Goal: Task Accomplishment & Management: Manage account settings

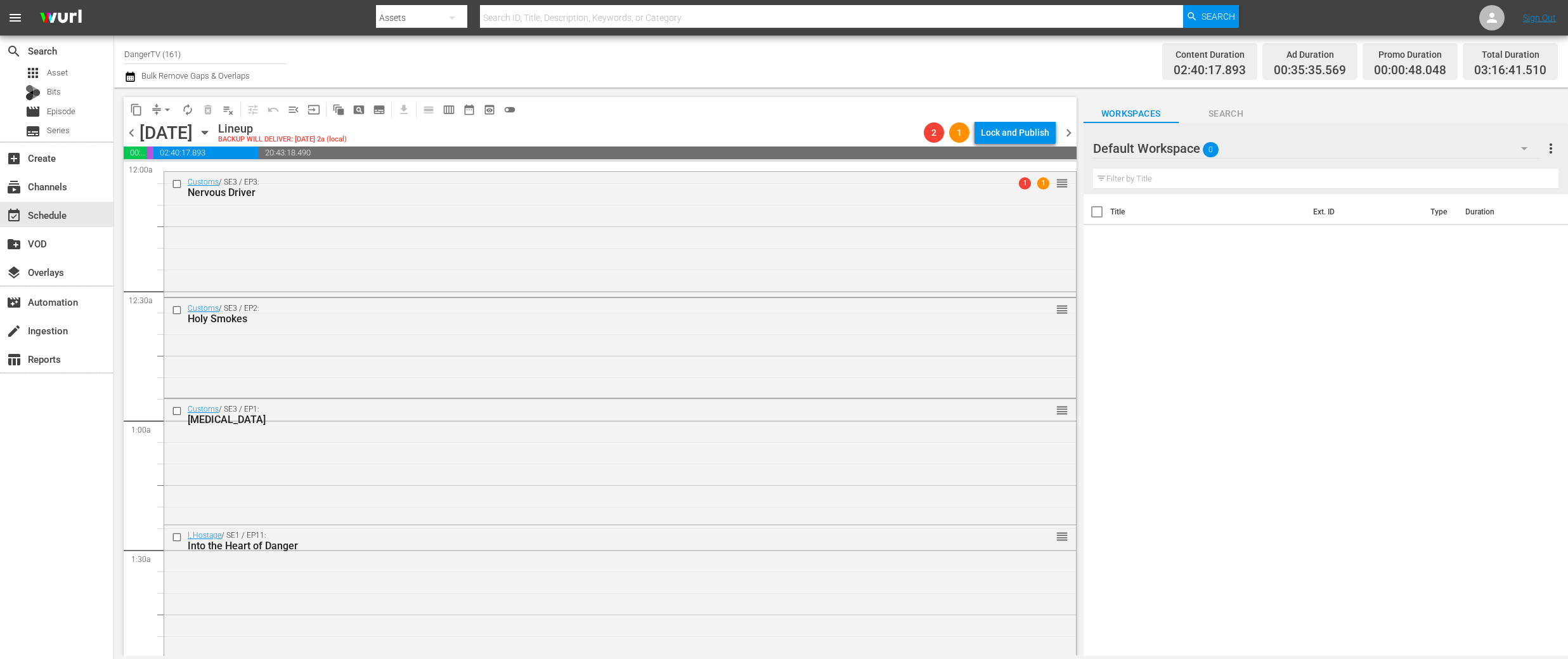
scroll to position [562, 0]
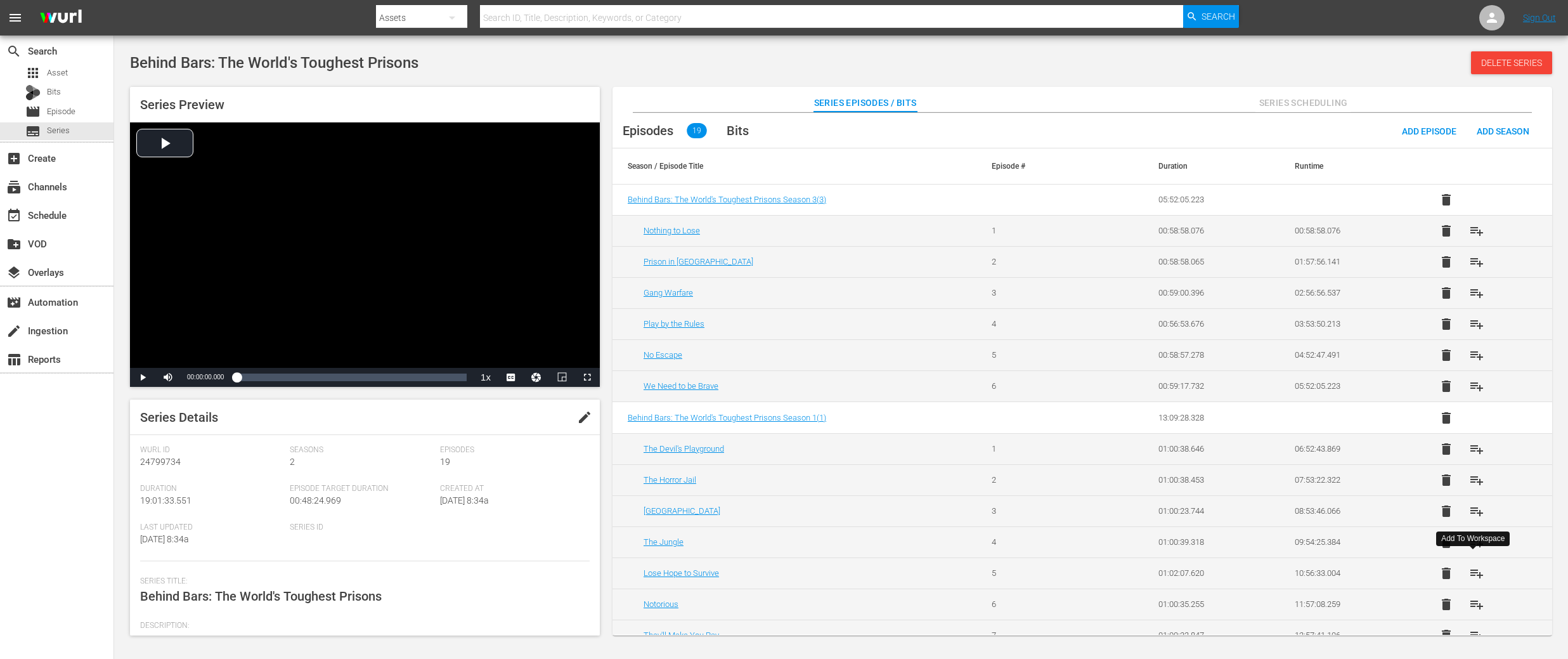
scroll to position [193, 0]
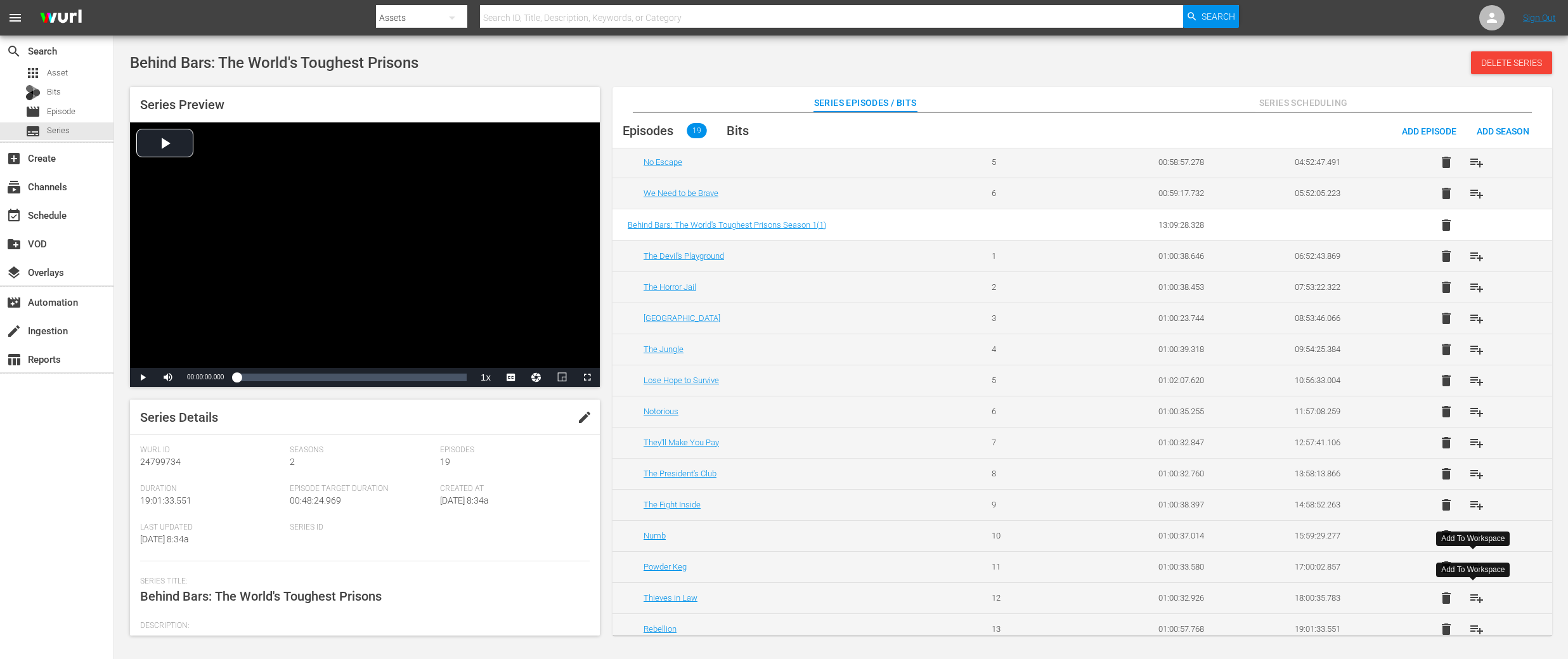
click at [1473, 602] on span "playlist_add" at bounding box center [1477, 598] width 15 height 15
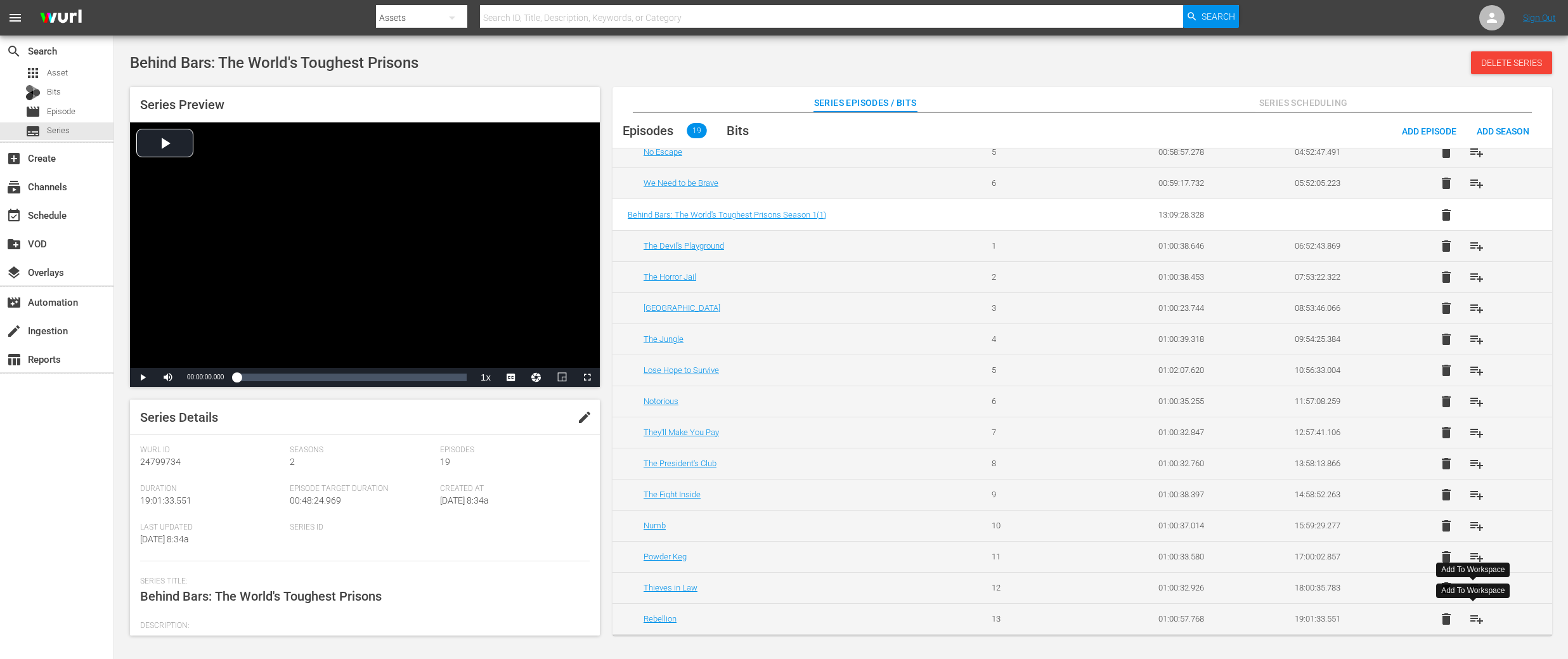
click at [1475, 618] on span "playlist_add" at bounding box center [1477, 619] width 15 height 15
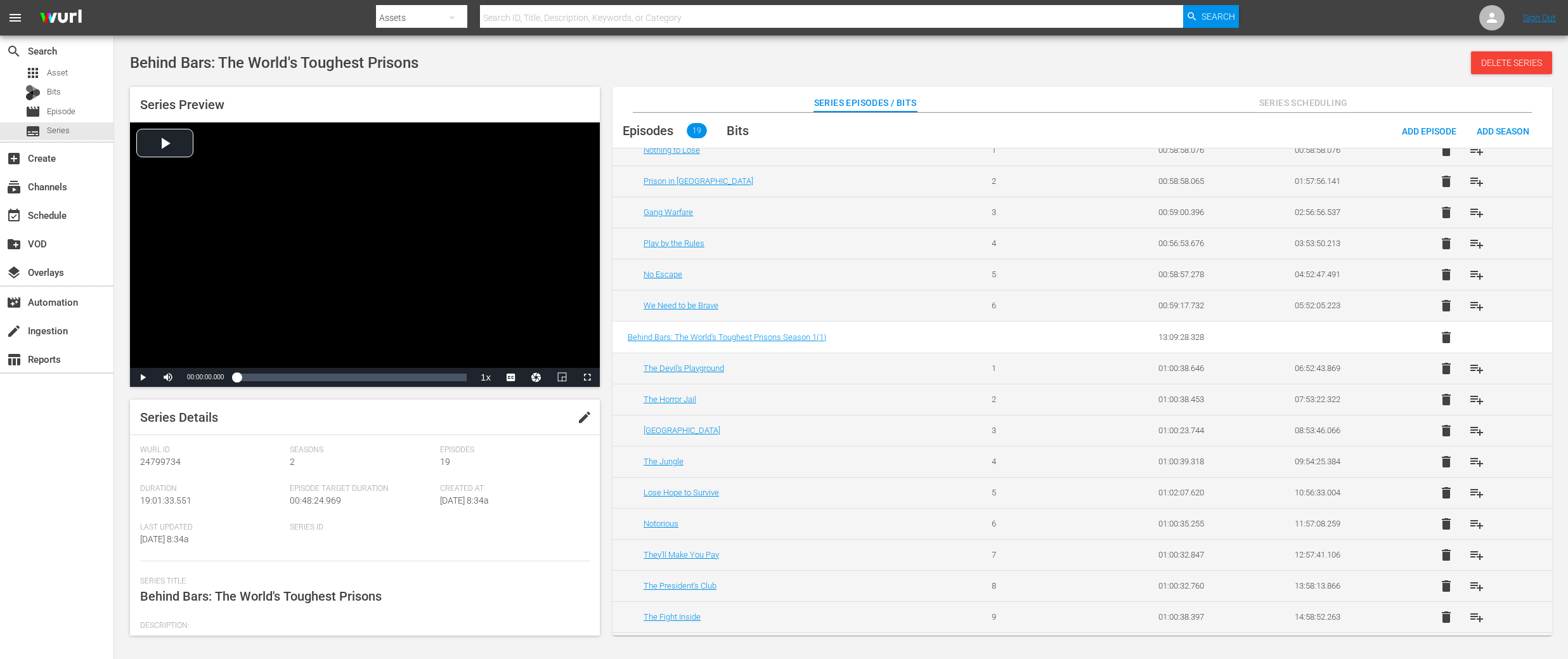
scroll to position [0, 0]
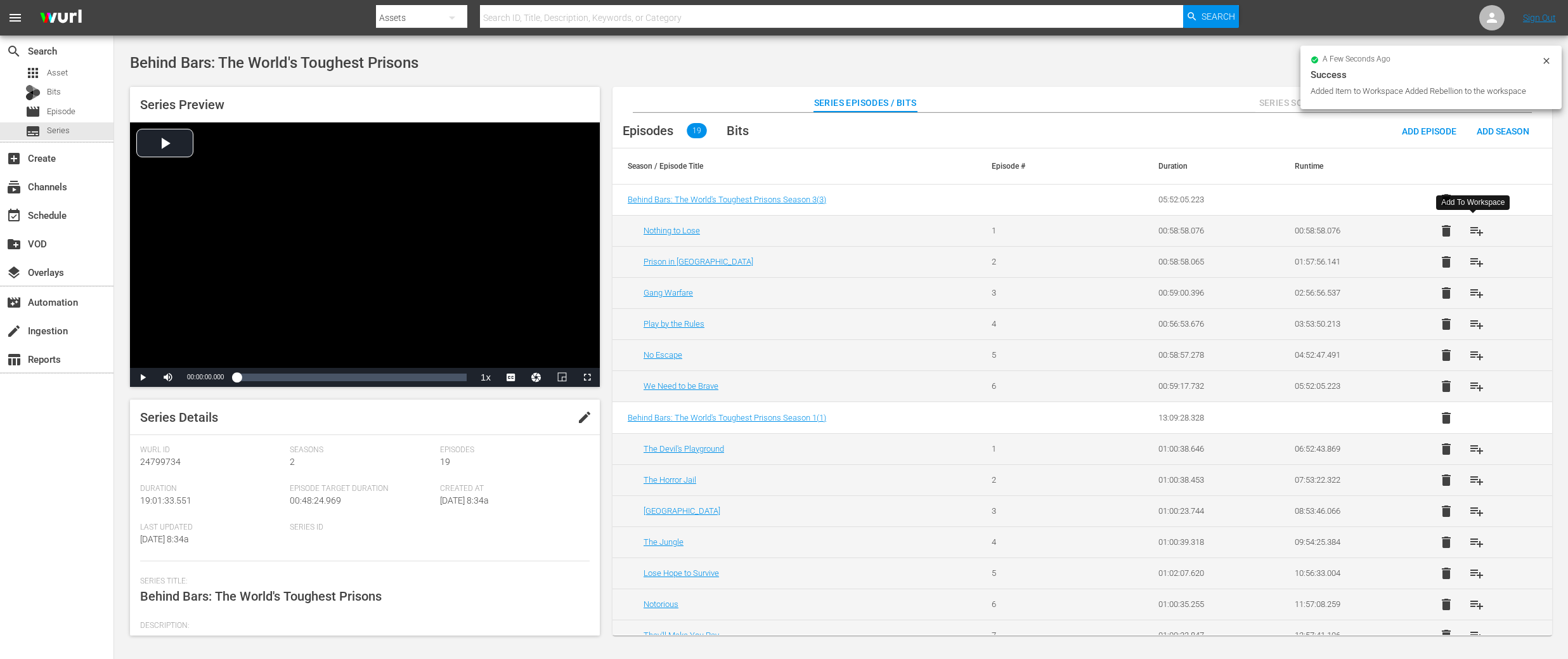
click at [1473, 235] on span "playlist_add" at bounding box center [1477, 231] width 15 height 15
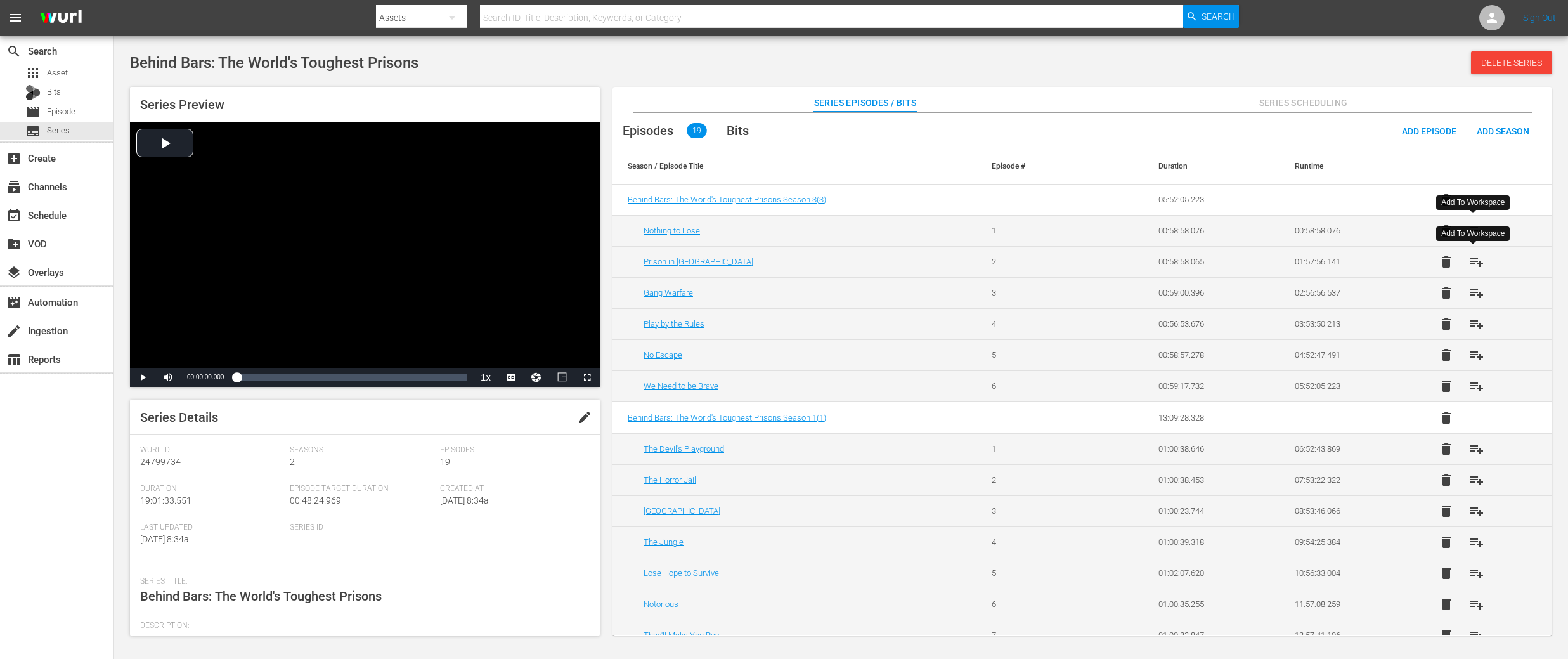
click at [1475, 262] on span "playlist_add" at bounding box center [1477, 262] width 15 height 15
click at [1476, 296] on span "playlist_add" at bounding box center [1477, 293] width 15 height 15
click at [1476, 324] on span "playlist_add" at bounding box center [1477, 324] width 15 height 15
click at [1478, 354] on span "playlist_add" at bounding box center [1477, 356] width 15 height 15
click at [1479, 389] on span "playlist_add" at bounding box center [1477, 386] width 15 height 15
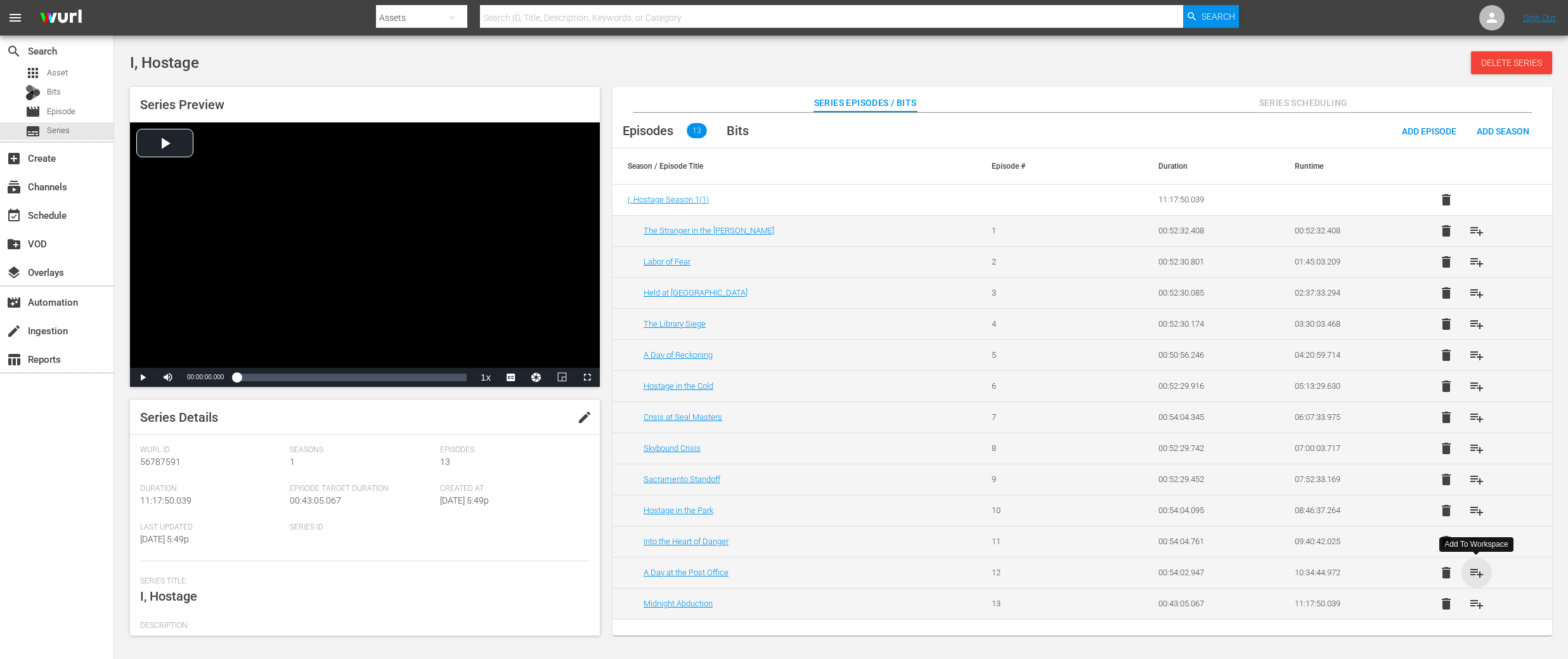
click at [1476, 569] on span "playlist_add" at bounding box center [1477, 573] width 15 height 15
click at [1479, 607] on span "playlist_add" at bounding box center [1477, 604] width 15 height 15
click at [1473, 231] on span "playlist_add" at bounding box center [1477, 231] width 15 height 15
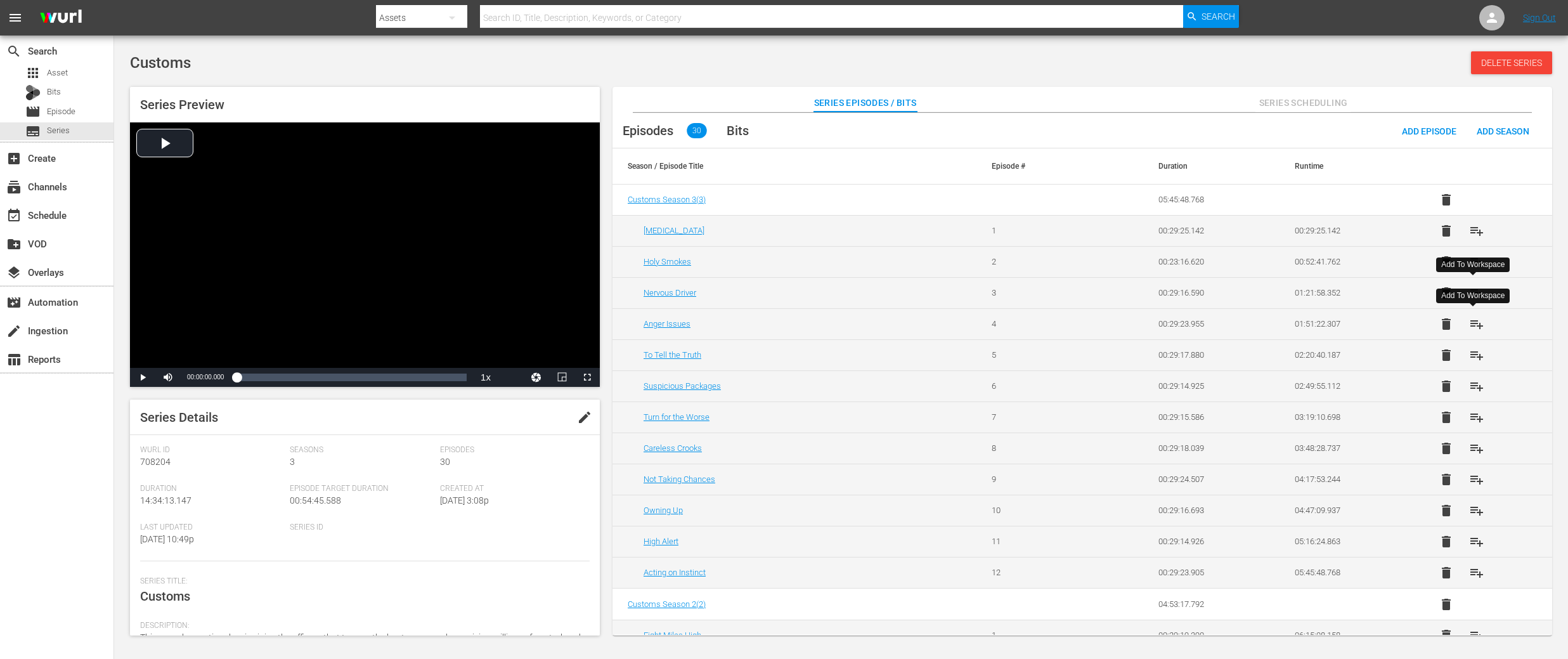
click at [1472, 321] on span "playlist_add" at bounding box center [1477, 324] width 15 height 15
click at [1476, 350] on span "playlist_add" at bounding box center [1477, 356] width 15 height 15
click at [1470, 390] on span "playlist_add" at bounding box center [1477, 386] width 15 height 15
click at [1473, 419] on span "playlist_add" at bounding box center [1477, 417] width 15 height 15
click at [1474, 448] on span "playlist_add" at bounding box center [1477, 449] width 15 height 15
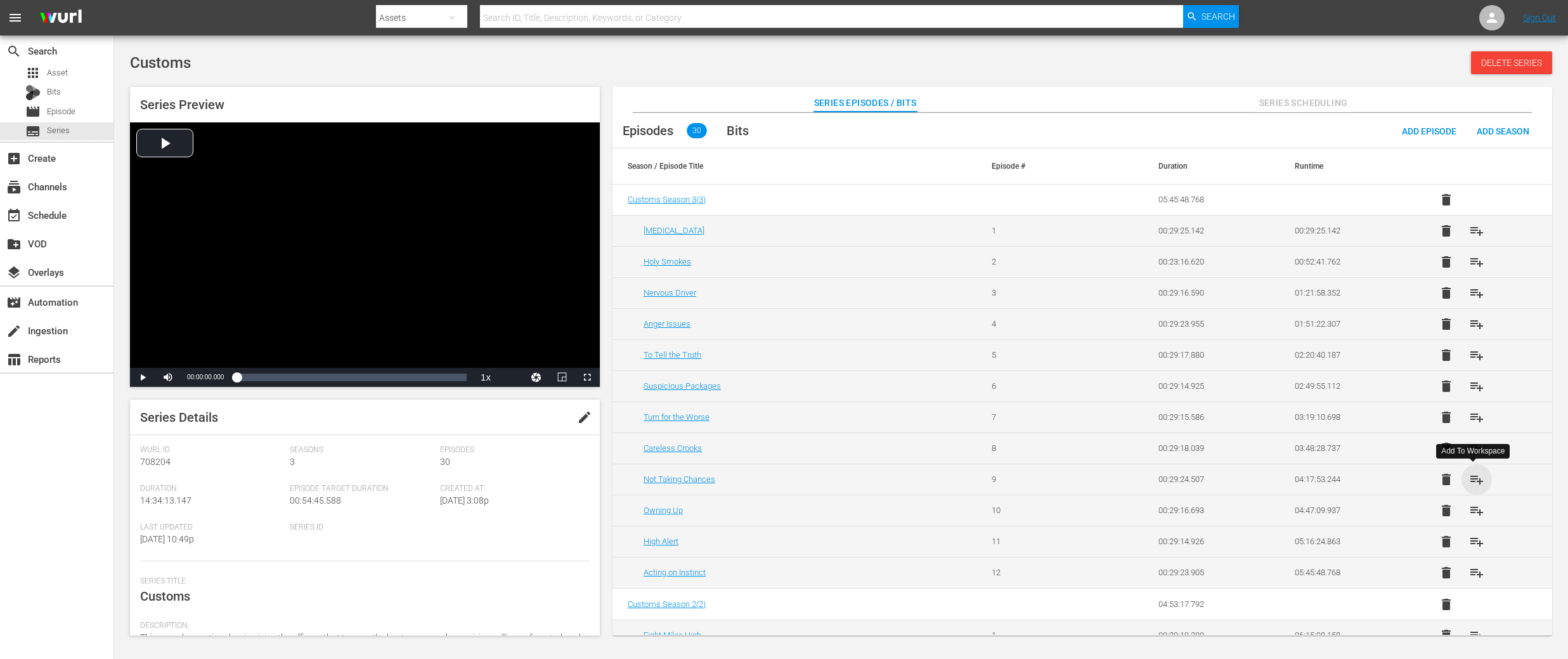
click at [1473, 481] on span "playlist_add" at bounding box center [1477, 480] width 15 height 15
click at [1477, 509] on span "playlist_add" at bounding box center [1477, 511] width 15 height 15
click at [1475, 536] on span "playlist_add" at bounding box center [1477, 542] width 15 height 15
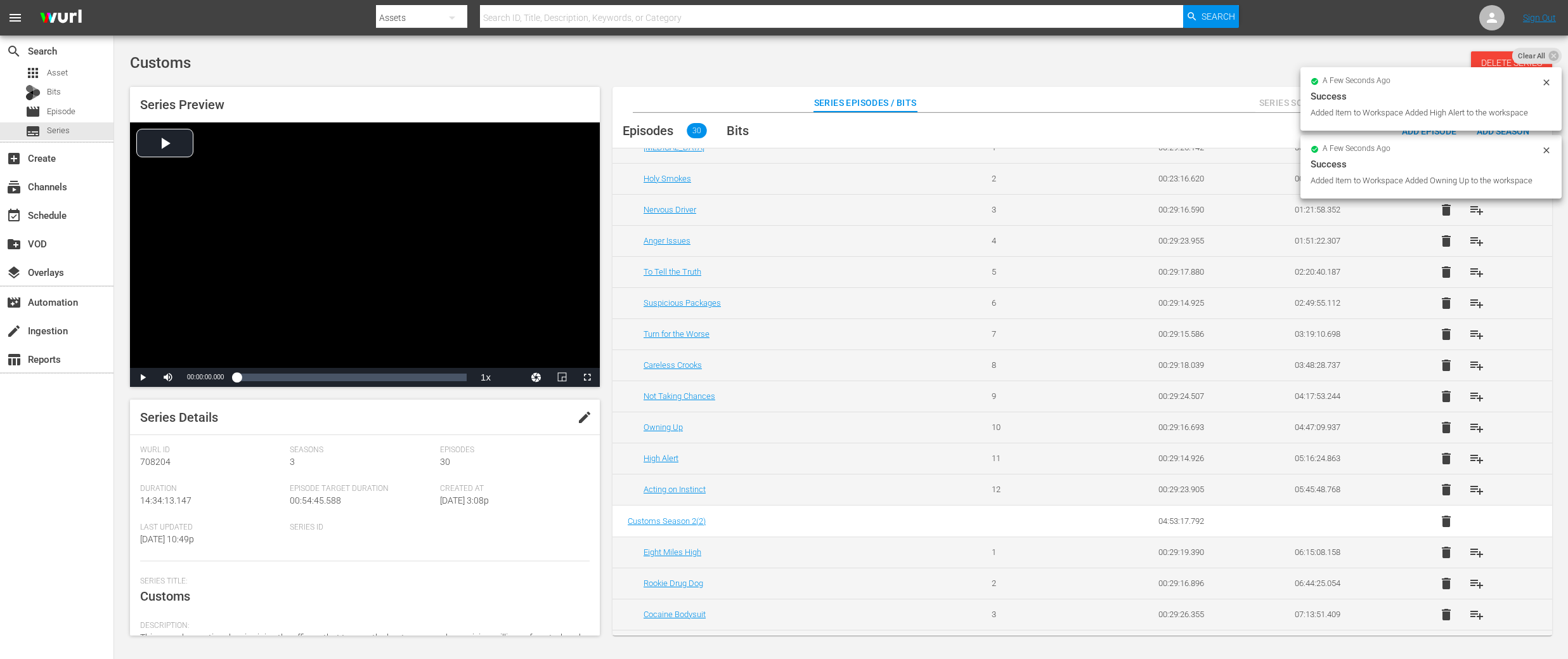
scroll to position [93, 0]
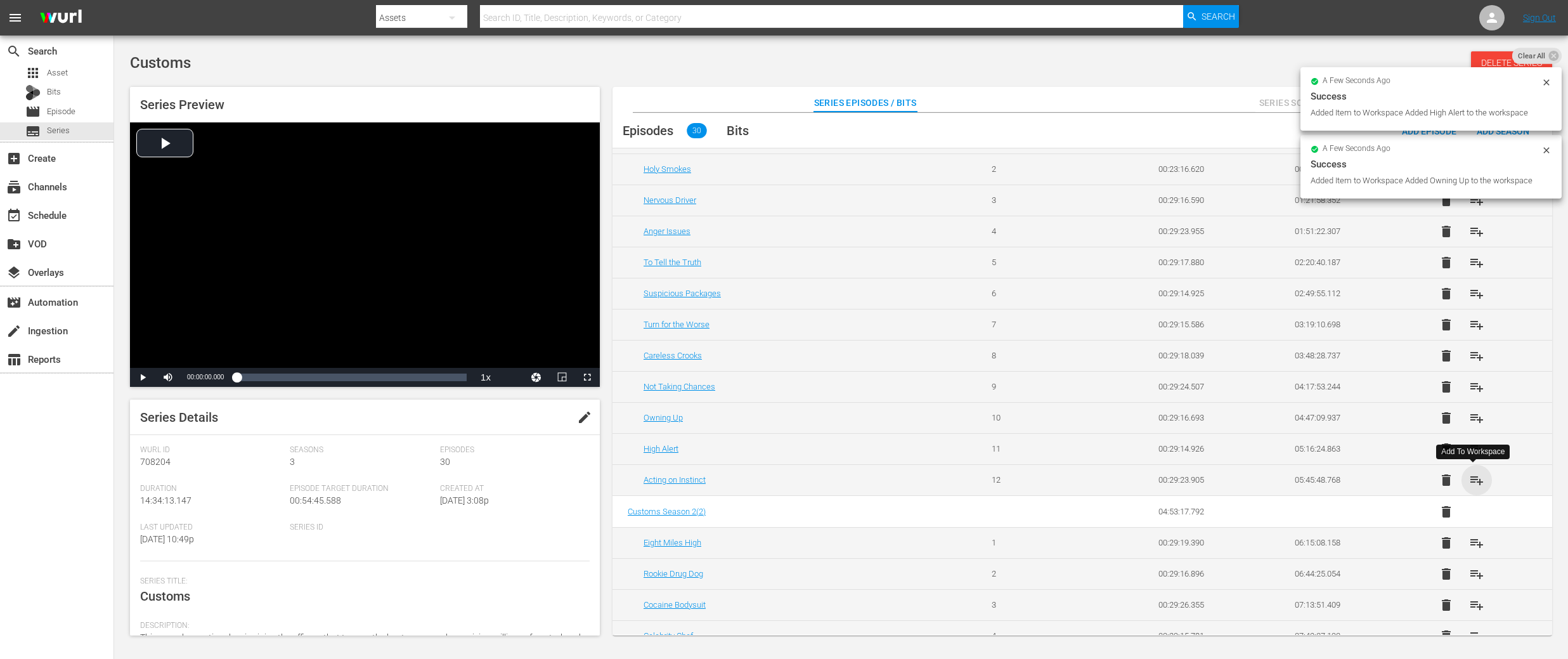
click at [1469, 482] on span "playlist_add" at bounding box center [1477, 480] width 15 height 15
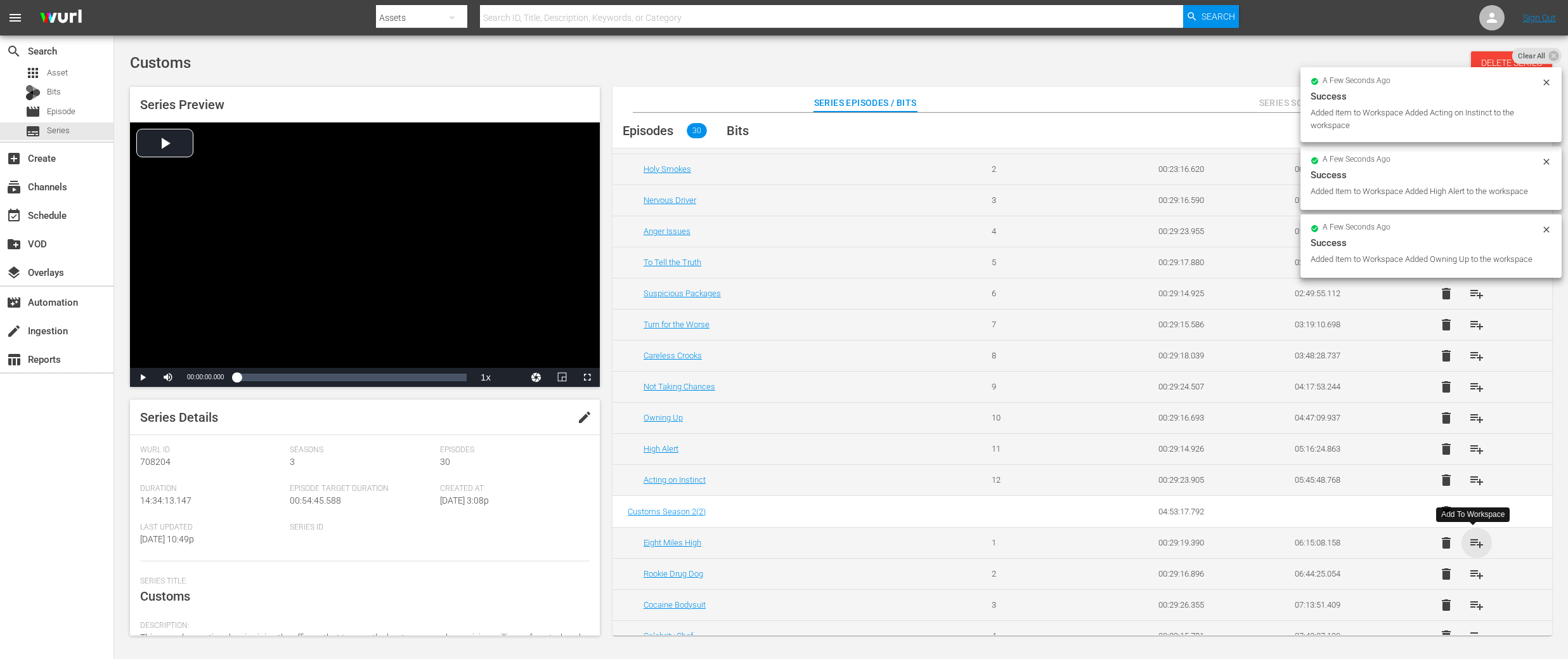
click at [1473, 542] on span "playlist_add" at bounding box center [1477, 543] width 15 height 15
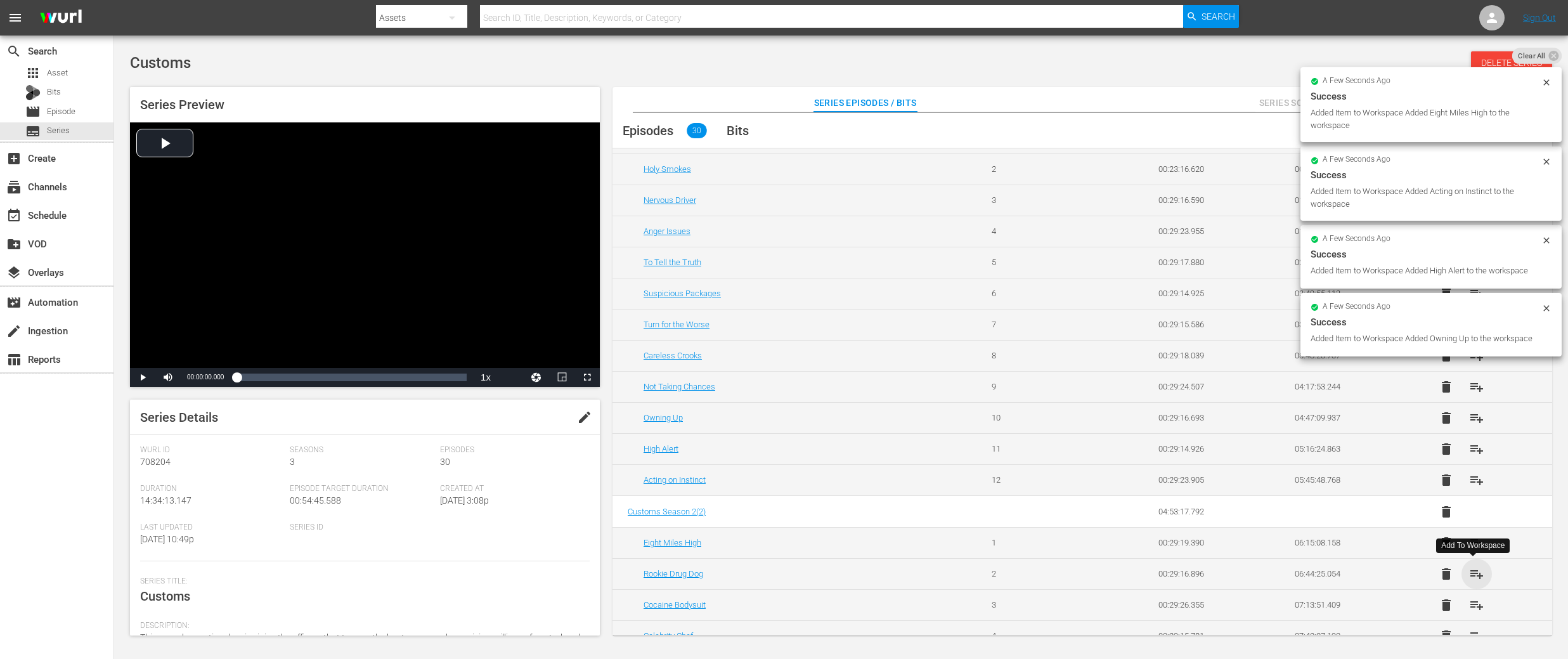
click at [1475, 571] on span "playlist_add" at bounding box center [1477, 575] width 15 height 15
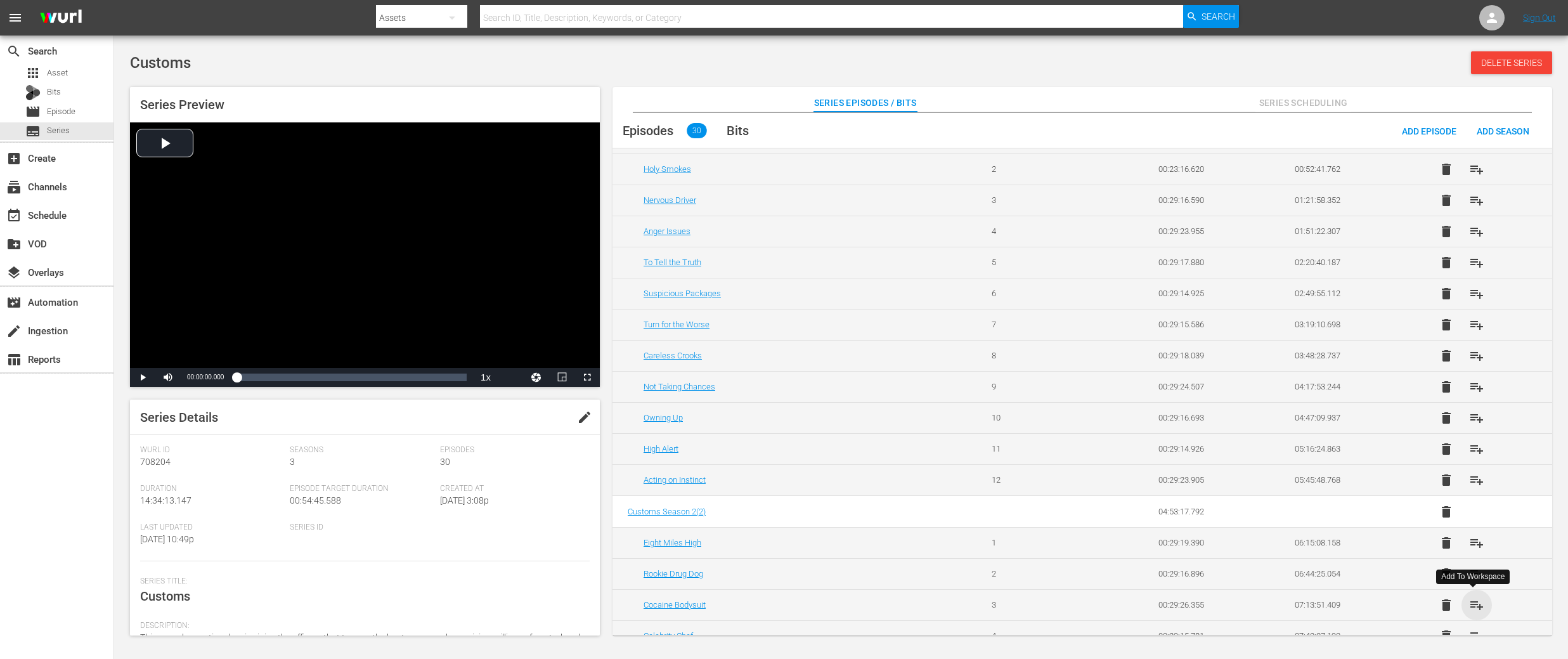
click at [1473, 605] on span "playlist_add" at bounding box center [1477, 605] width 15 height 15
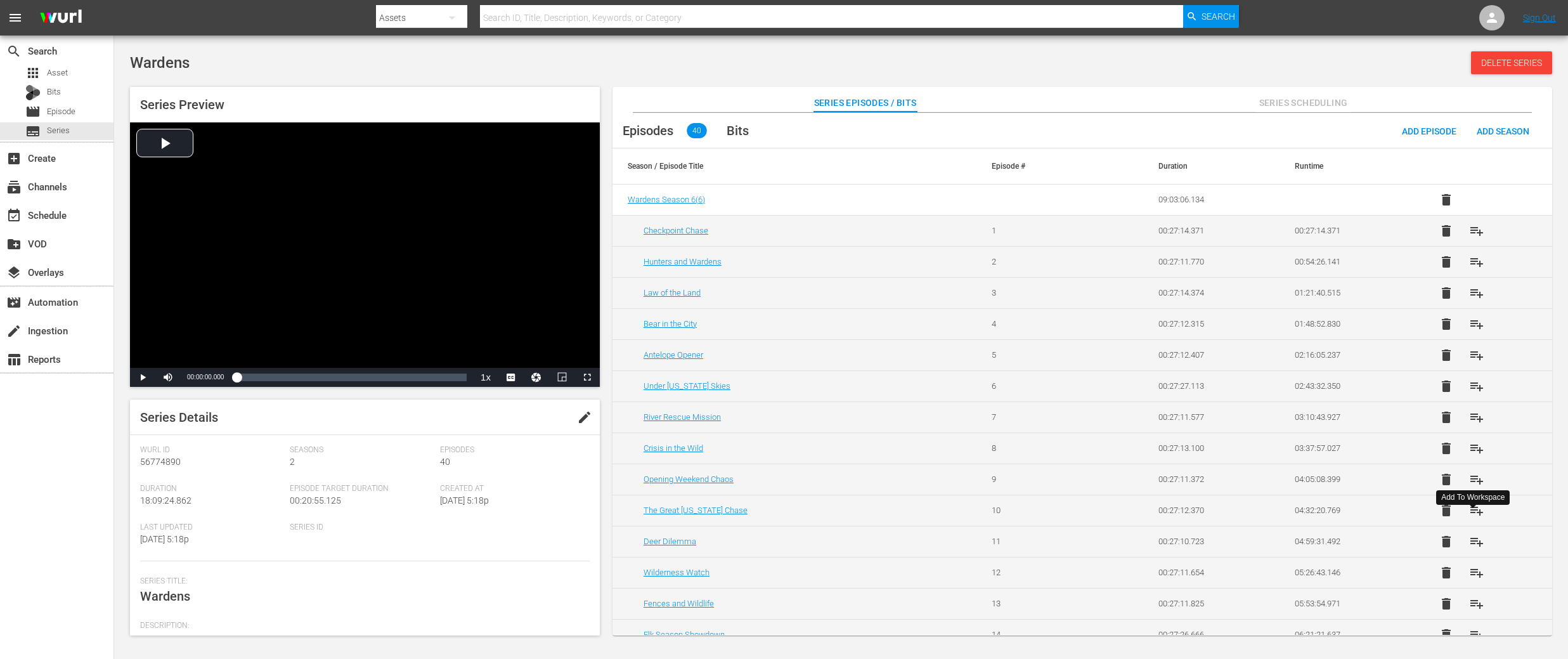
scroll to position [856, 0]
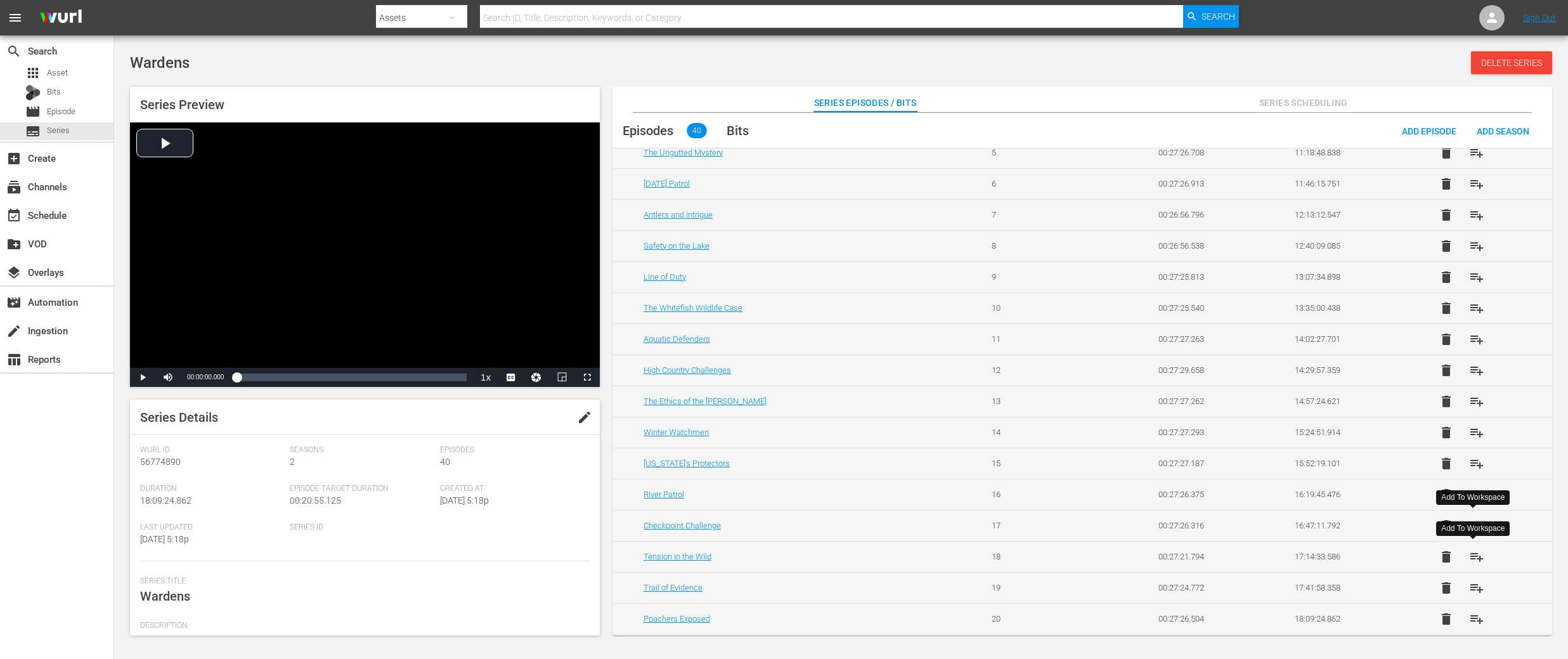
click at [1474, 559] on span "playlist_add" at bounding box center [1477, 557] width 15 height 15
click at [1473, 586] on span "playlist_add" at bounding box center [1477, 588] width 15 height 15
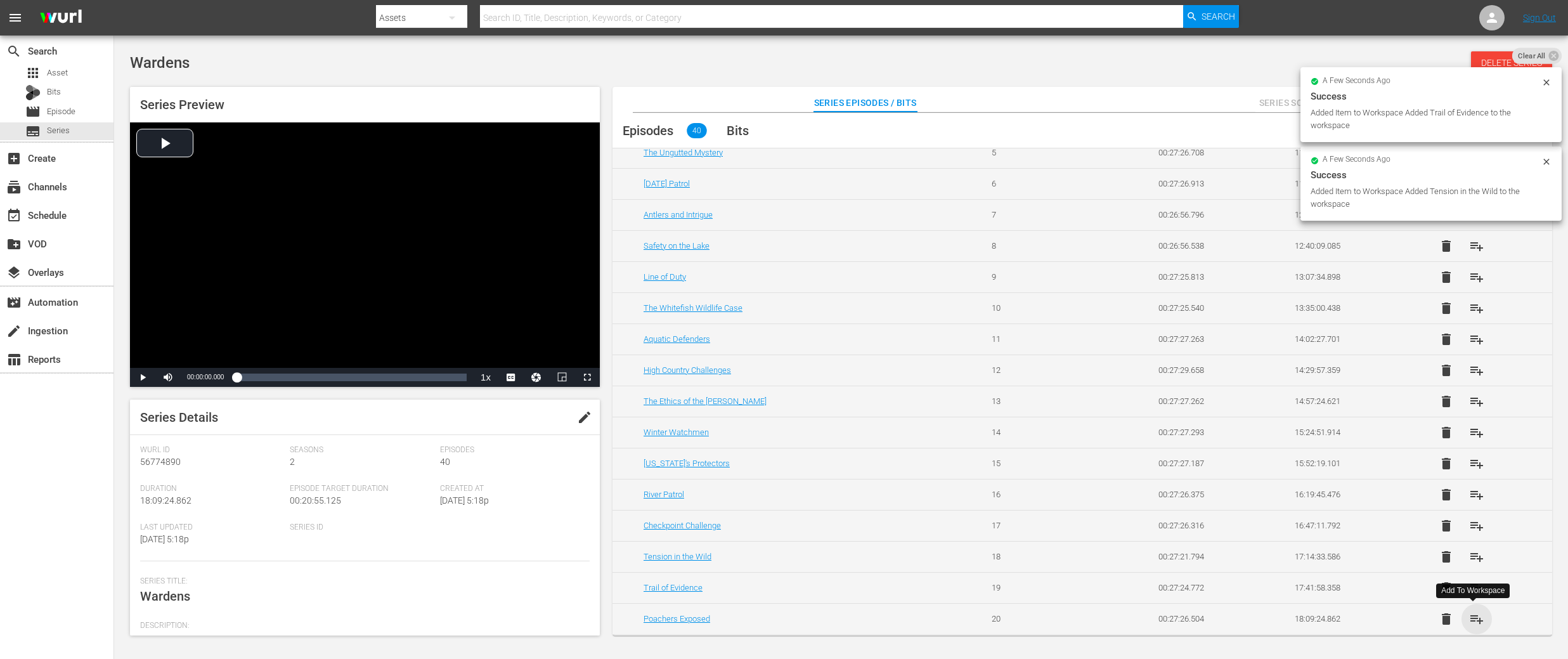
click at [1475, 619] on span "playlist_add" at bounding box center [1477, 619] width 15 height 15
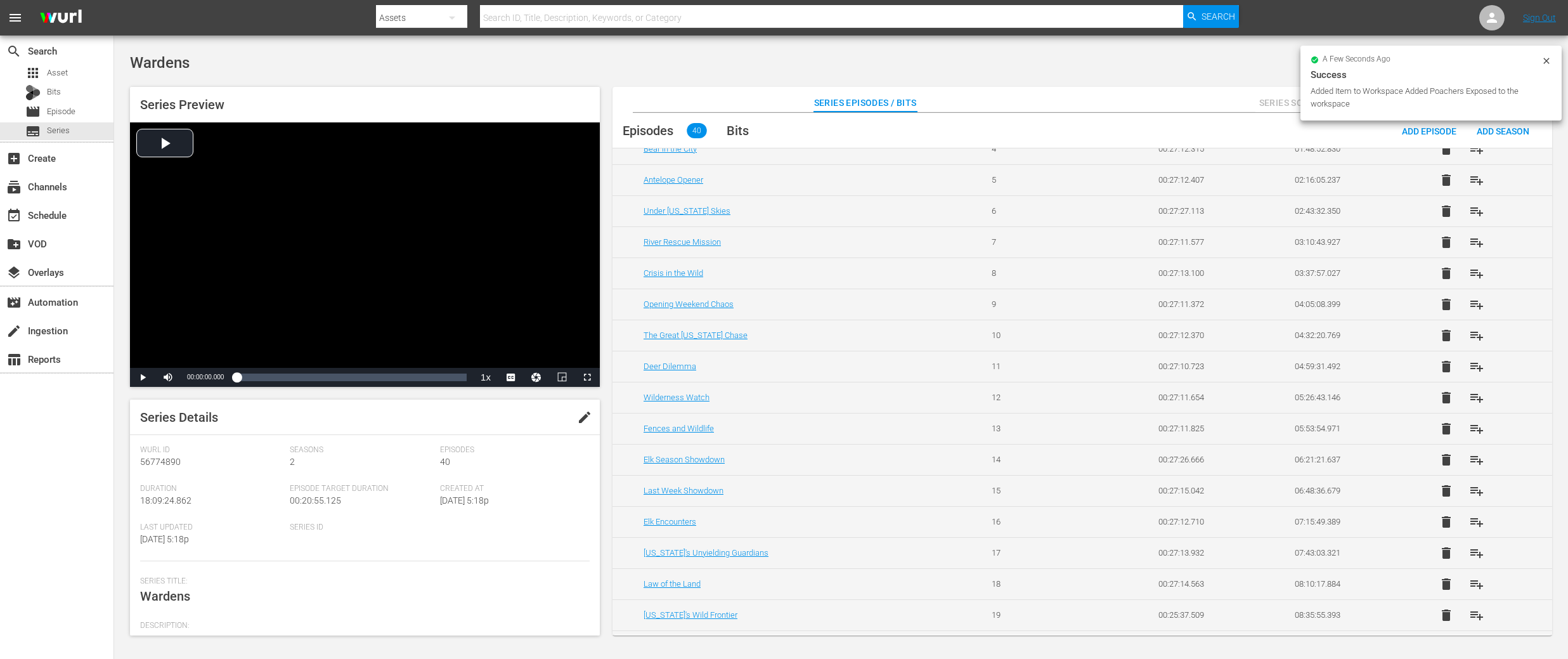
scroll to position [0, 0]
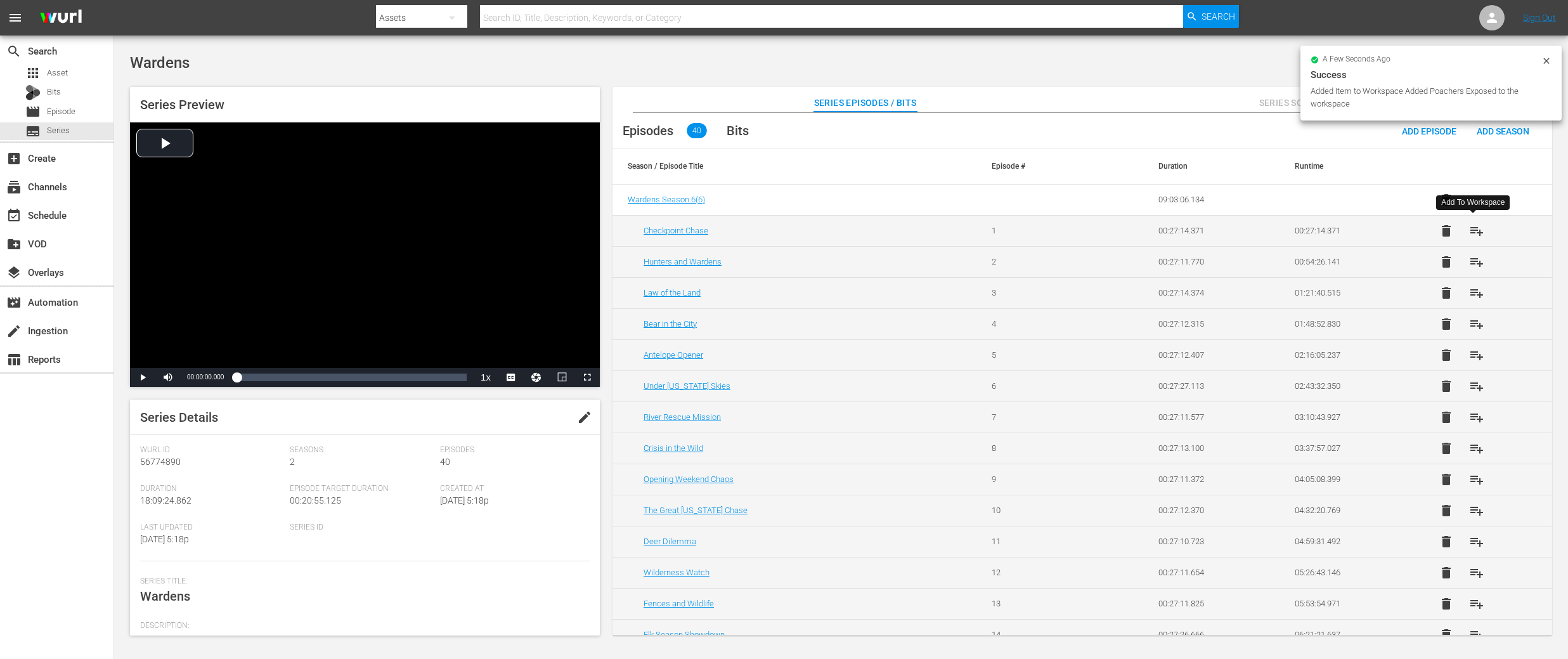
click at [1473, 231] on span "playlist_add" at bounding box center [1477, 231] width 15 height 15
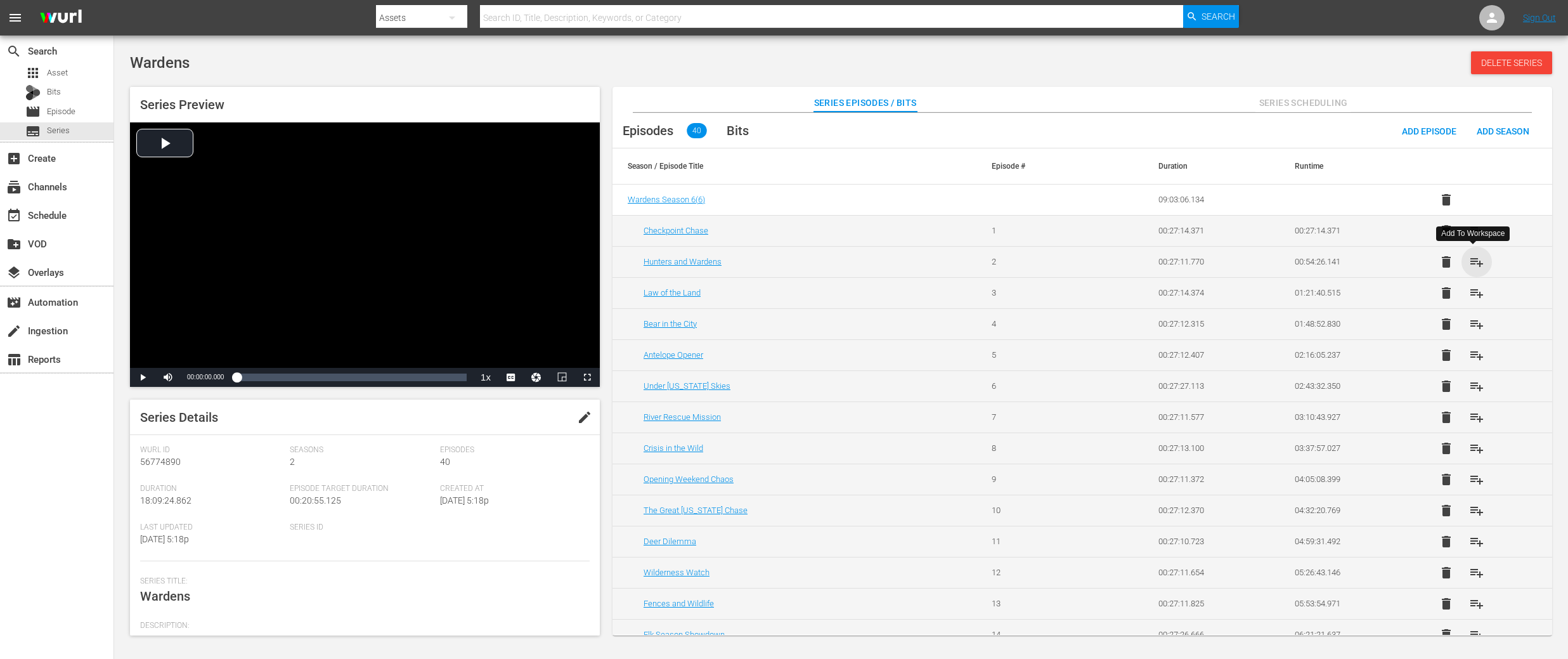
click at [1469, 264] on span "playlist_add" at bounding box center [1477, 262] width 15 height 15
click at [1476, 289] on span "playlist_add" at bounding box center [1477, 293] width 15 height 15
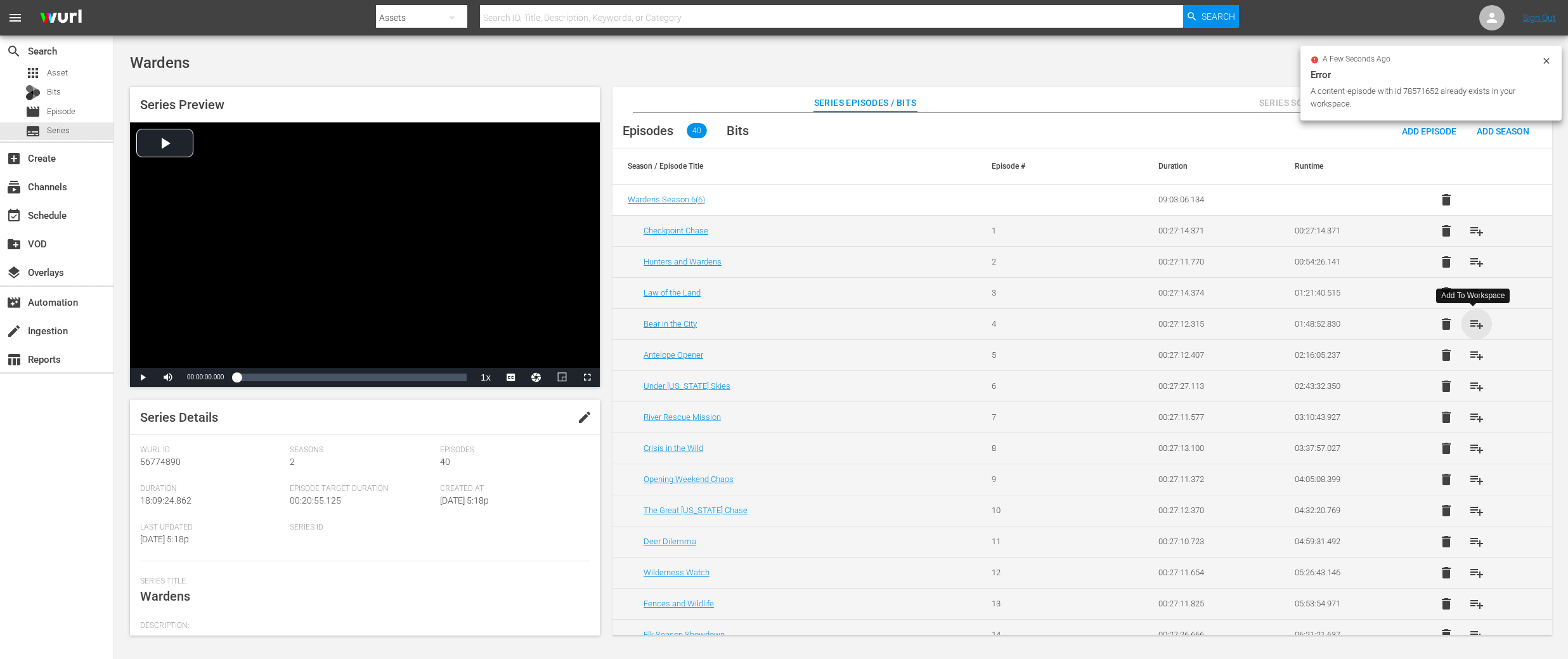
click at [1477, 324] on span "playlist_add" at bounding box center [1477, 324] width 15 height 15
click at [1473, 377] on button "playlist_add" at bounding box center [1477, 386] width 30 height 30
click at [1473, 422] on span "playlist_add" at bounding box center [1477, 417] width 15 height 15
click at [1473, 447] on span "playlist_add" at bounding box center [1477, 449] width 15 height 15
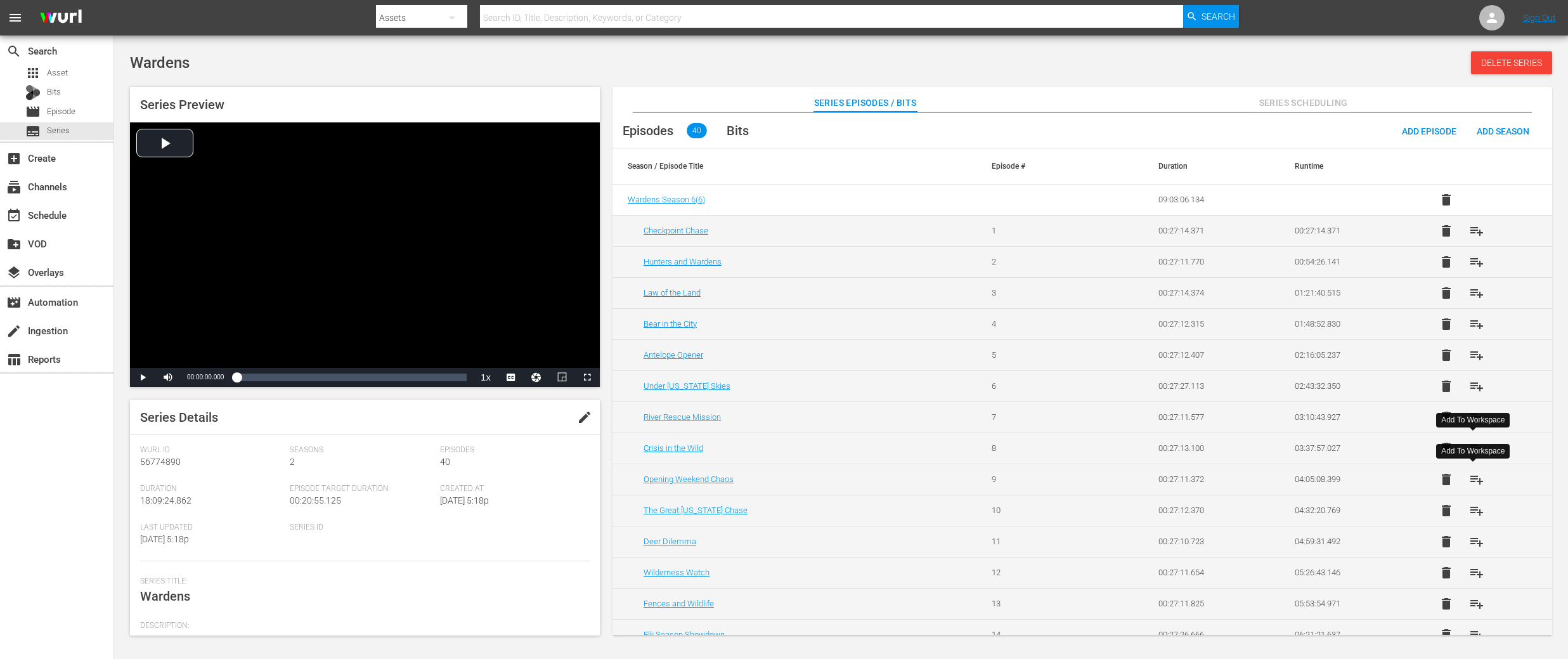
drag, startPoint x: 1474, startPoint y: 484, endPoint x: 1474, endPoint y: 515, distance: 31.0
click at [1474, 484] on span "playlist_add" at bounding box center [1477, 480] width 15 height 15
click at [1472, 514] on span "playlist_add" at bounding box center [1477, 511] width 15 height 15
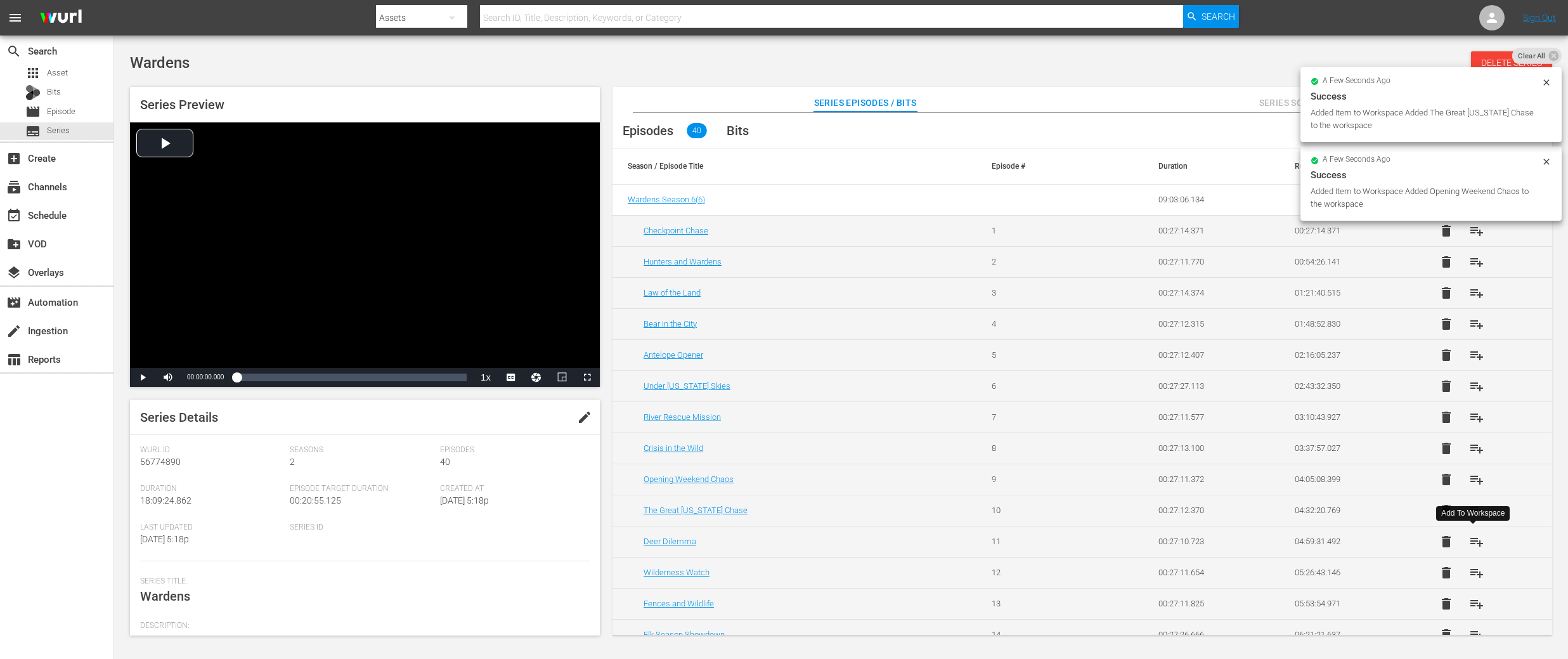
click at [1473, 542] on span "playlist_add" at bounding box center [1477, 542] width 15 height 15
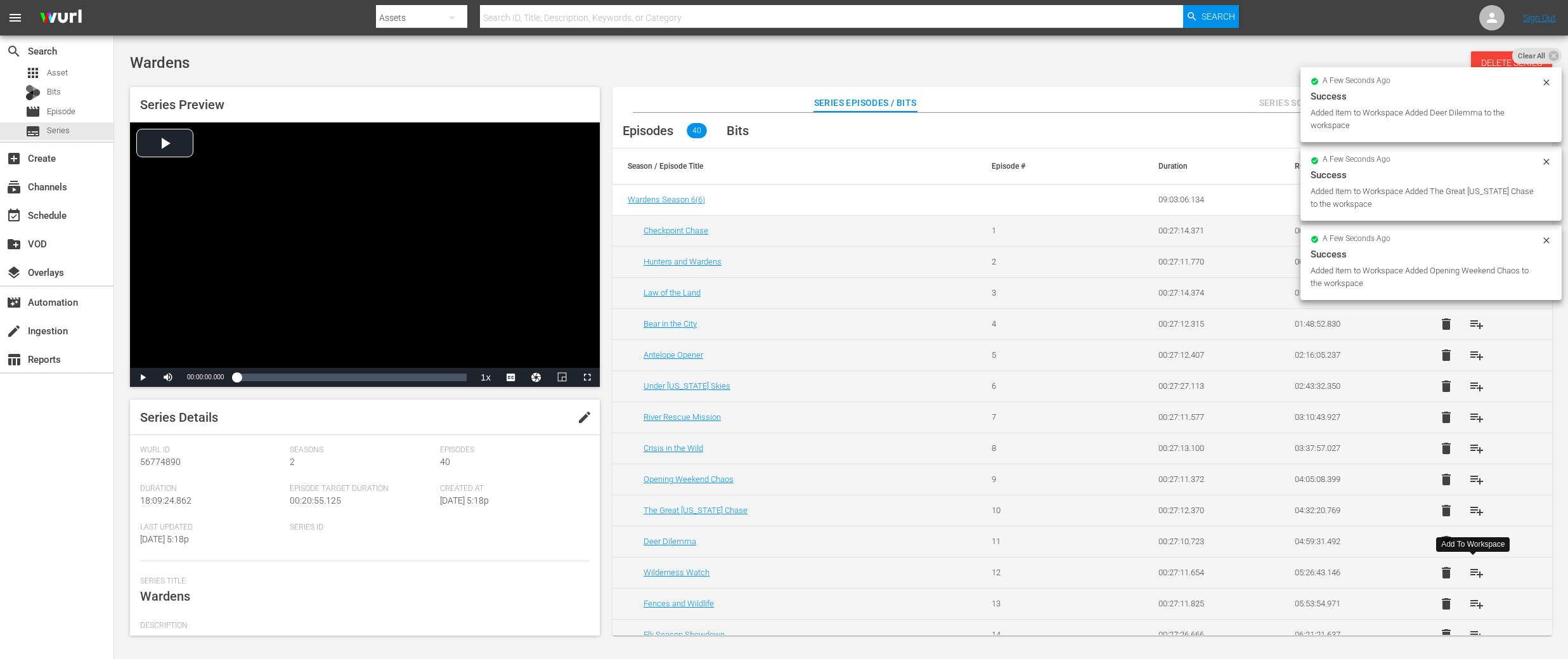
click at [1475, 580] on span "playlist_add" at bounding box center [1477, 573] width 15 height 15
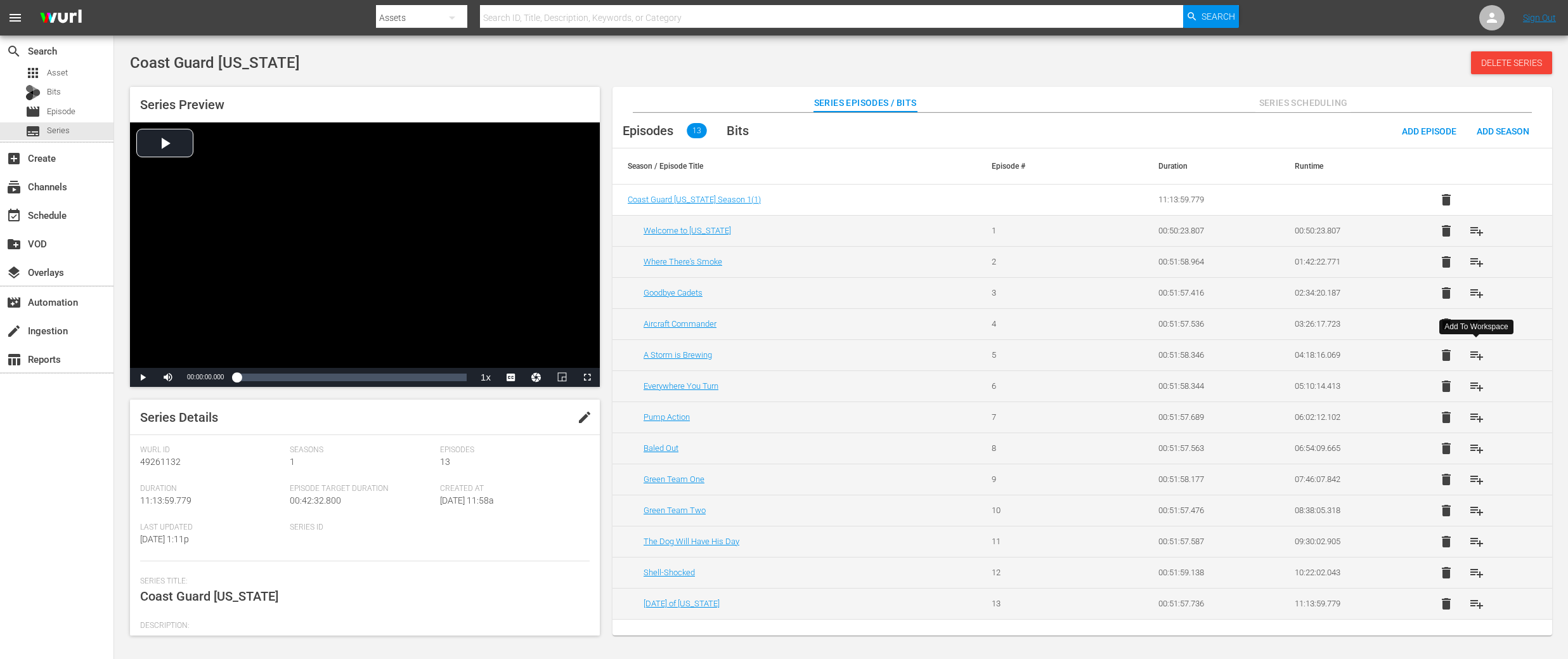
click at [1478, 356] on span "playlist_add" at bounding box center [1477, 356] width 15 height 15
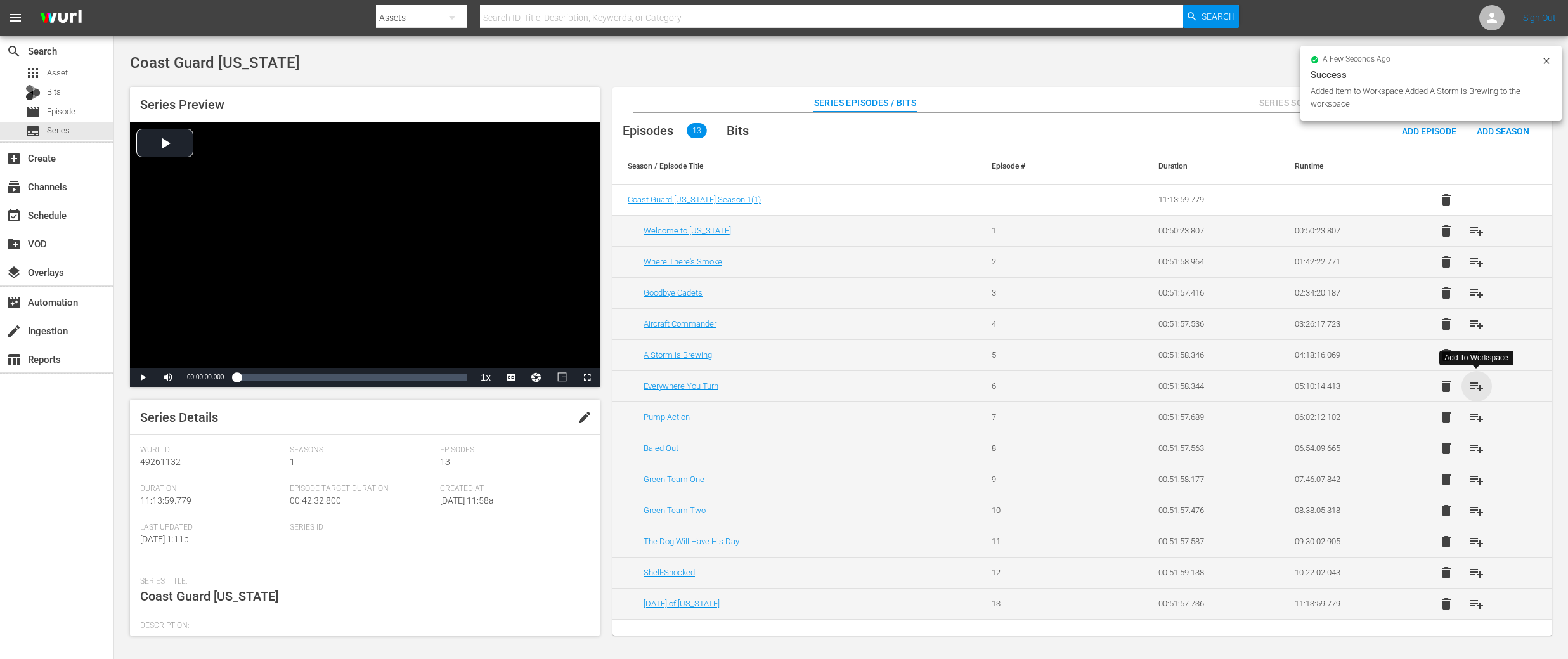
click at [1477, 384] on span "playlist_add" at bounding box center [1477, 386] width 15 height 15
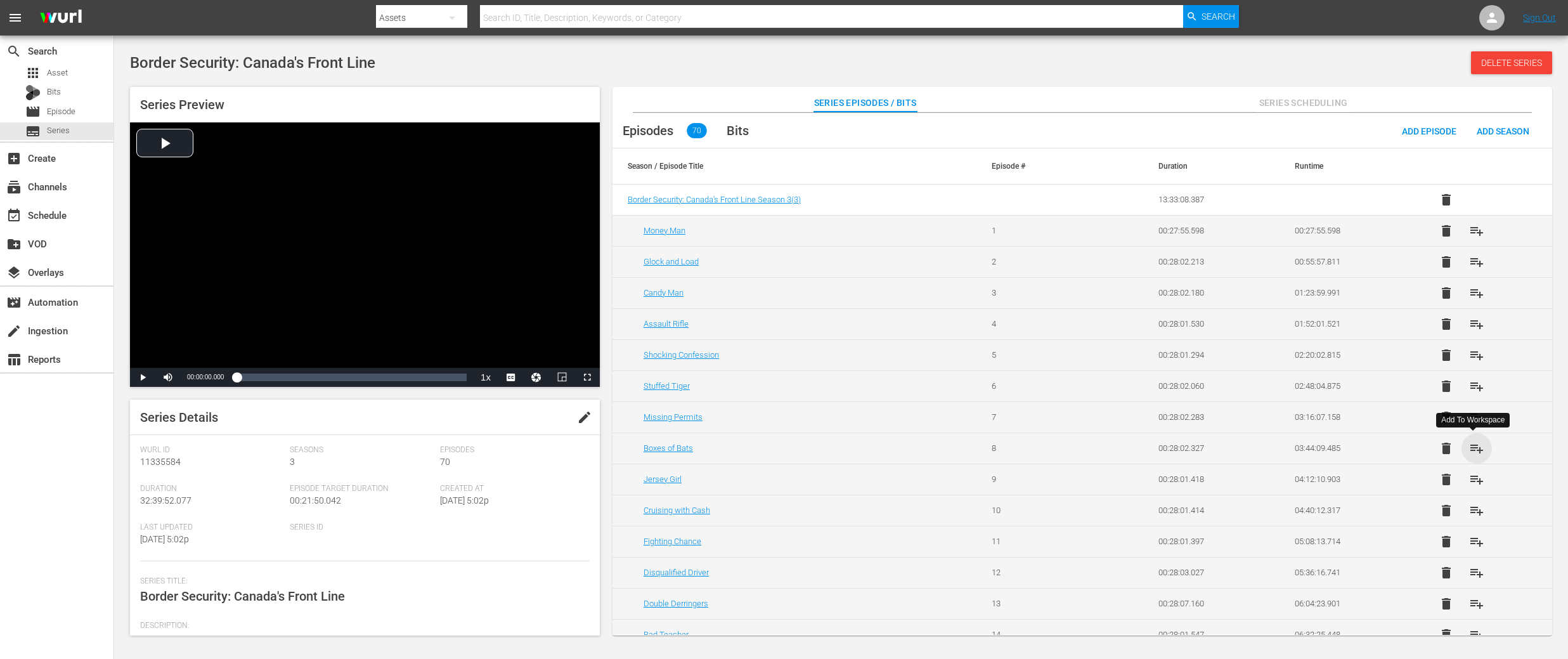
click at [1478, 449] on span "playlist_add" at bounding box center [1477, 449] width 15 height 15
click at [1475, 487] on span "playlist_add" at bounding box center [1477, 480] width 15 height 15
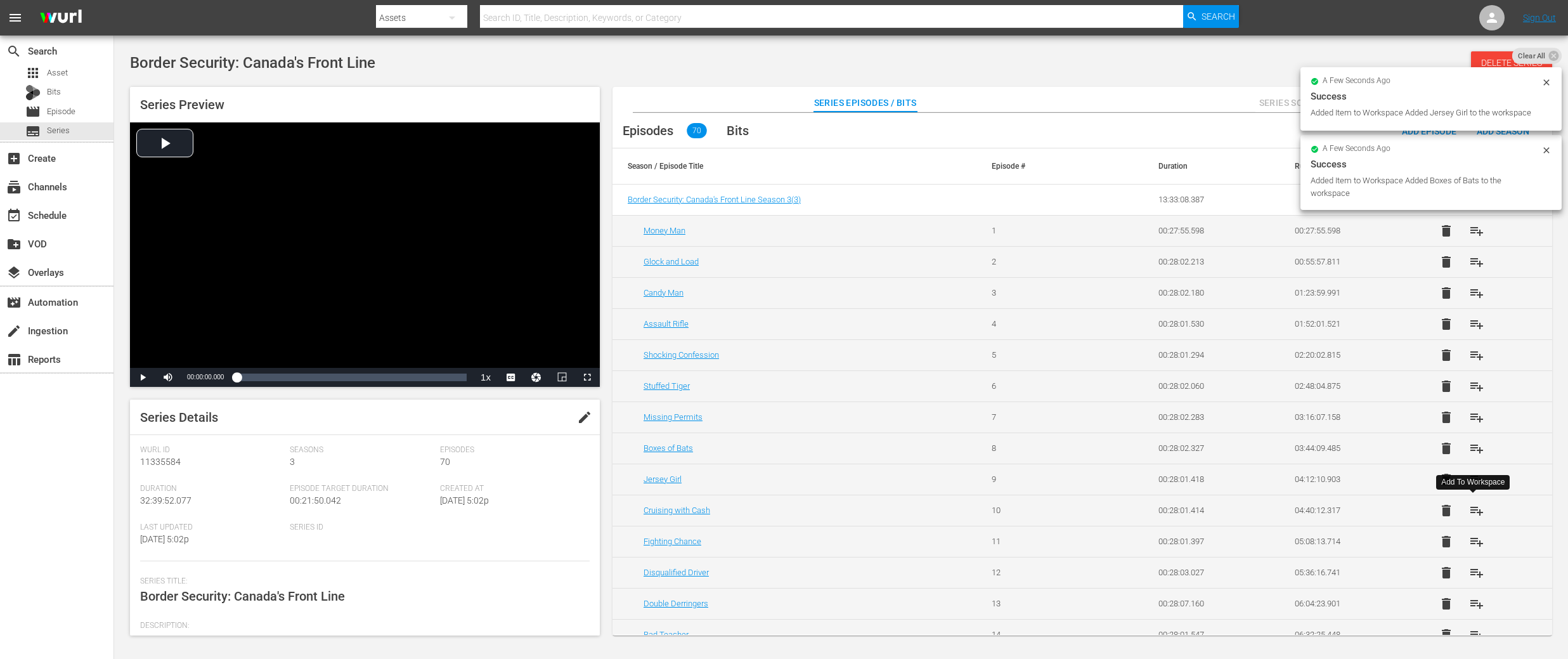
click at [1473, 505] on span "playlist_add" at bounding box center [1477, 511] width 15 height 15
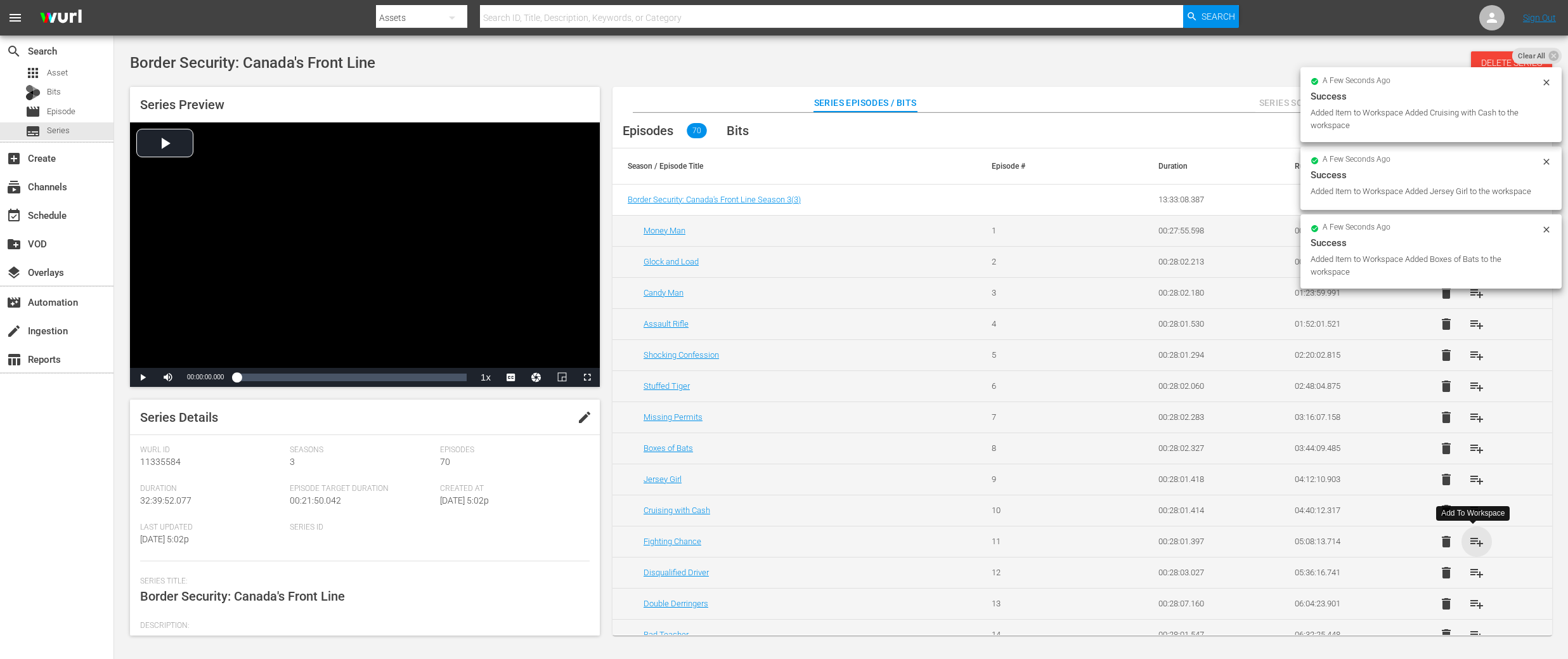
click at [1473, 542] on span "playlist_add" at bounding box center [1477, 542] width 15 height 15
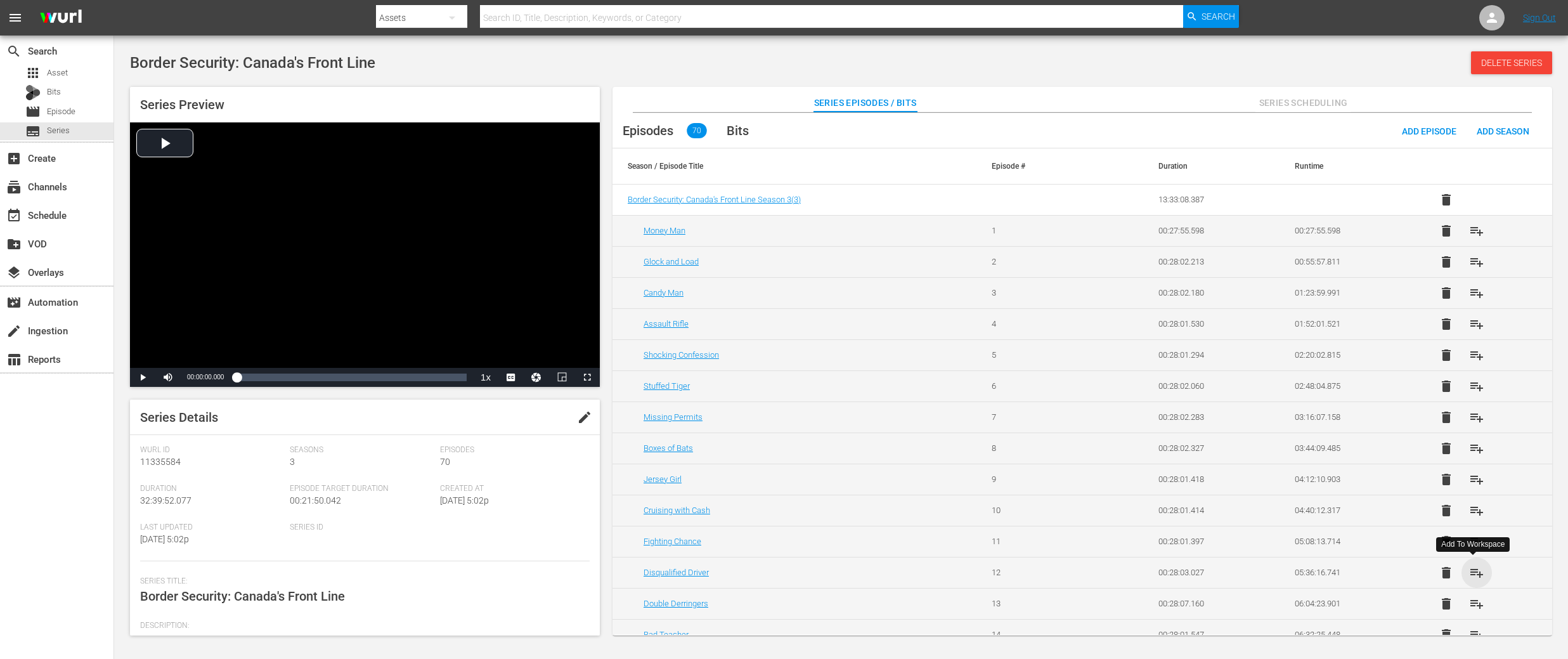
click at [1475, 574] on span "playlist_add" at bounding box center [1477, 573] width 15 height 15
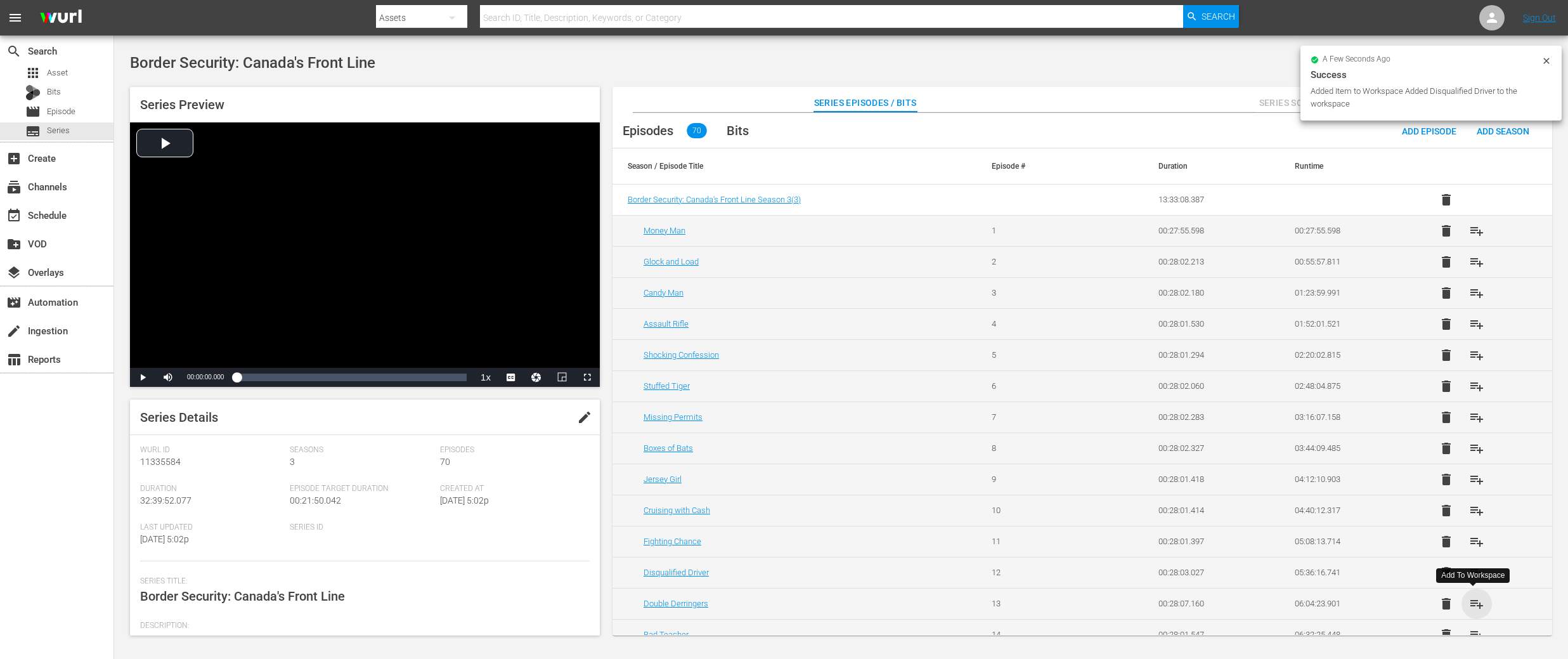
click at [1473, 602] on span "playlist_add" at bounding box center [1477, 604] width 15 height 15
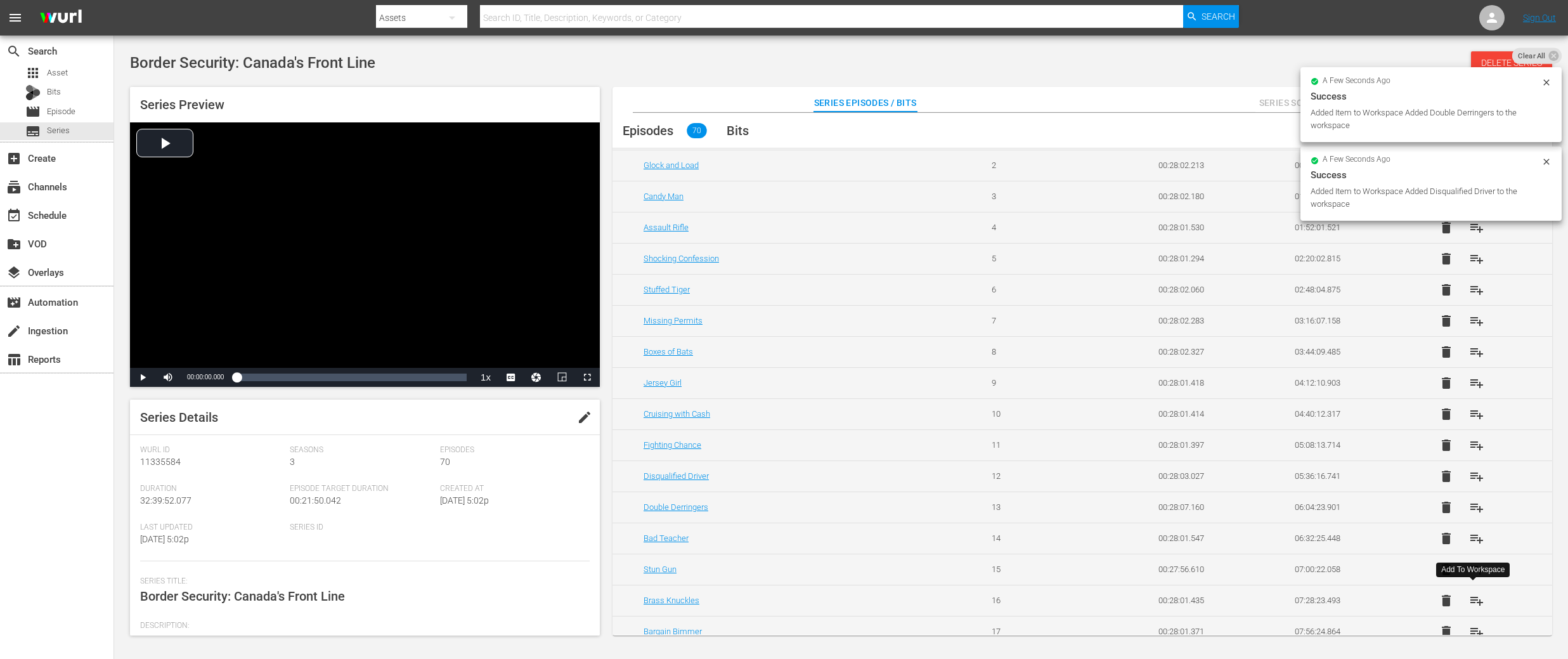
scroll to position [101, 0]
click at [1473, 533] on span "playlist_add" at bounding box center [1477, 534] width 15 height 15
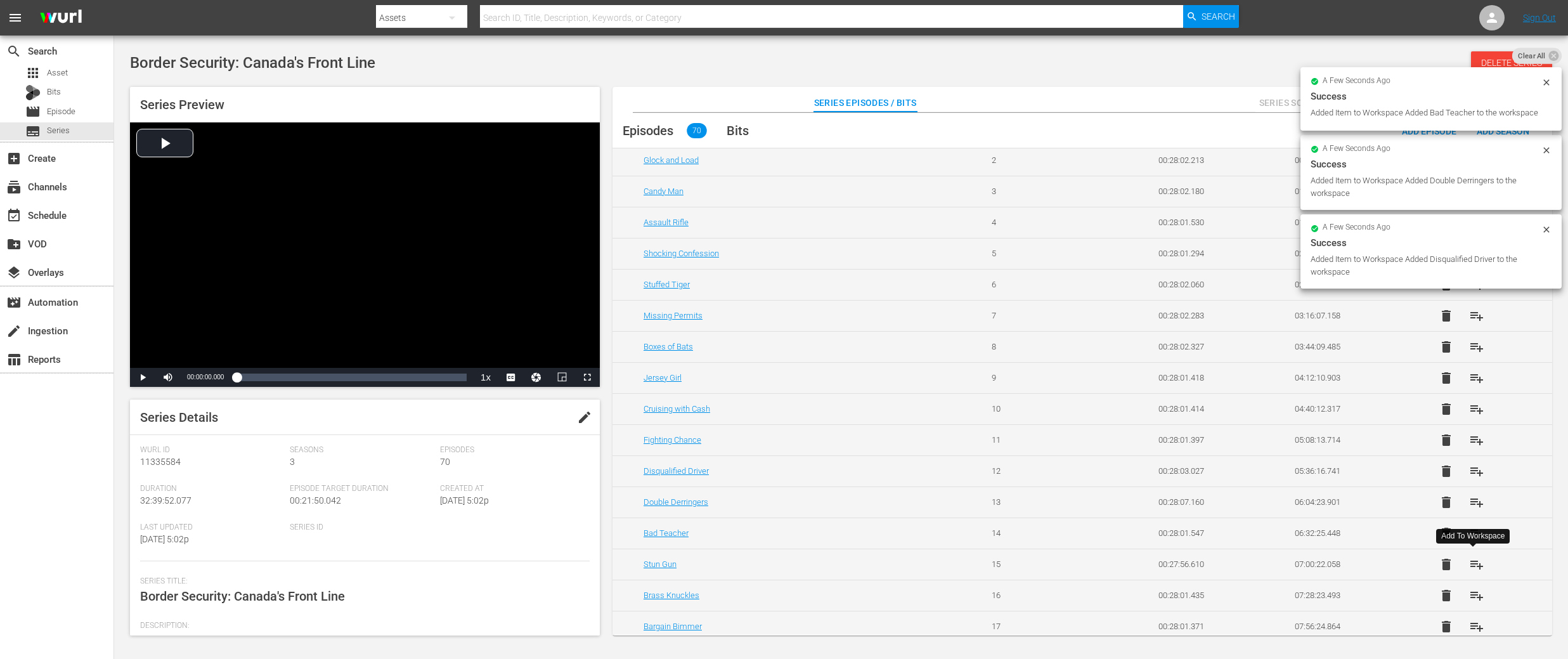
click at [1473, 568] on span "playlist_add" at bounding box center [1477, 564] width 15 height 15
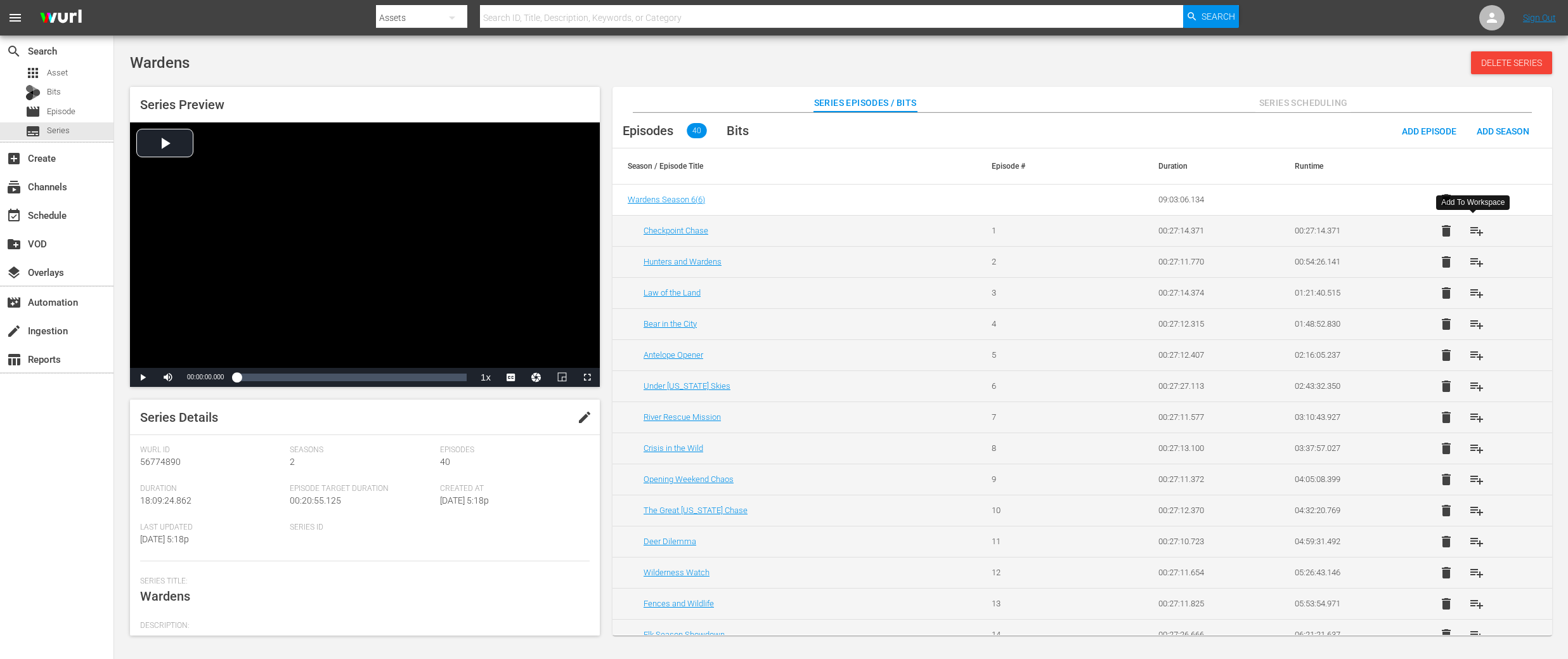
click at [1476, 231] on span "playlist_add" at bounding box center [1477, 231] width 15 height 15
click at [1473, 262] on span "playlist_add" at bounding box center [1477, 262] width 15 height 15
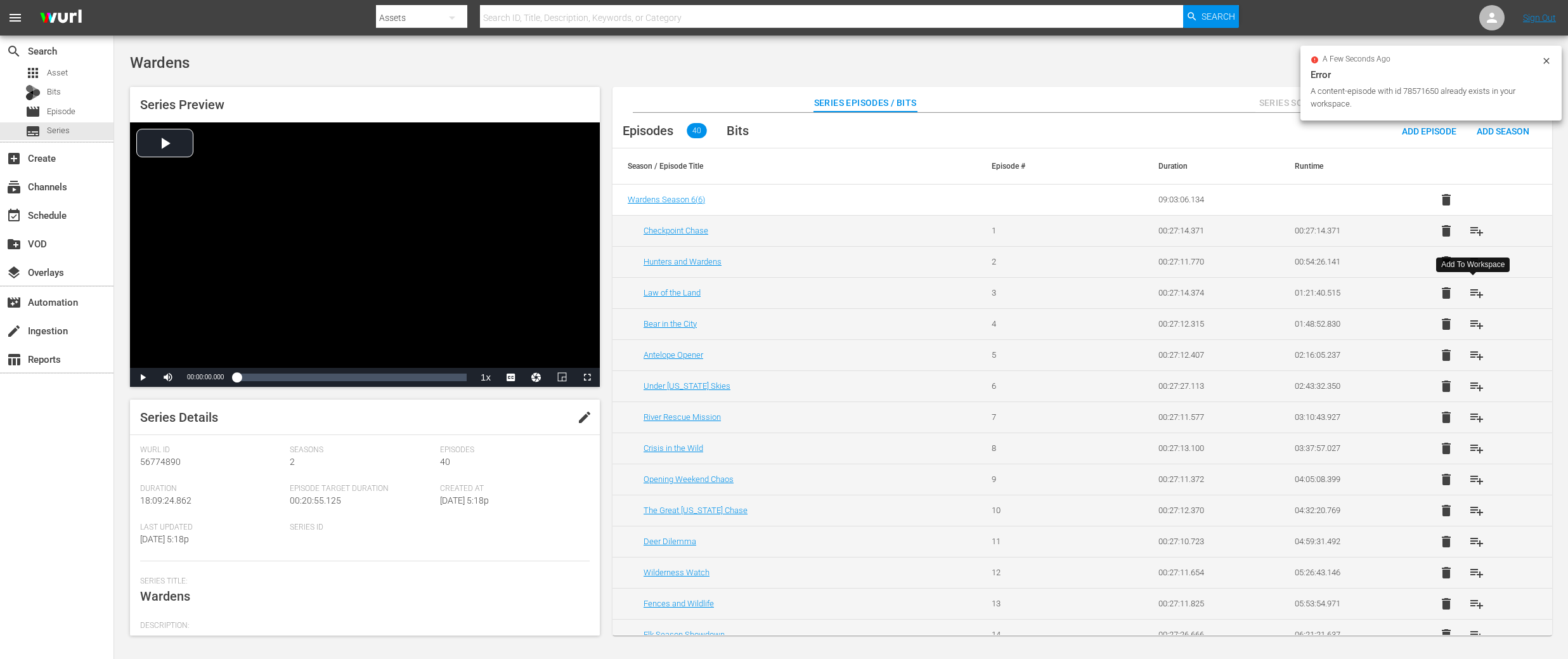
click at [1473, 286] on span "playlist_add" at bounding box center [1477, 293] width 15 height 15
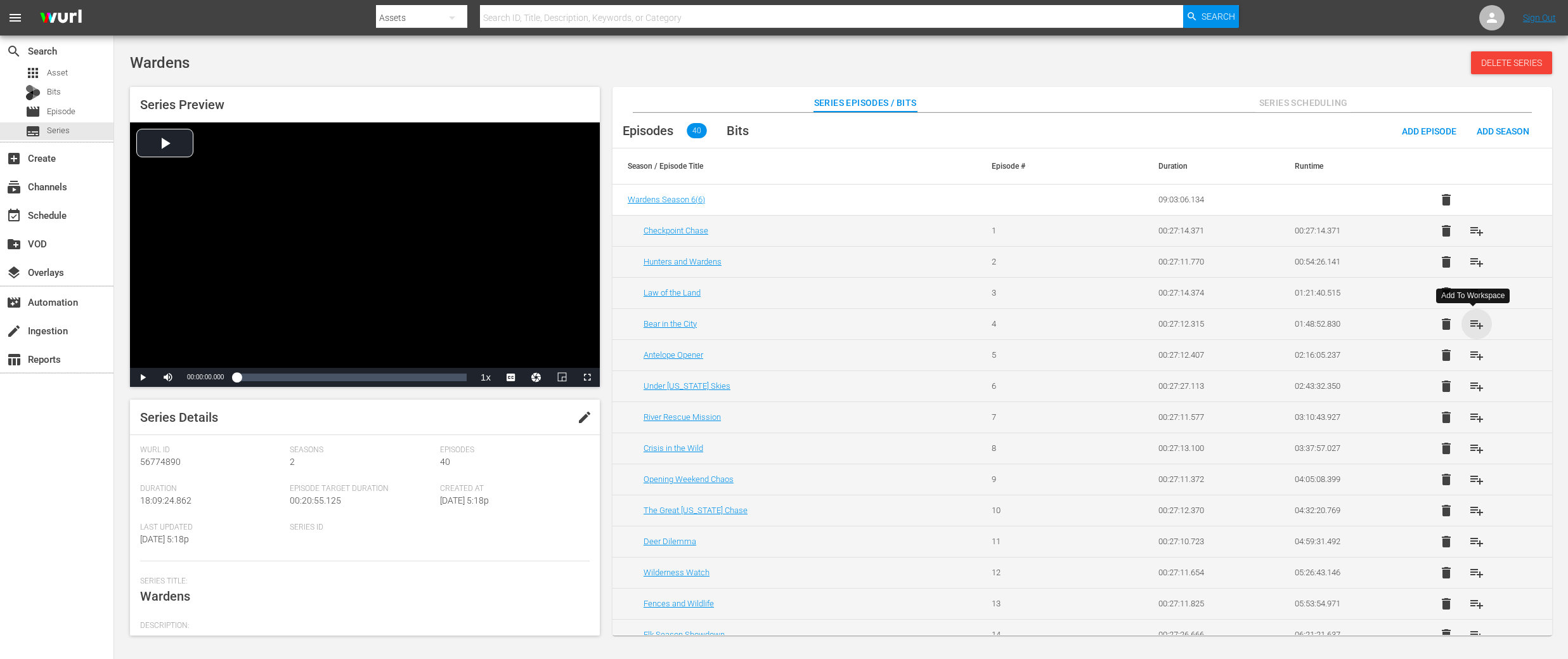
click at [1470, 327] on span "playlist_add" at bounding box center [1477, 324] width 15 height 15
click at [1470, 355] on span "playlist_add" at bounding box center [1477, 356] width 15 height 15
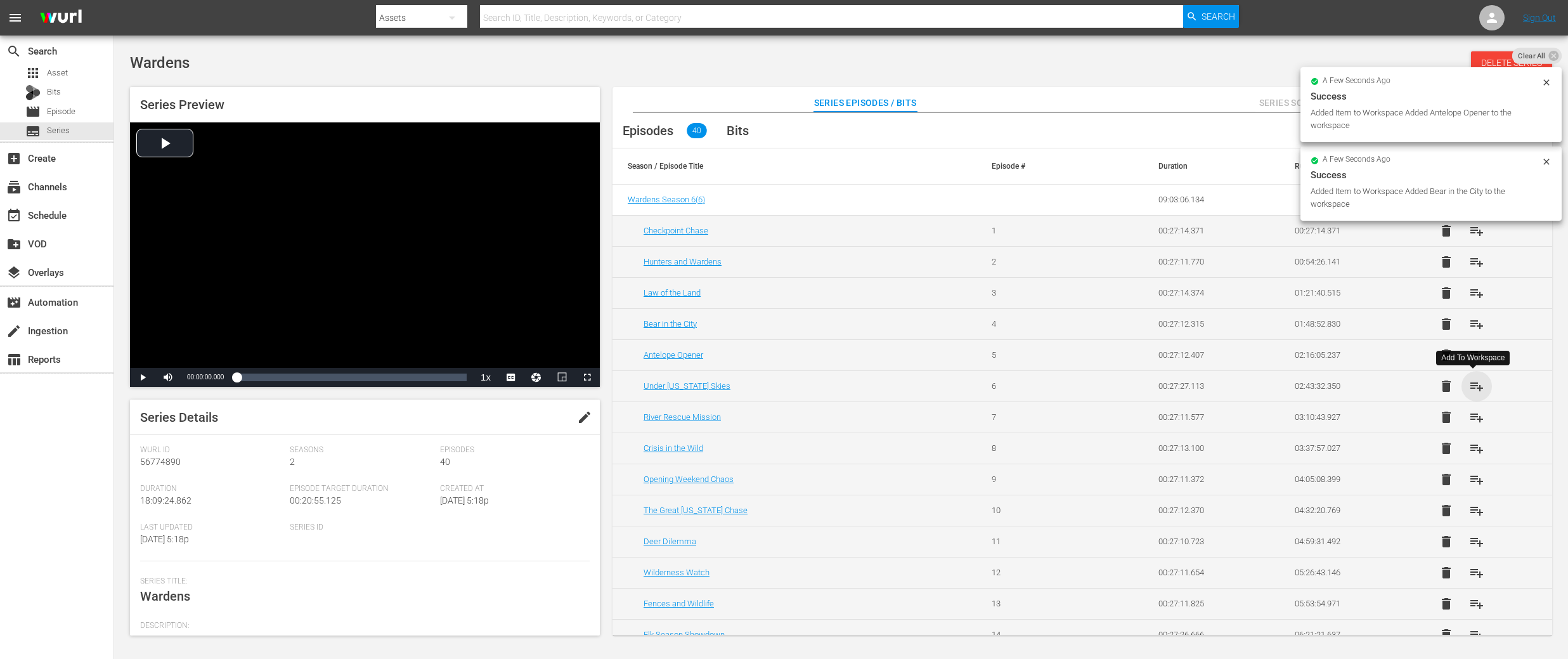
drag, startPoint x: 1470, startPoint y: 386, endPoint x: 1484, endPoint y: 411, distance: 28.7
click at [1470, 386] on span "playlist_add" at bounding box center [1477, 386] width 15 height 15
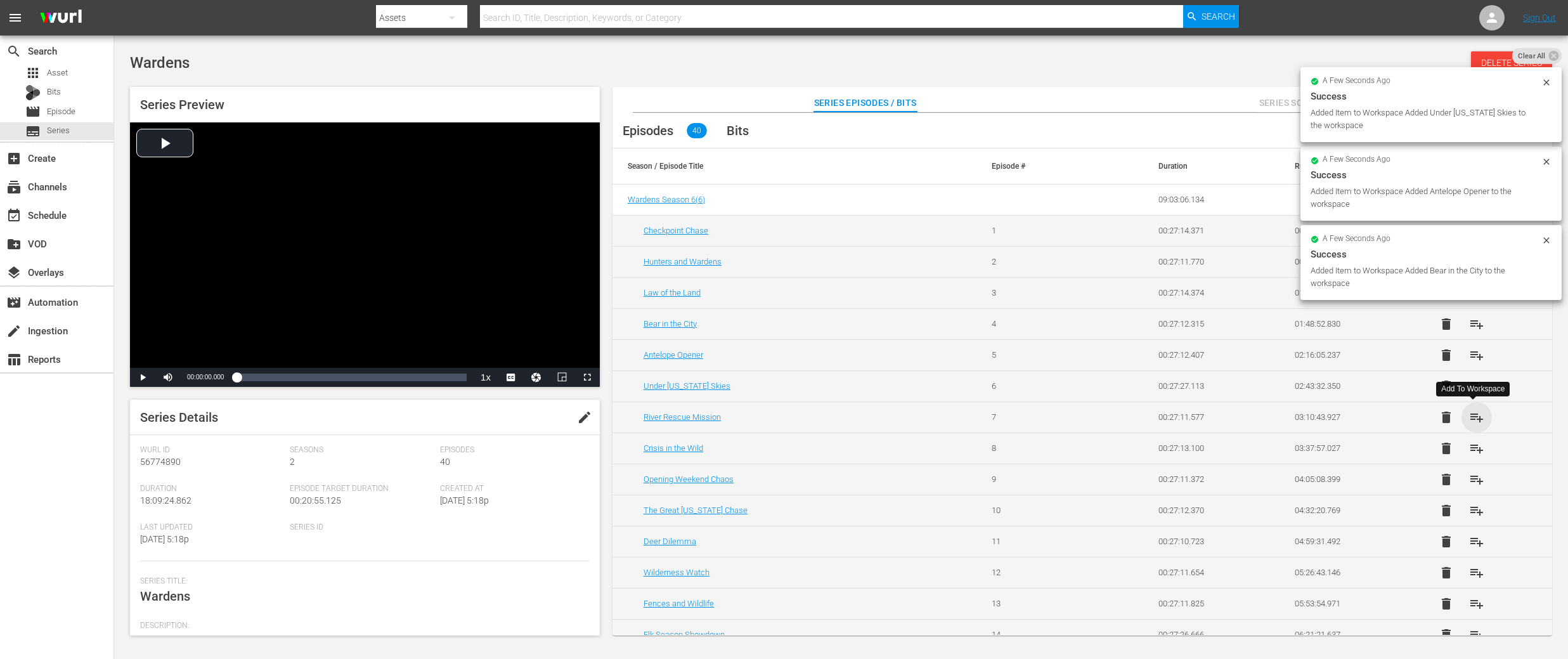
click at [1473, 420] on span "playlist_add" at bounding box center [1477, 417] width 15 height 15
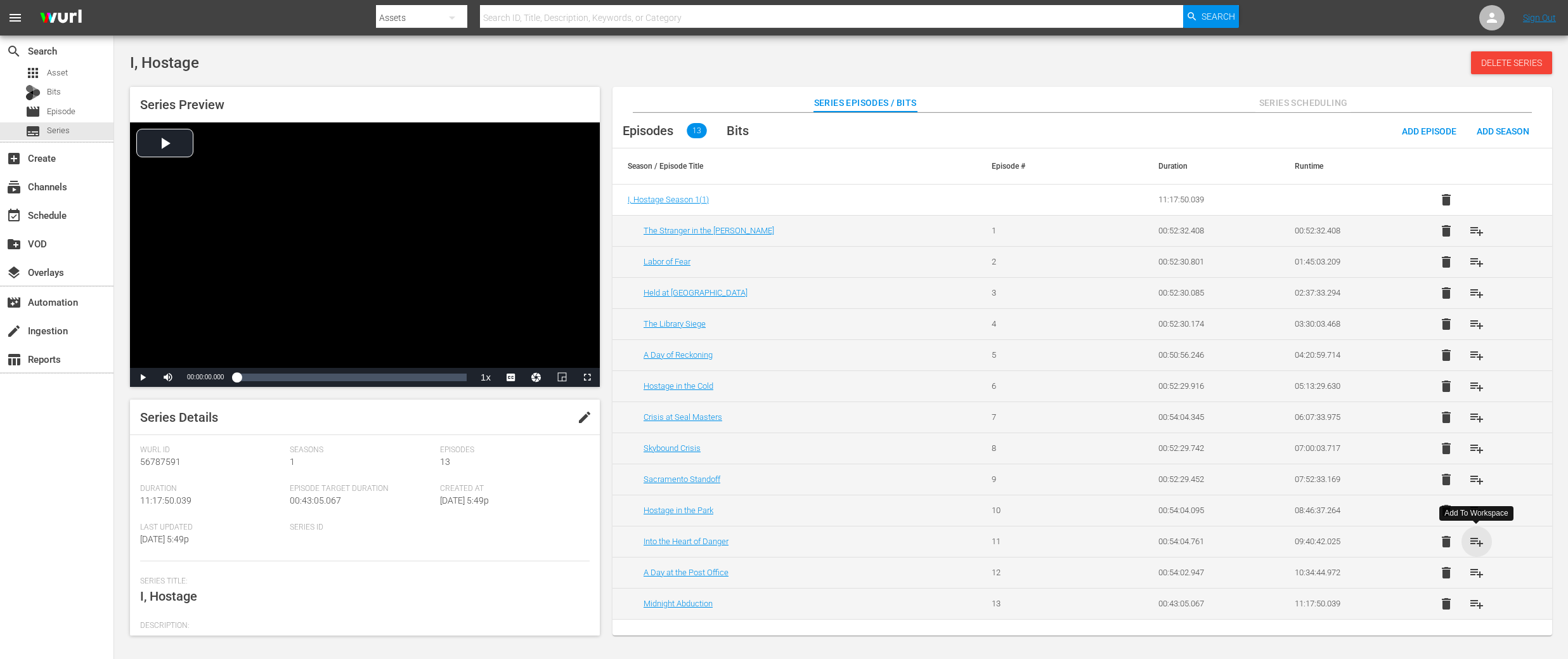
drag, startPoint x: 1478, startPoint y: 540, endPoint x: 1491, endPoint y: 542, distance: 13.2
click at [1478, 540] on span "playlist_add" at bounding box center [1477, 542] width 15 height 15
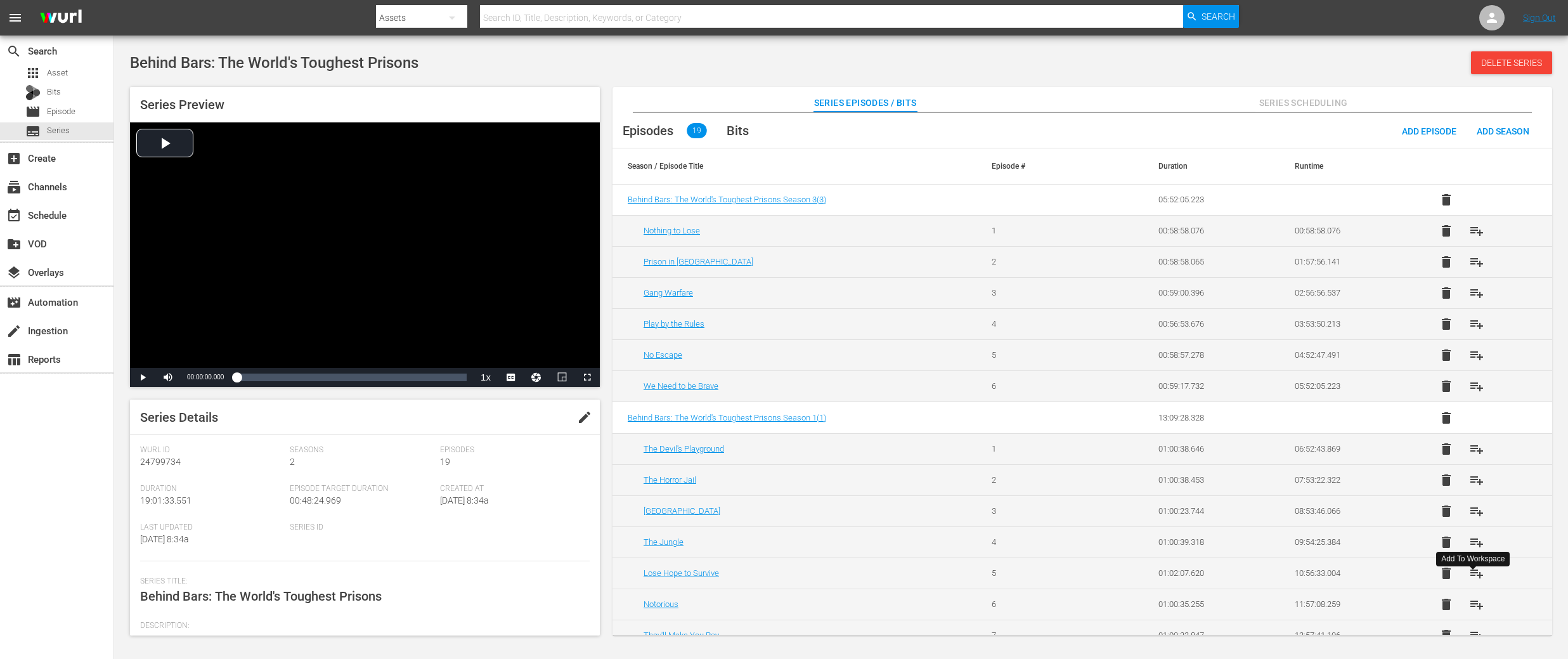
scroll to position [48, 0]
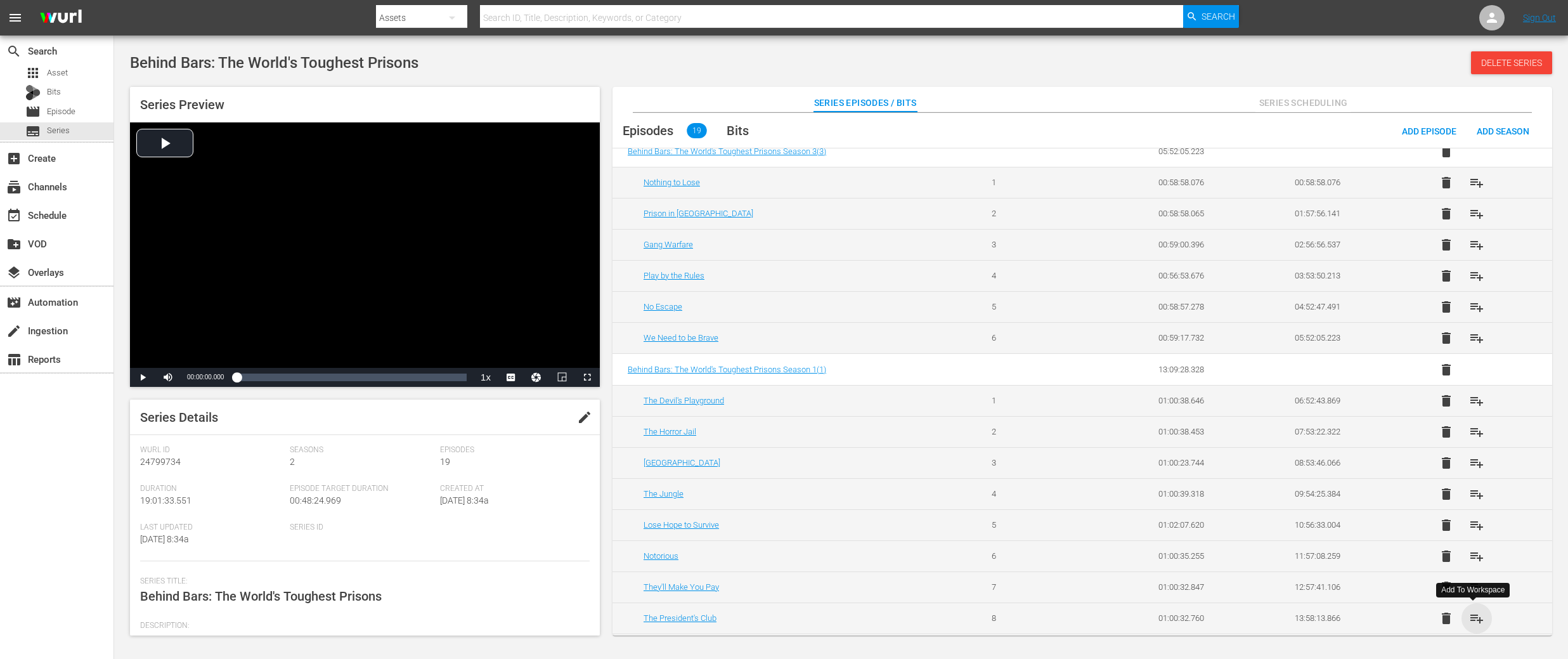
click at [1477, 616] on span "playlist_add" at bounding box center [1477, 618] width 15 height 15
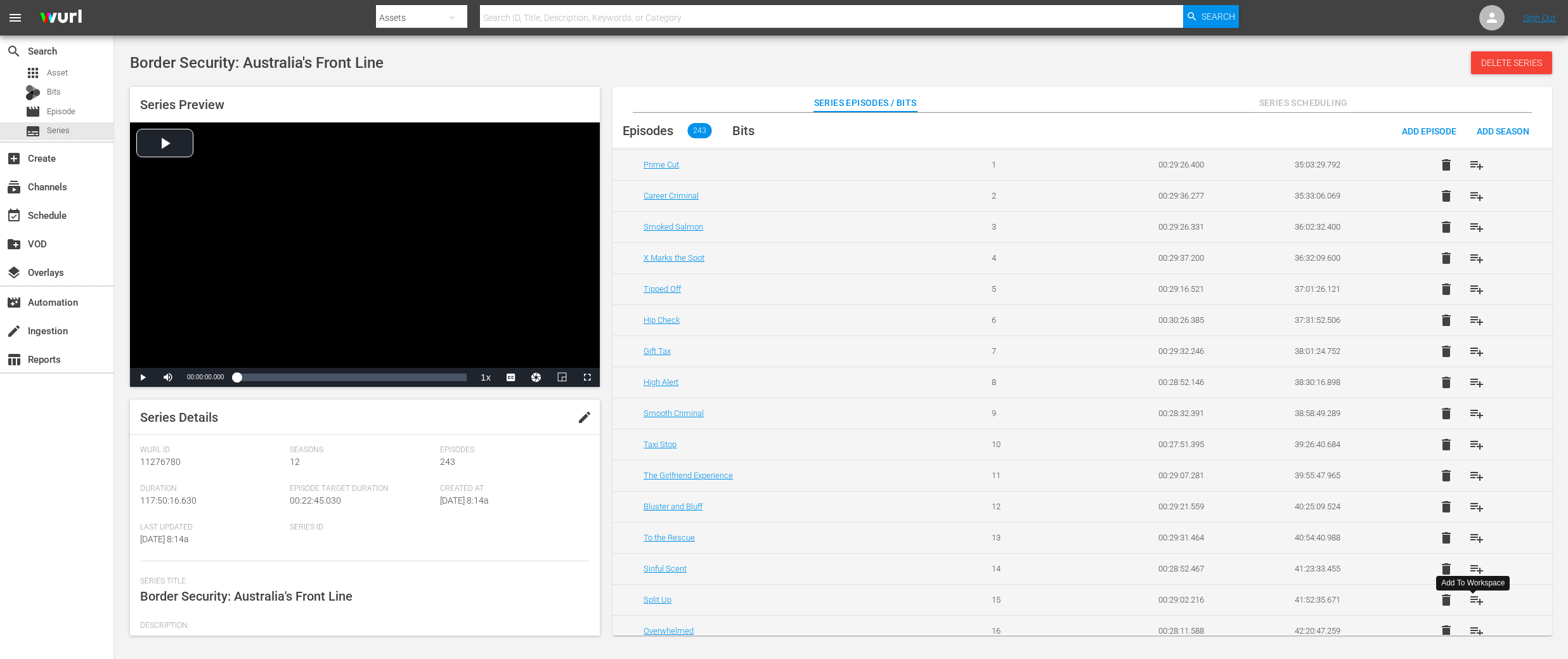
scroll to position [2401, 0]
drag, startPoint x: 1478, startPoint y: 444, endPoint x: 1475, endPoint y: 461, distance: 17.3
click at [1478, 444] on span "playlist_add" at bounding box center [1477, 442] width 15 height 15
click at [1475, 475] on span "playlist_add" at bounding box center [1477, 473] width 15 height 15
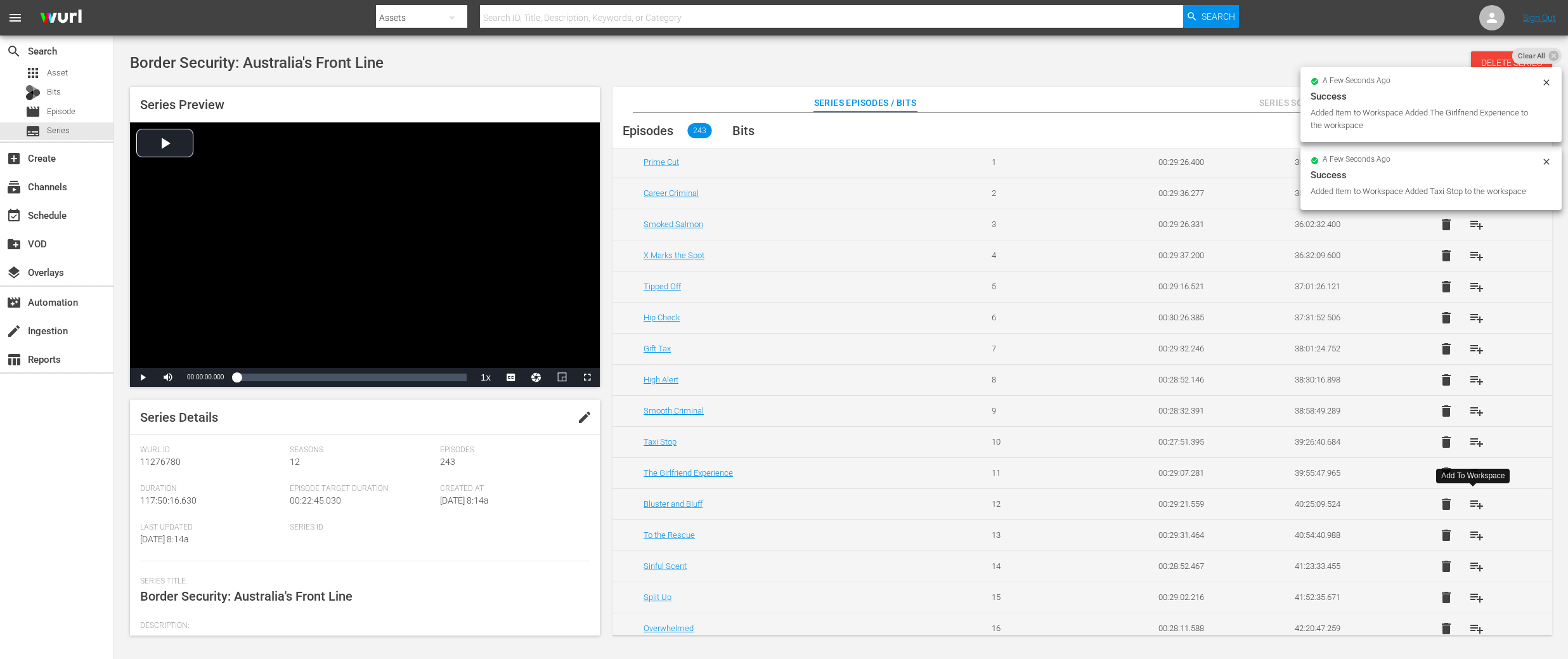
click at [1477, 502] on span "playlist_add" at bounding box center [1477, 504] width 15 height 15
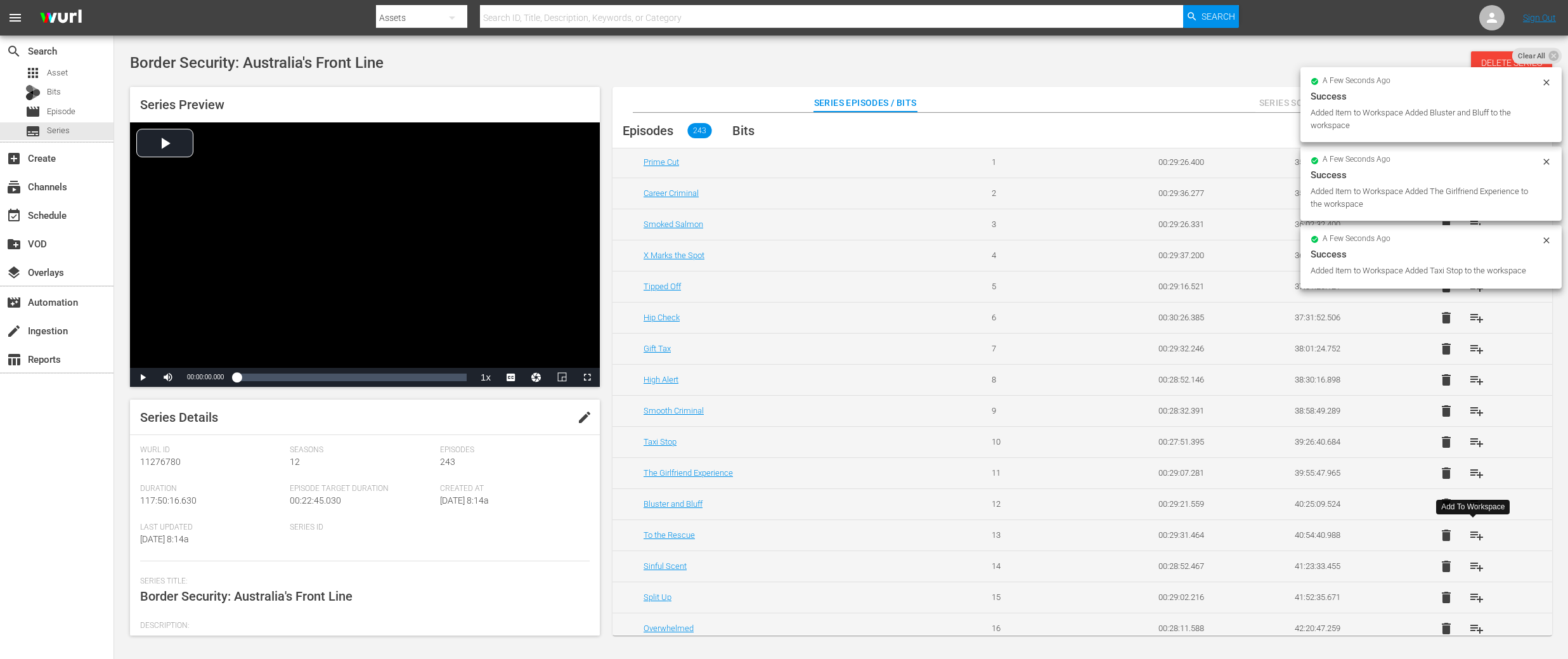
click at [1475, 534] on span "playlist_add" at bounding box center [1477, 536] width 15 height 15
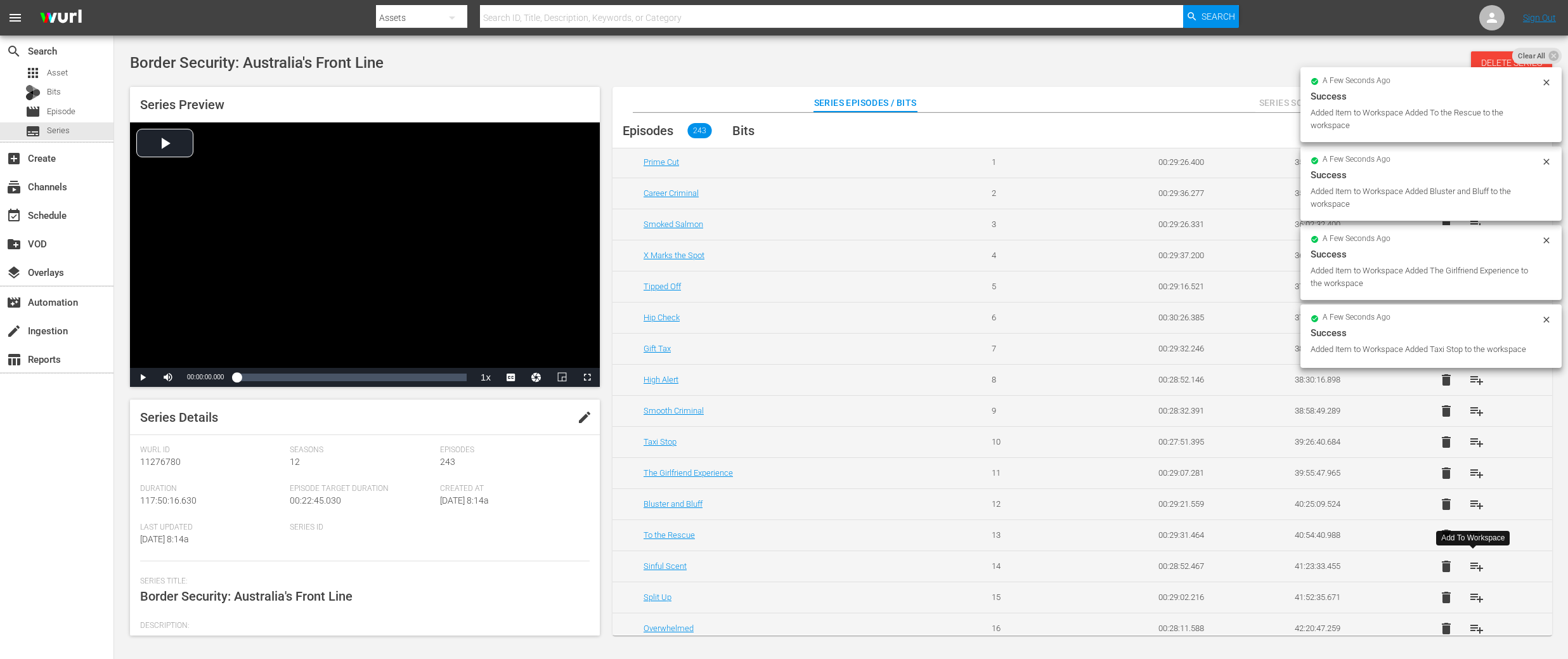
click at [1473, 562] on span "playlist_add" at bounding box center [1477, 567] width 15 height 15
click at [1473, 594] on span "playlist_add" at bounding box center [1477, 597] width 15 height 15
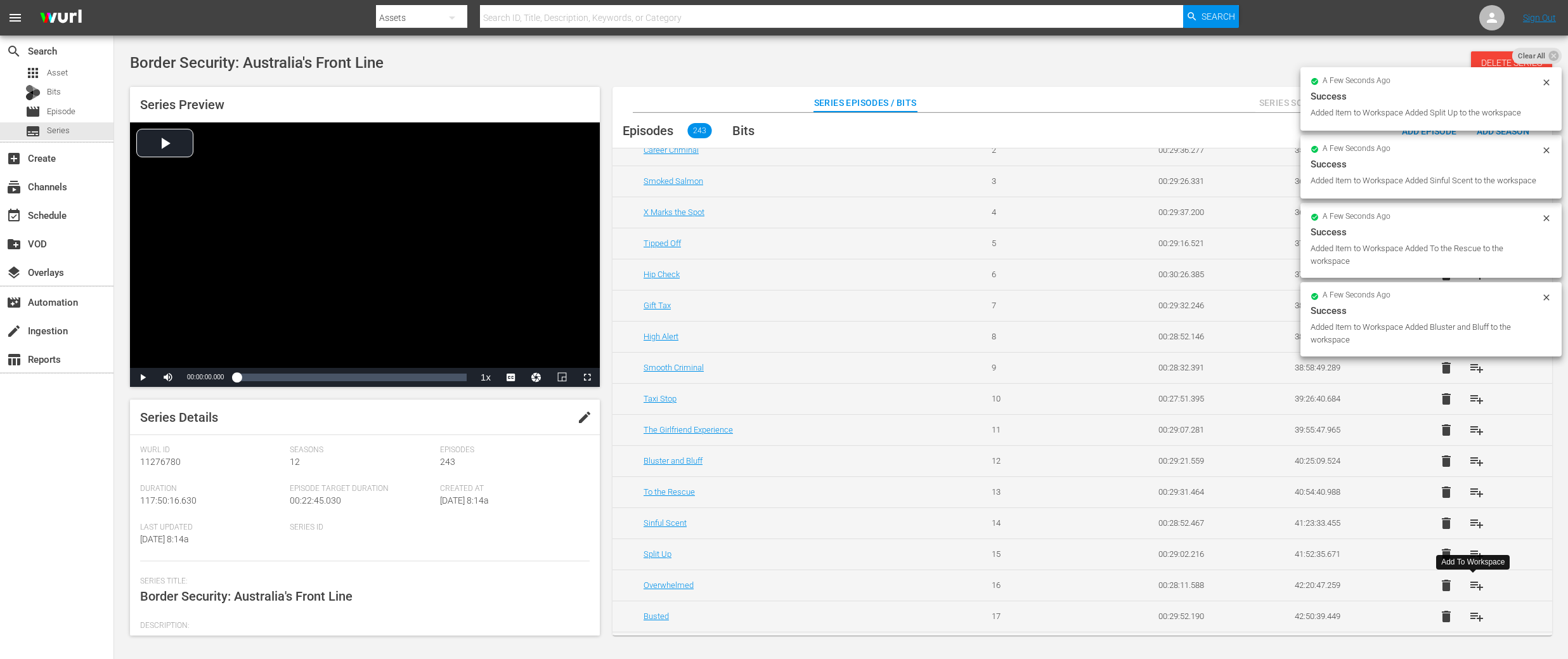
scroll to position [2445, 0]
click at [1474, 579] on span "playlist_add" at bounding box center [1477, 585] width 15 height 15
click at [1470, 618] on span "playlist_add" at bounding box center [1477, 615] width 15 height 15
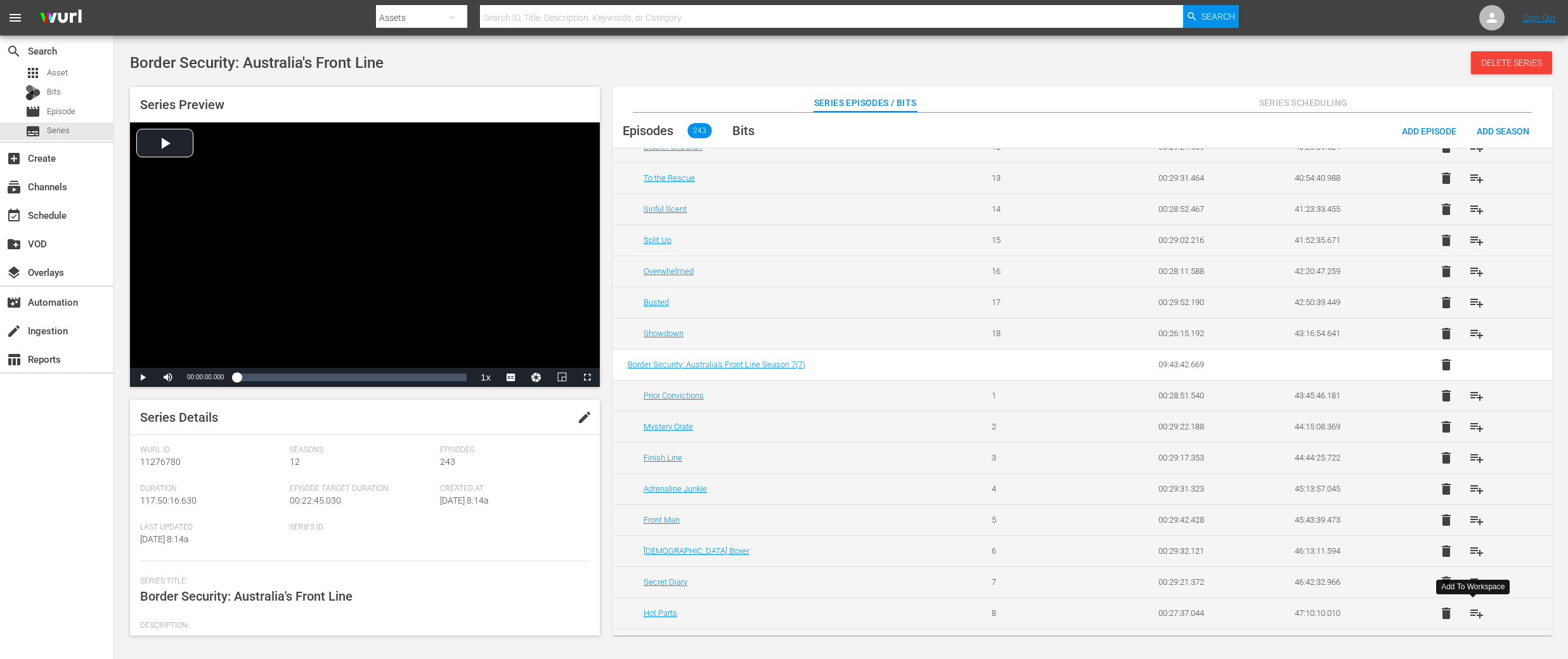
scroll to position [2759, 0]
click at [1472, 336] on span "playlist_add" at bounding box center [1477, 332] width 15 height 15
click at [1475, 394] on span "playlist_add" at bounding box center [1477, 395] width 15 height 15
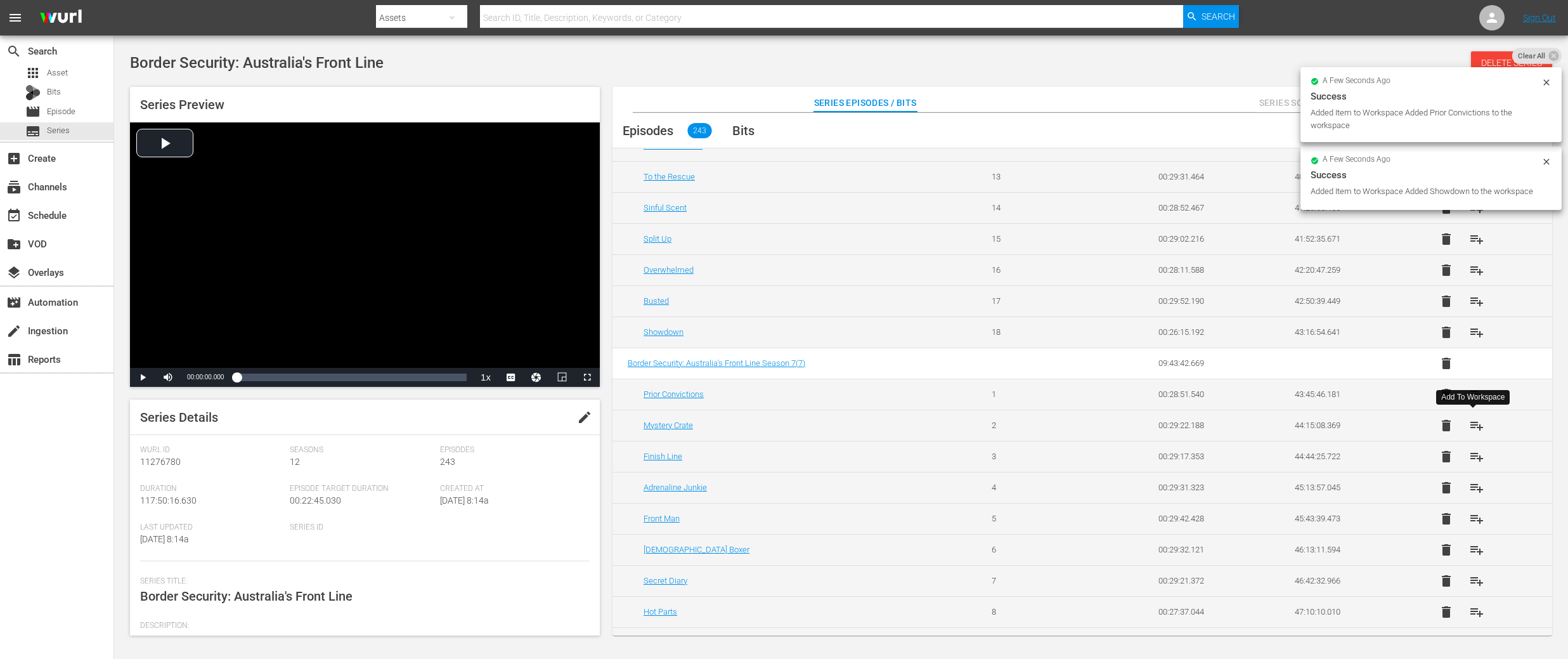
click at [1473, 425] on span "playlist_add" at bounding box center [1477, 426] width 15 height 15
click at [1478, 461] on span "playlist_add" at bounding box center [1477, 457] width 15 height 15
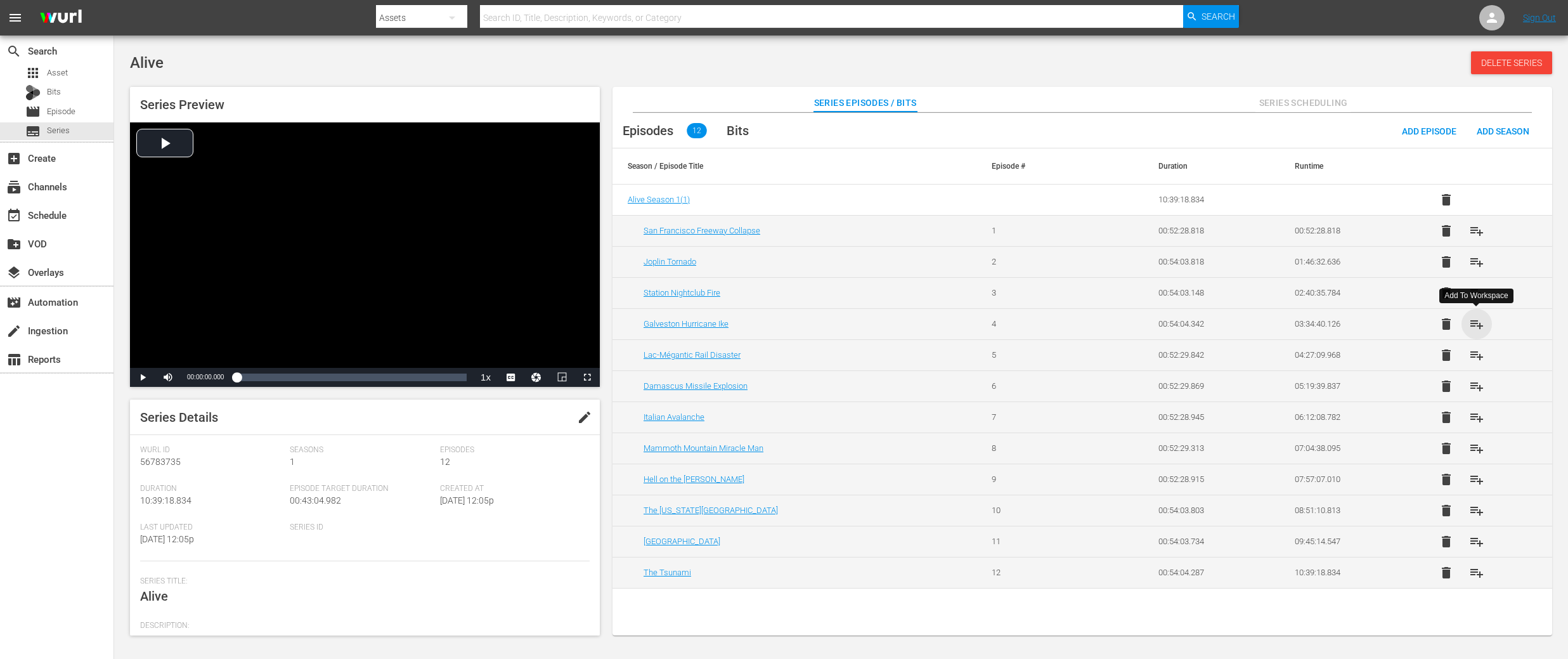
click at [1477, 327] on span "playlist_add" at bounding box center [1477, 324] width 15 height 15
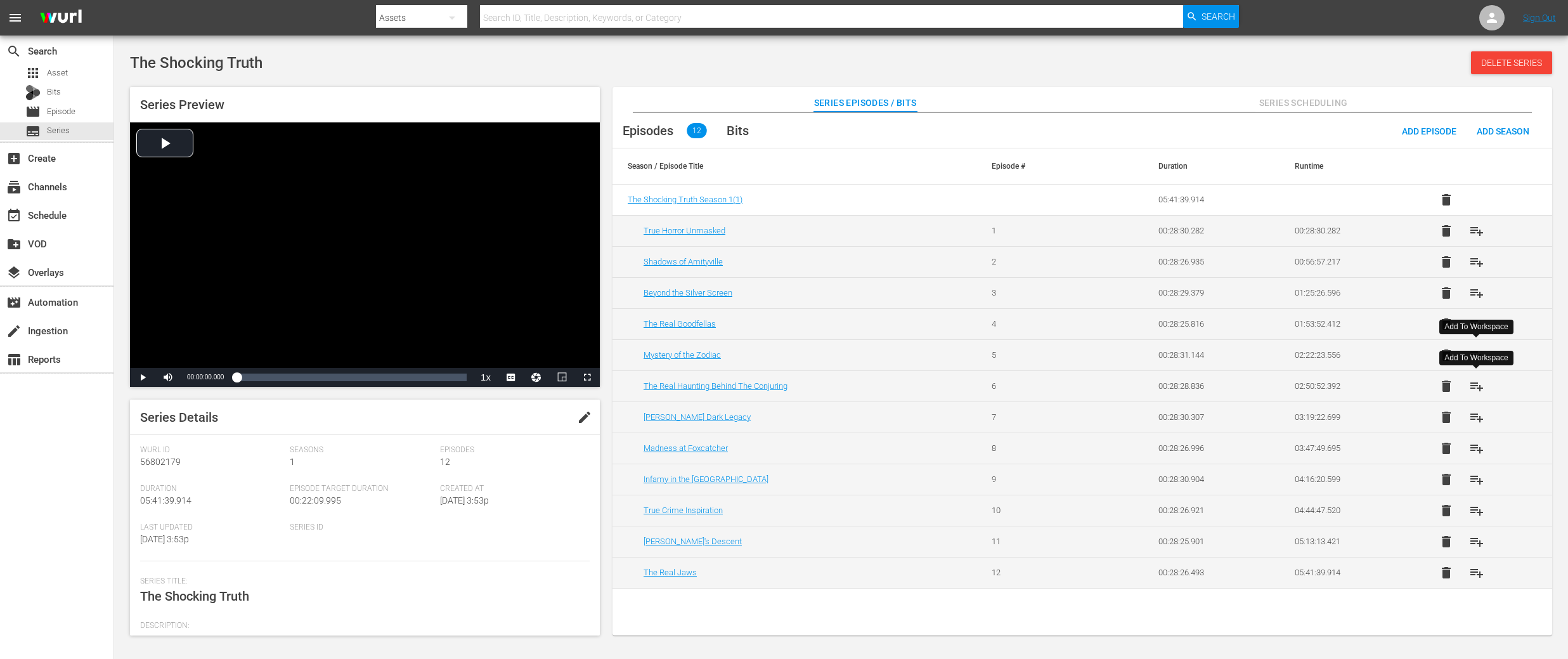
click at [1474, 386] on span "playlist_add" at bounding box center [1477, 386] width 15 height 15
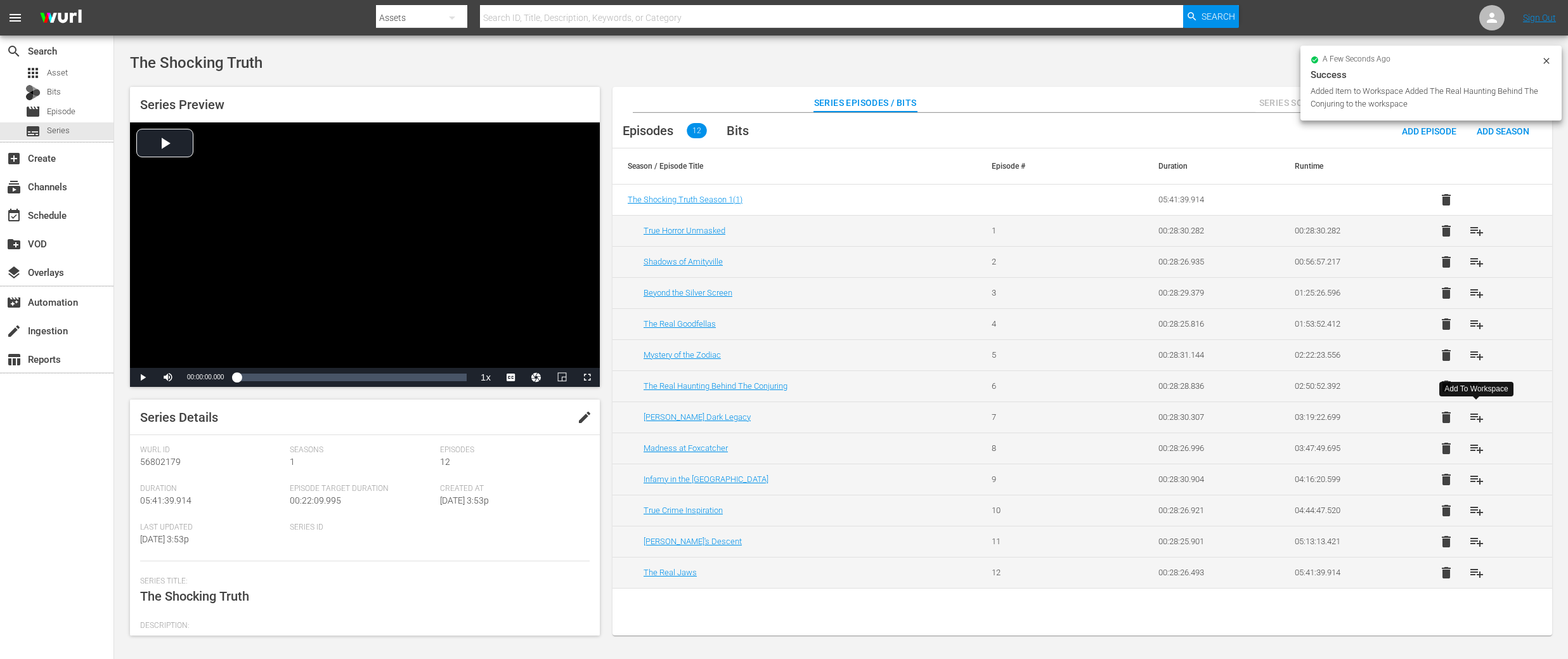
click at [1475, 416] on span "playlist_add" at bounding box center [1477, 417] width 15 height 15
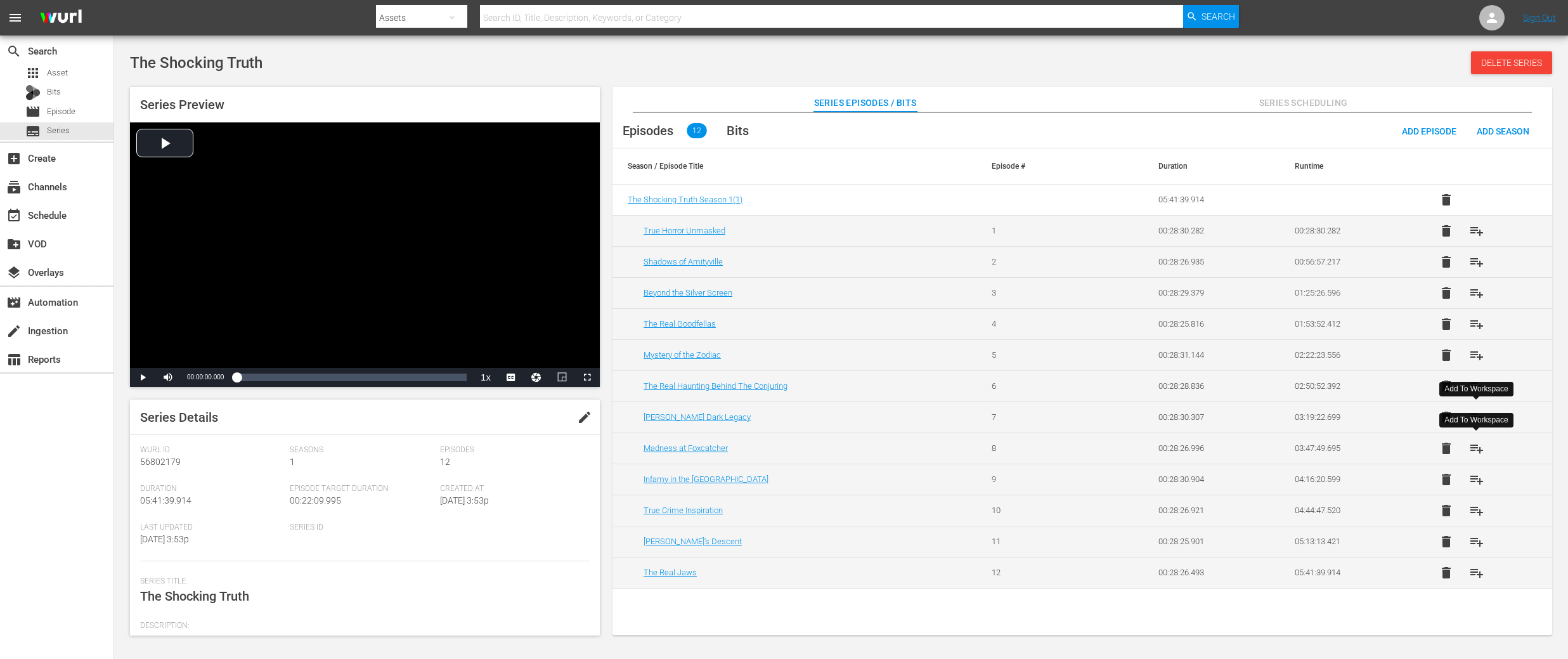
click at [1478, 453] on span "playlist_add" at bounding box center [1477, 449] width 15 height 15
click at [1473, 477] on span "playlist_add" at bounding box center [1477, 480] width 15 height 15
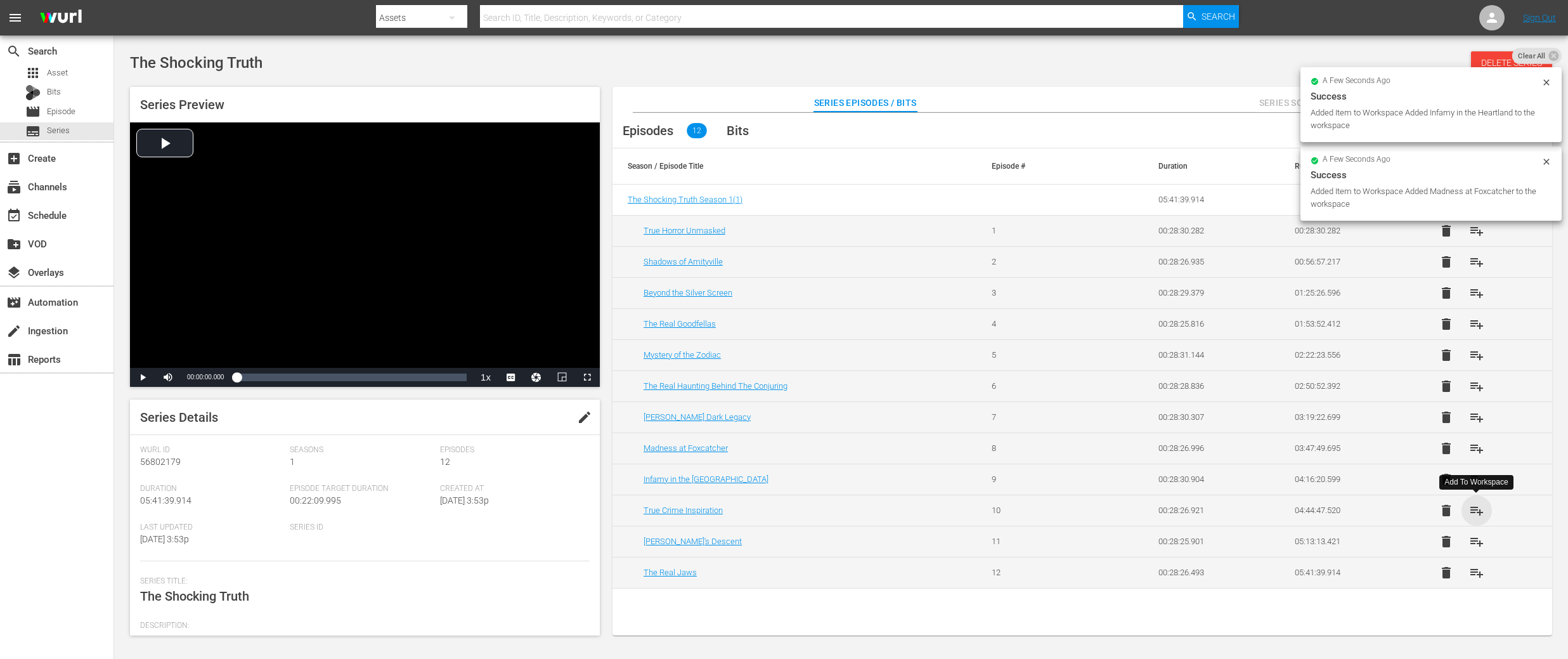
click at [1478, 504] on span "playlist_add" at bounding box center [1477, 511] width 15 height 15
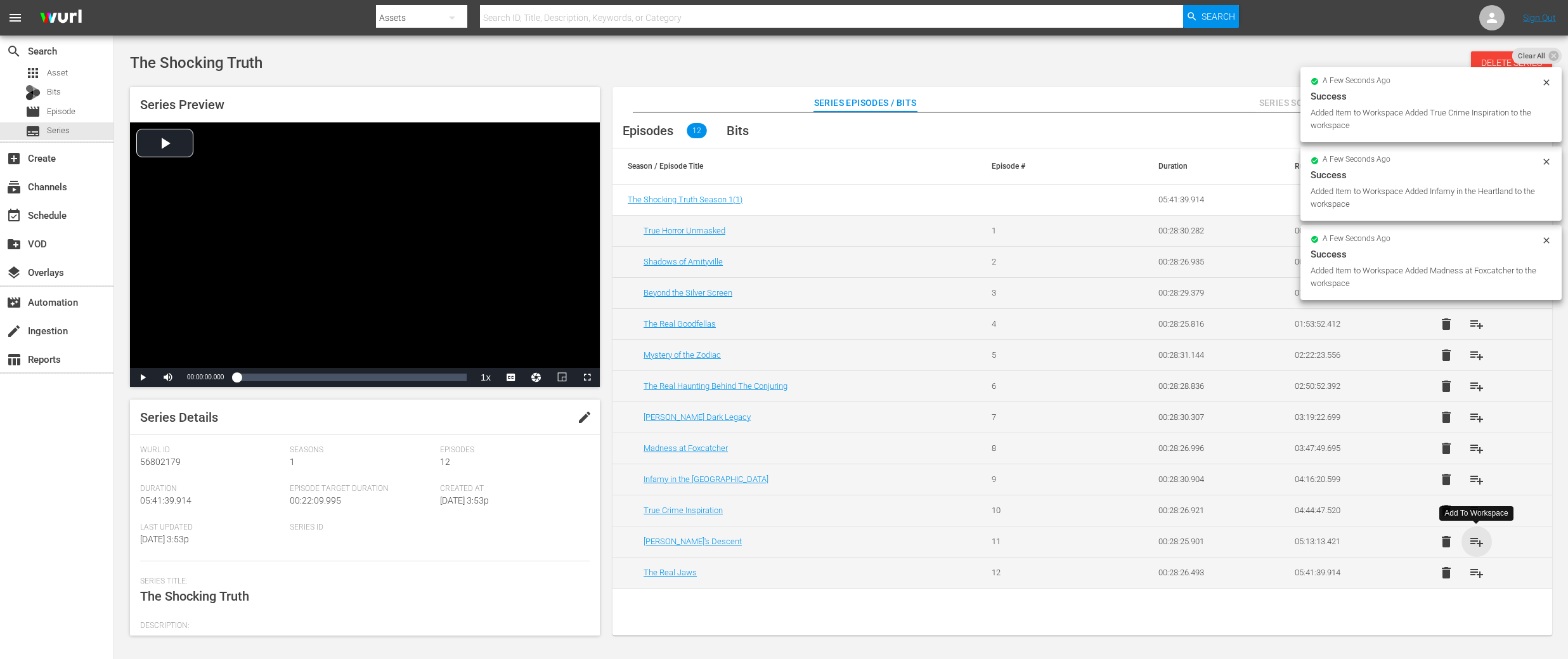
click at [1475, 539] on span "playlist_add" at bounding box center [1477, 542] width 15 height 15
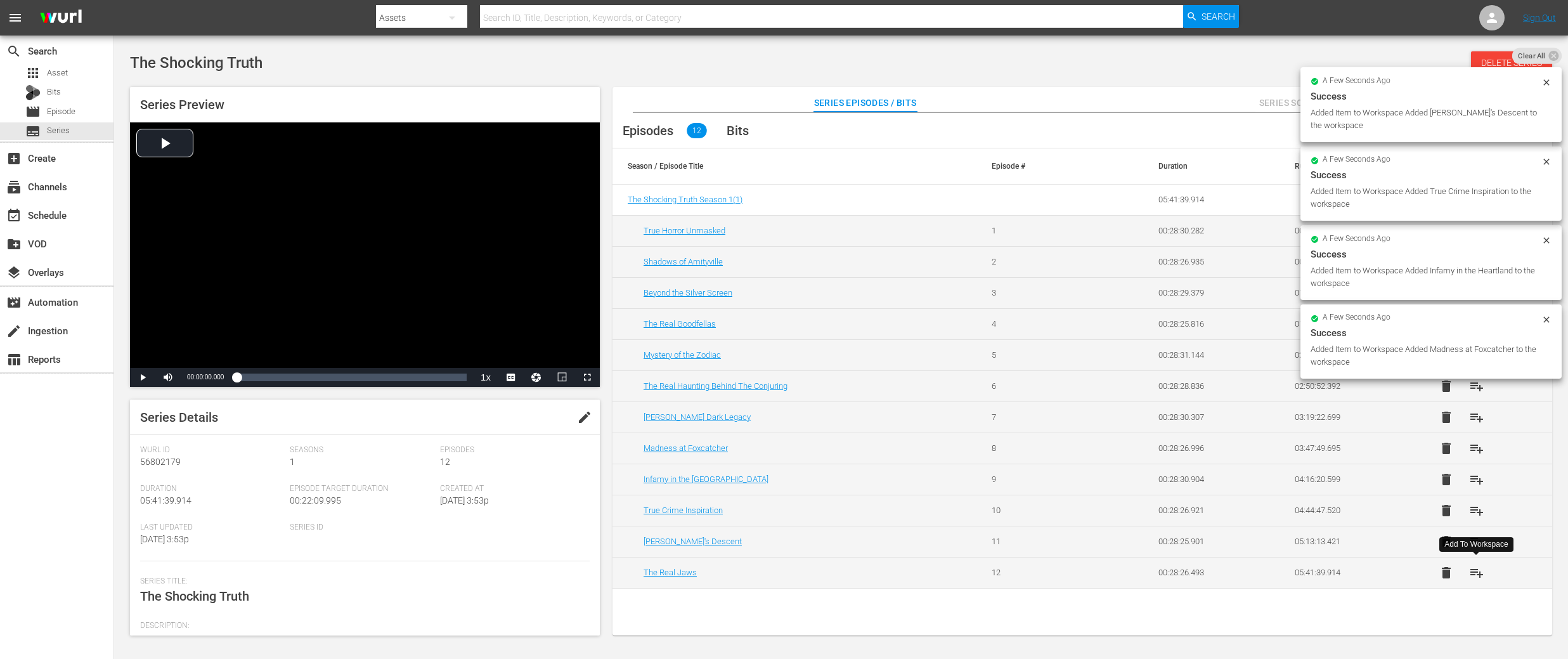
click at [1477, 574] on span "playlist_add" at bounding box center [1477, 573] width 15 height 15
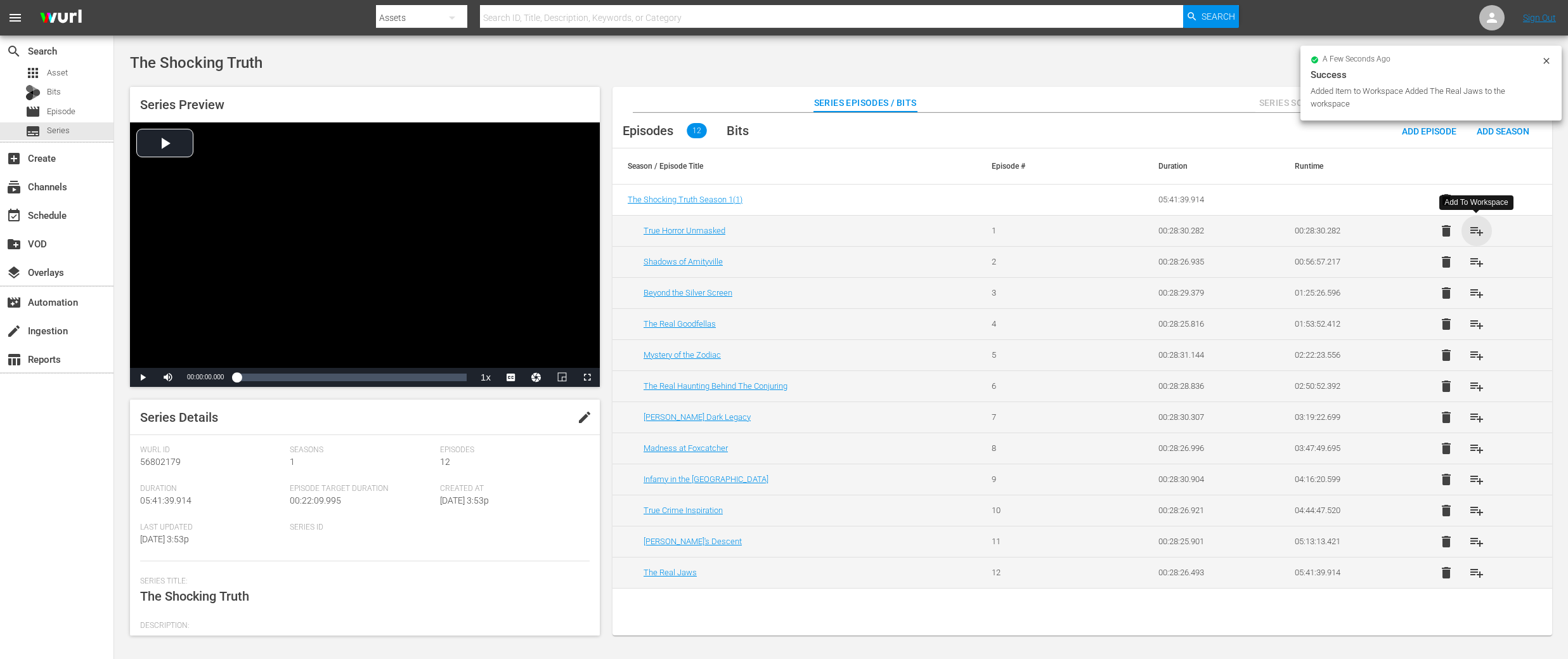
click at [1478, 233] on span "playlist_add" at bounding box center [1477, 231] width 15 height 15
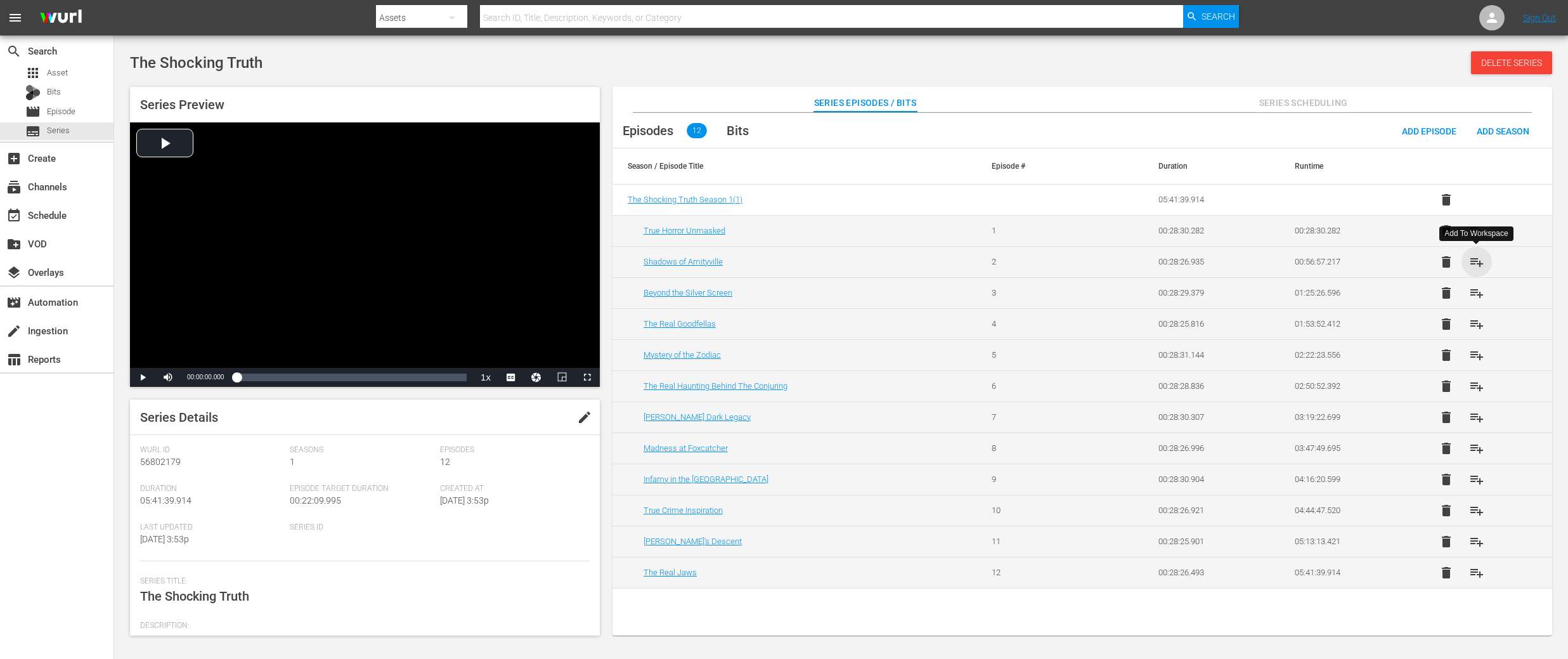
drag, startPoint x: 1473, startPoint y: 265, endPoint x: 1478, endPoint y: 281, distance: 16.8
click at [1473, 265] on span "playlist_add" at bounding box center [1477, 262] width 15 height 15
click at [1479, 290] on span "playlist_add" at bounding box center [1477, 293] width 15 height 15
click at [1477, 324] on span "playlist_add" at bounding box center [1477, 324] width 15 height 15
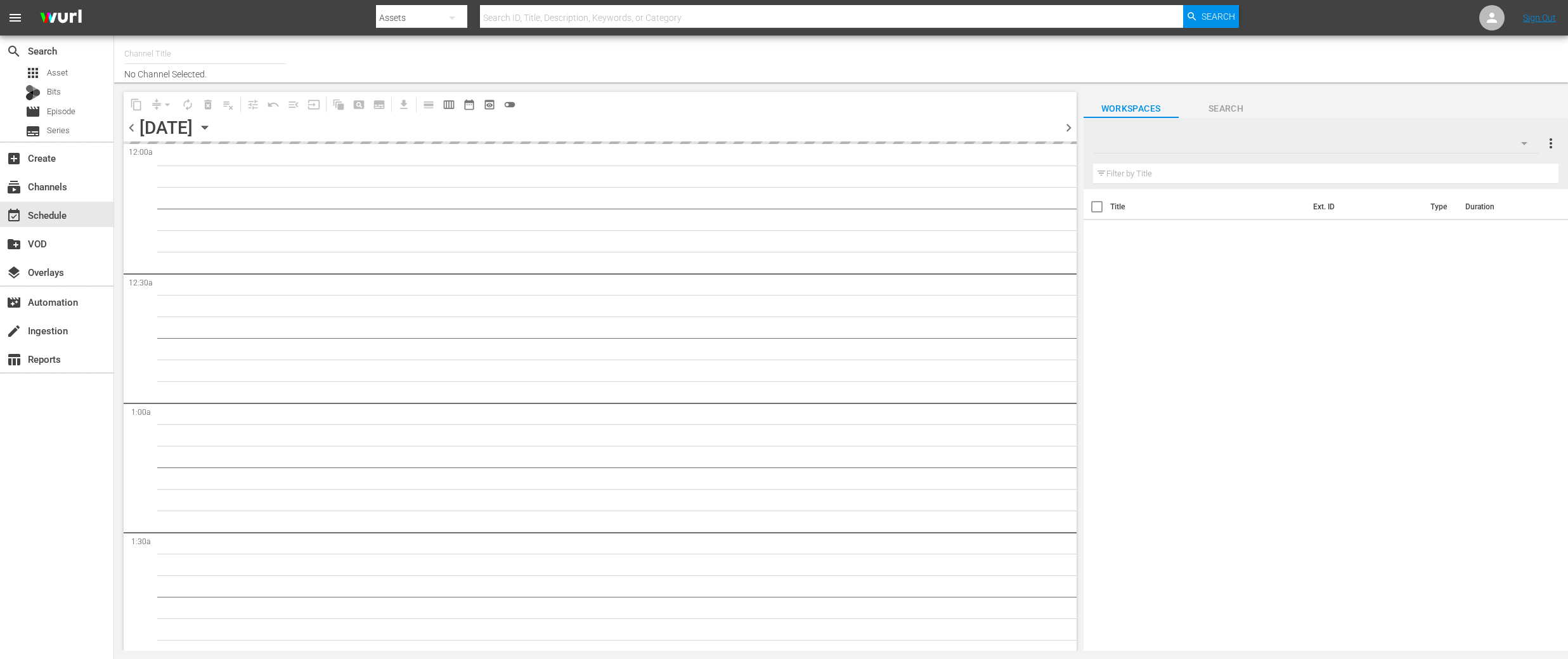
type input "DangerTV (161)"
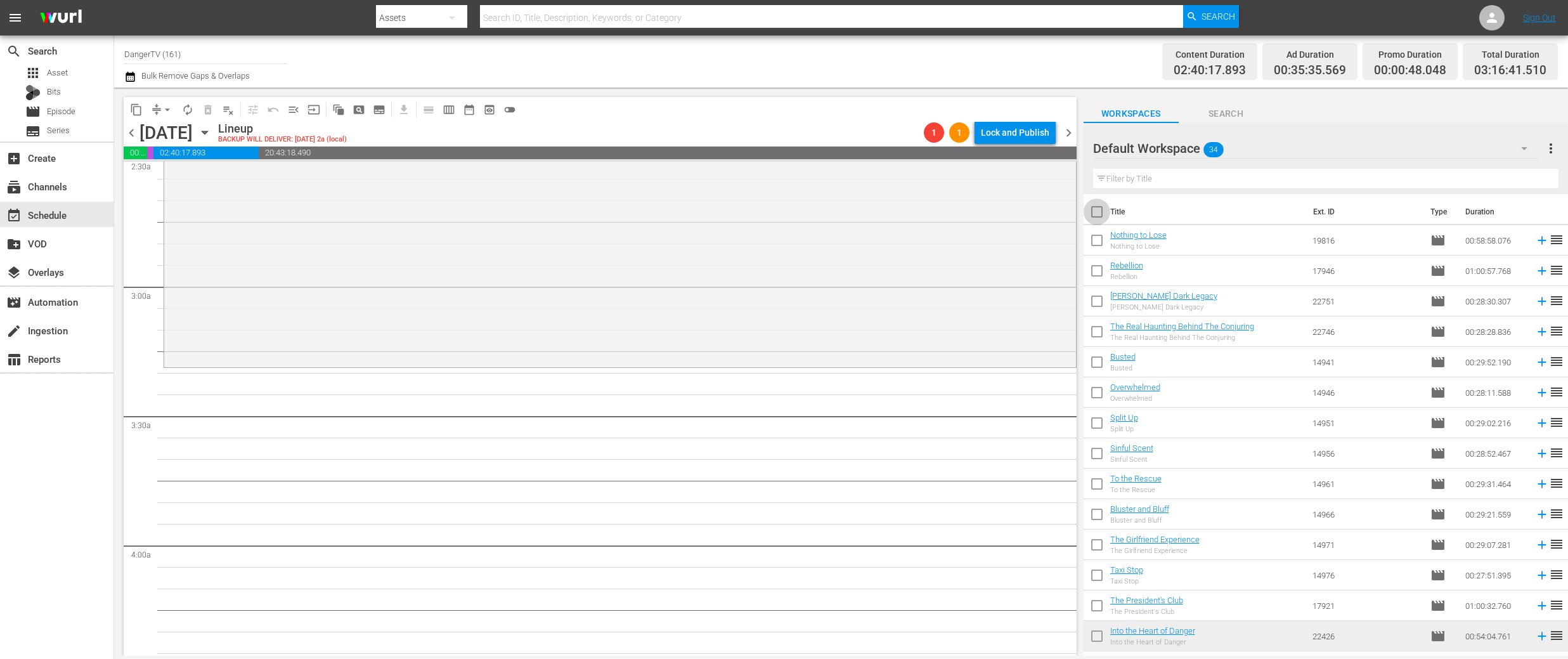
click at [1100, 208] on input "checkbox" at bounding box center [1097, 215] width 27 height 27
checkbox input "true"
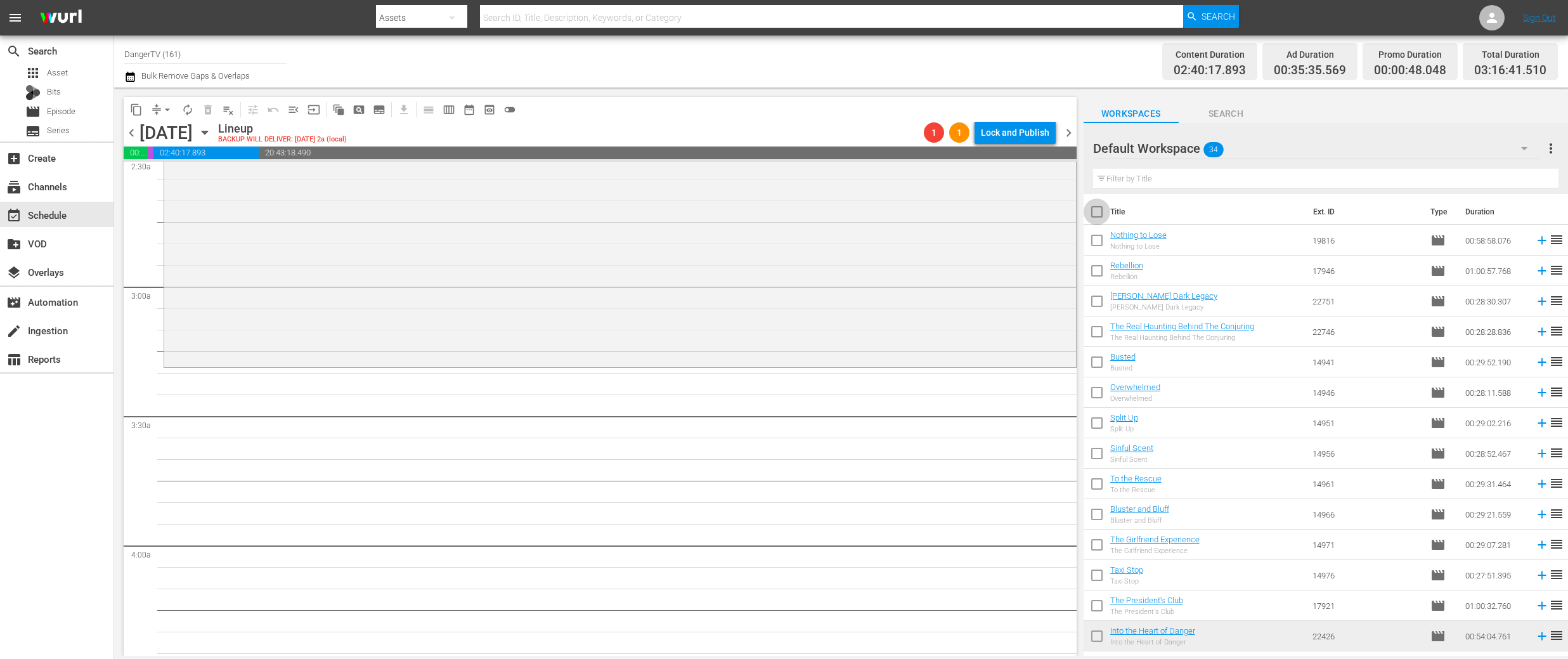
checkbox input "true"
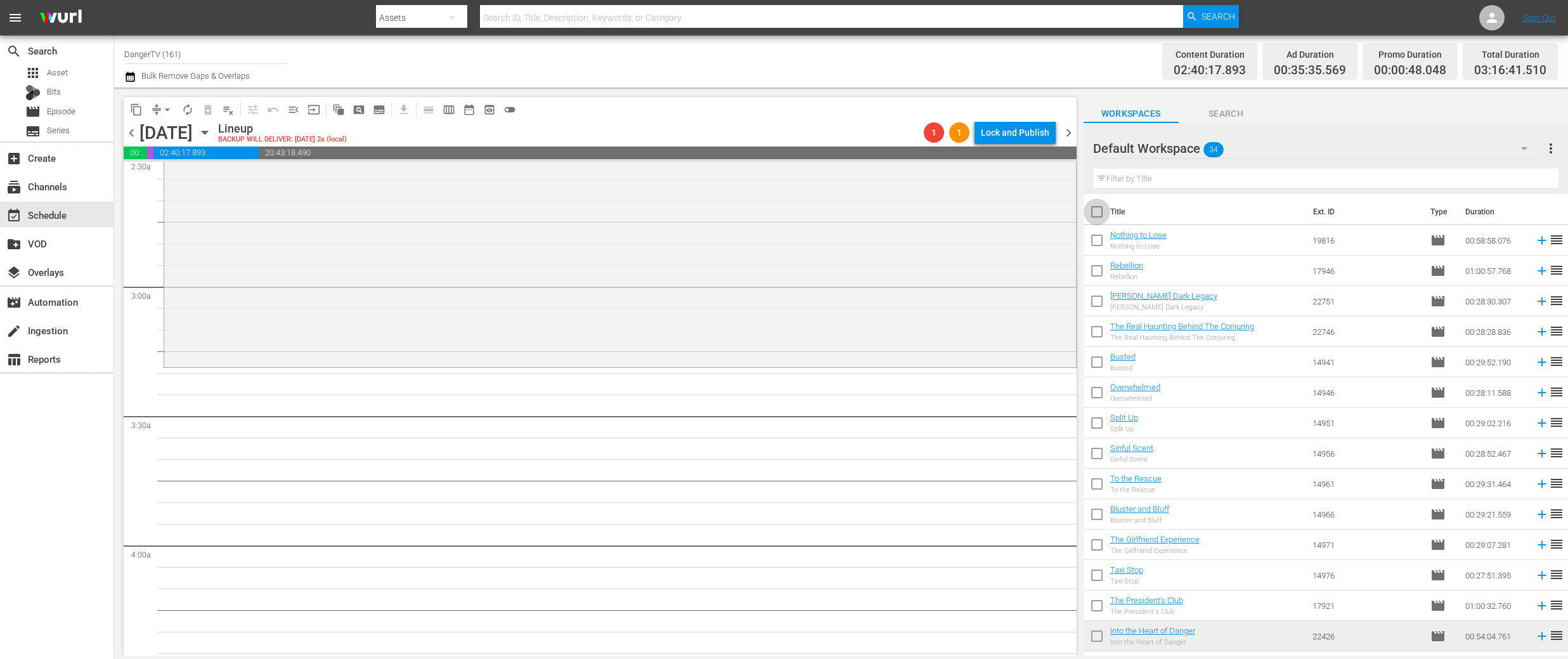
checkbox input "true"
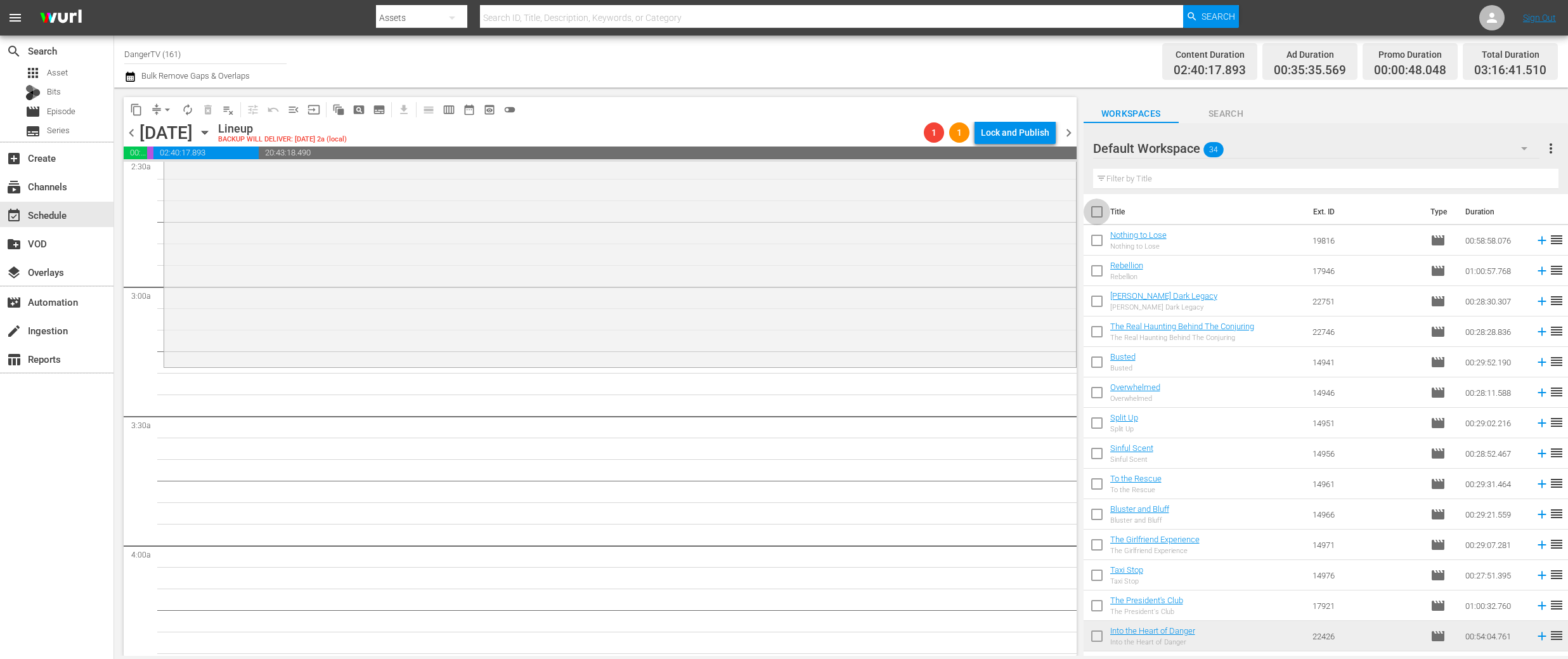
checkbox input "true"
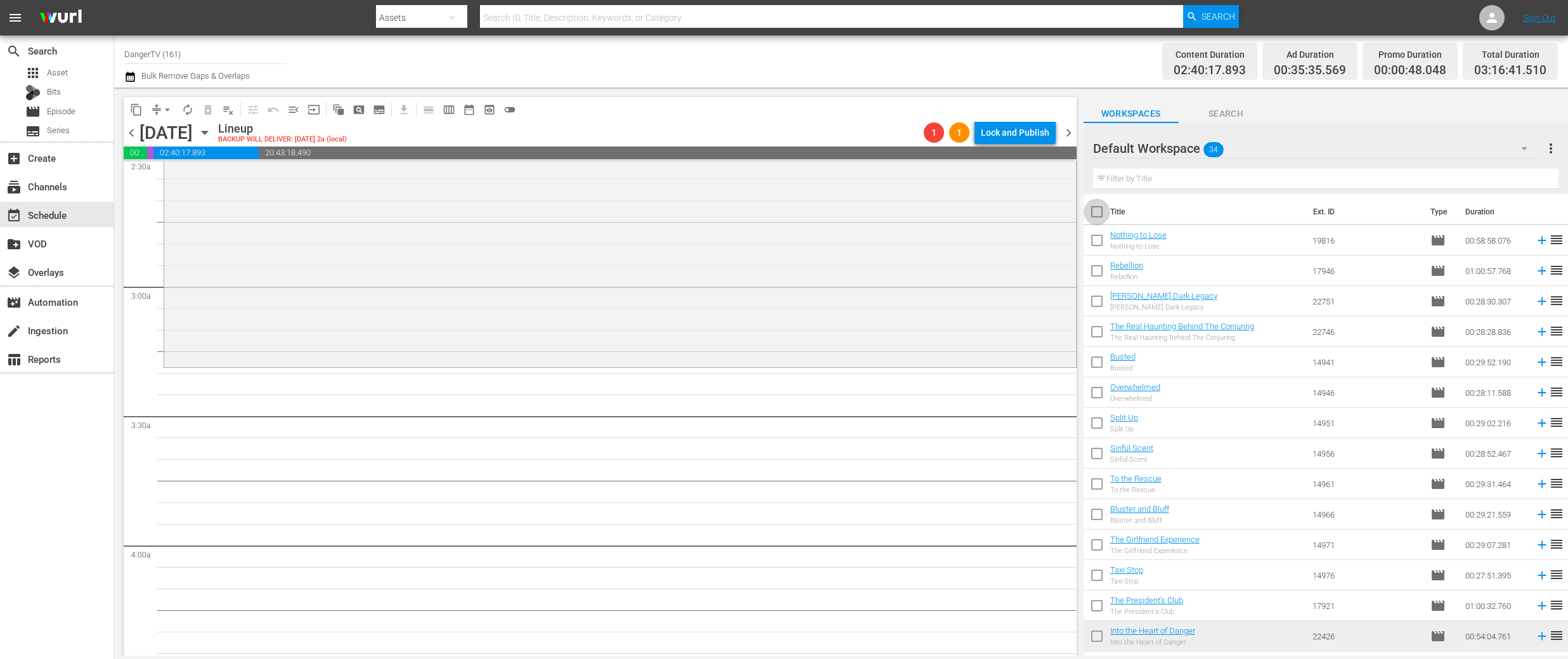
checkbox input "true"
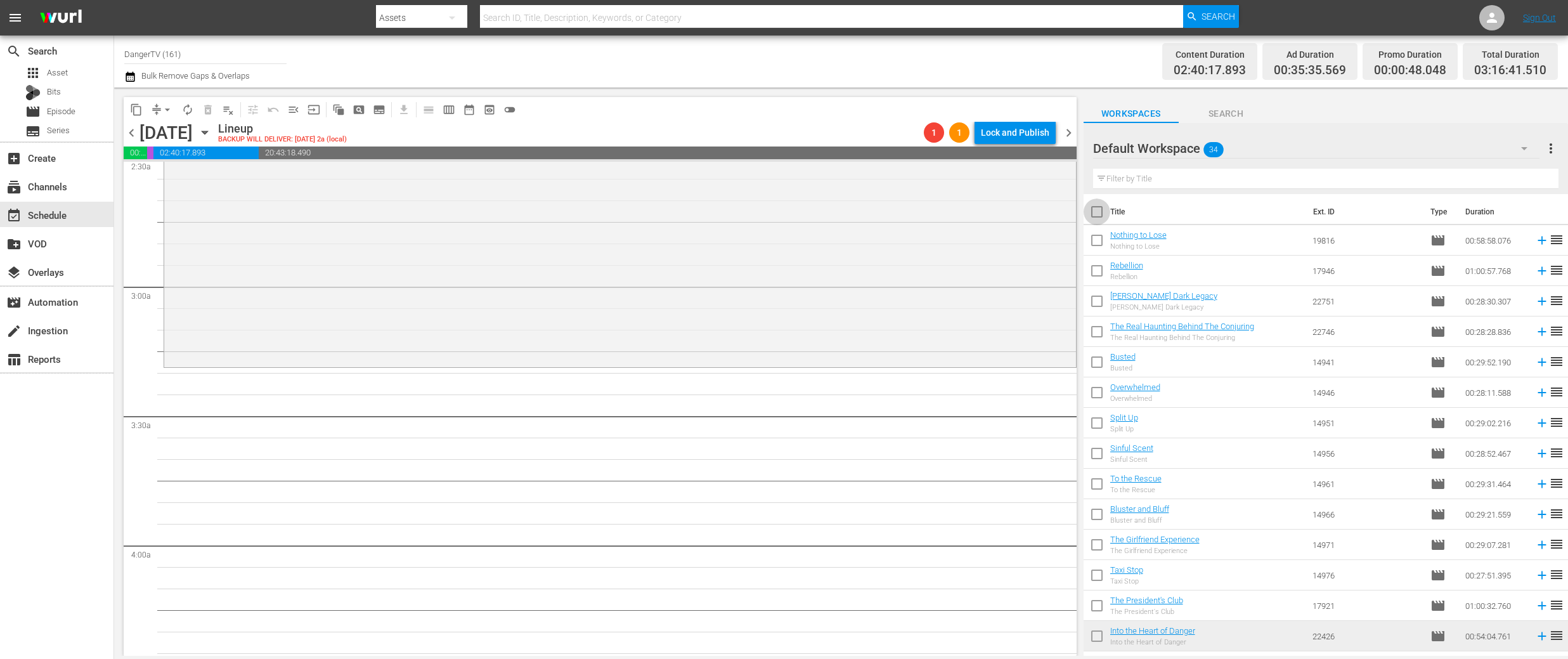
checkbox input "true"
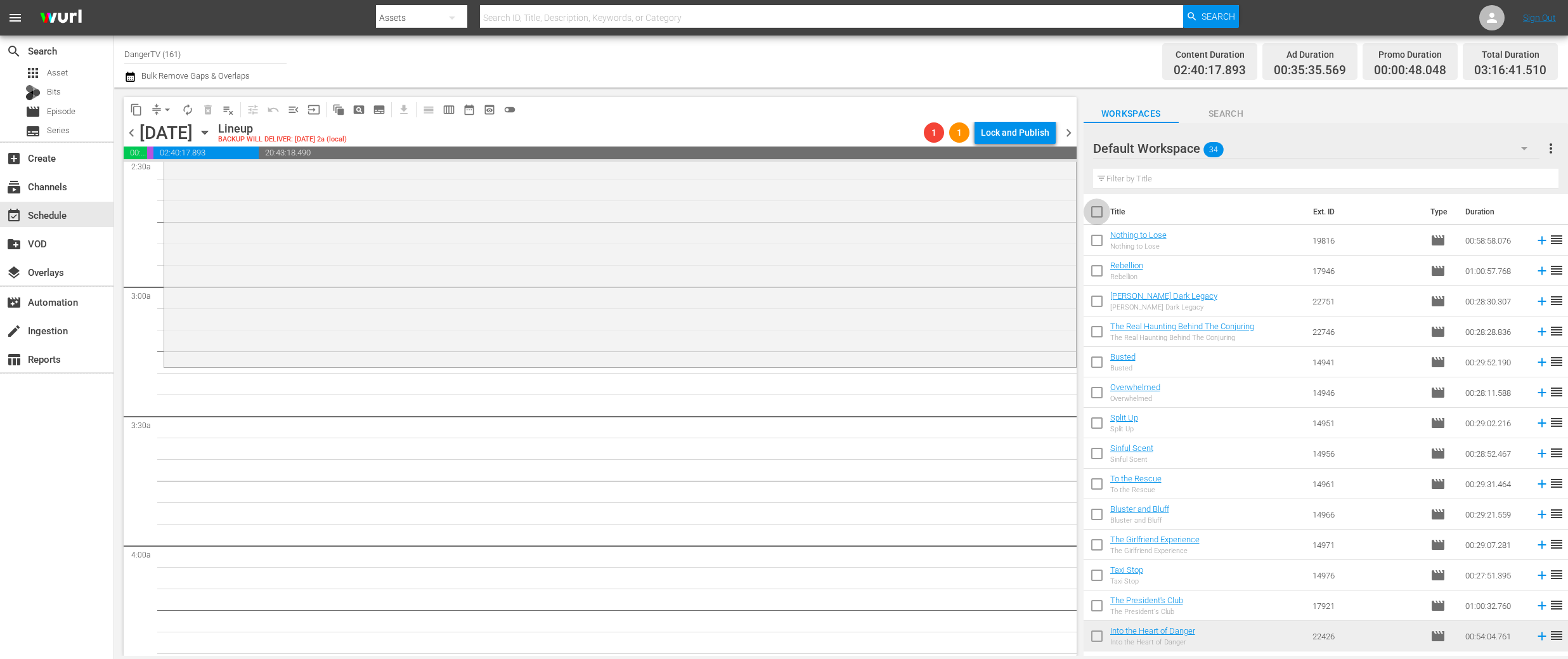
checkbox input "true"
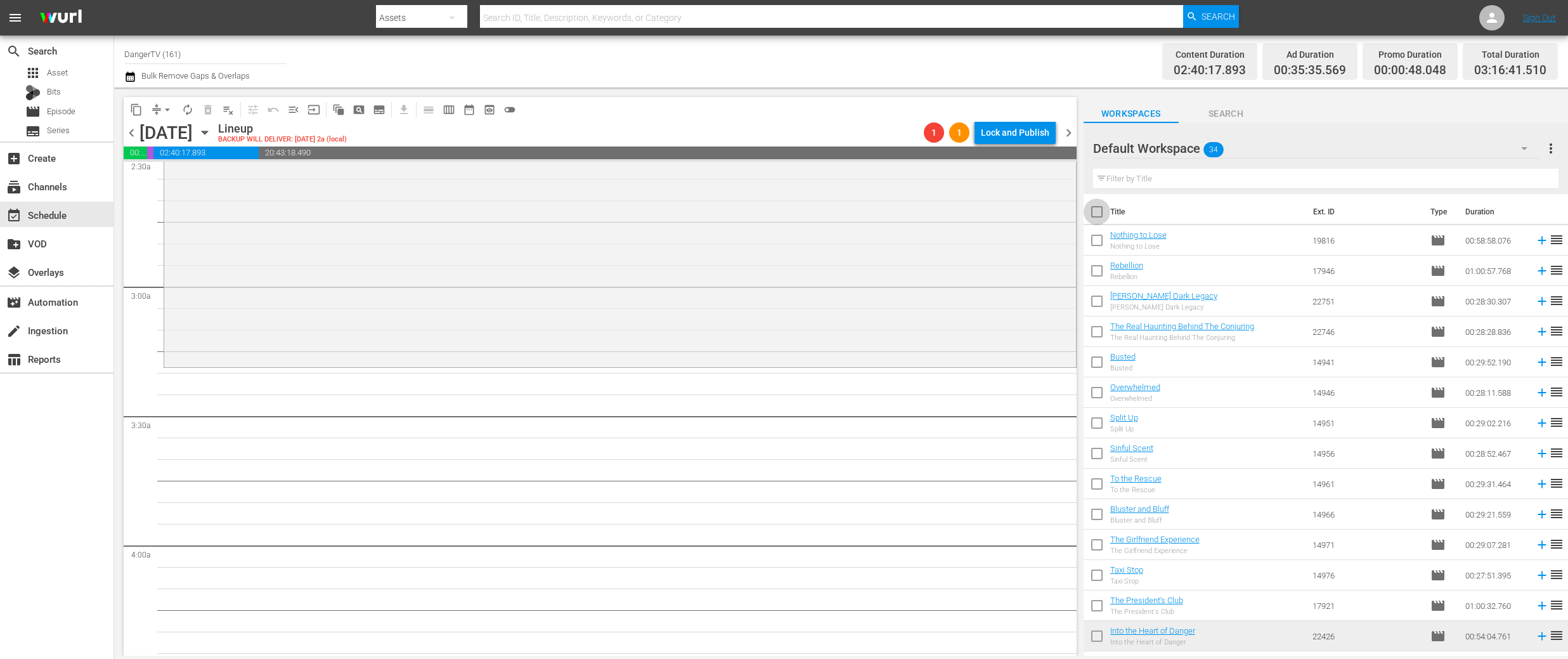
checkbox input "true"
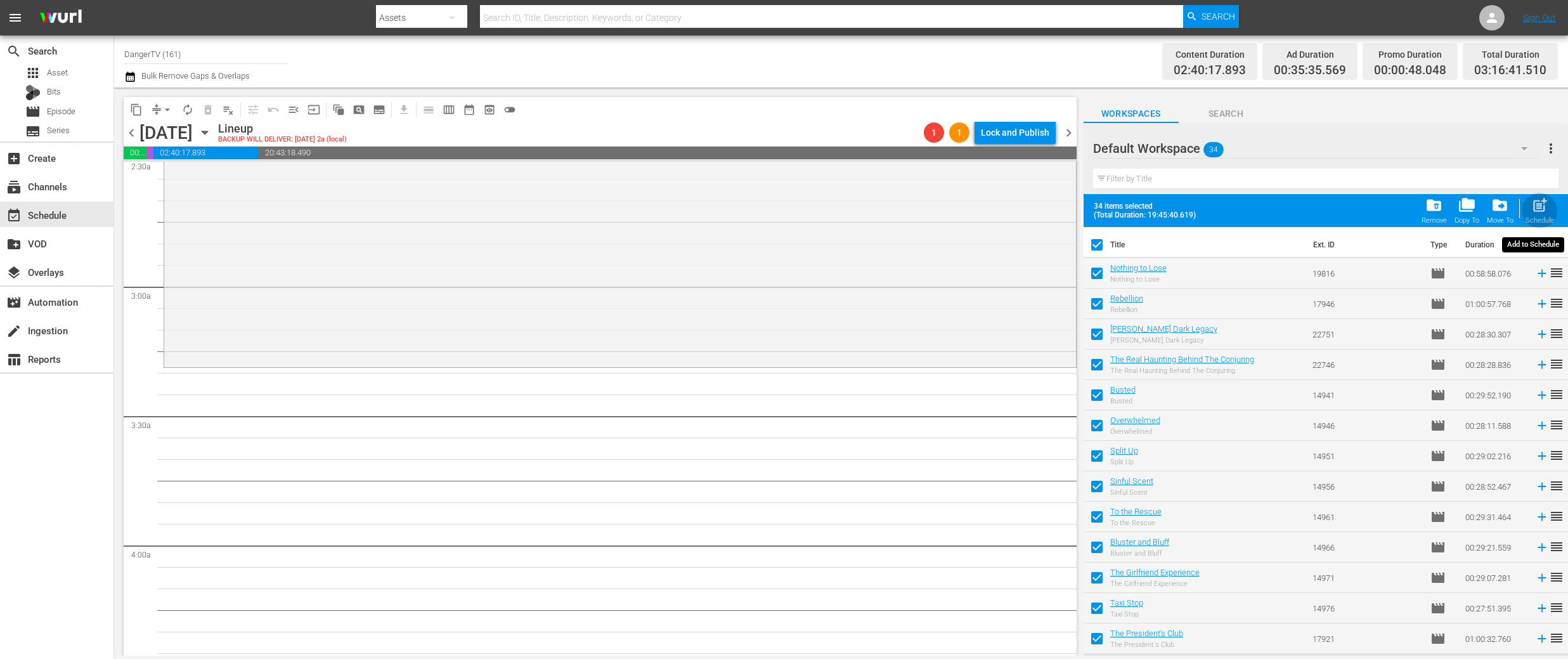
click at [1542, 208] on span "post_add" at bounding box center [1540, 205] width 17 height 17
checkbox input "false"
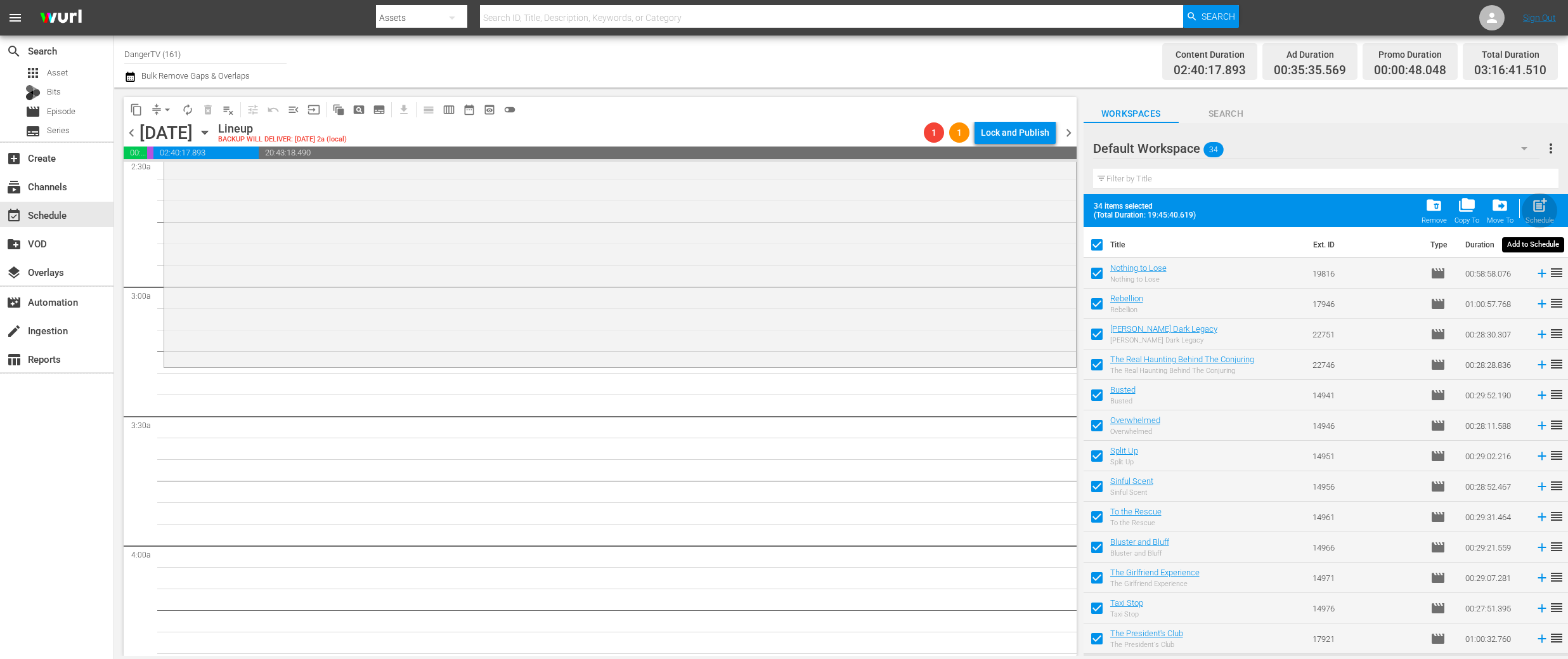
checkbox input "false"
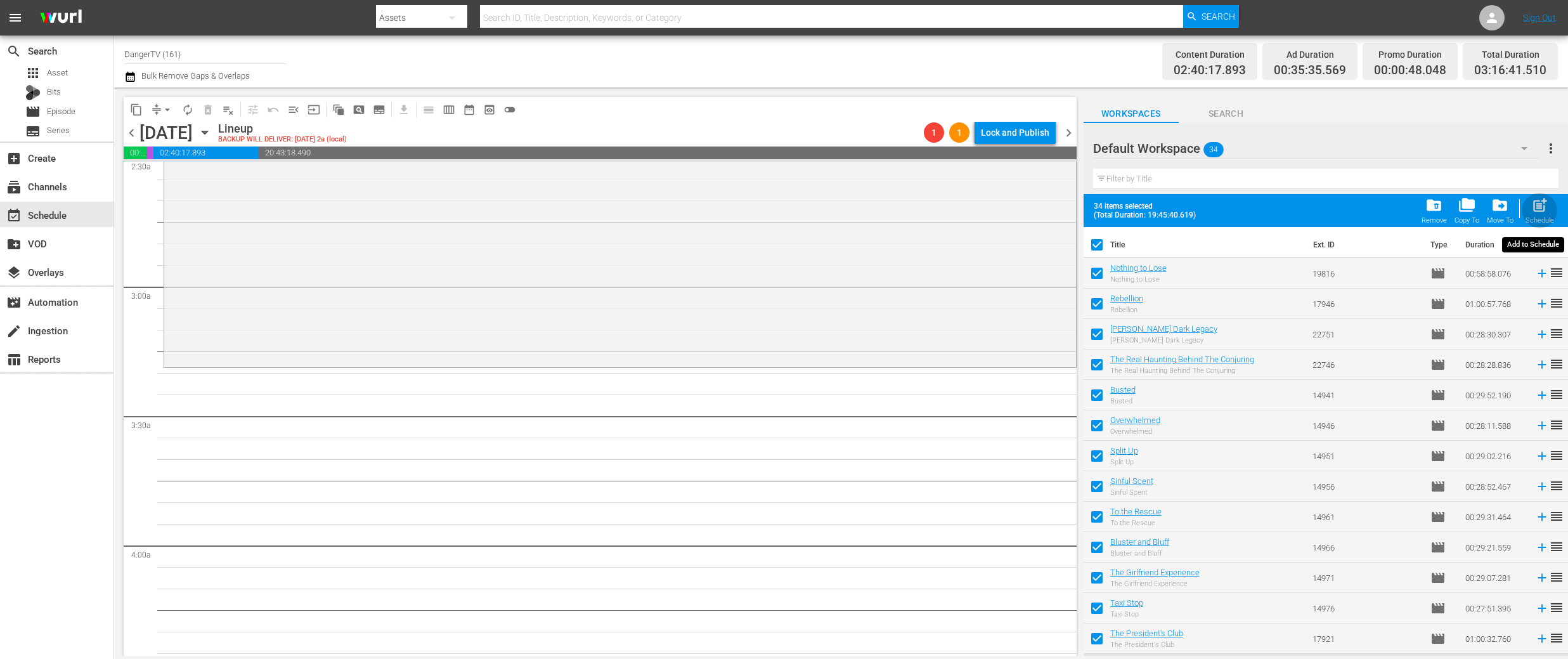
checkbox input "false"
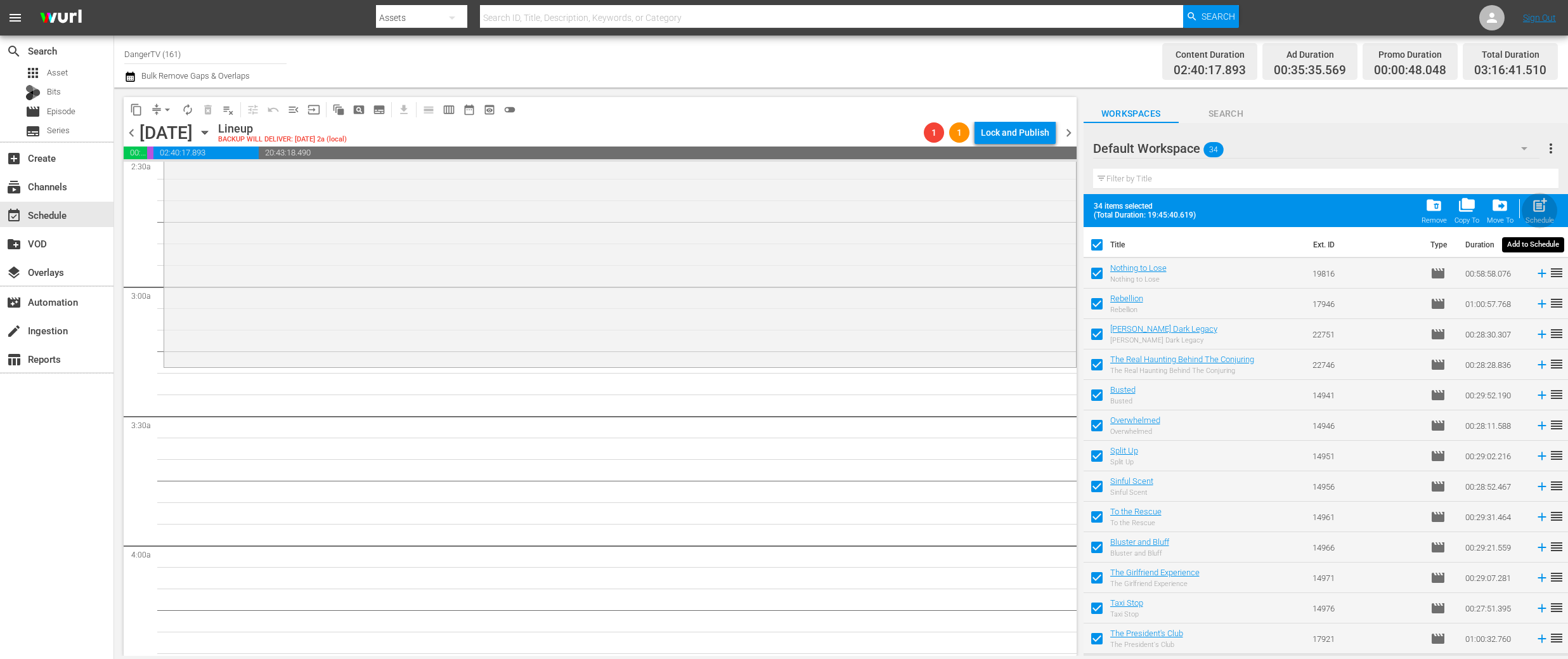
checkbox input "false"
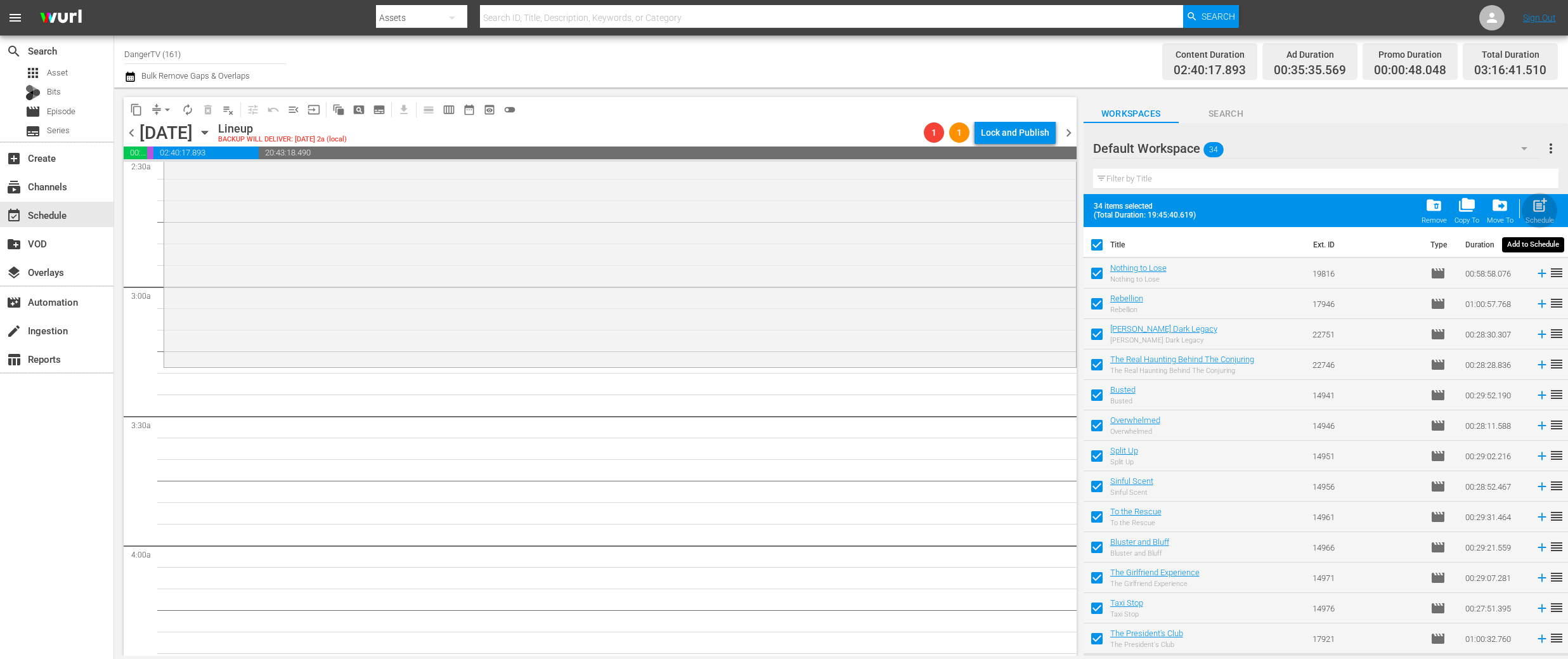
checkbox input "false"
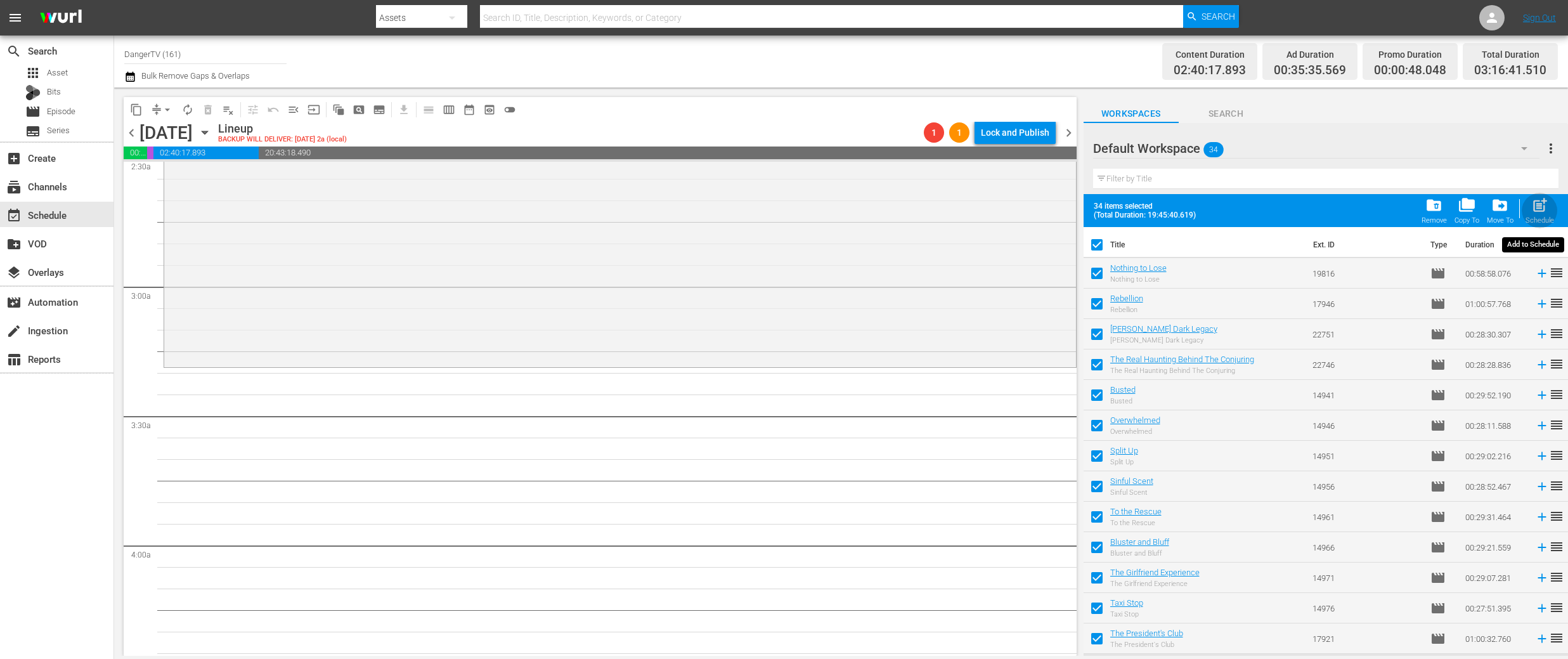
checkbox input "false"
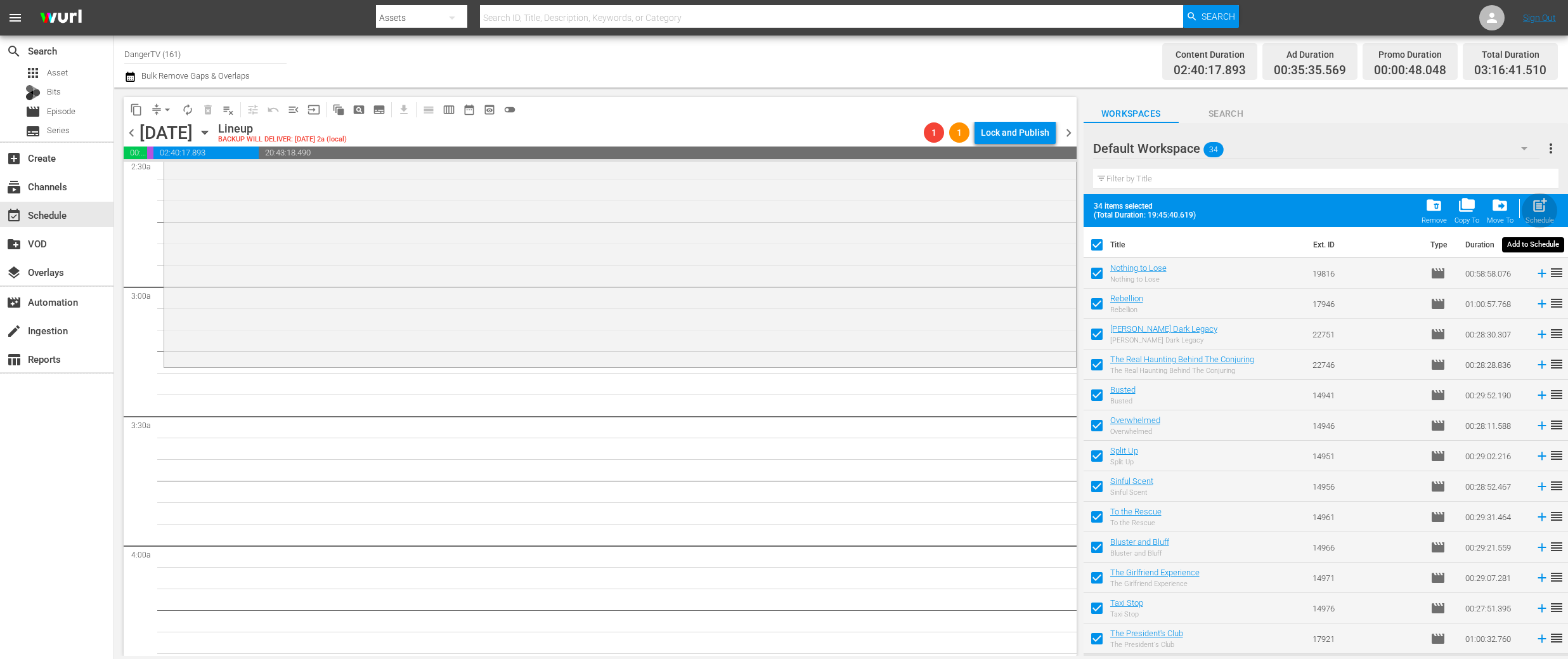
checkbox input "false"
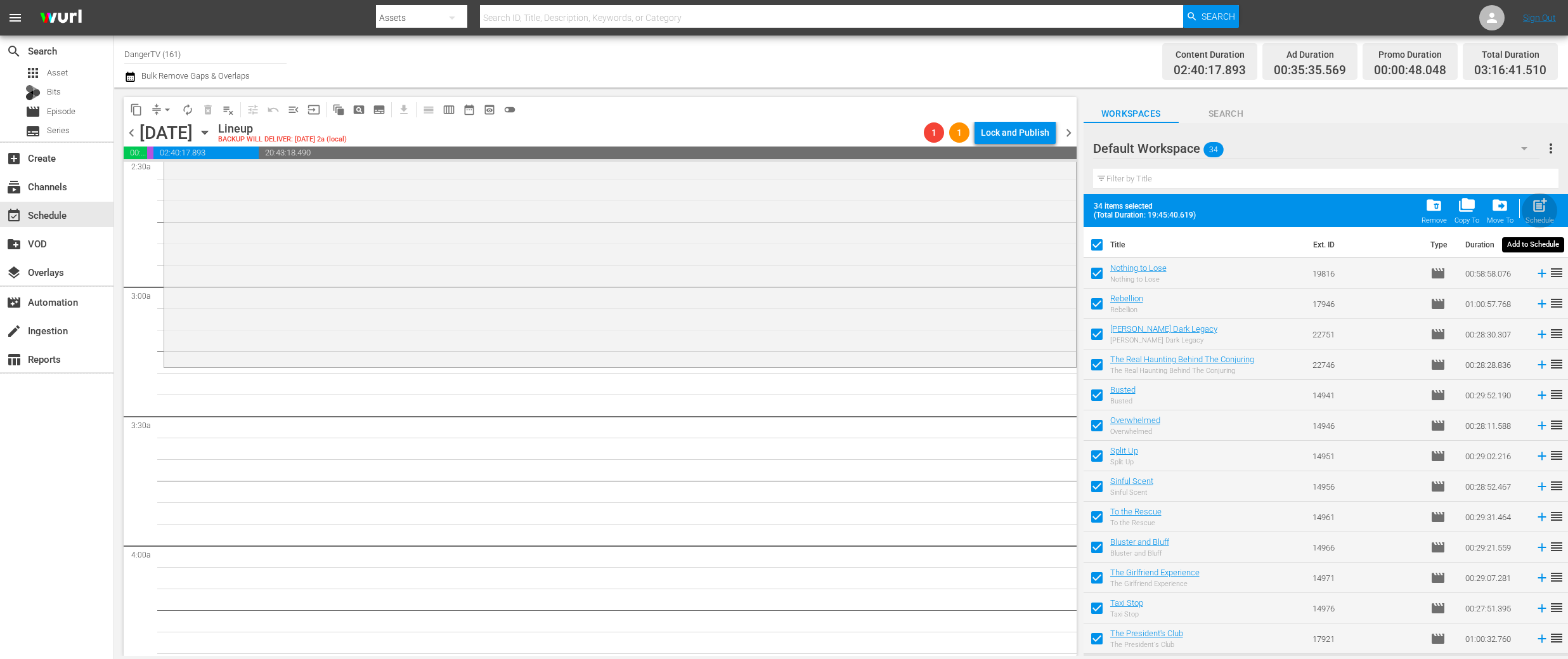
checkbox input "false"
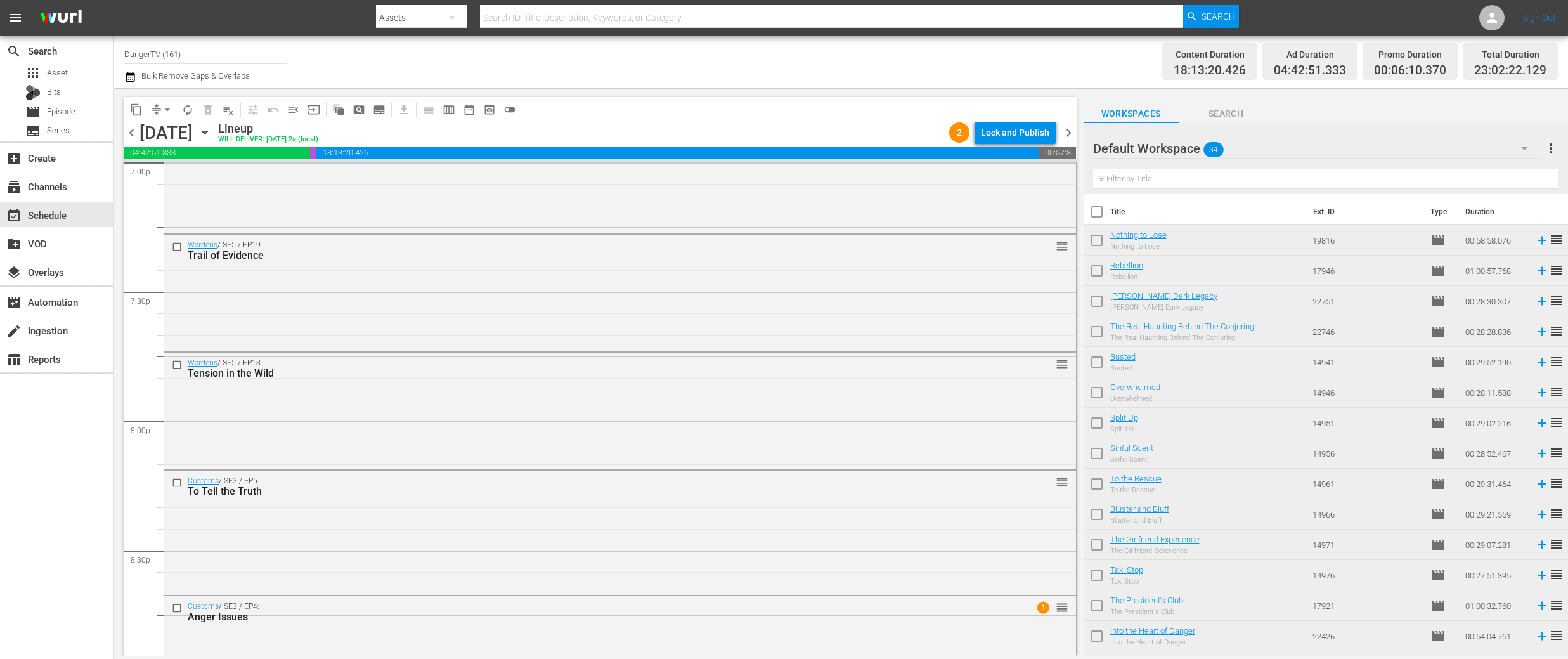
scroll to position [4926, 0]
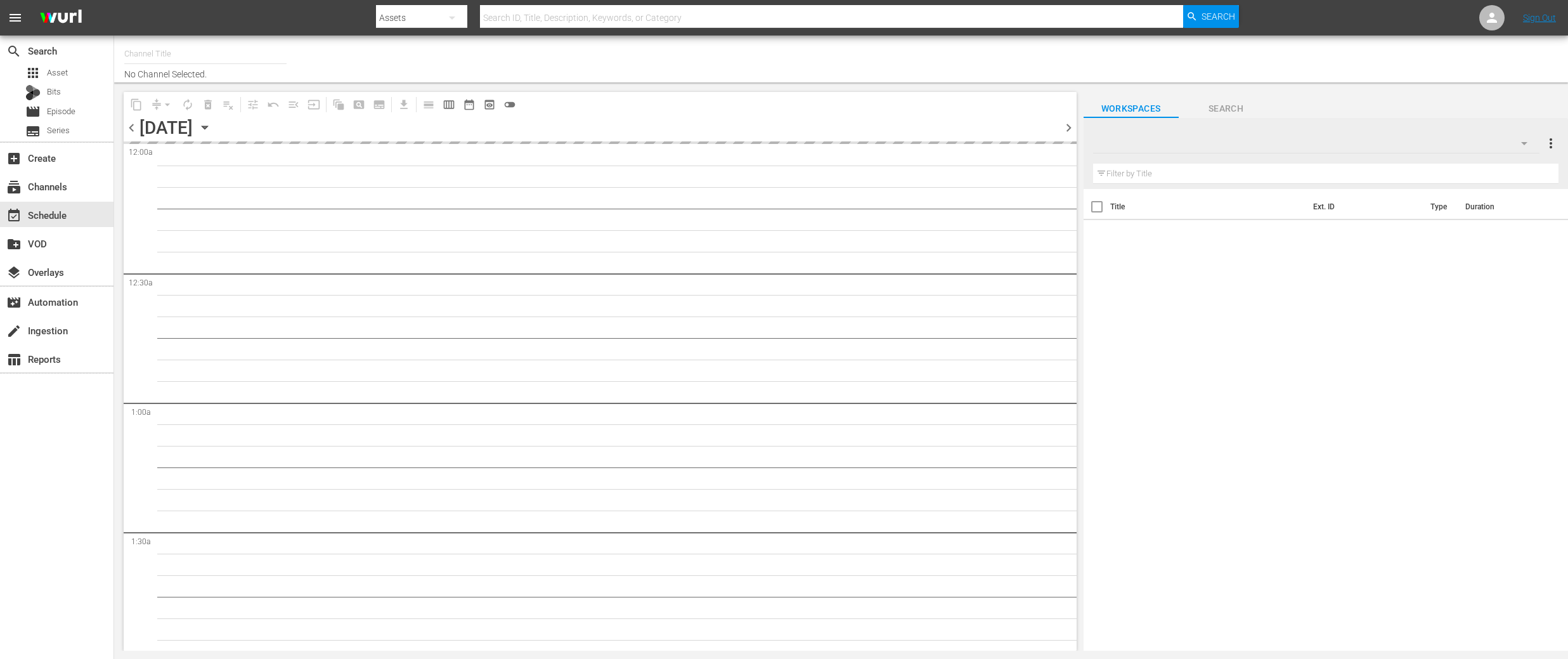
type input "DangerTV (161)"
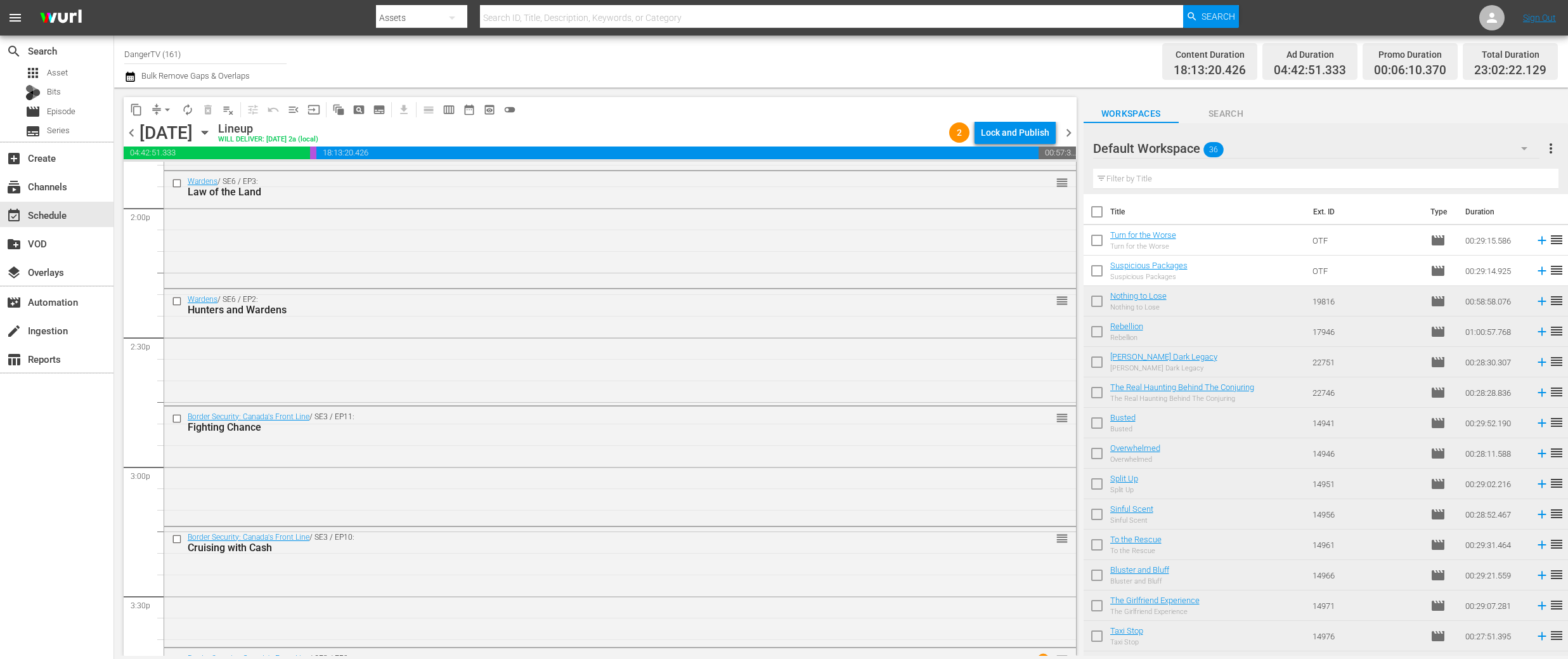
scroll to position [3578, 0]
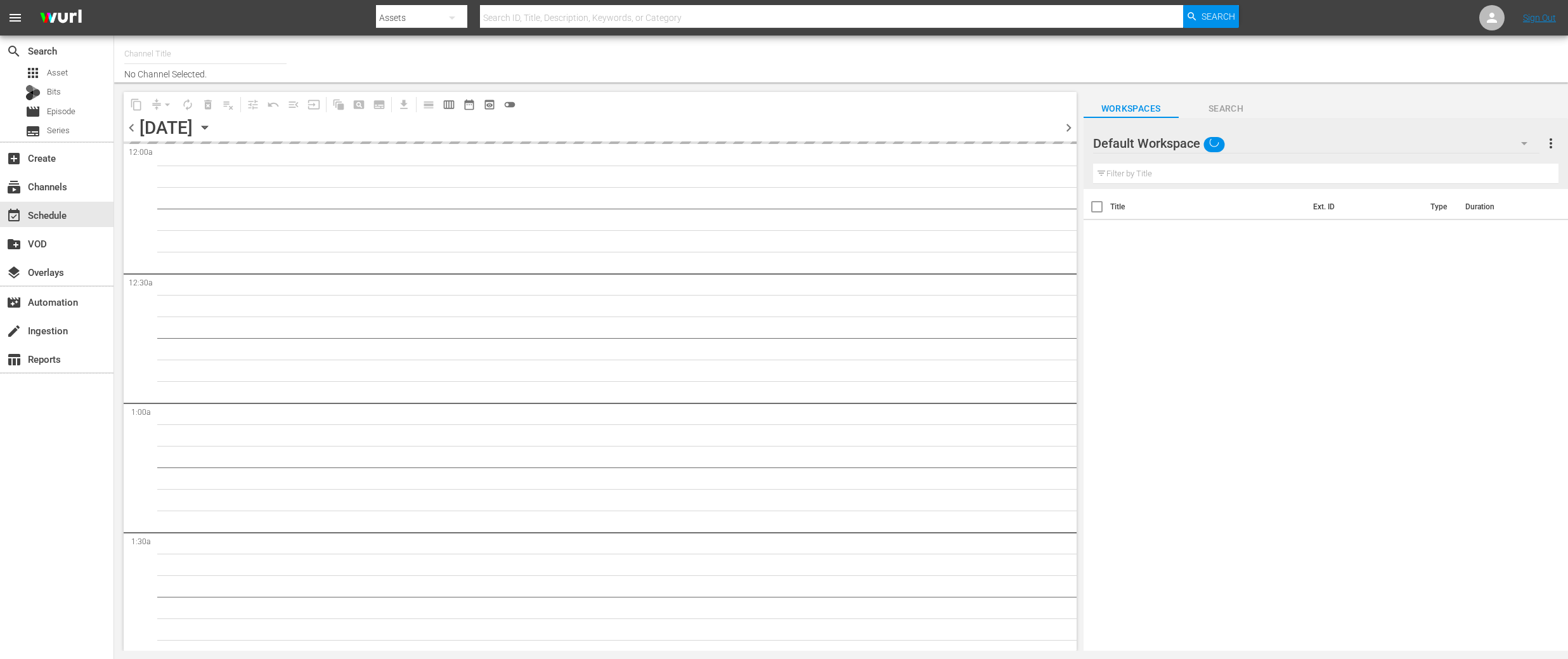
type input "DangerTV (161)"
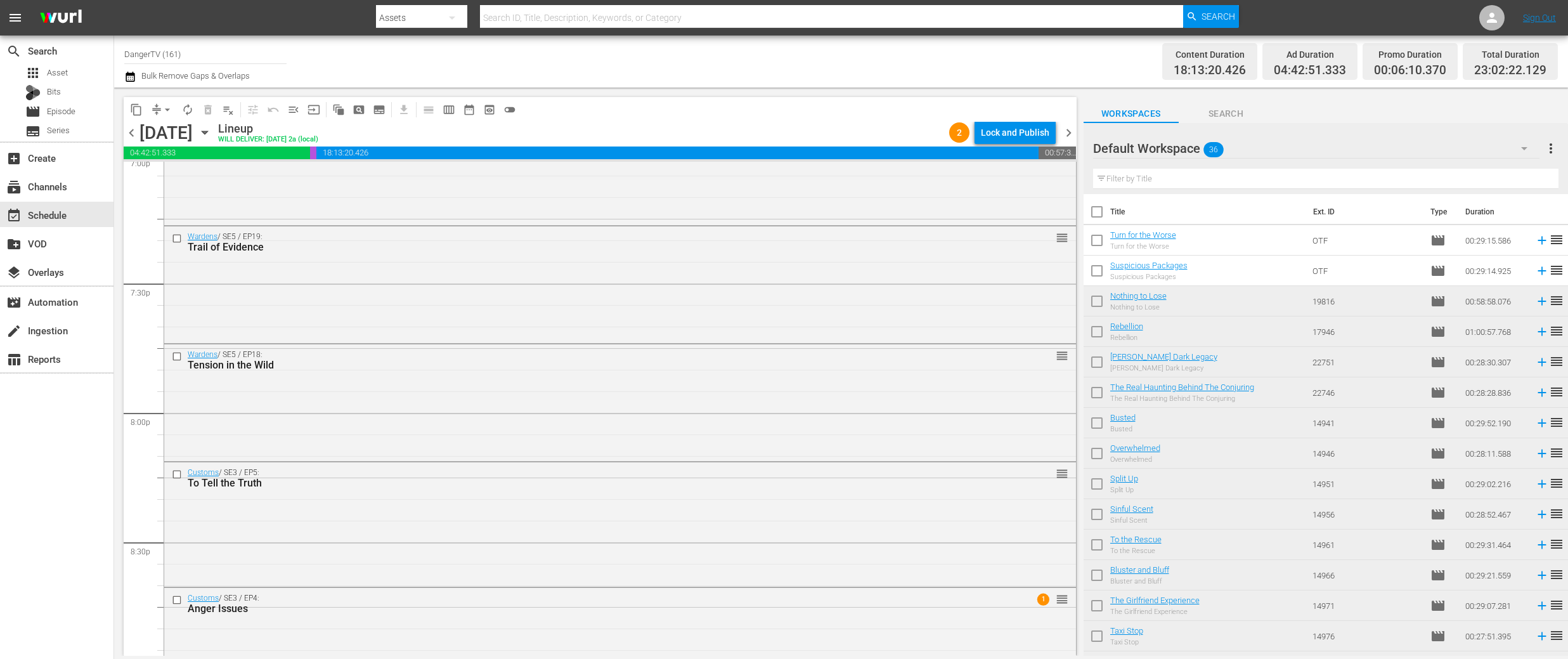
scroll to position [4910, 0]
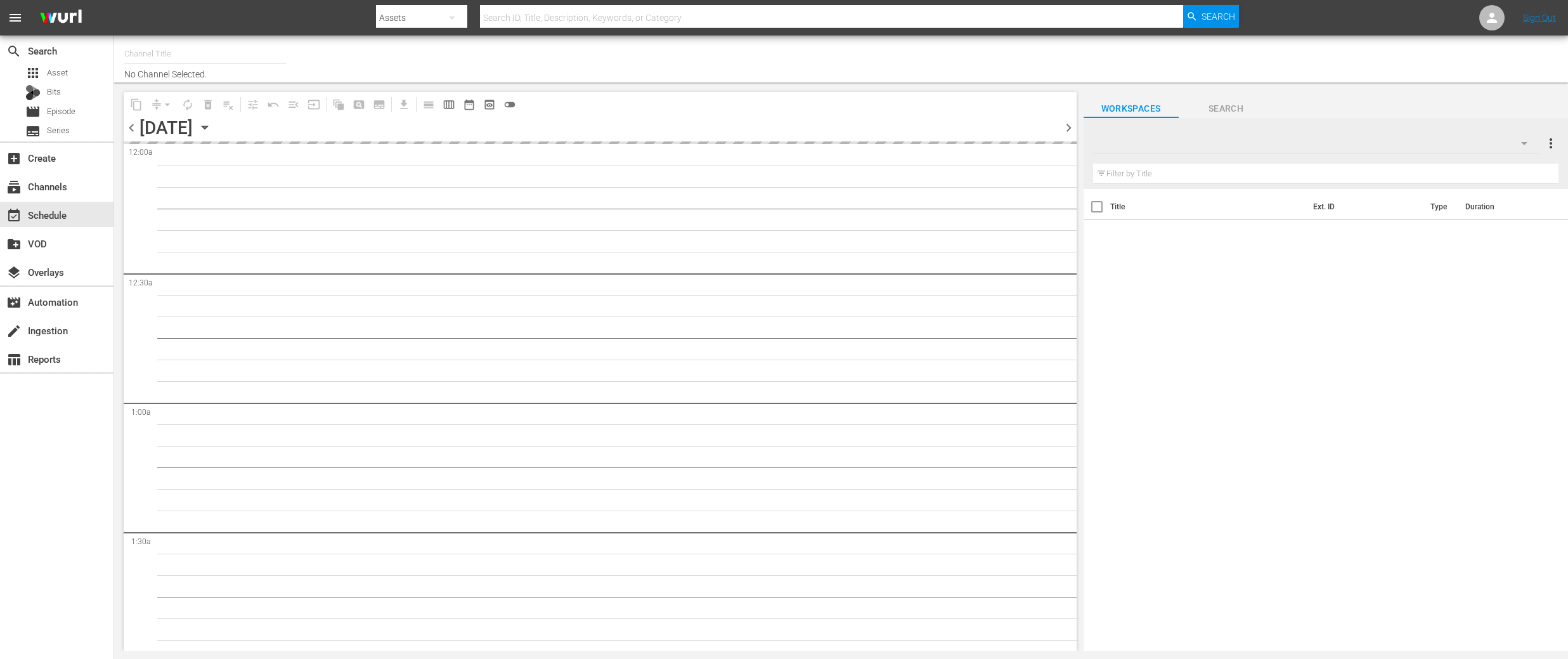
type input "DangerTV (161)"
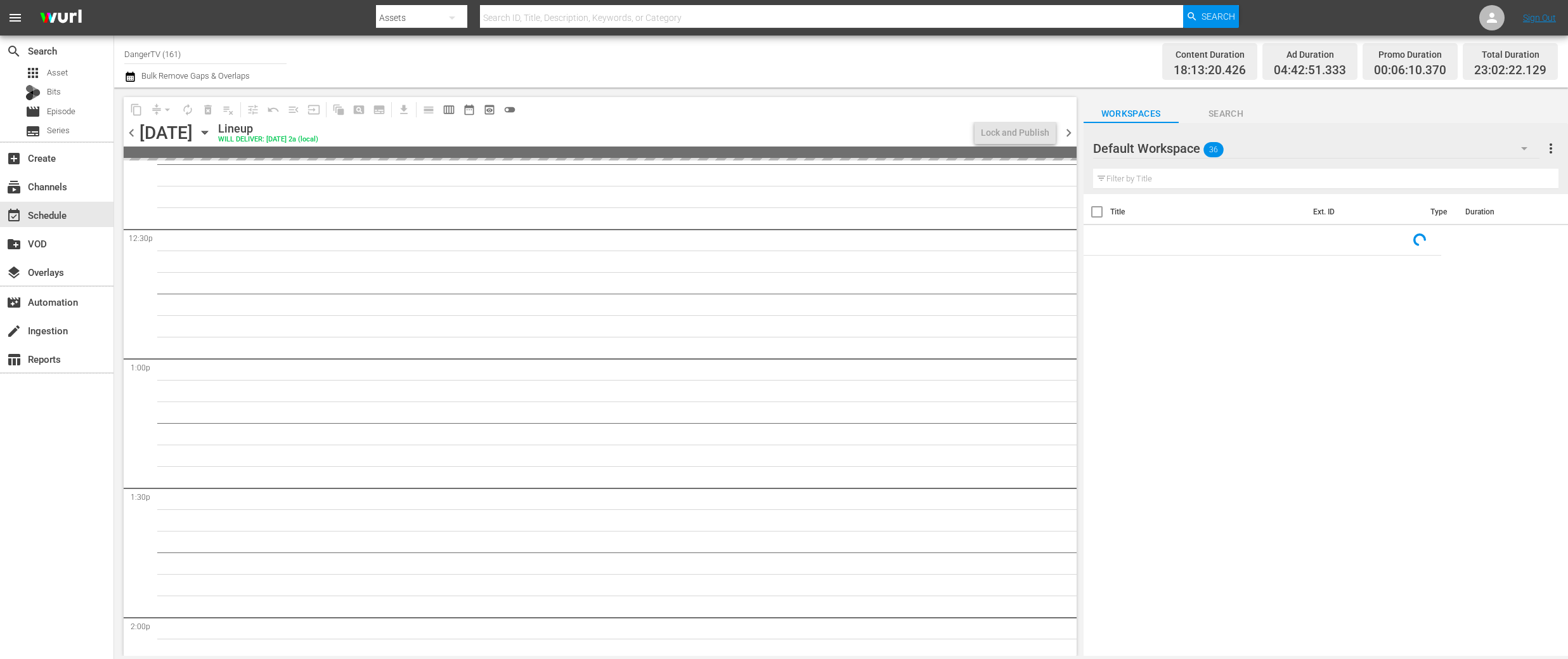
scroll to position [4288, 0]
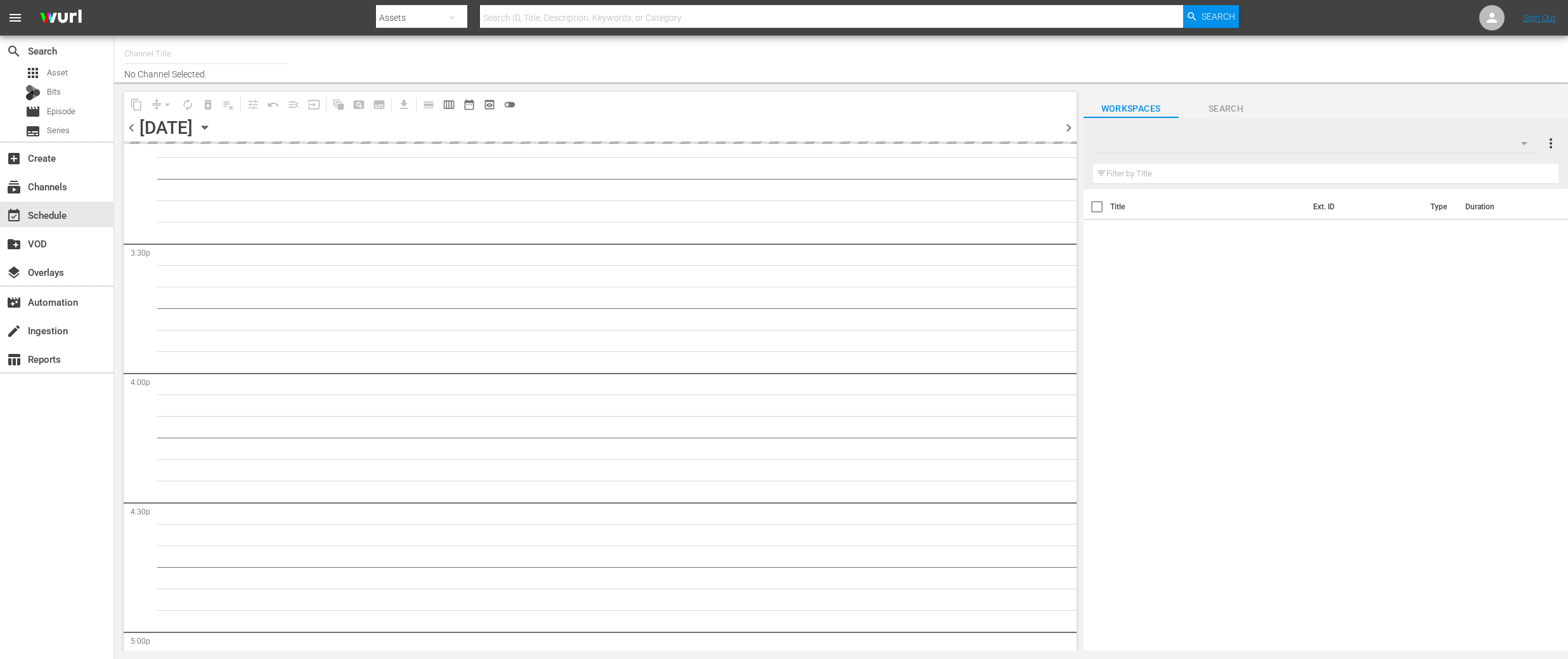
type input "DangerTV (161)"
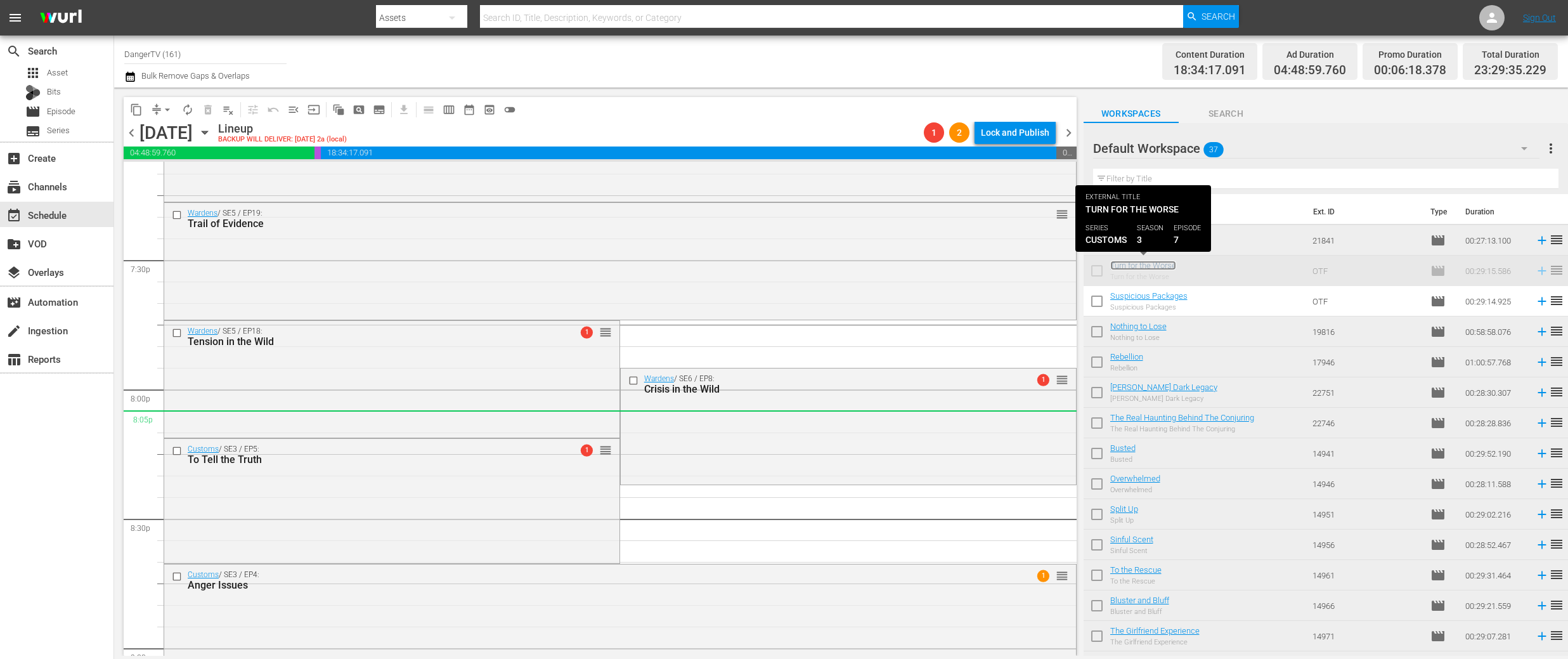
scroll to position [4953, 0]
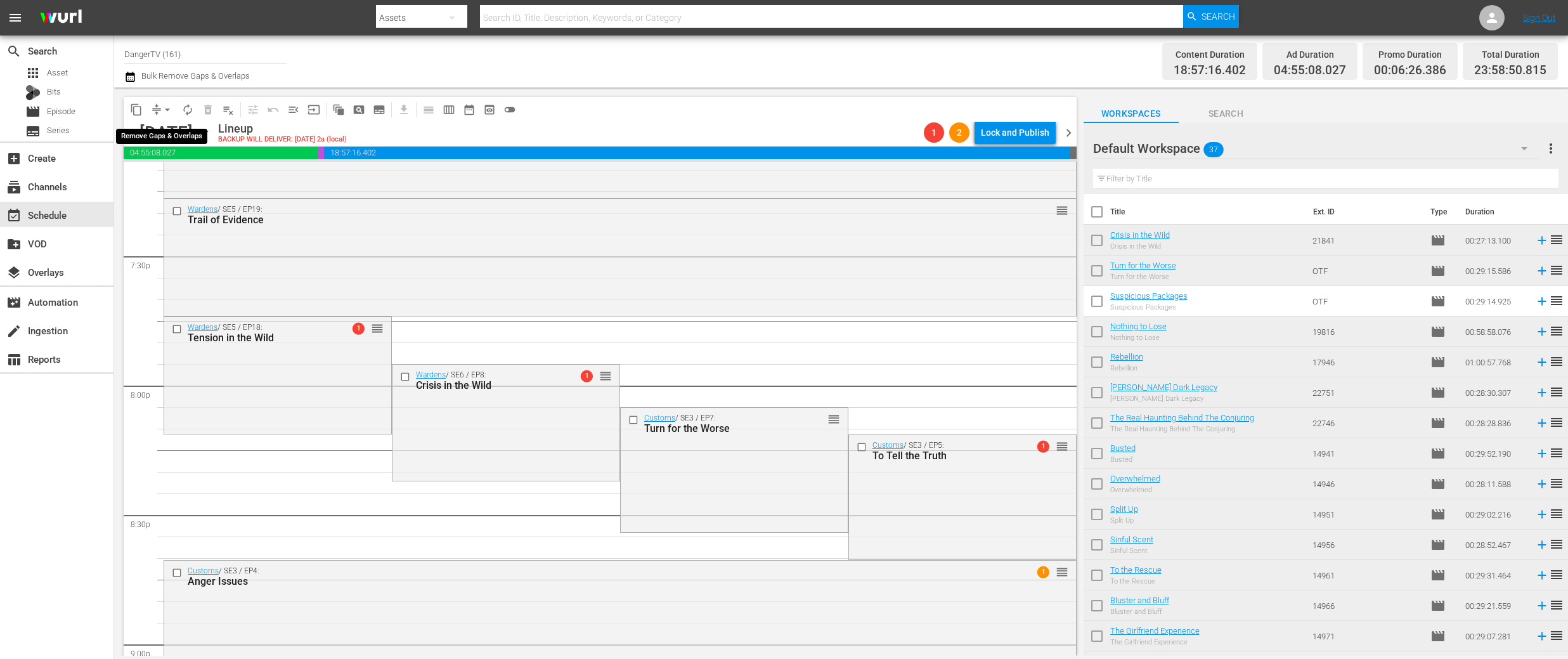
click at [167, 111] on span "arrow_drop_down" at bounding box center [167, 109] width 13 height 13
click at [191, 182] on li "Align to End of Previous Day" at bounding box center [168, 177] width 133 height 21
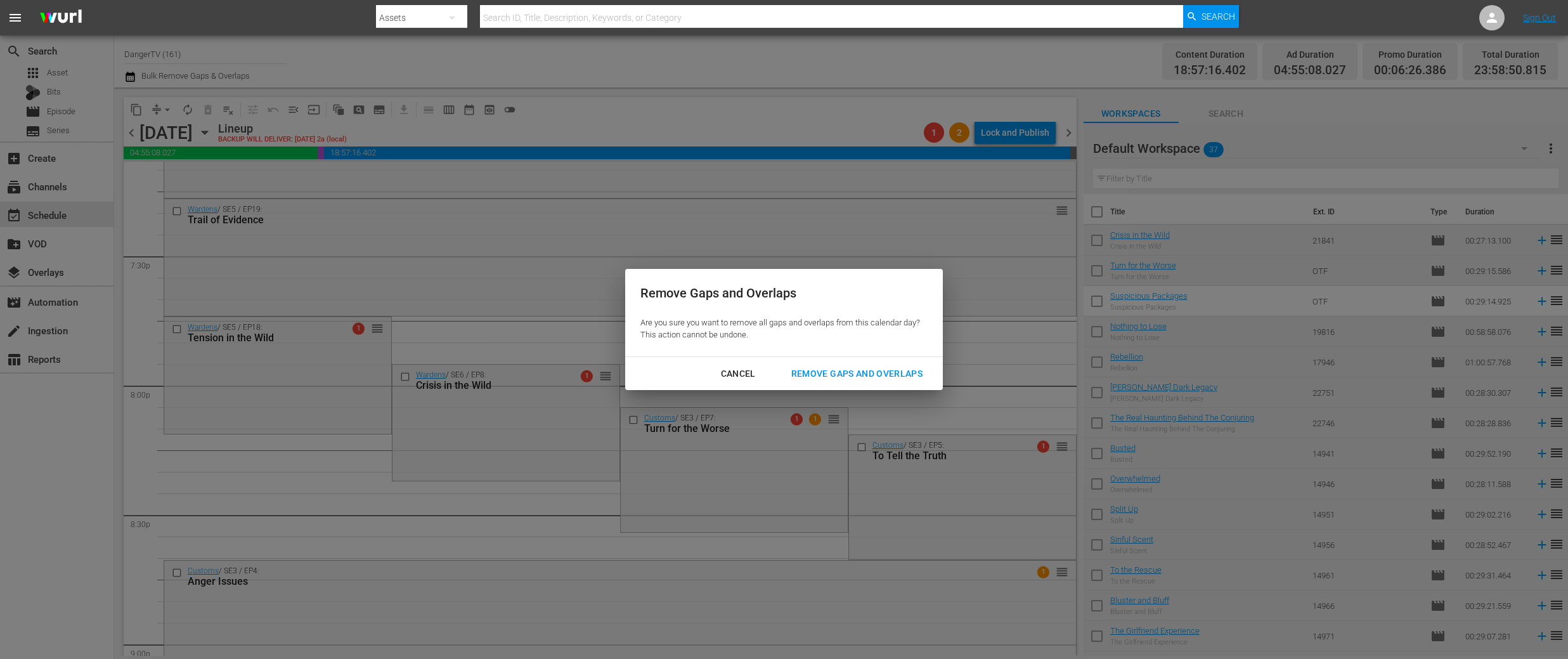
click at [824, 374] on div "Remove Gaps and Overlaps" at bounding box center [856, 373] width 151 height 16
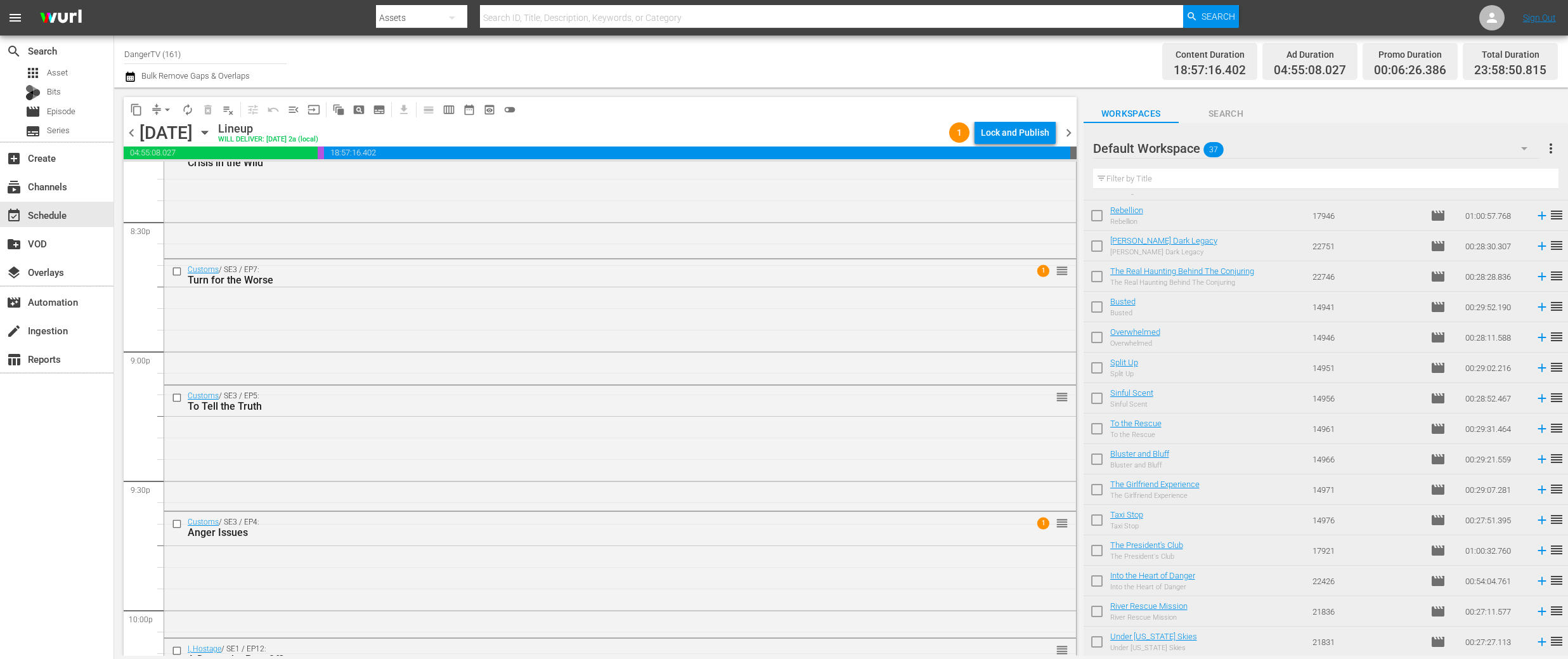
scroll to position [0, 0]
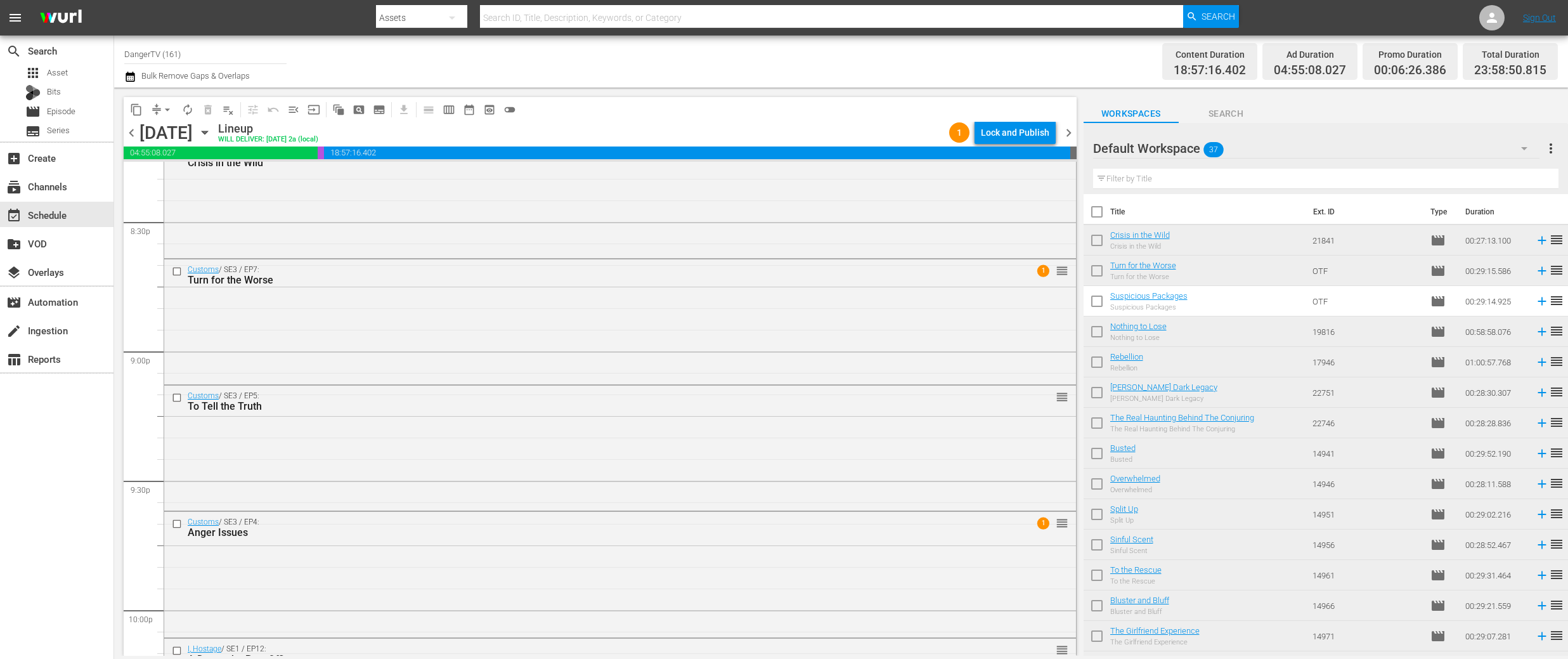
click at [1099, 269] on input "checkbox" at bounding box center [1097, 274] width 27 height 27
checkbox input "true"
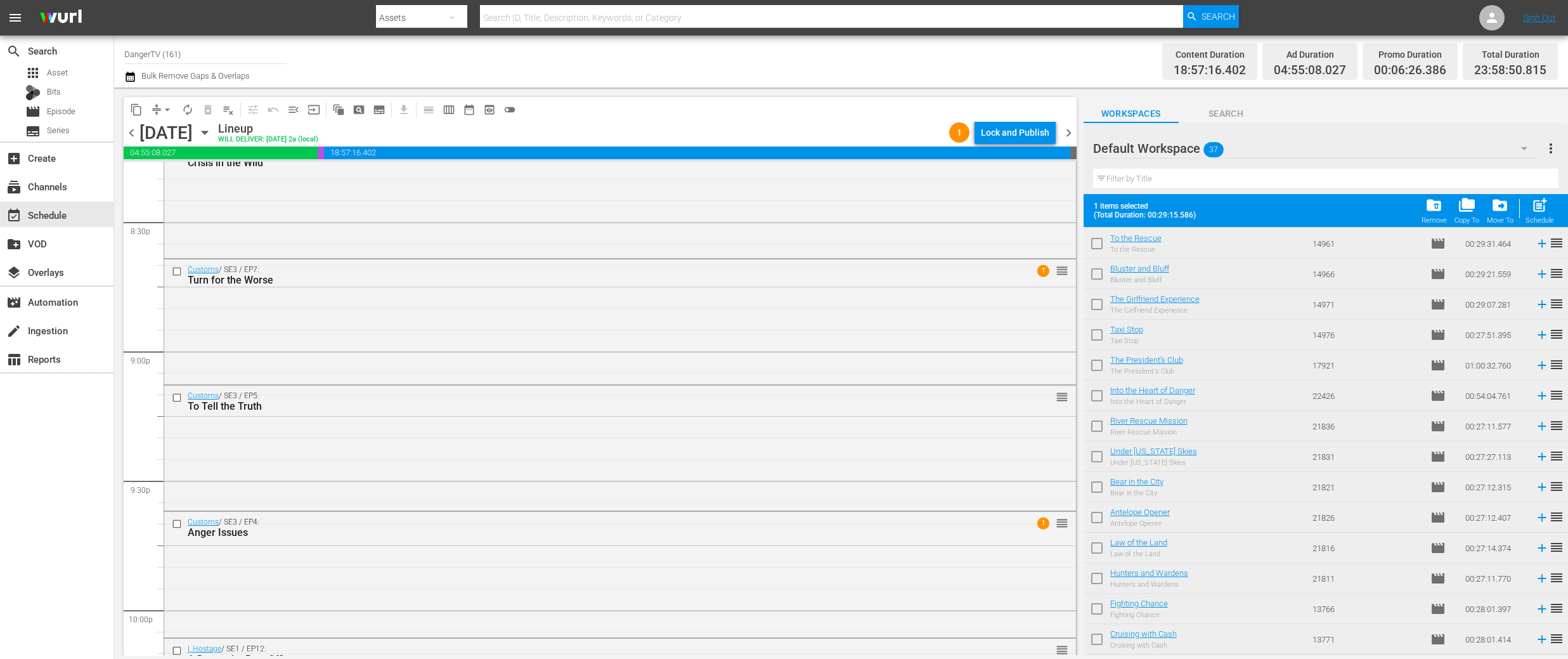
scroll to position [727, 0]
click at [1096, 548] on input "checkbox" at bounding box center [1097, 554] width 27 height 27
checkbox input "true"
click at [1101, 580] on input "checkbox" at bounding box center [1097, 585] width 27 height 27
checkbox input "true"
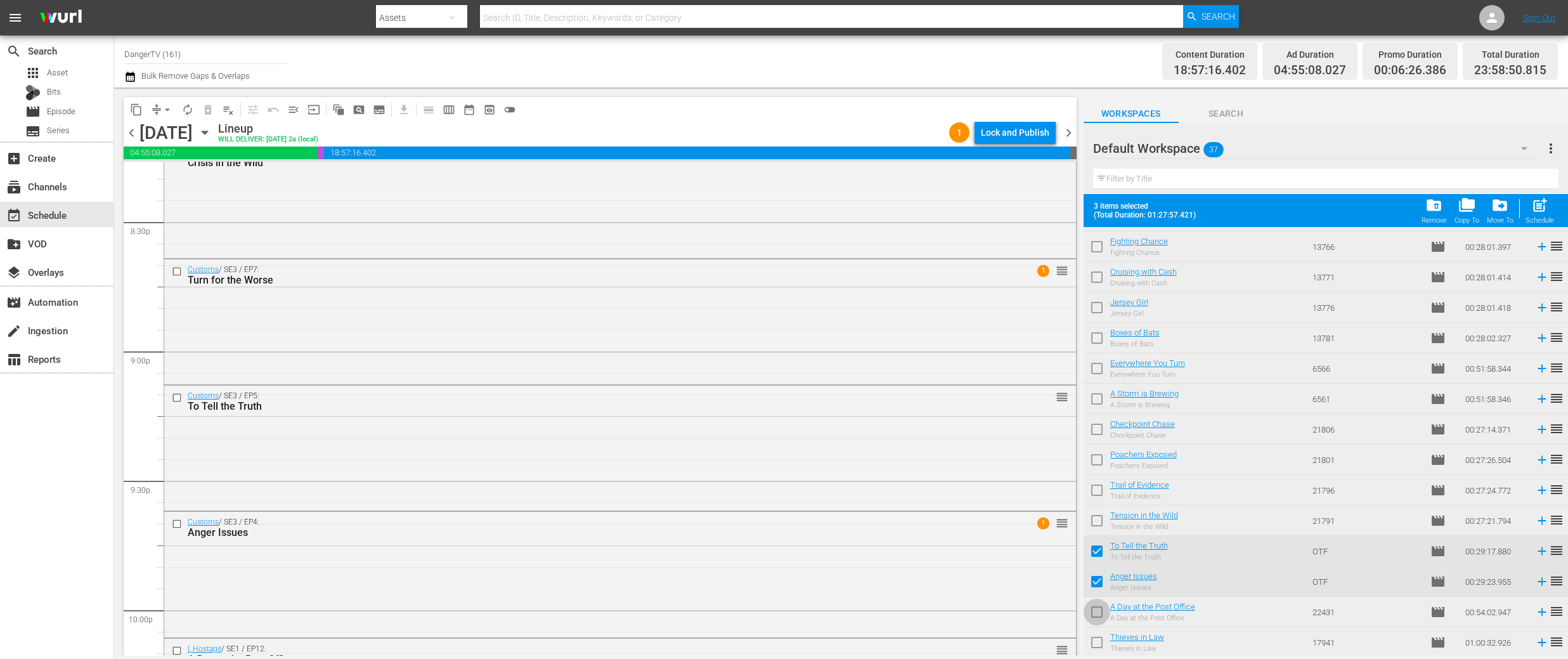
click at [1100, 612] on input "checkbox" at bounding box center [1097, 615] width 27 height 27
checkbox input "true"
click at [1099, 641] on input "checkbox" at bounding box center [1097, 645] width 27 height 27
checkbox input "true"
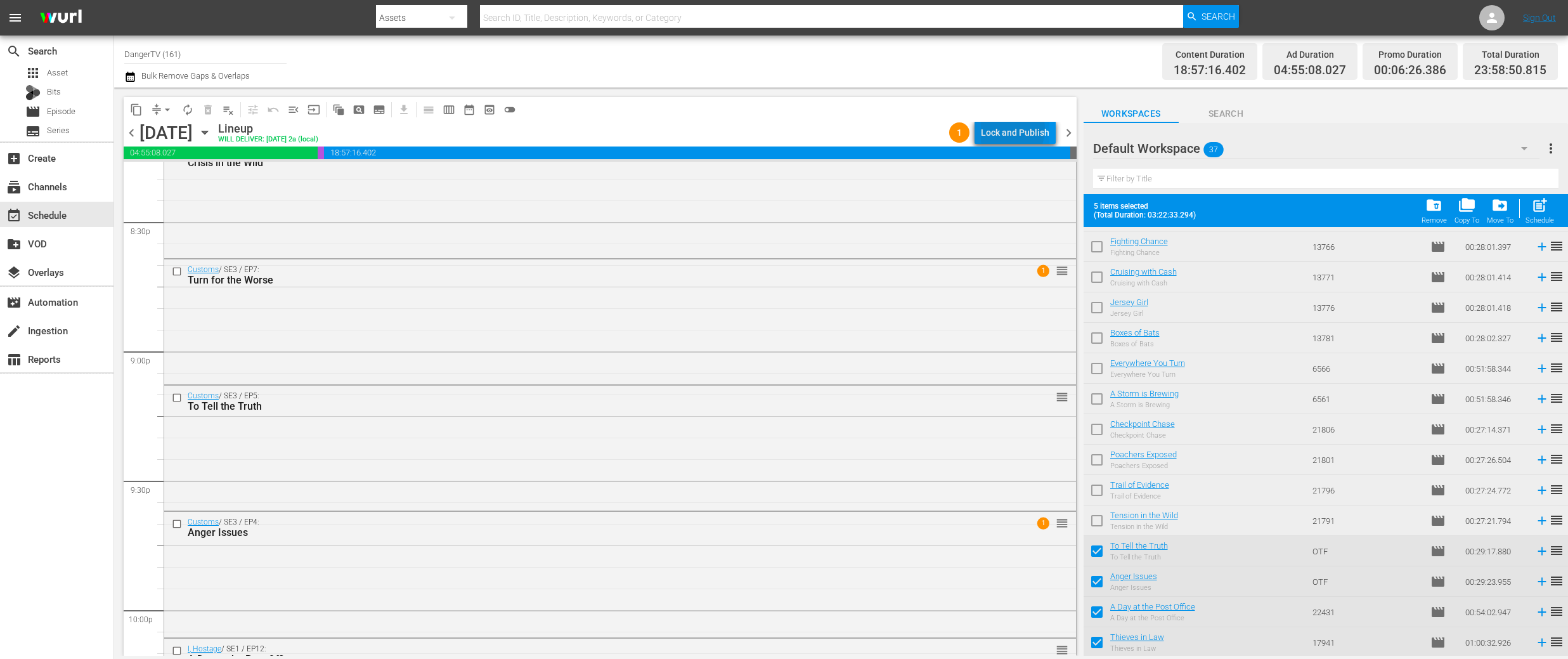
click at [1005, 128] on div "Lock and Publish" at bounding box center [1015, 132] width 68 height 23
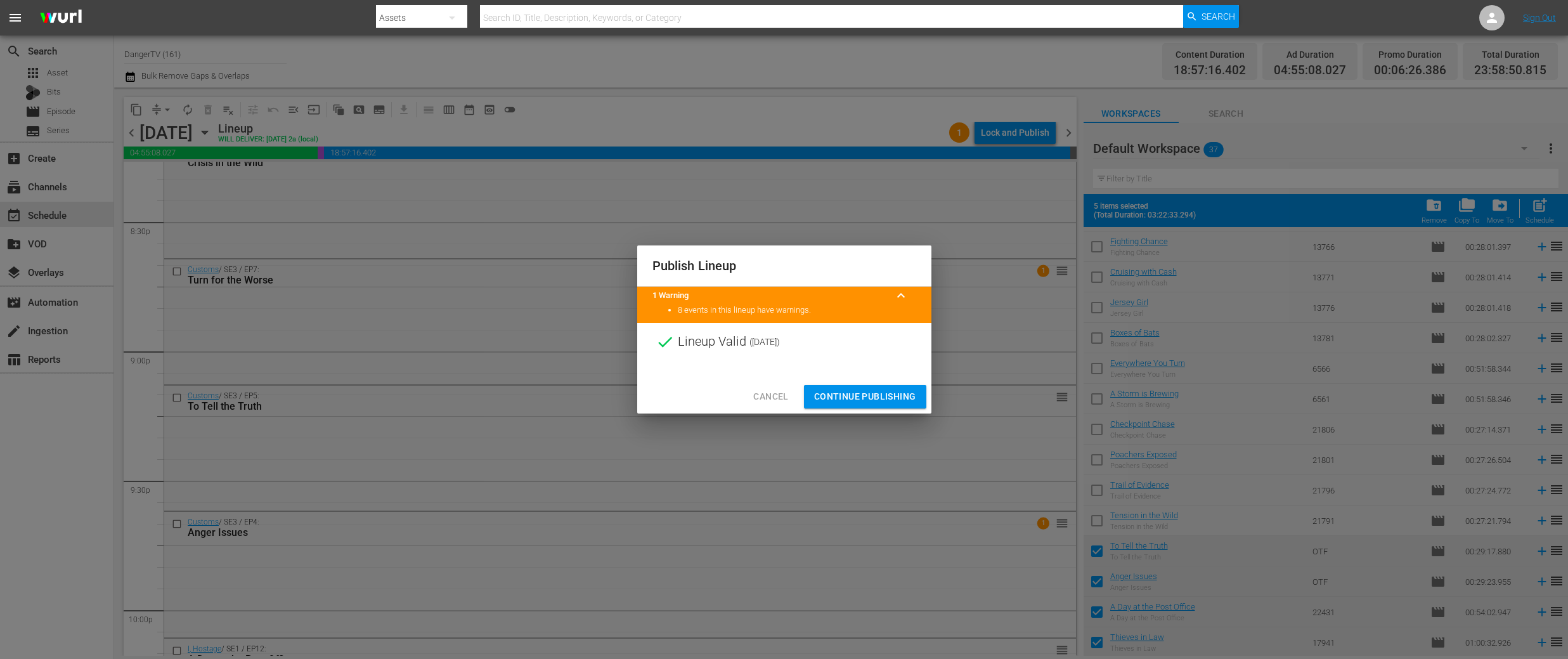
click at [861, 398] on span "Continue Publishing" at bounding box center [865, 396] width 102 height 16
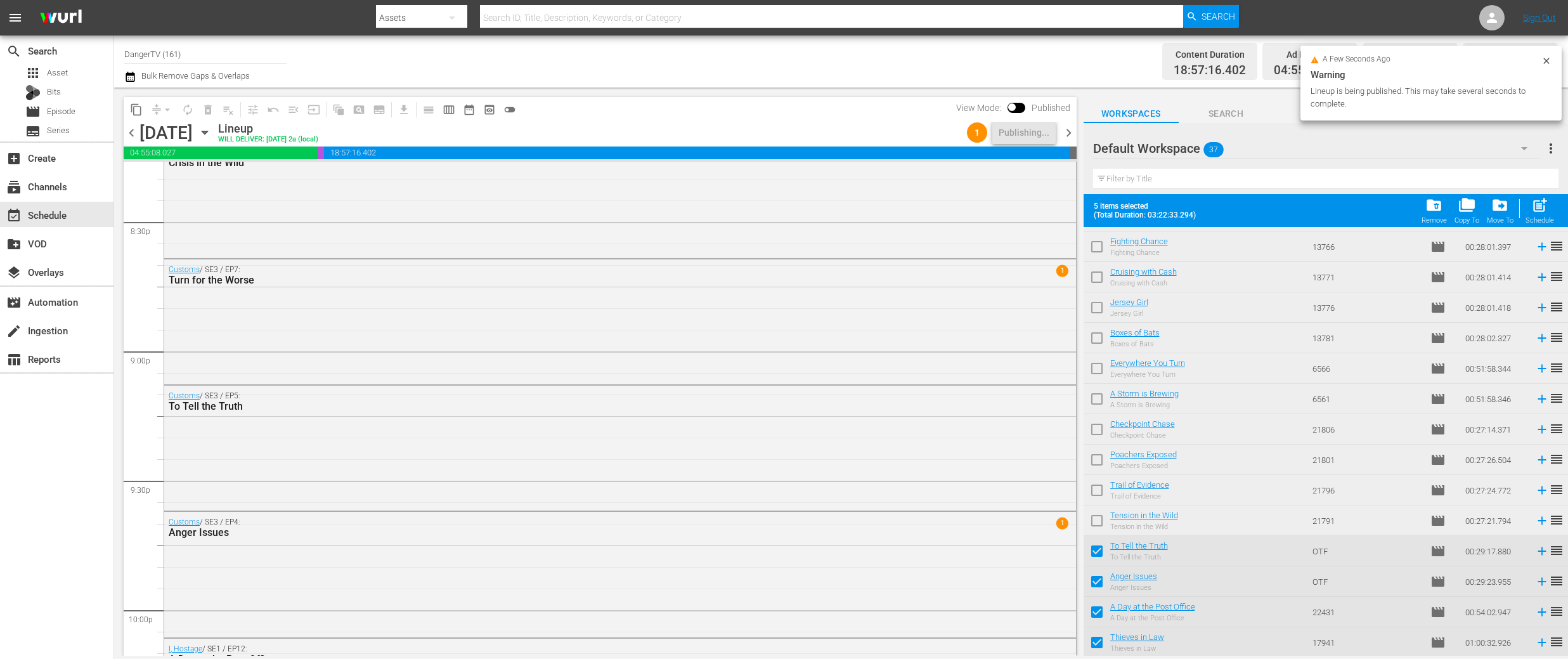
click at [1068, 136] on span "chevron_right" at bounding box center [1068, 133] width 16 height 16
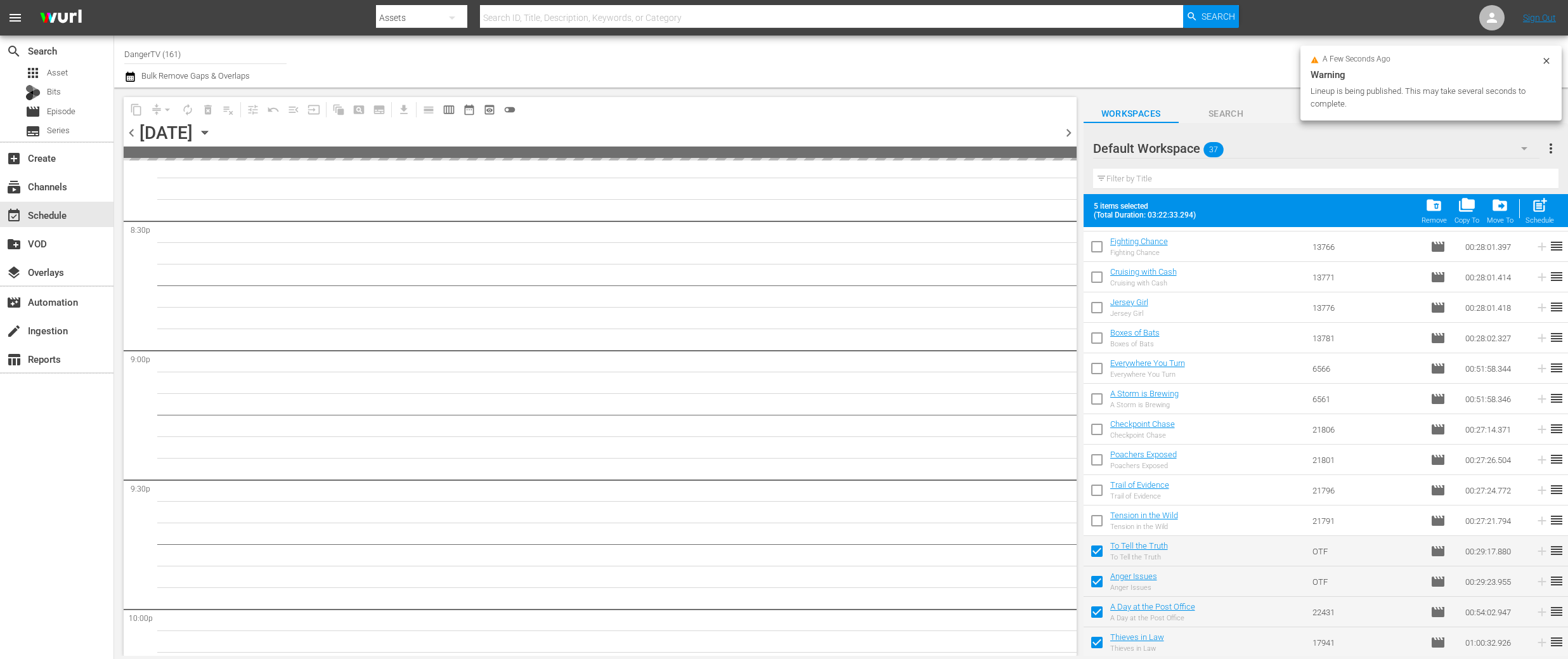
scroll to position [5717, 0]
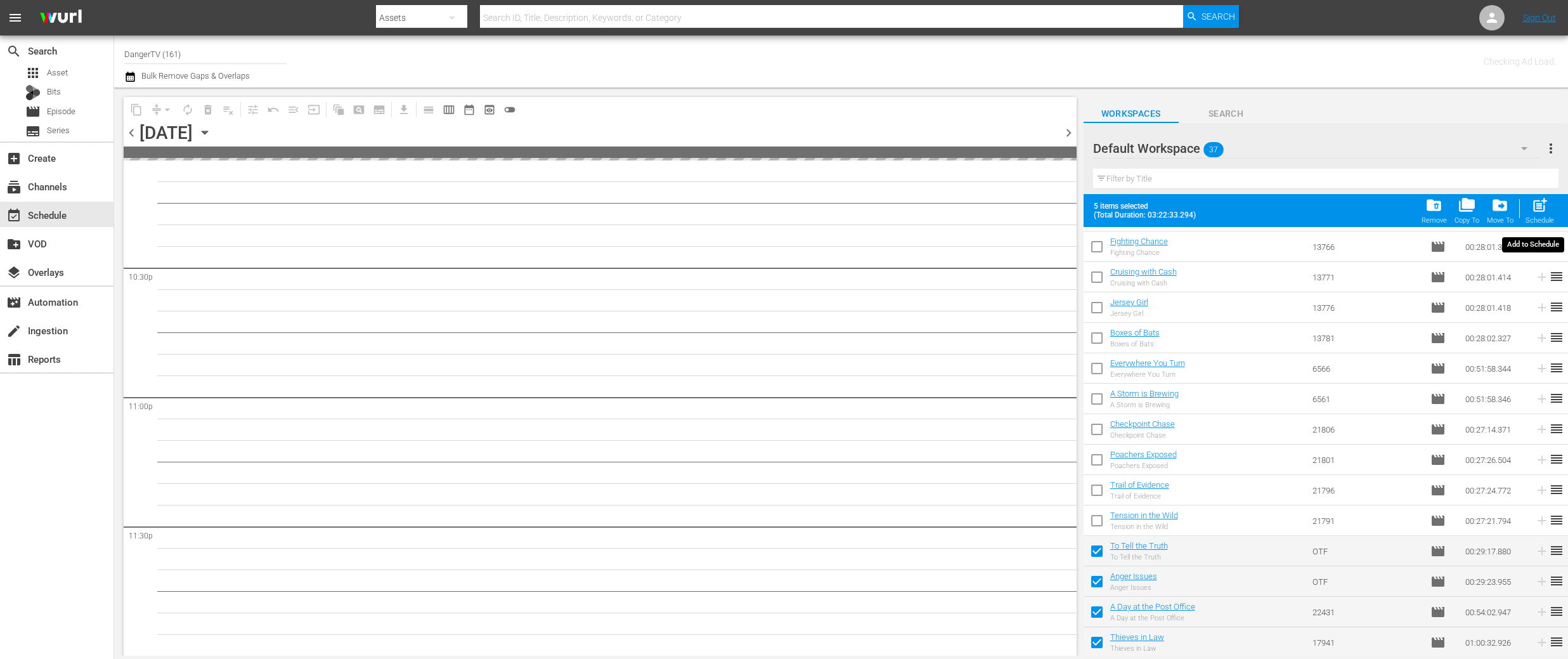
click at [1544, 208] on span "post_add" at bounding box center [1540, 205] width 17 height 17
checkbox input "false"
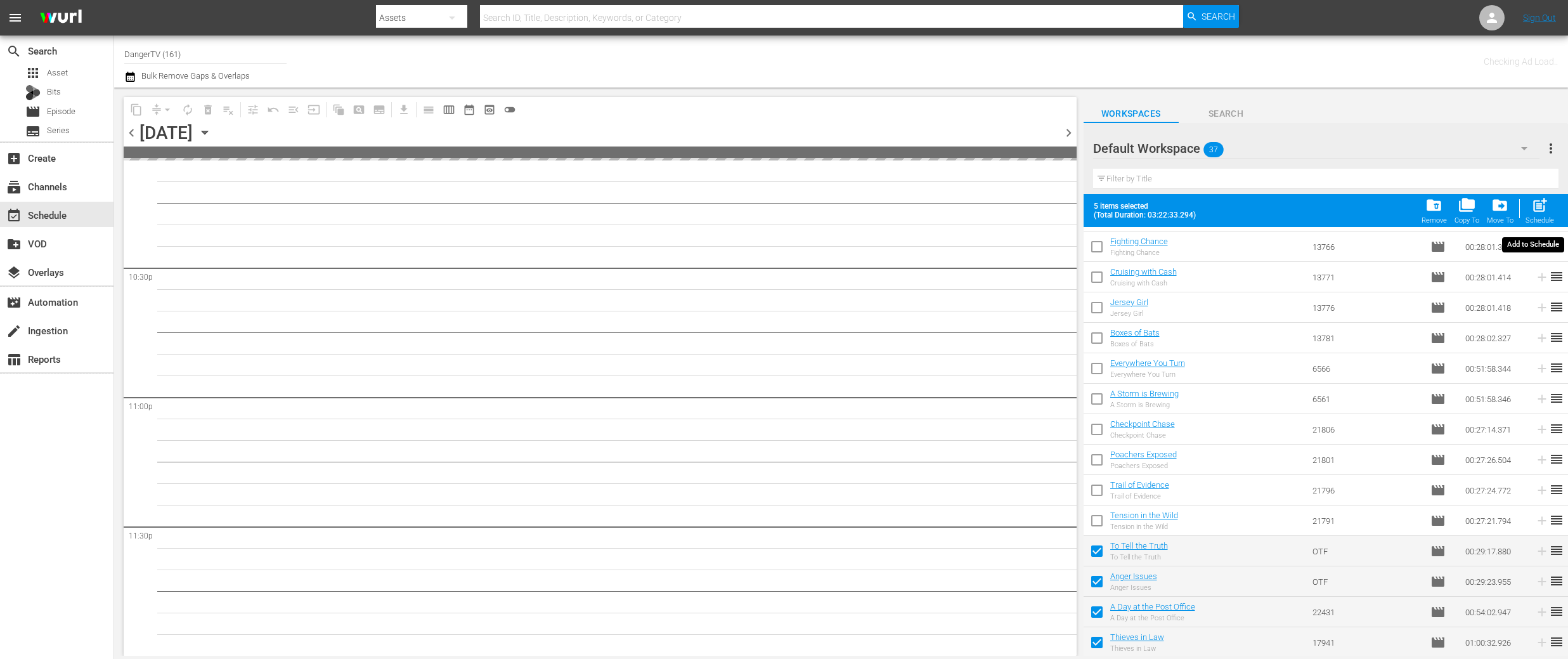
checkbox input "false"
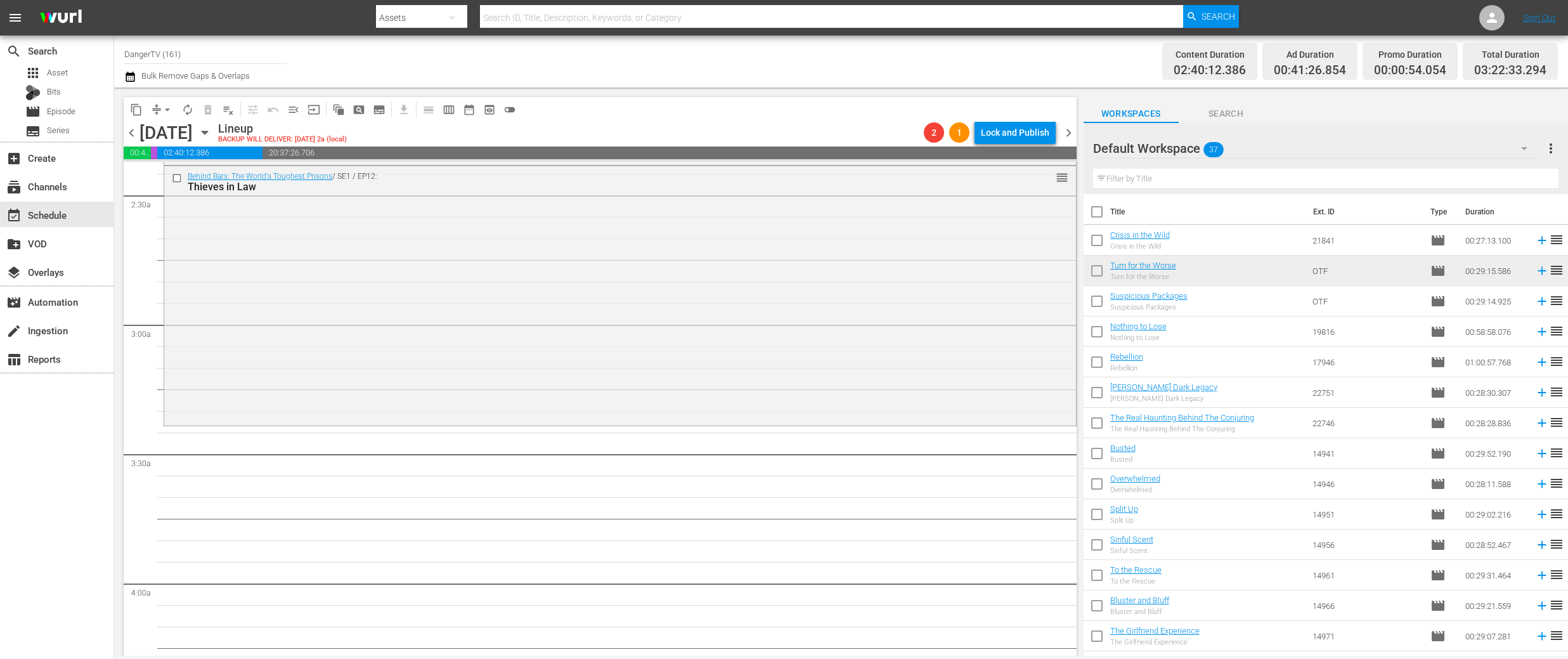
scroll to position [575, 0]
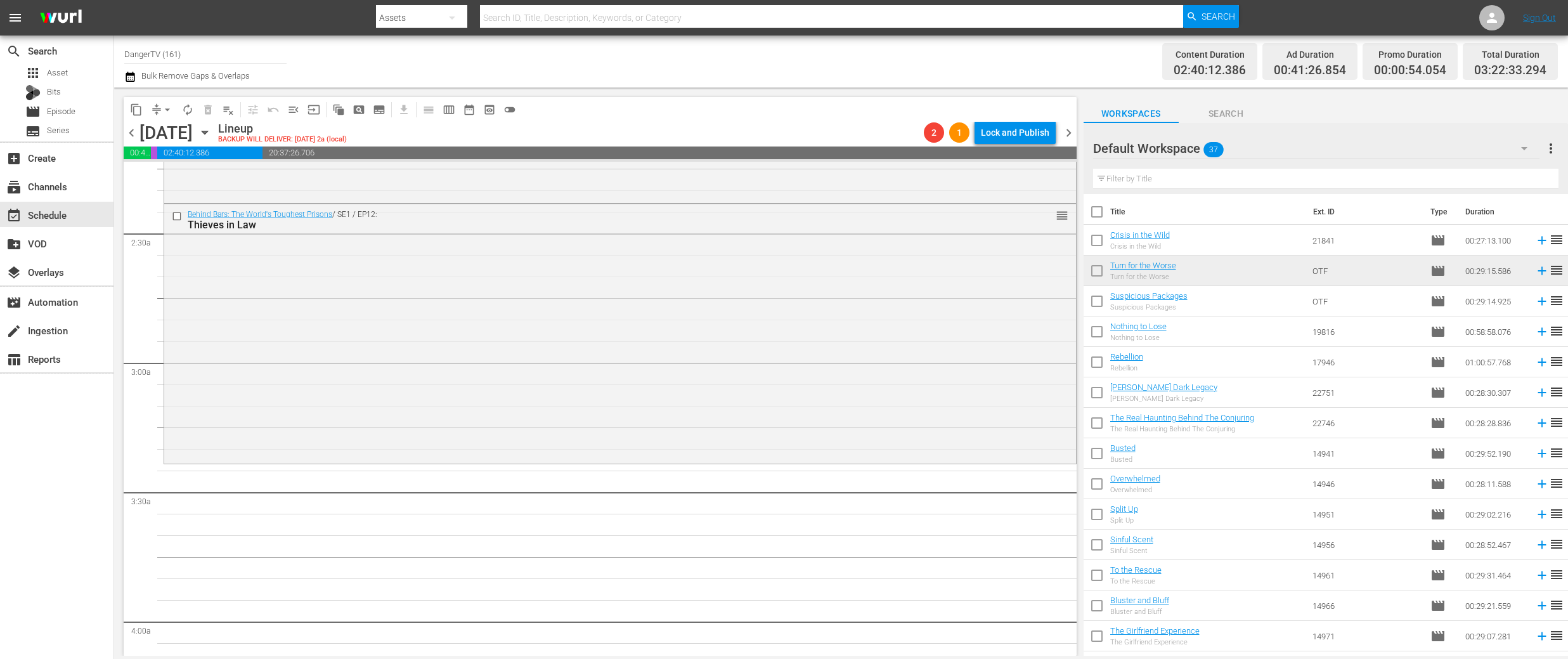
click at [1099, 215] on input "checkbox" at bounding box center [1097, 215] width 27 height 27
checkbox input "true"
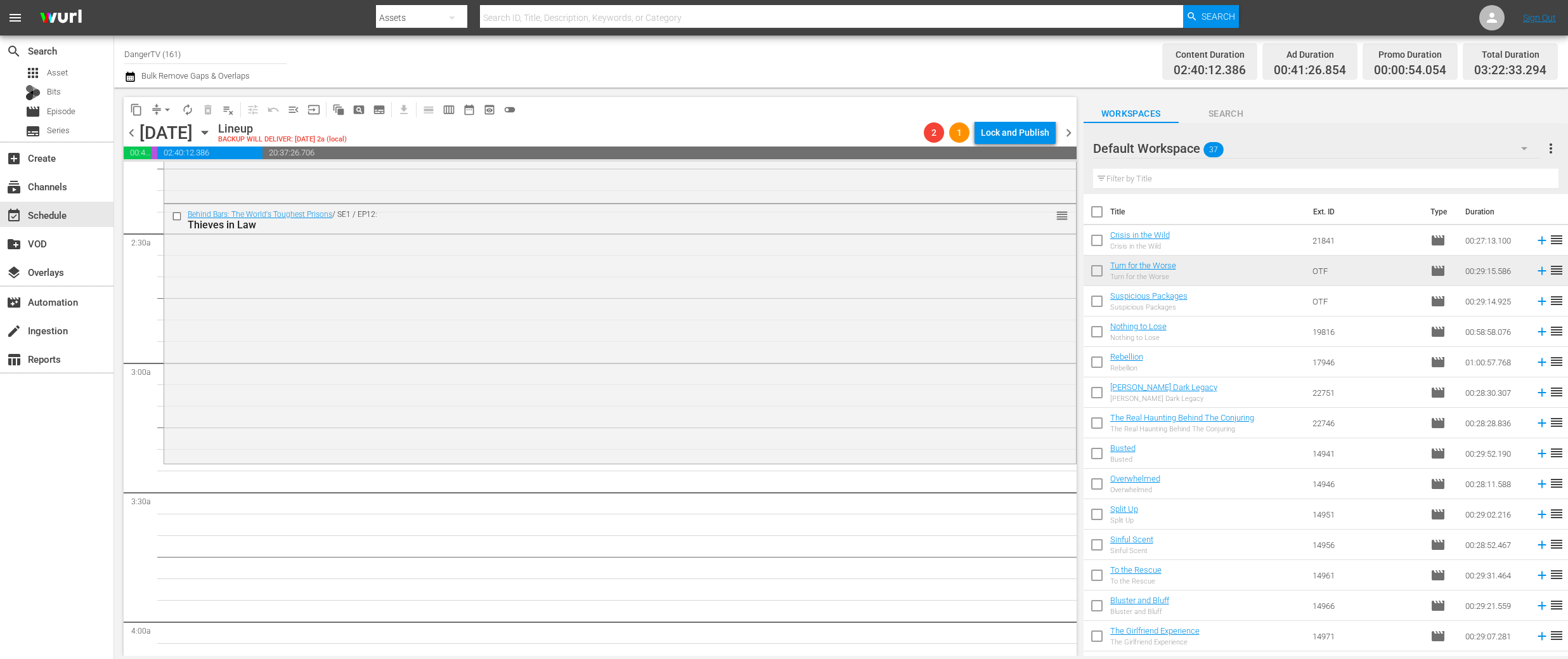
checkbox input "true"
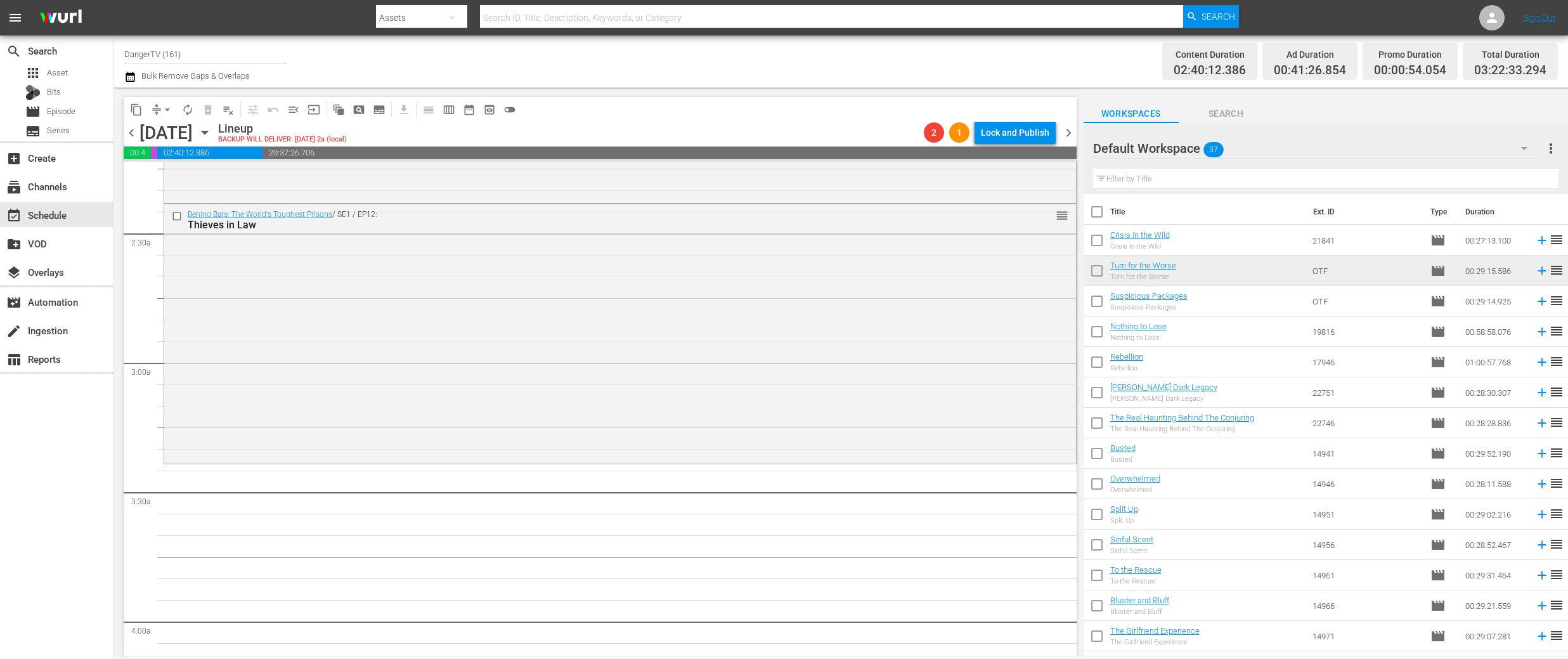
checkbox input "true"
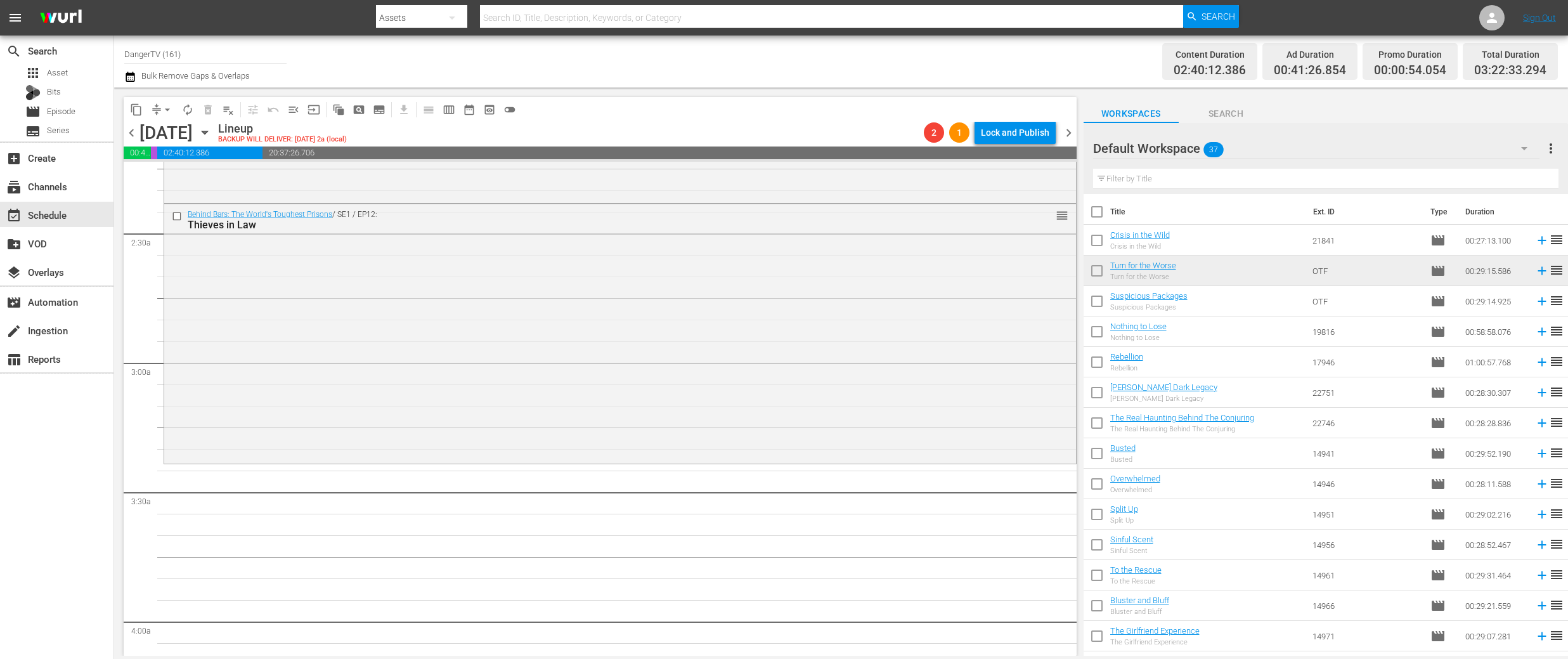
checkbox input "true"
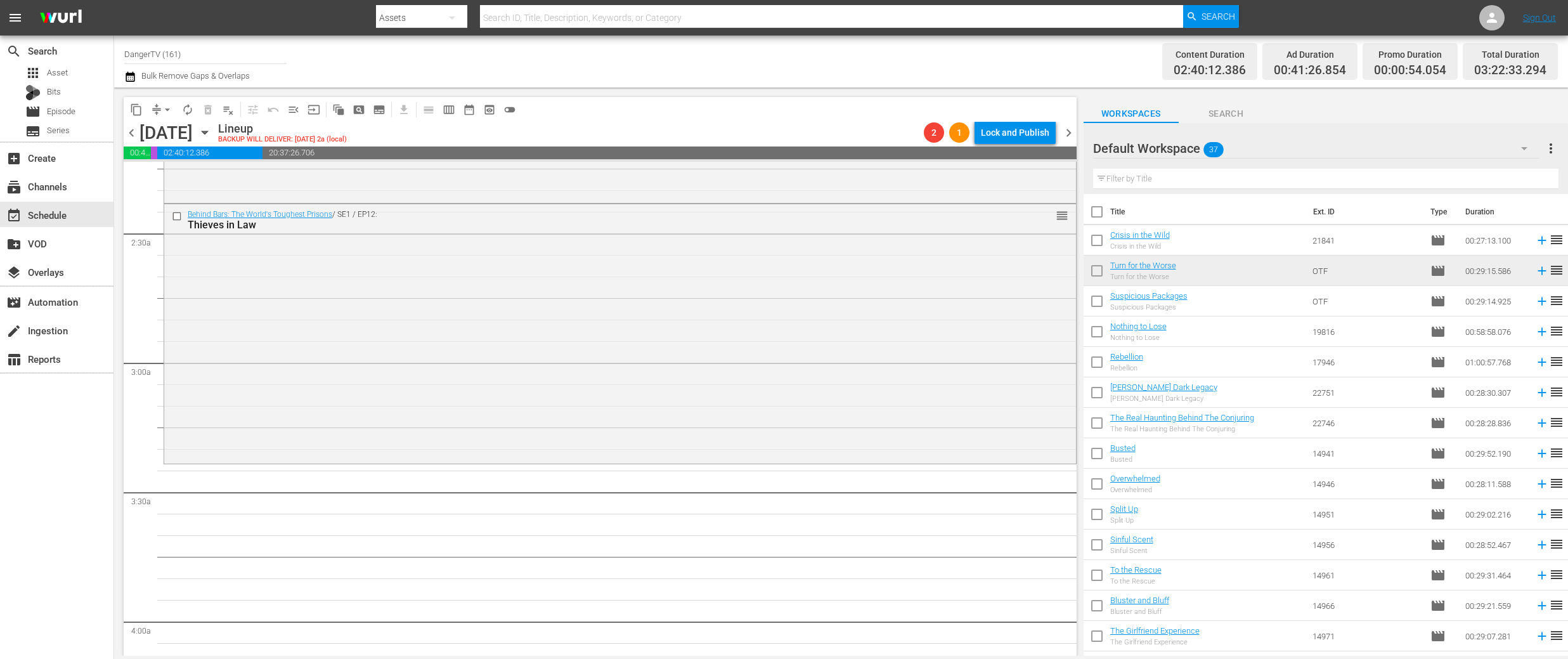
checkbox input "true"
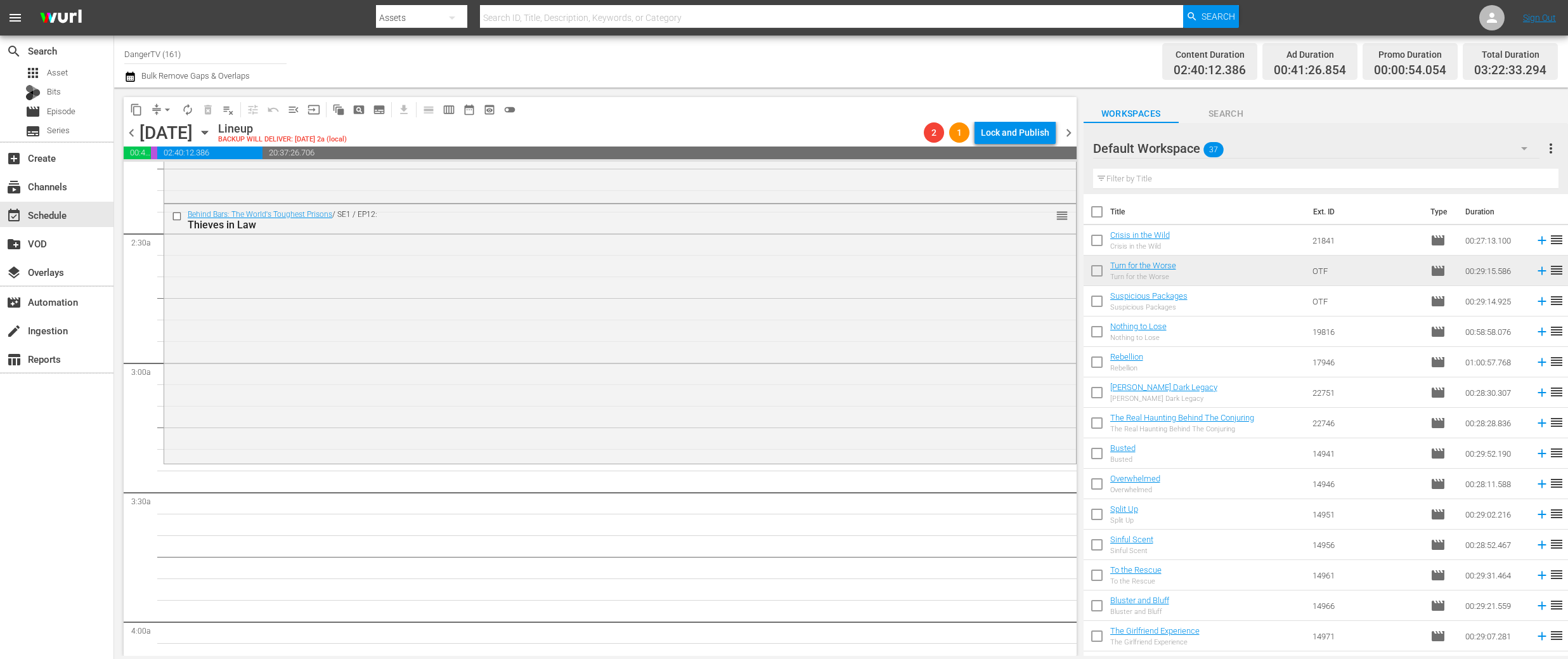
checkbox input "true"
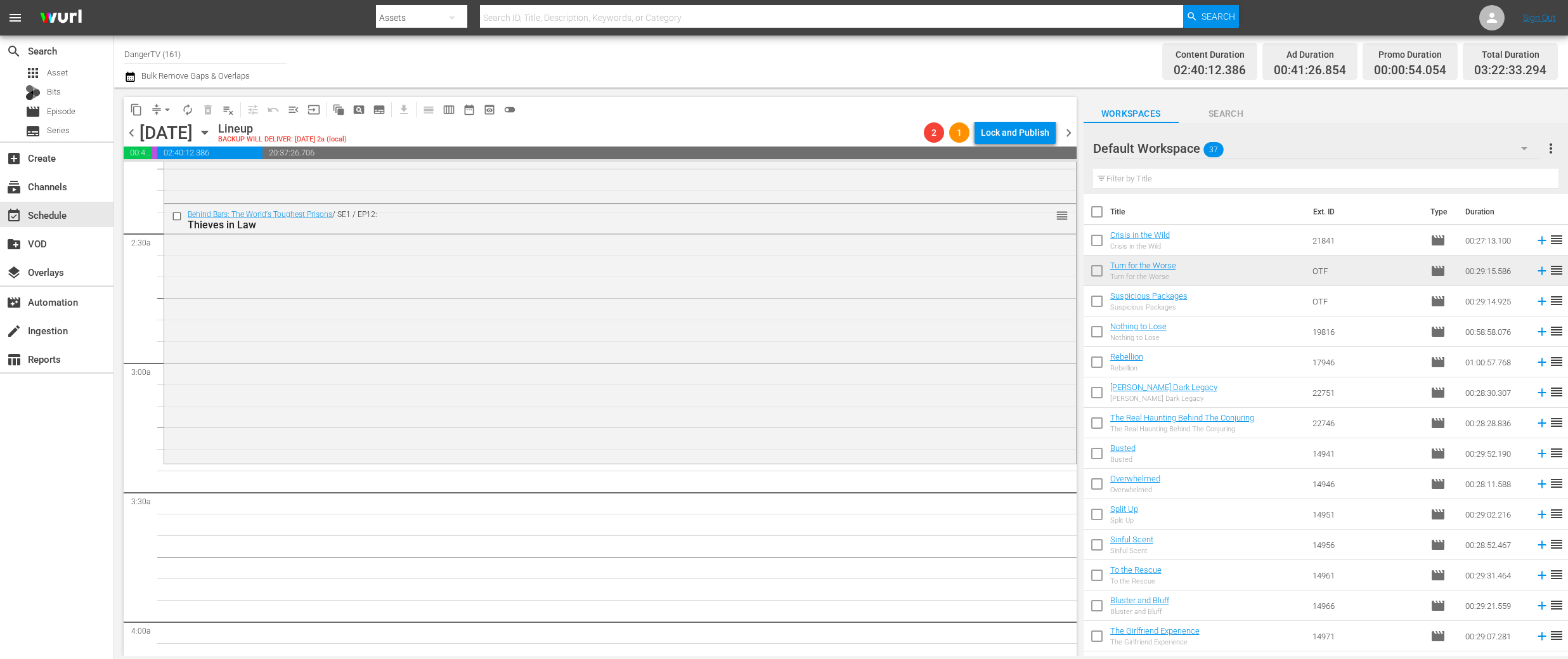
checkbox input "true"
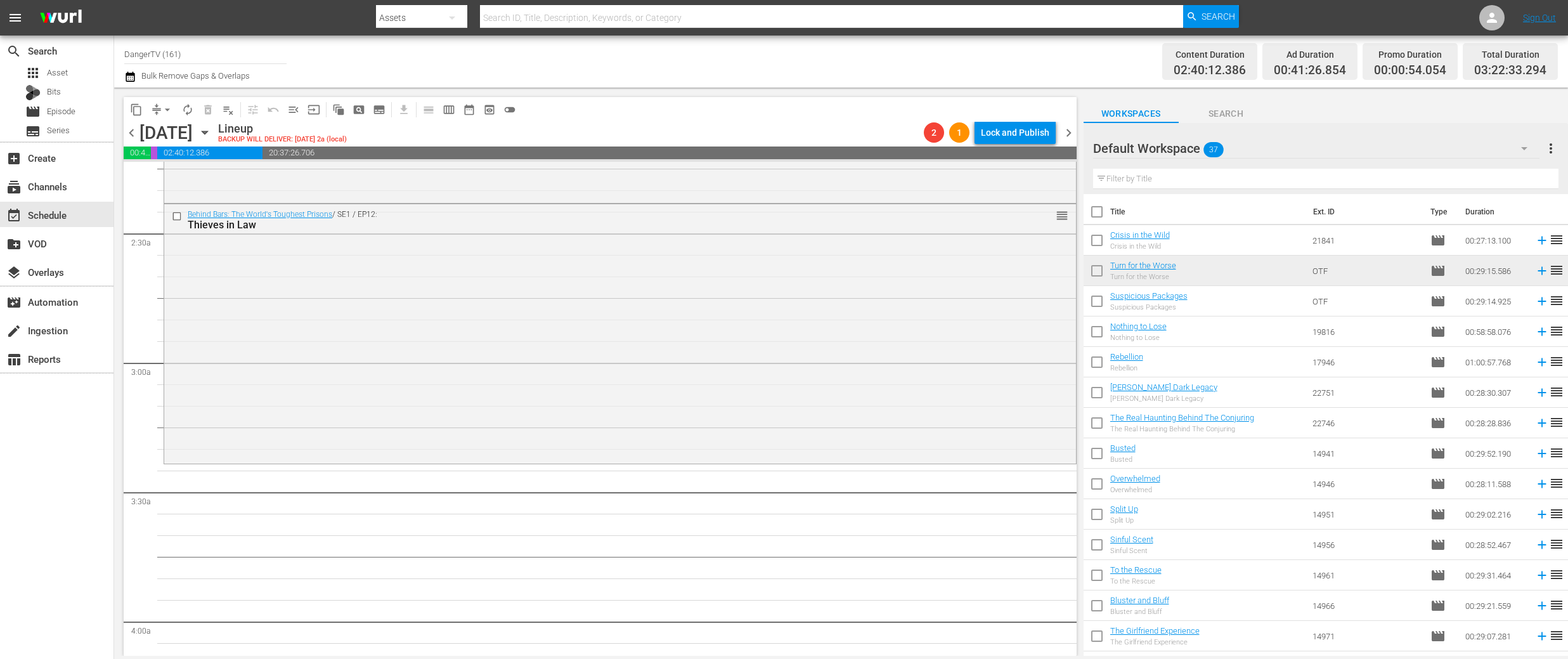
checkbox input "true"
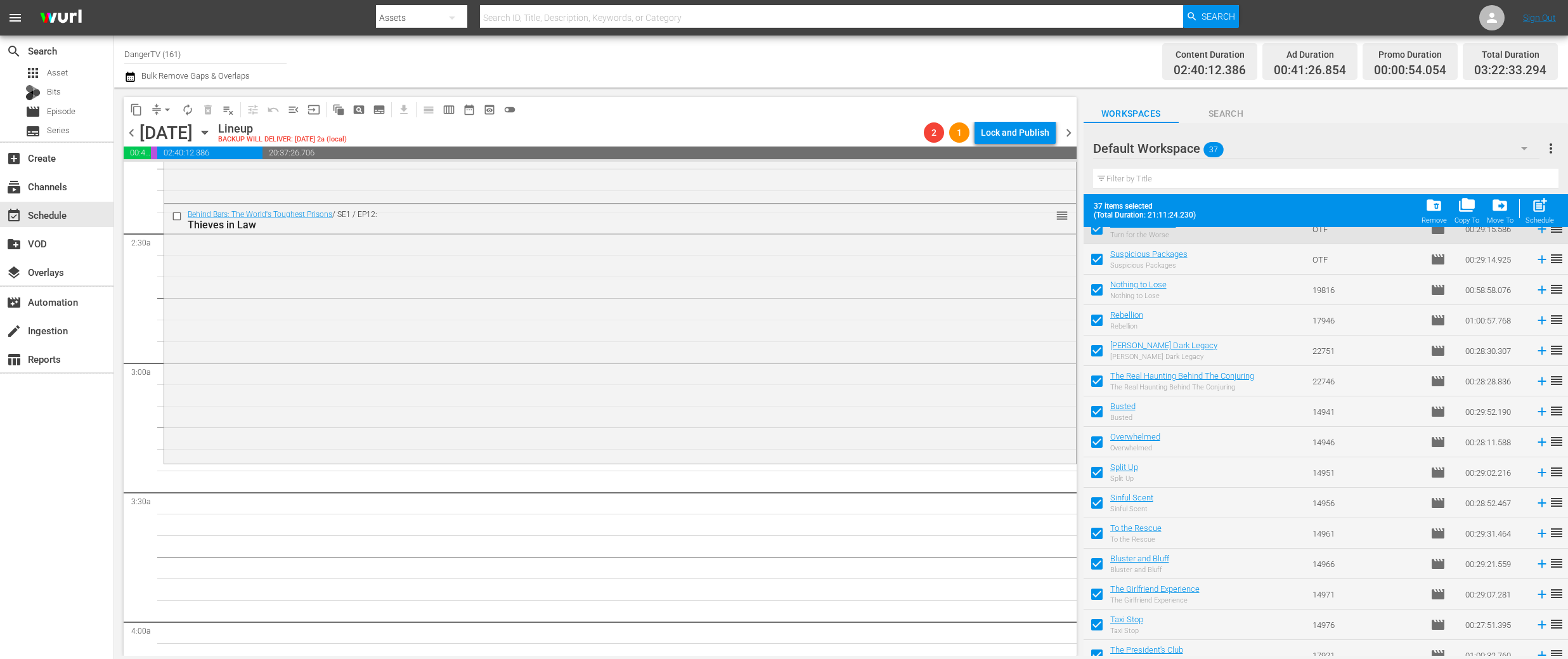
scroll to position [0, 0]
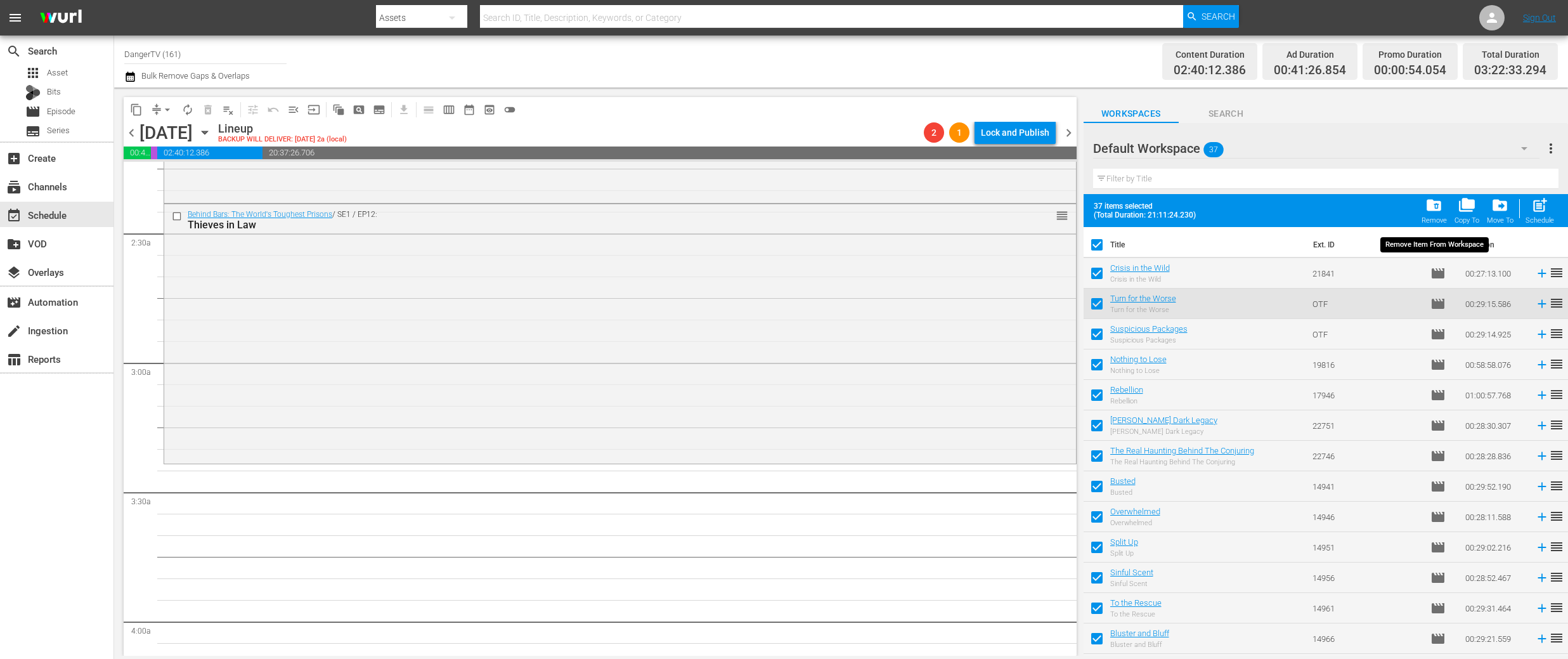
click at [1440, 208] on span "folder_delete" at bounding box center [1434, 205] width 17 height 17
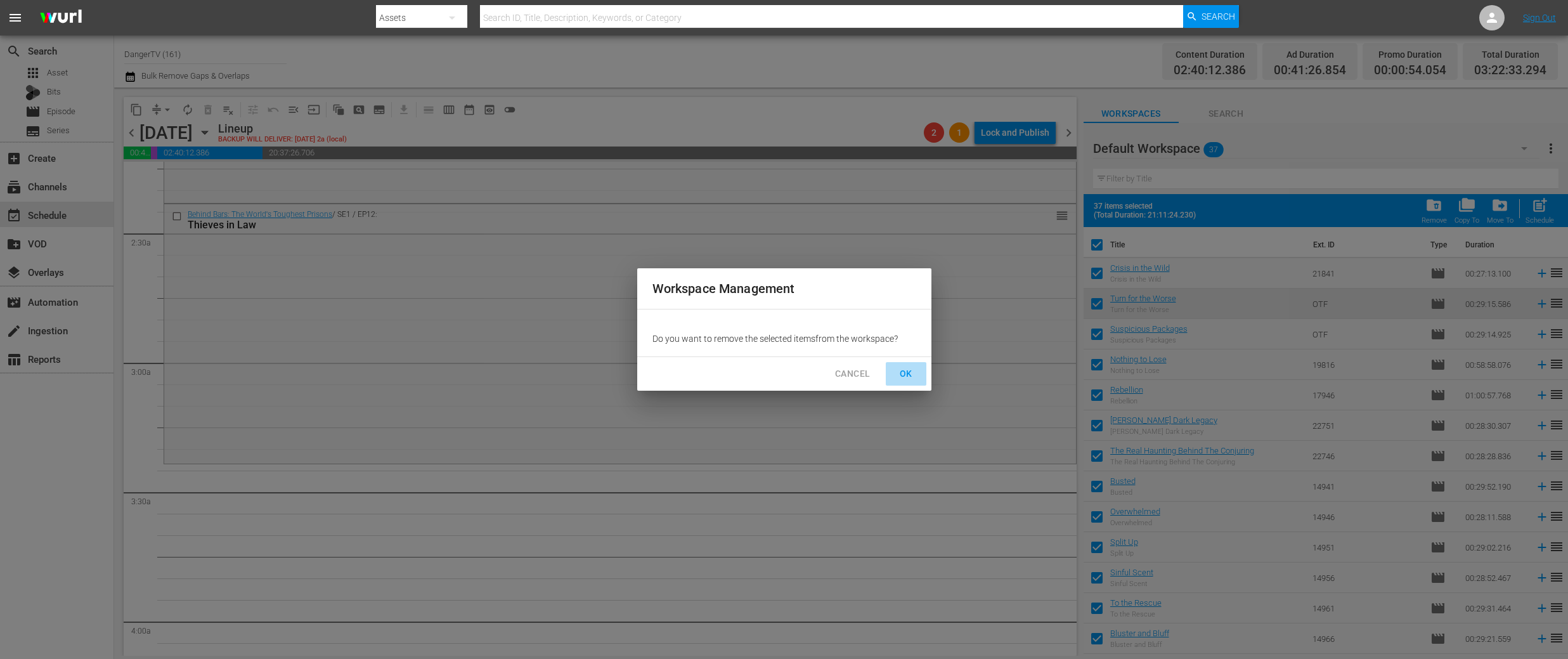
click at [908, 379] on span "OK" at bounding box center [906, 373] width 20 height 16
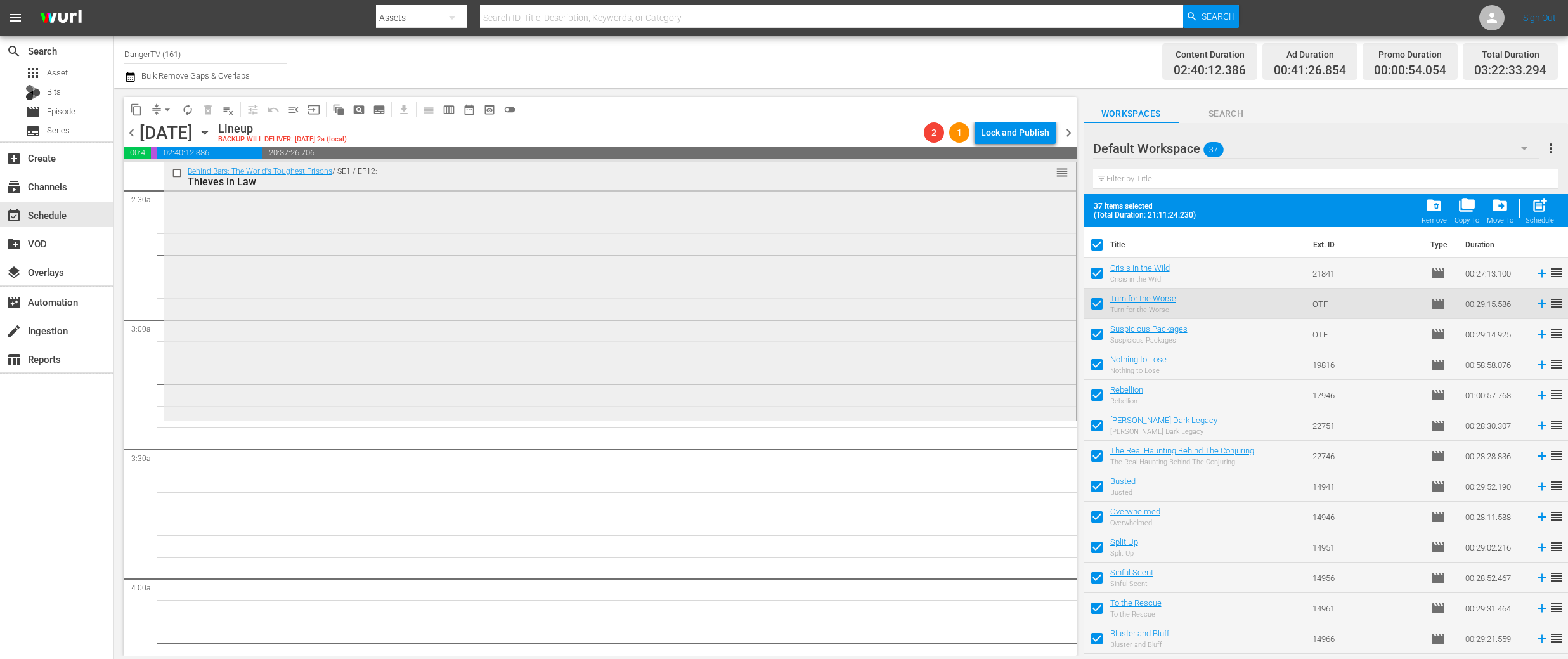
checkbox input "false"
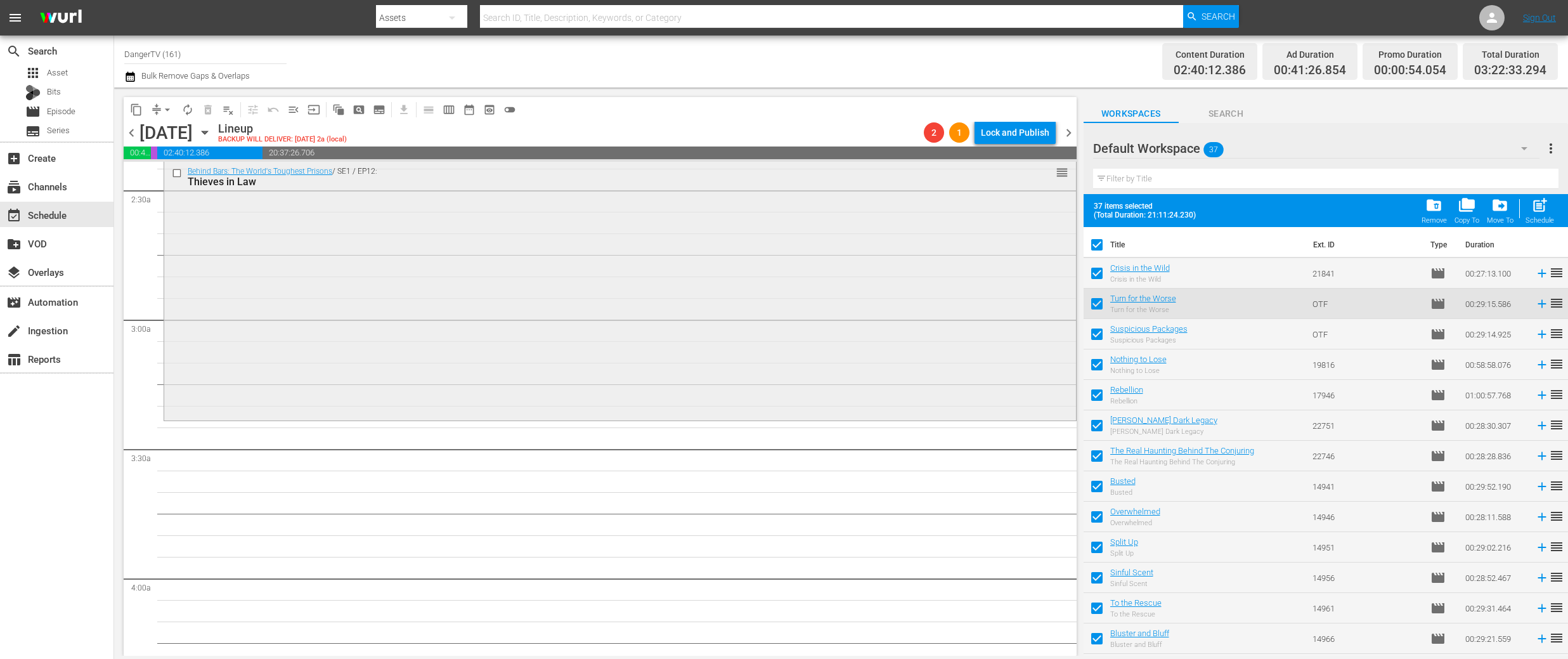
checkbox input "false"
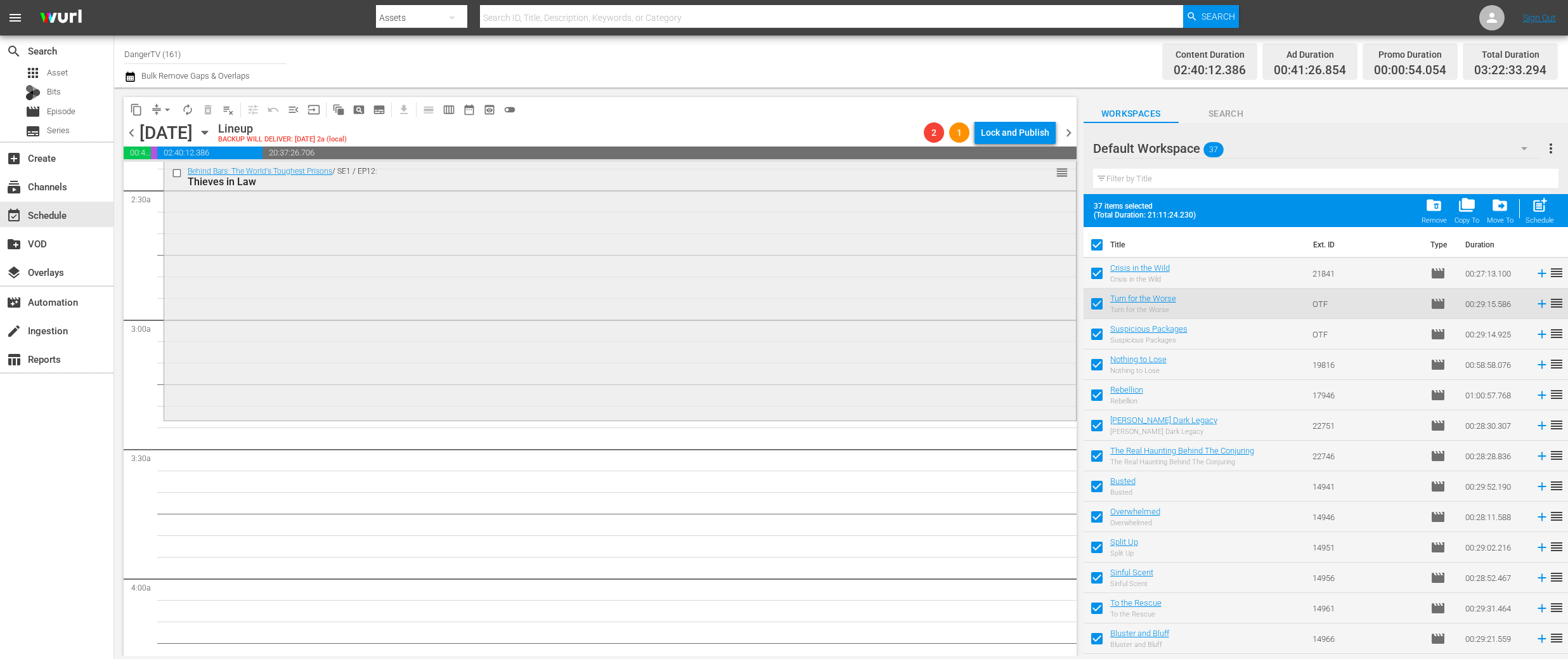
checkbox input "false"
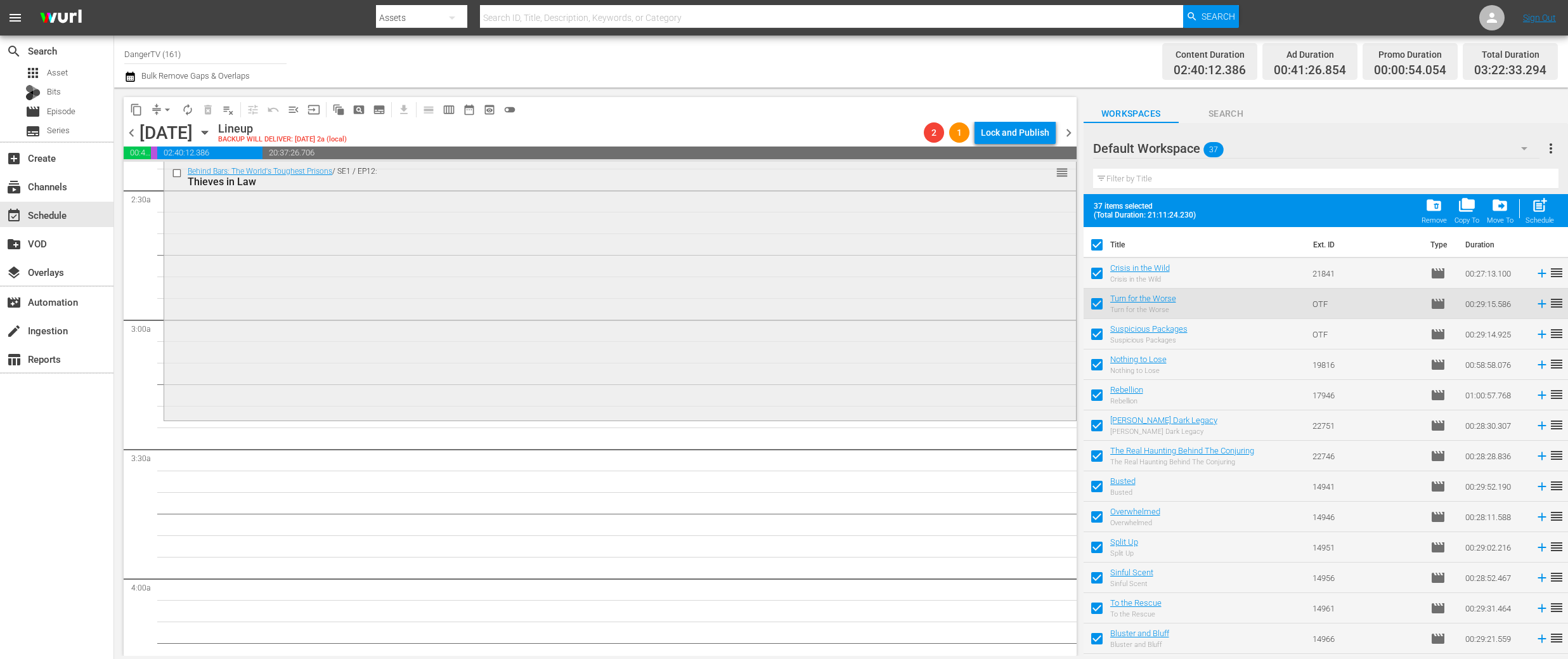
checkbox input "false"
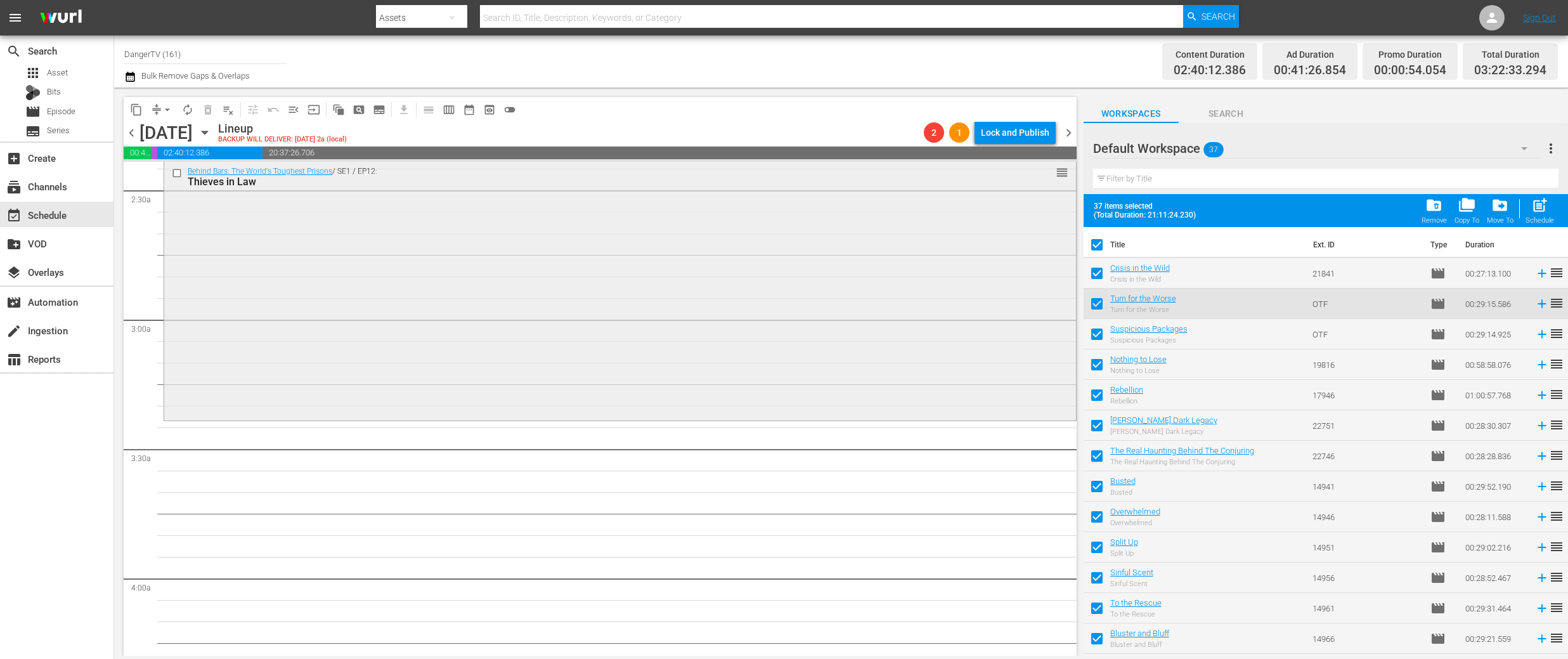
checkbox input "false"
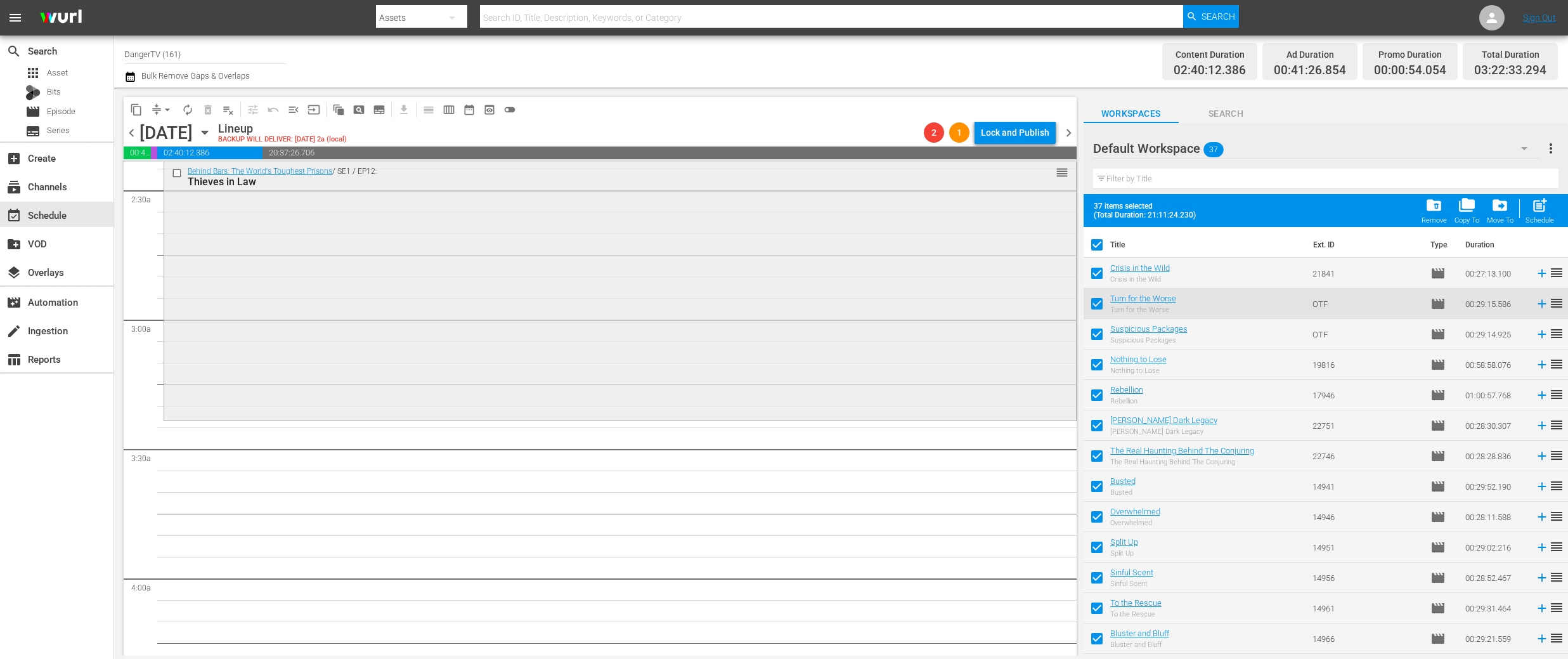
checkbox input "false"
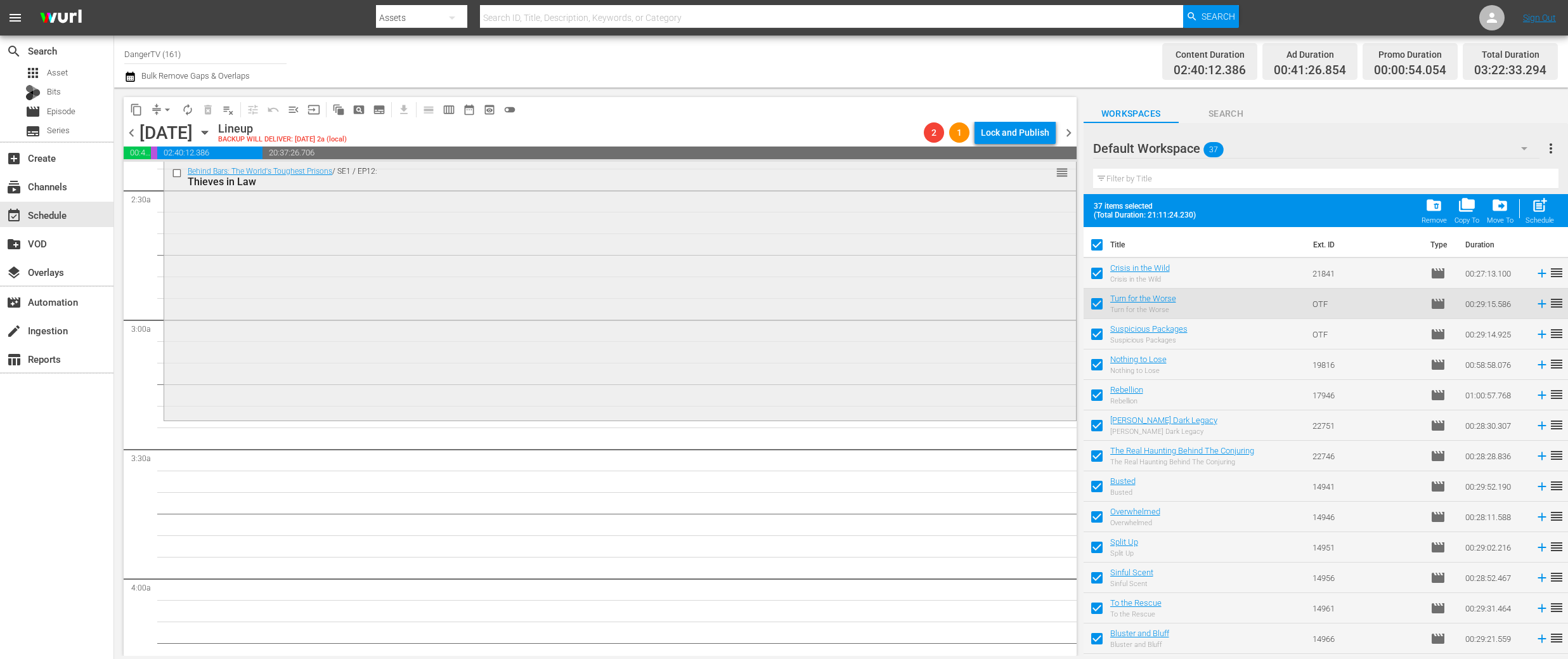
checkbox input "false"
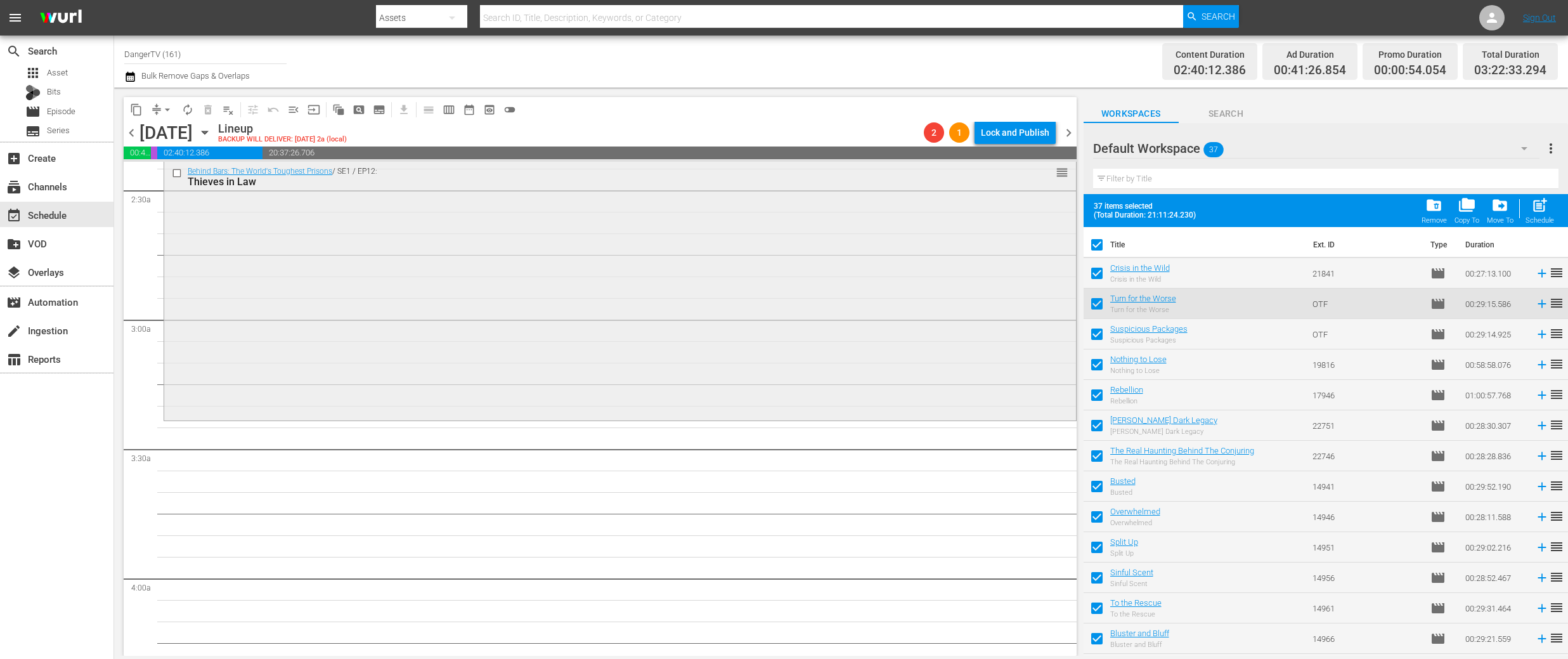
checkbox input "false"
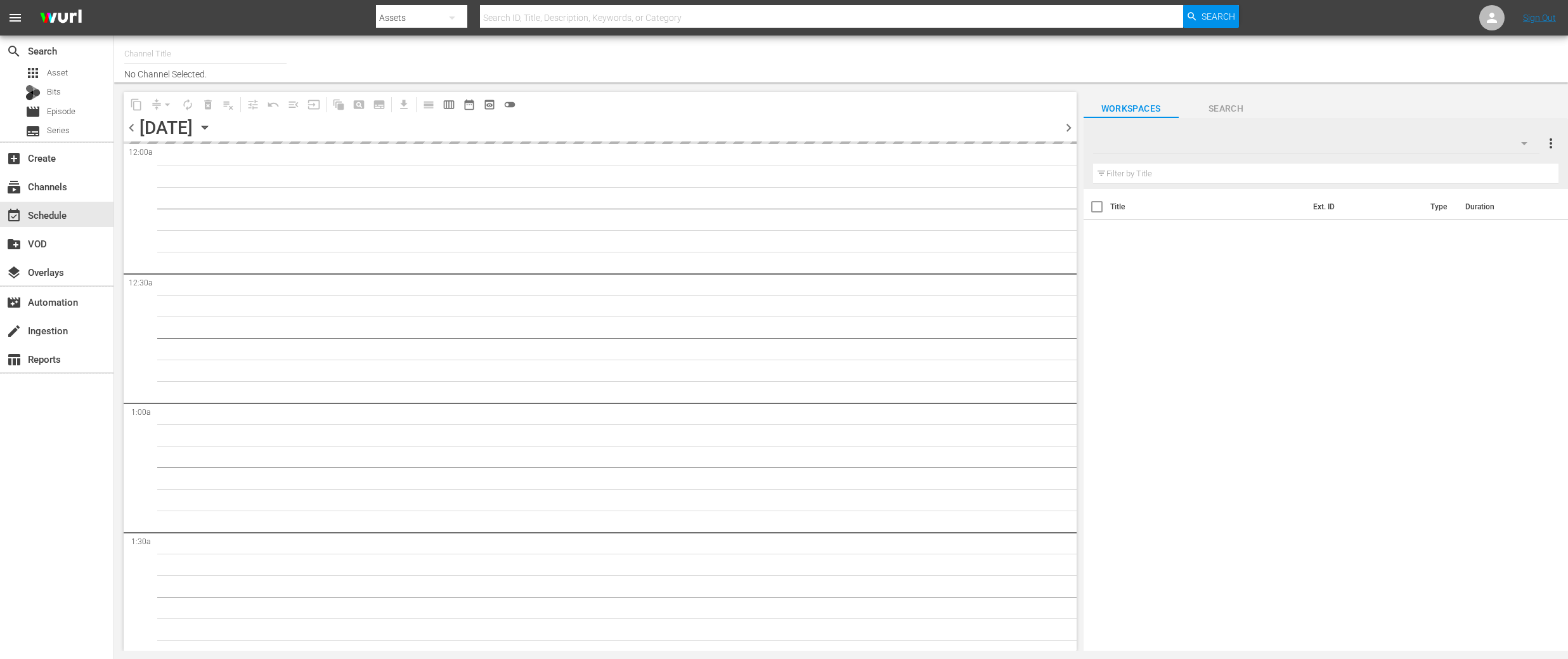
type input "DangerTV (161)"
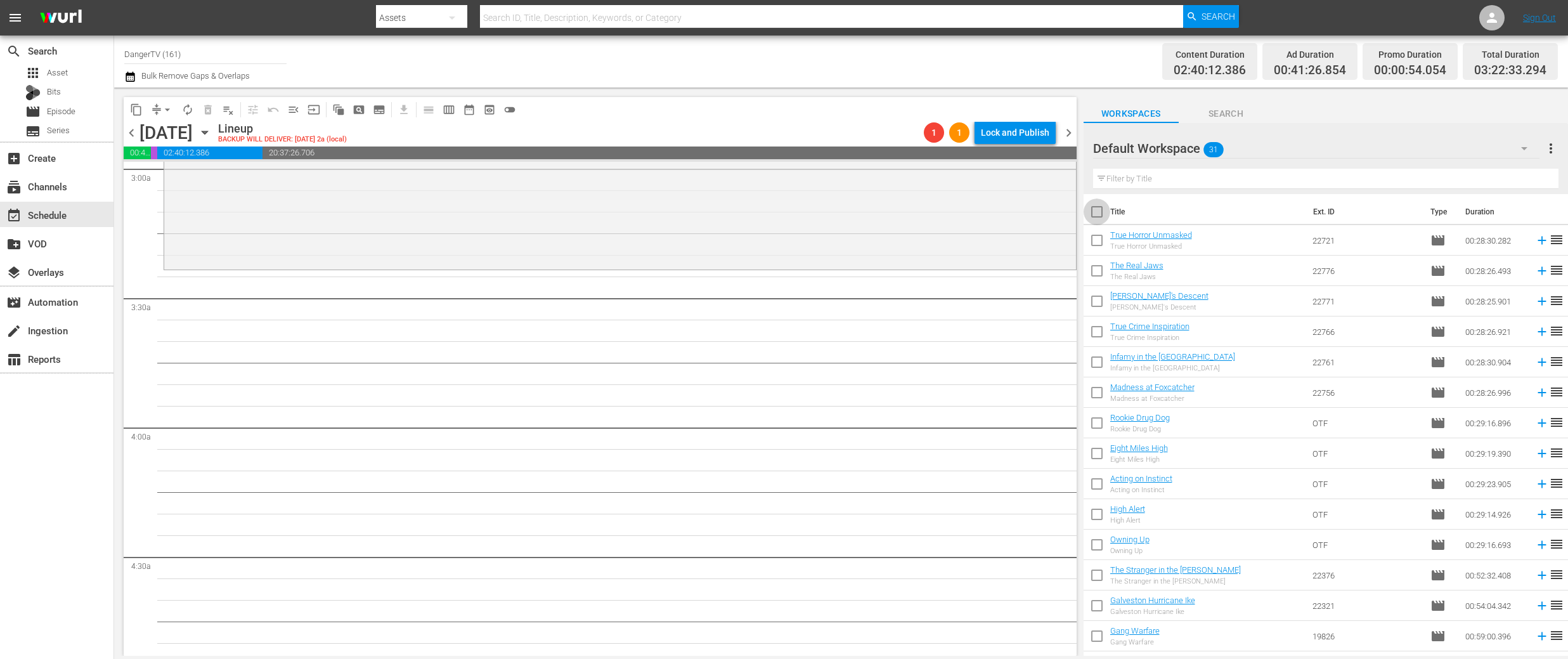
click at [1093, 210] on input "checkbox" at bounding box center [1097, 215] width 27 height 27
checkbox input "true"
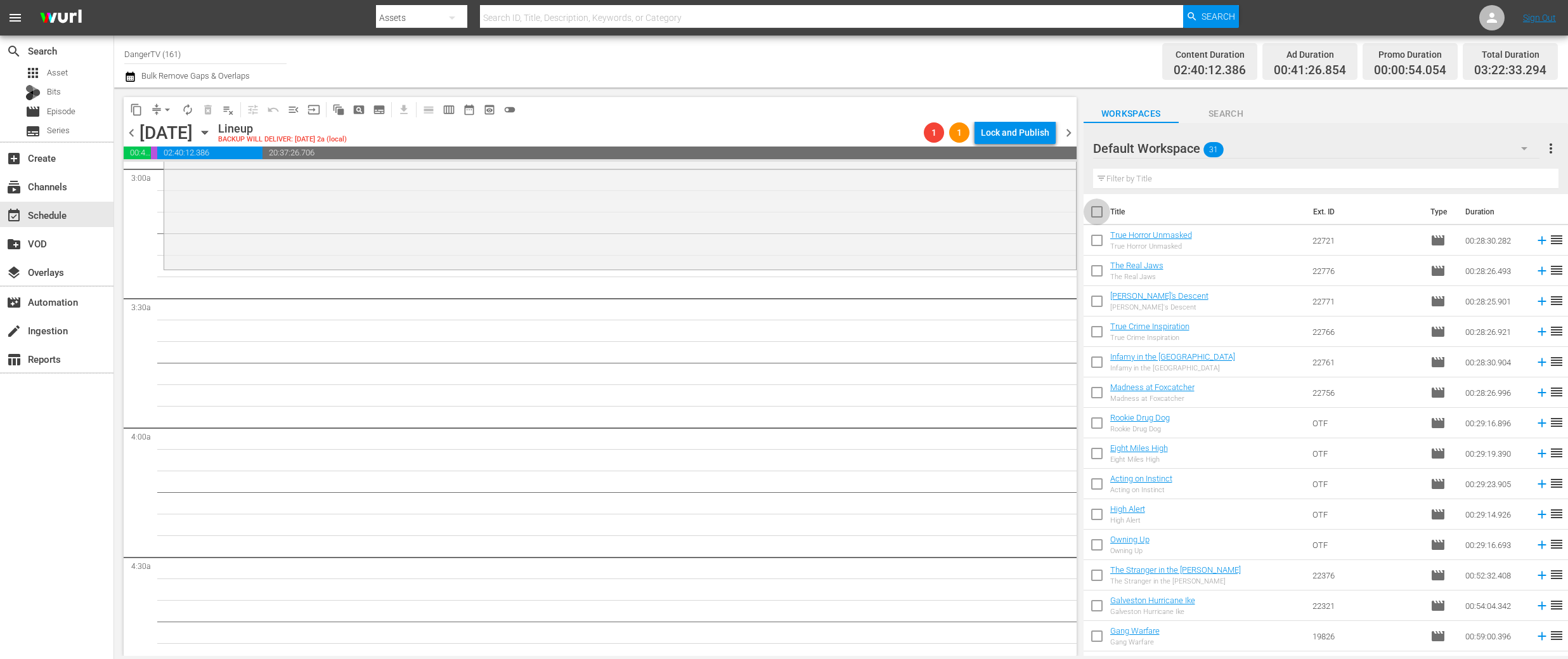
checkbox input "true"
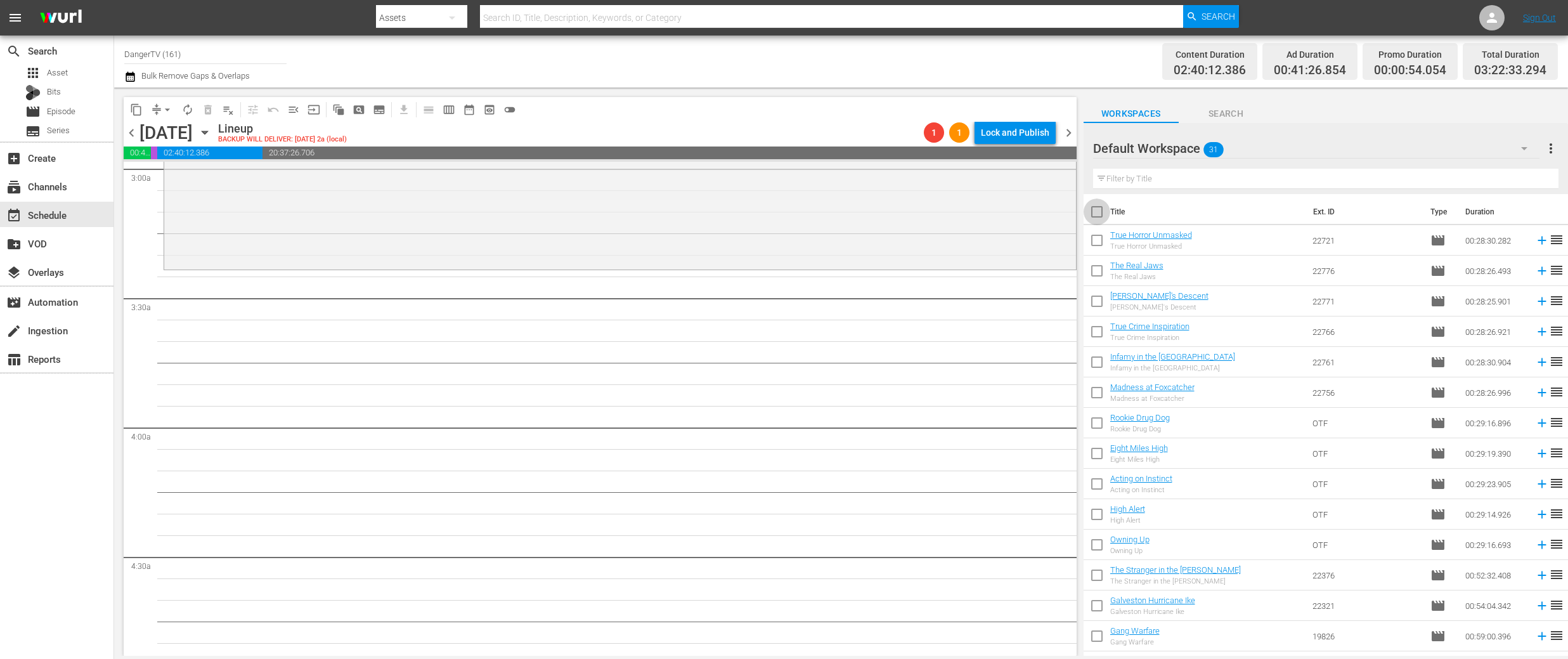
checkbox input "true"
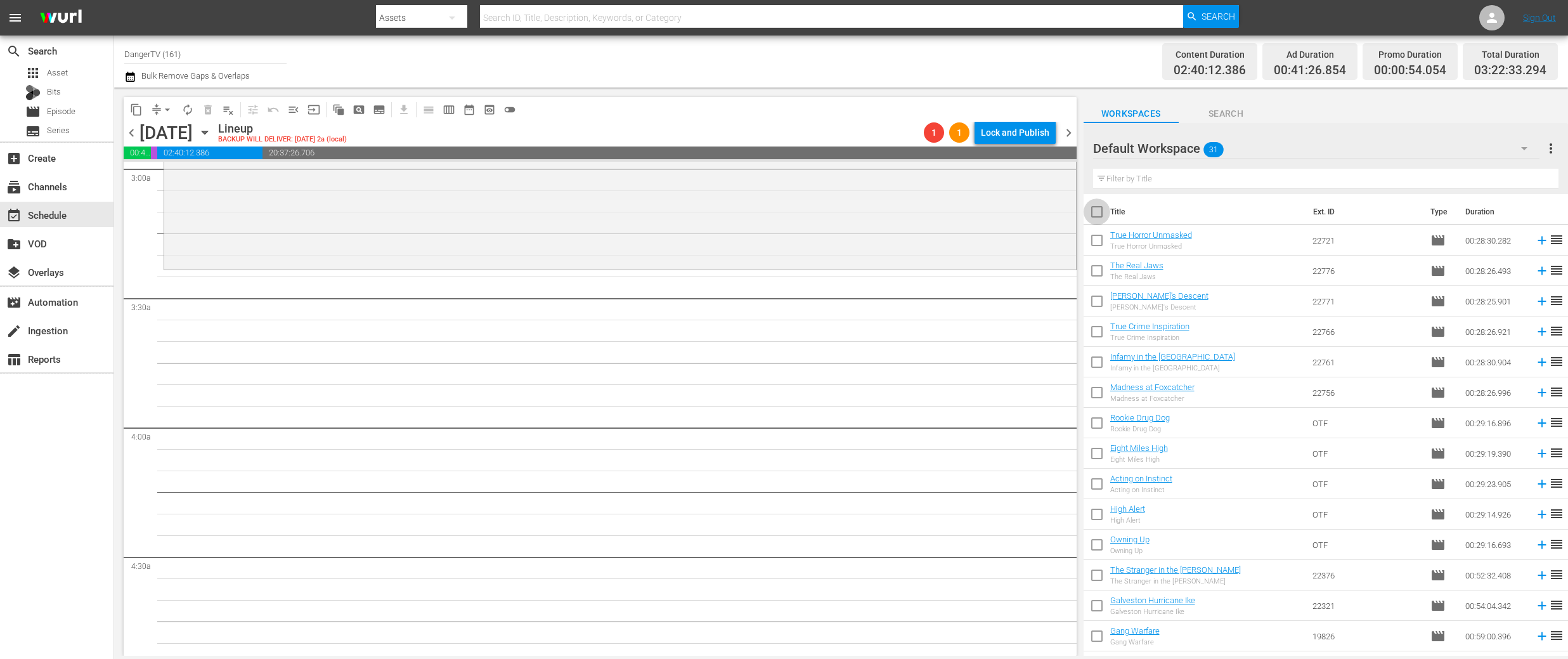
checkbox input "true"
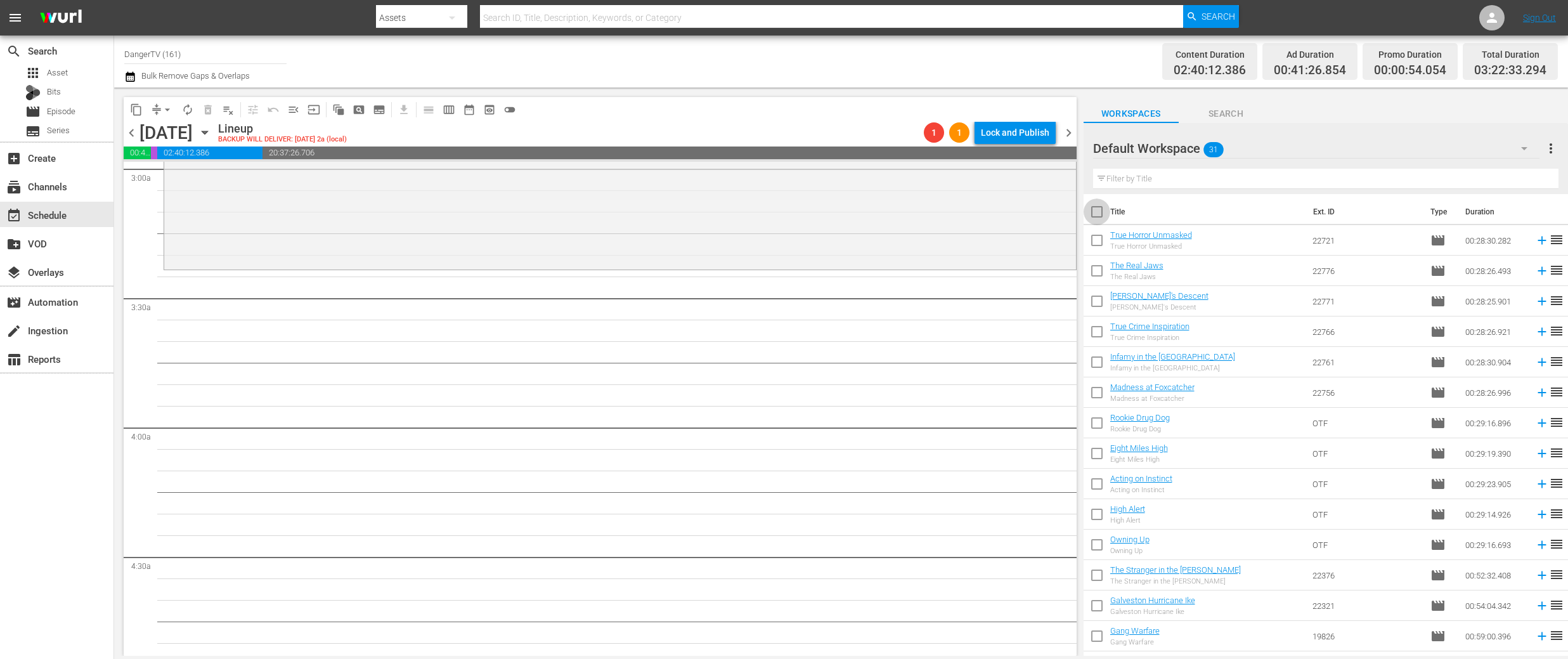
checkbox input "true"
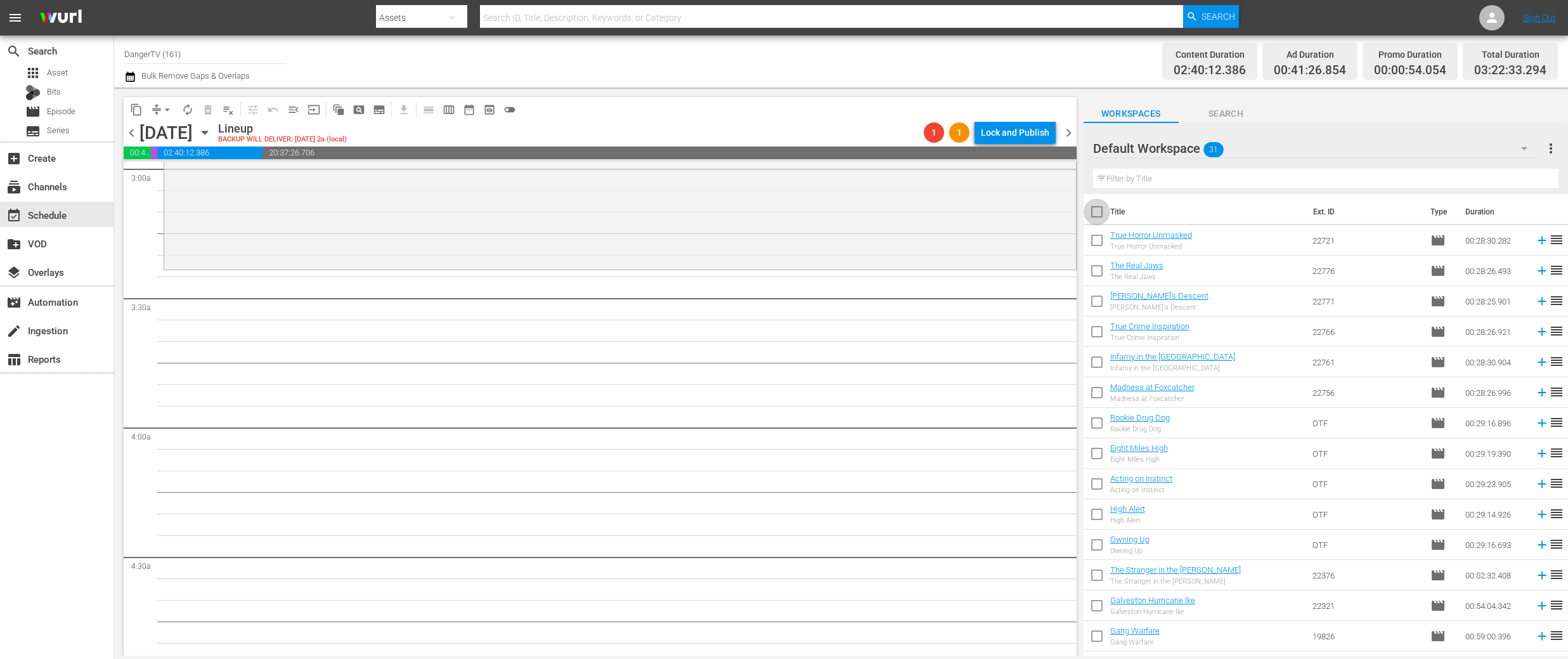
checkbox input "true"
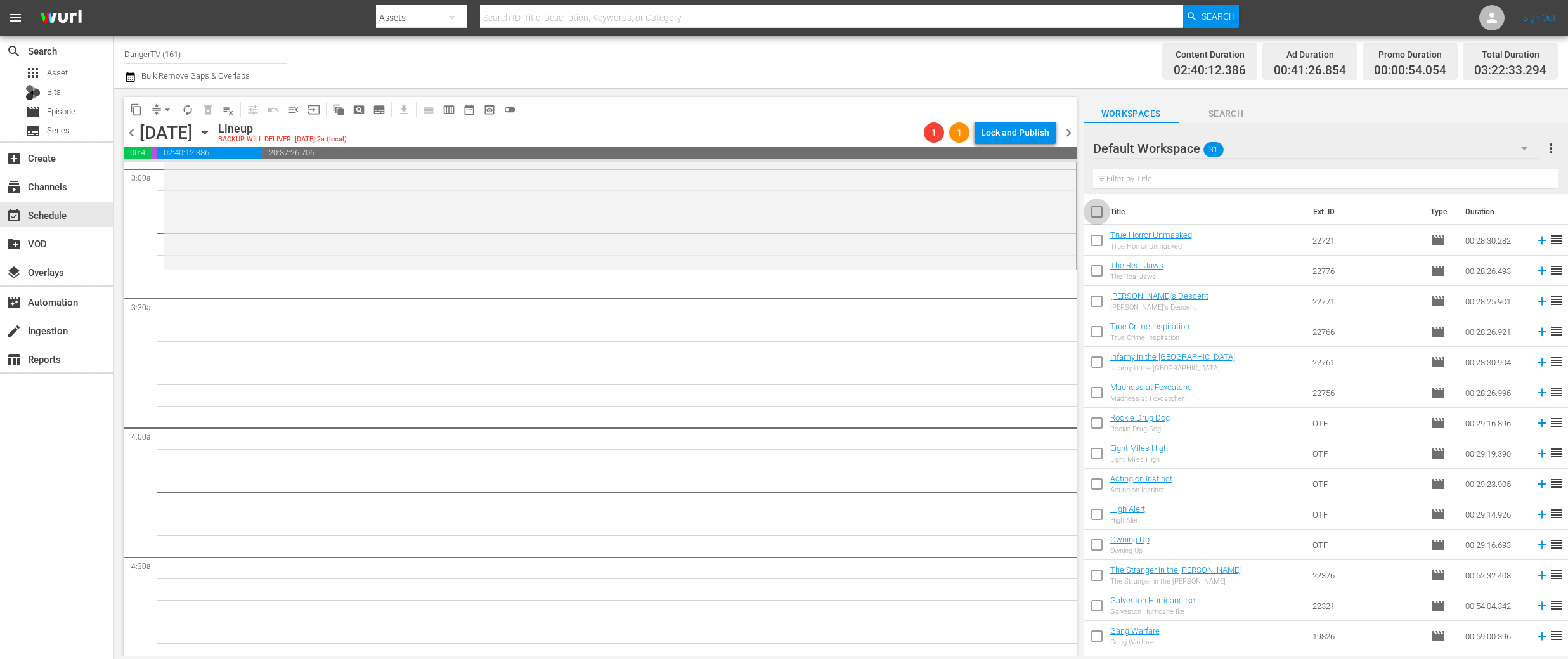
checkbox input "true"
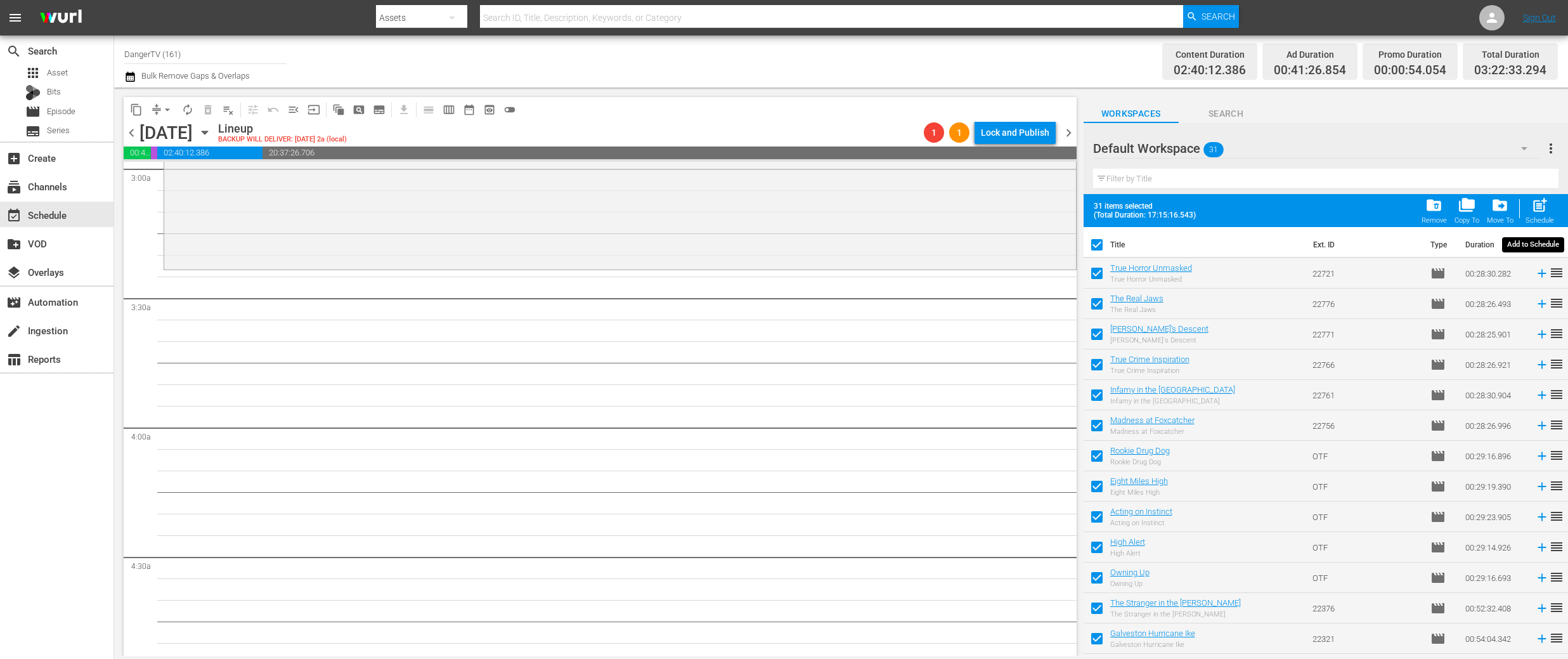
click at [1539, 204] on span "post_add" at bounding box center [1540, 205] width 17 height 17
checkbox input "false"
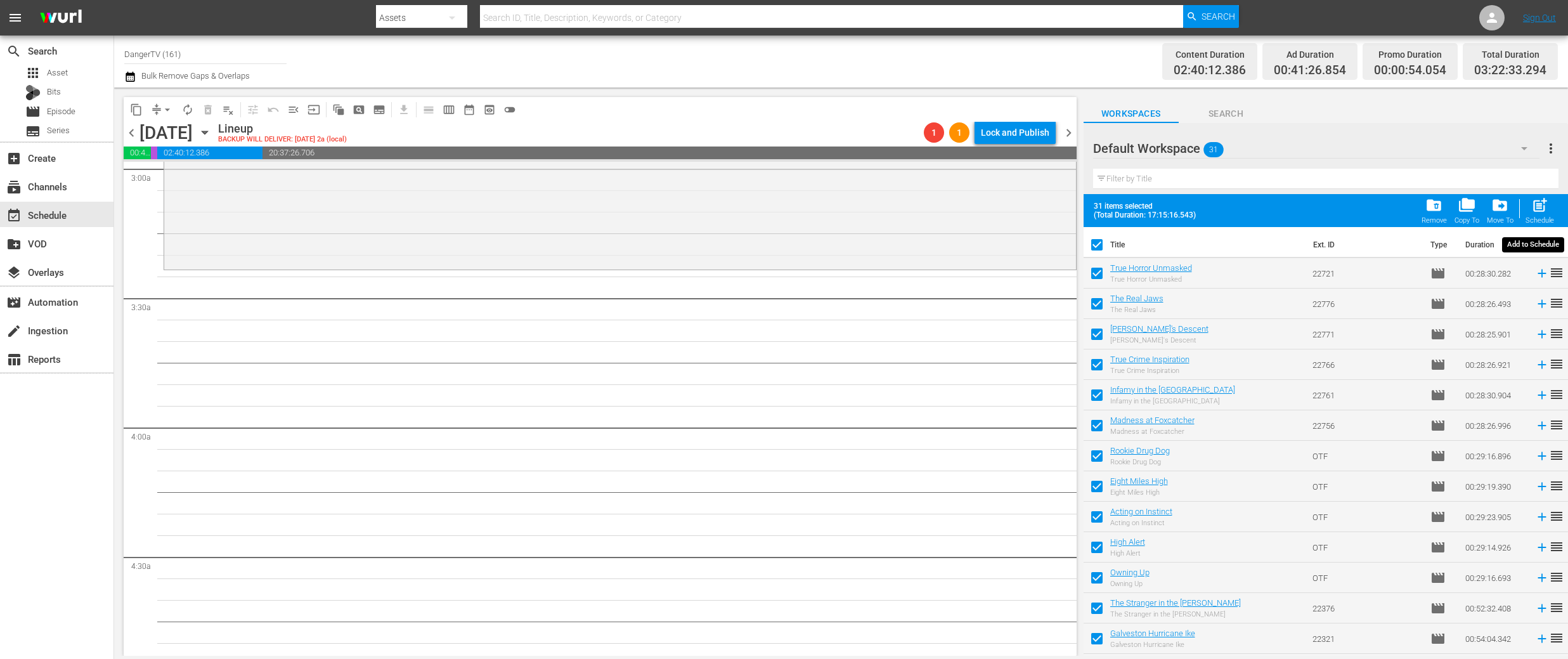
checkbox input "false"
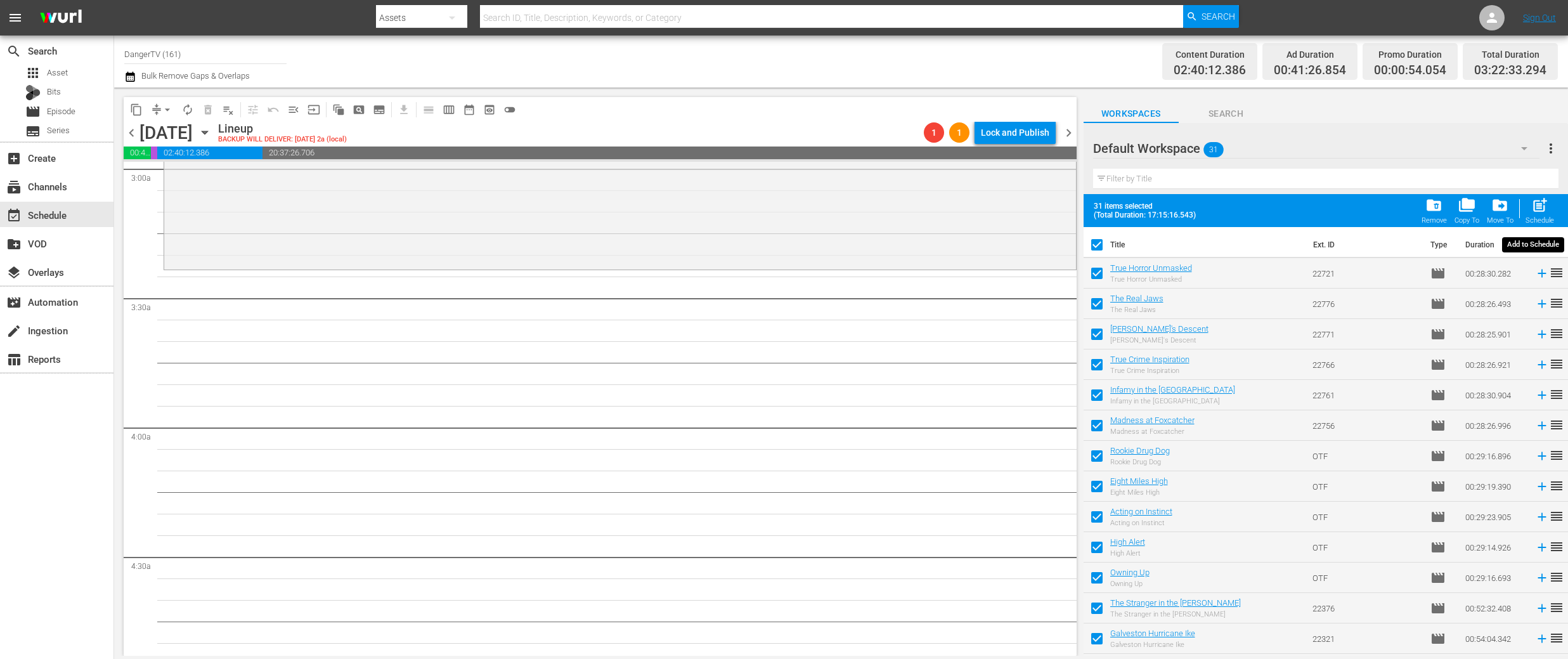
checkbox input "false"
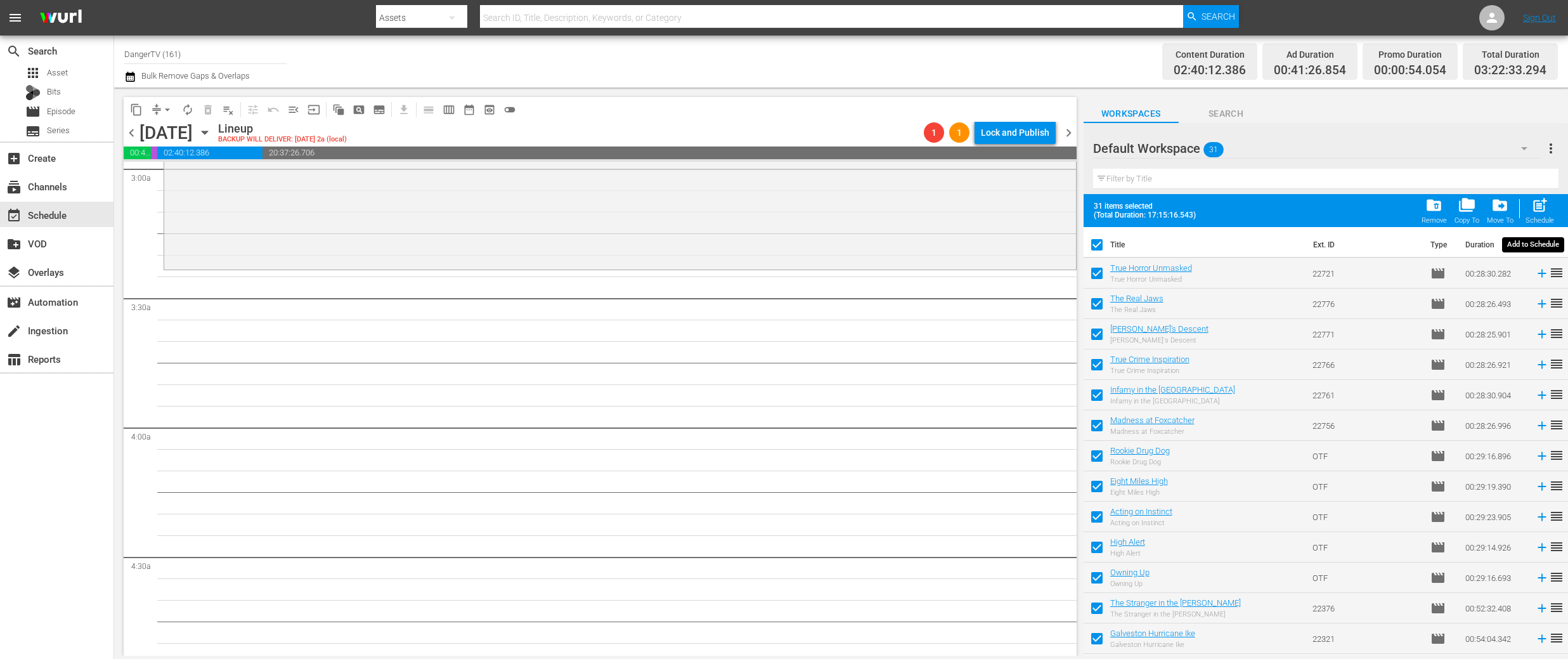
checkbox input "false"
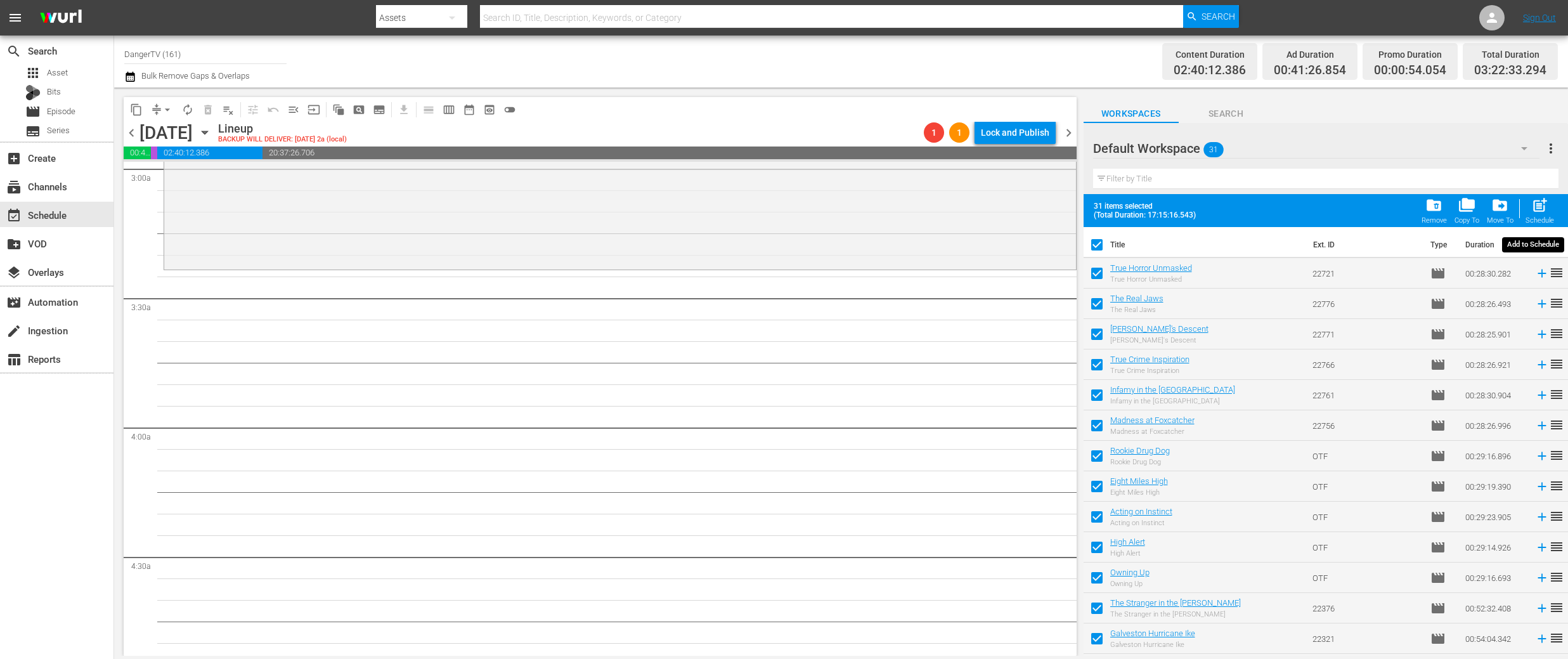
checkbox input "false"
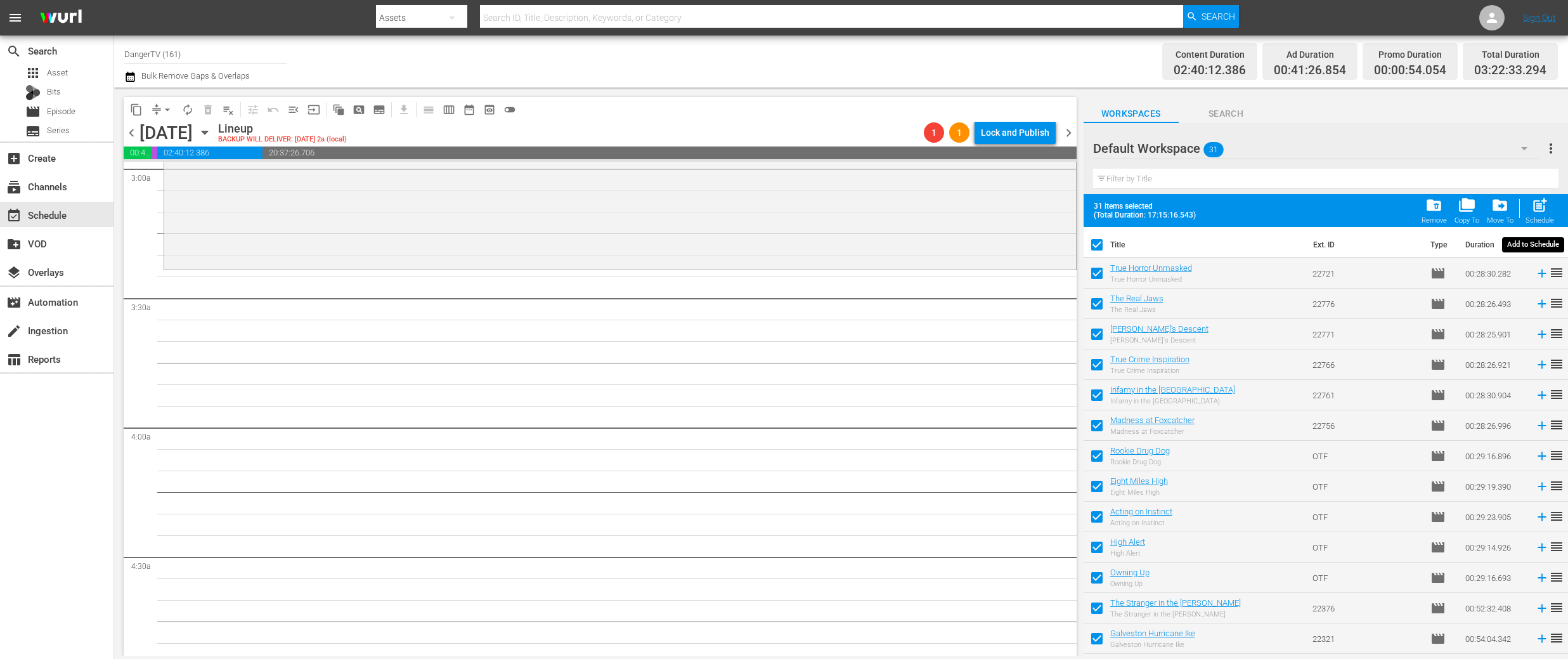
checkbox input "false"
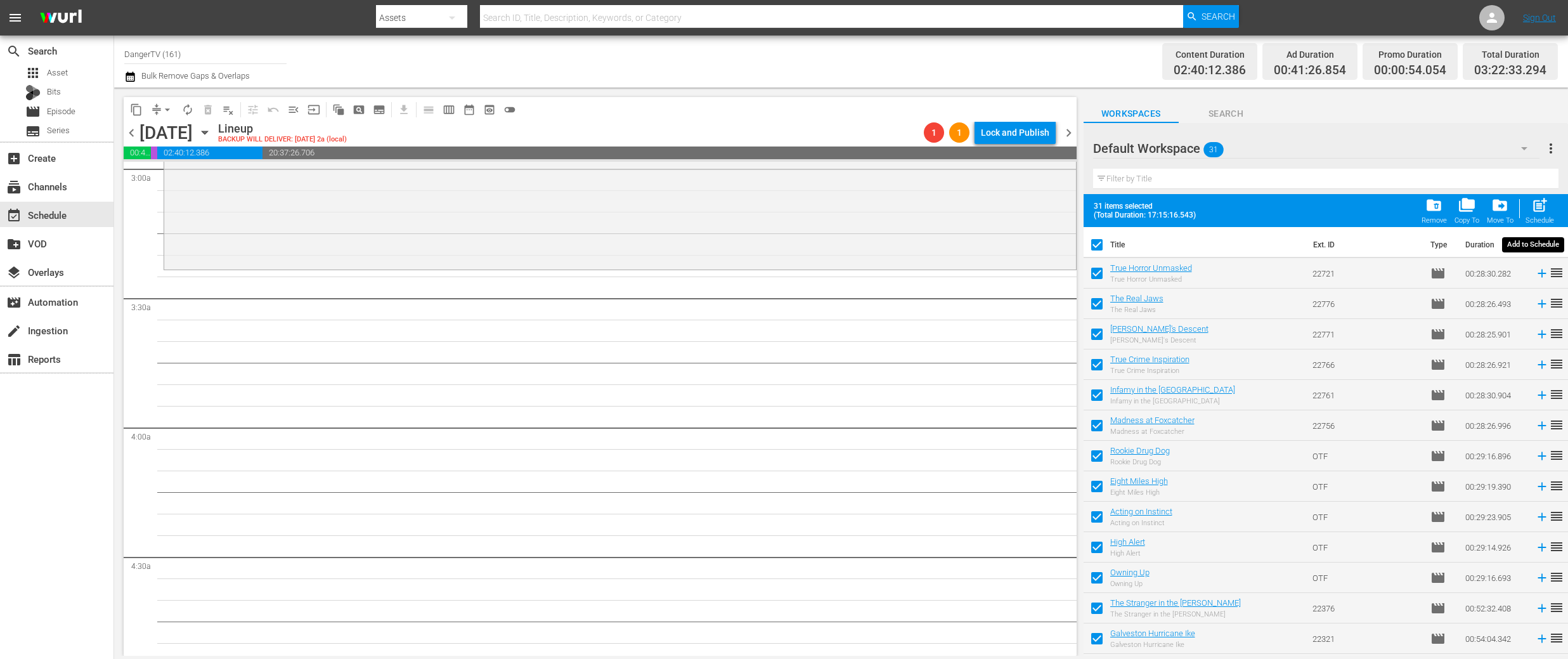
checkbox input "false"
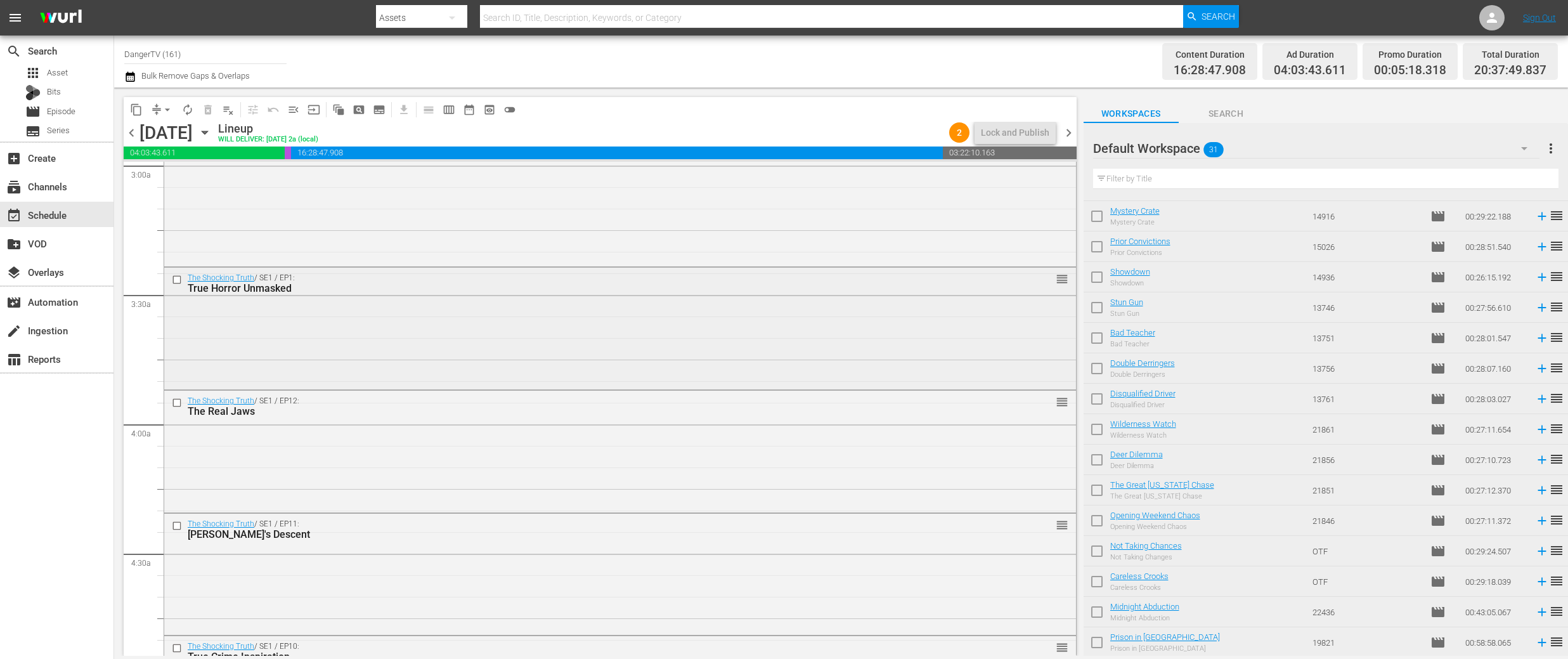
scroll to position [783, 0]
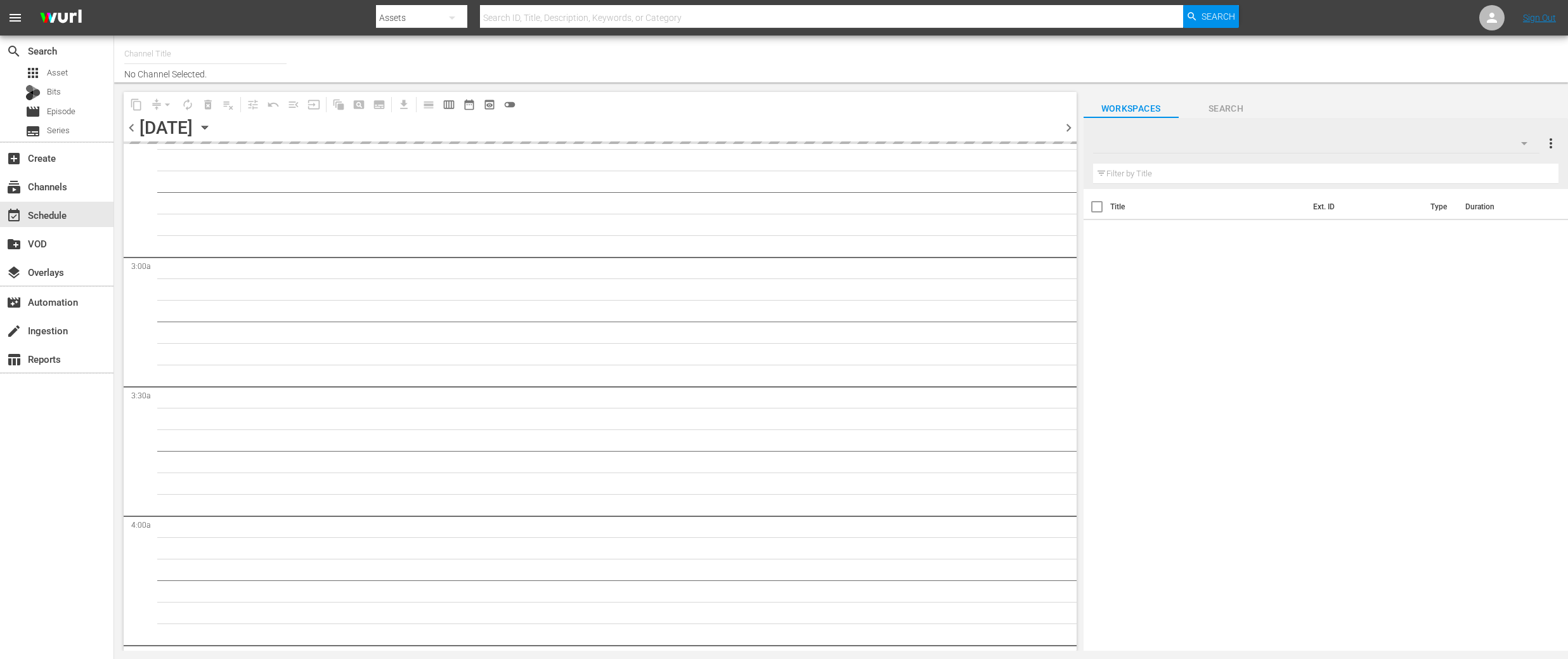
scroll to position [583, 0]
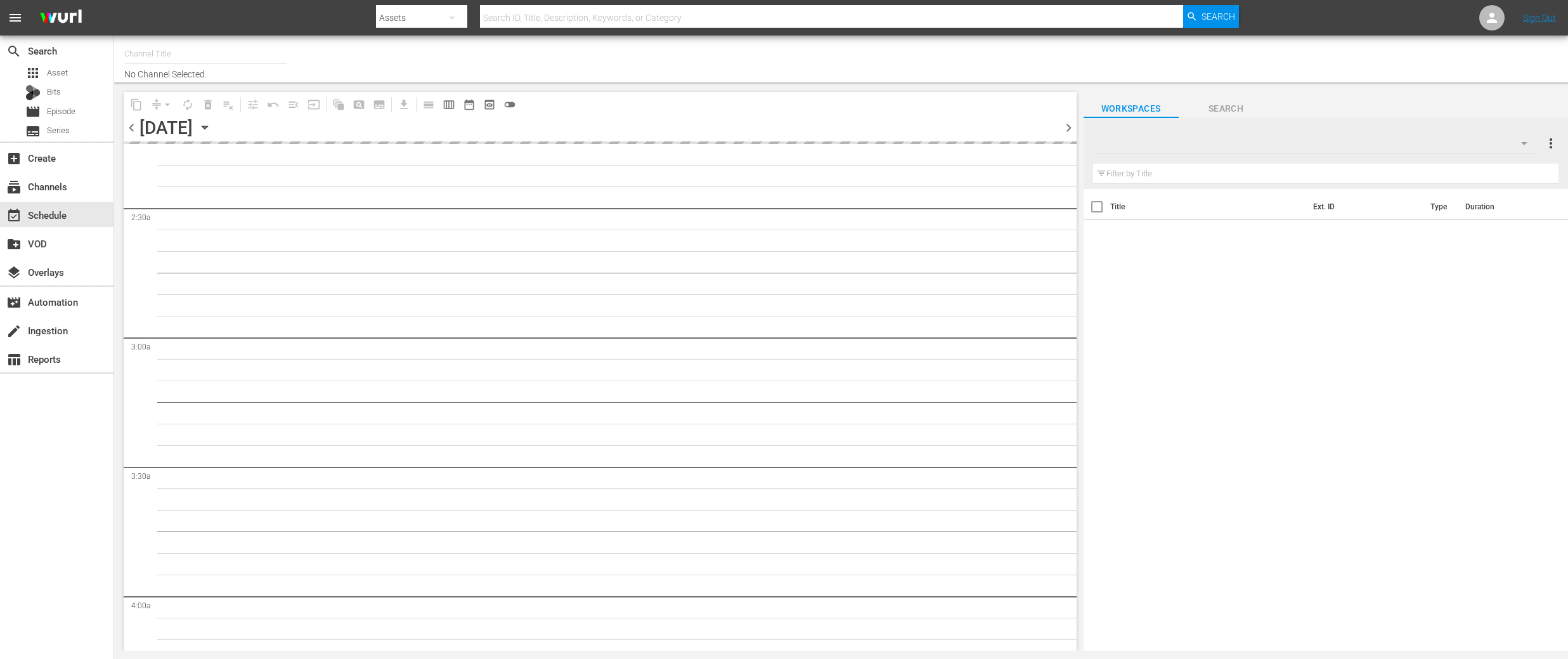
type input "DangerTV (161)"
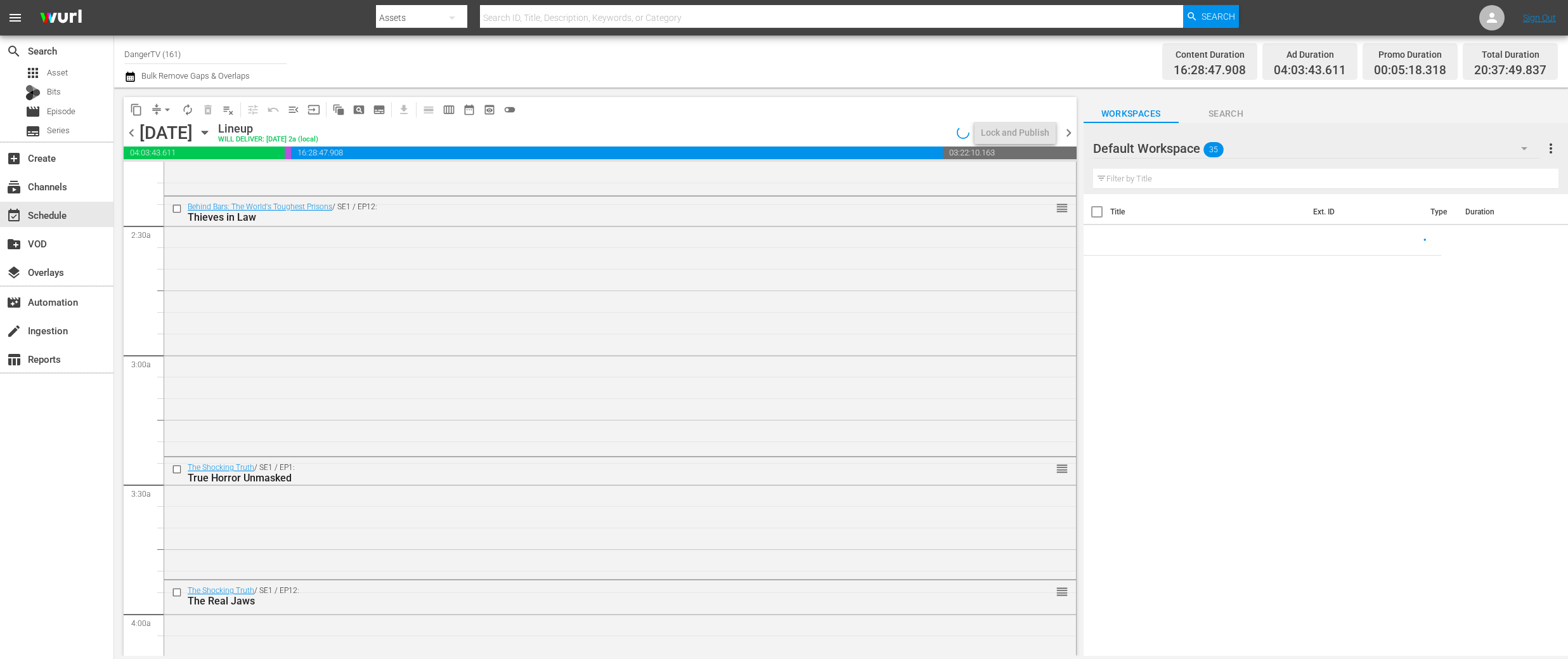
scroll to position [562, 0]
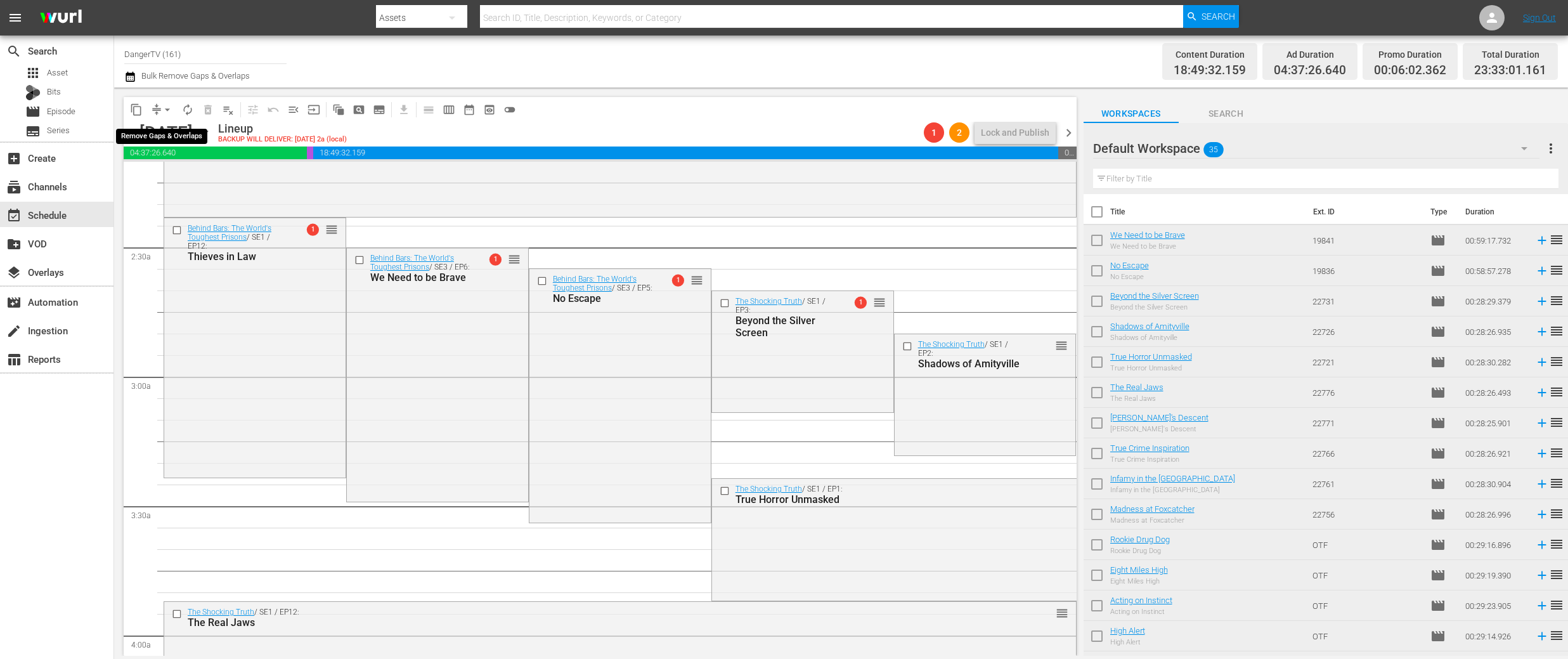
click at [167, 110] on span "arrow_drop_down" at bounding box center [167, 109] width 13 height 13
click at [165, 175] on li "Align to End of Previous Day" at bounding box center [168, 177] width 133 height 21
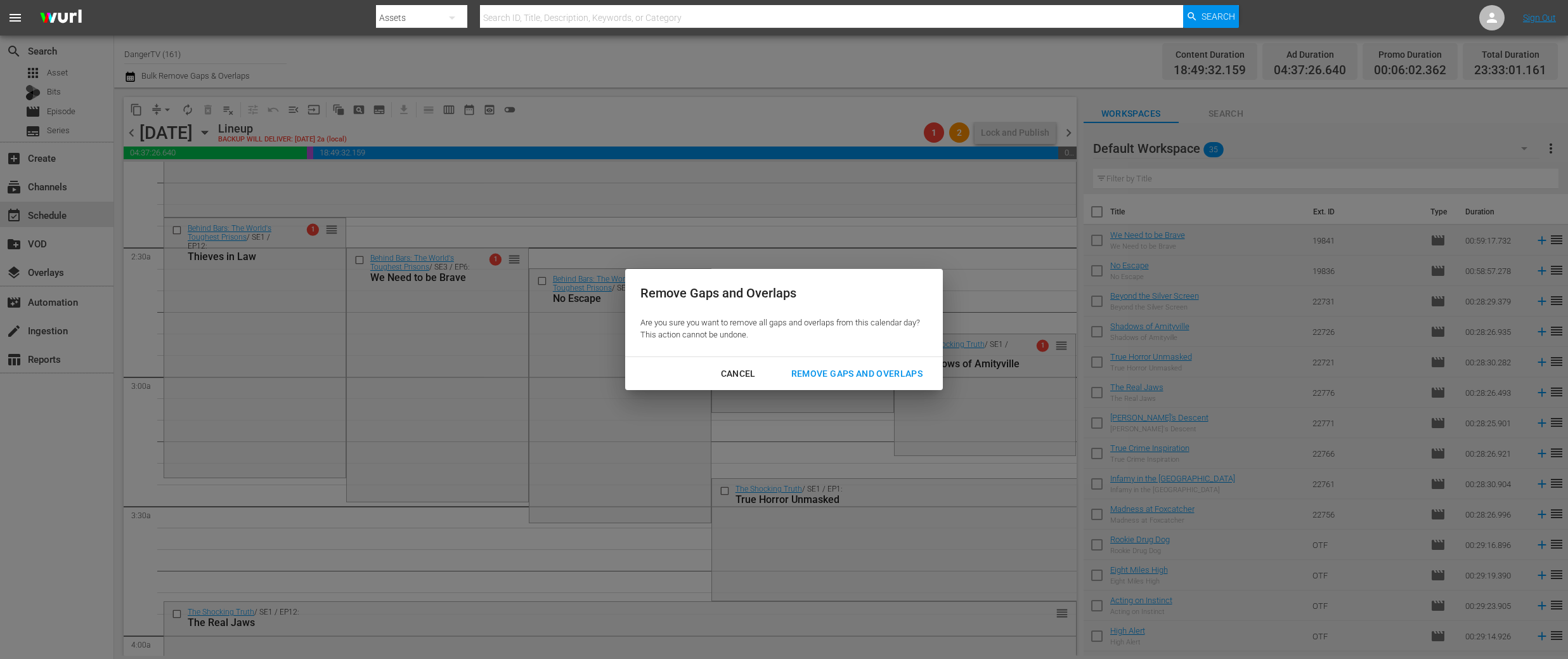
click at [855, 373] on div "Remove Gaps and Overlaps" at bounding box center [856, 373] width 151 height 16
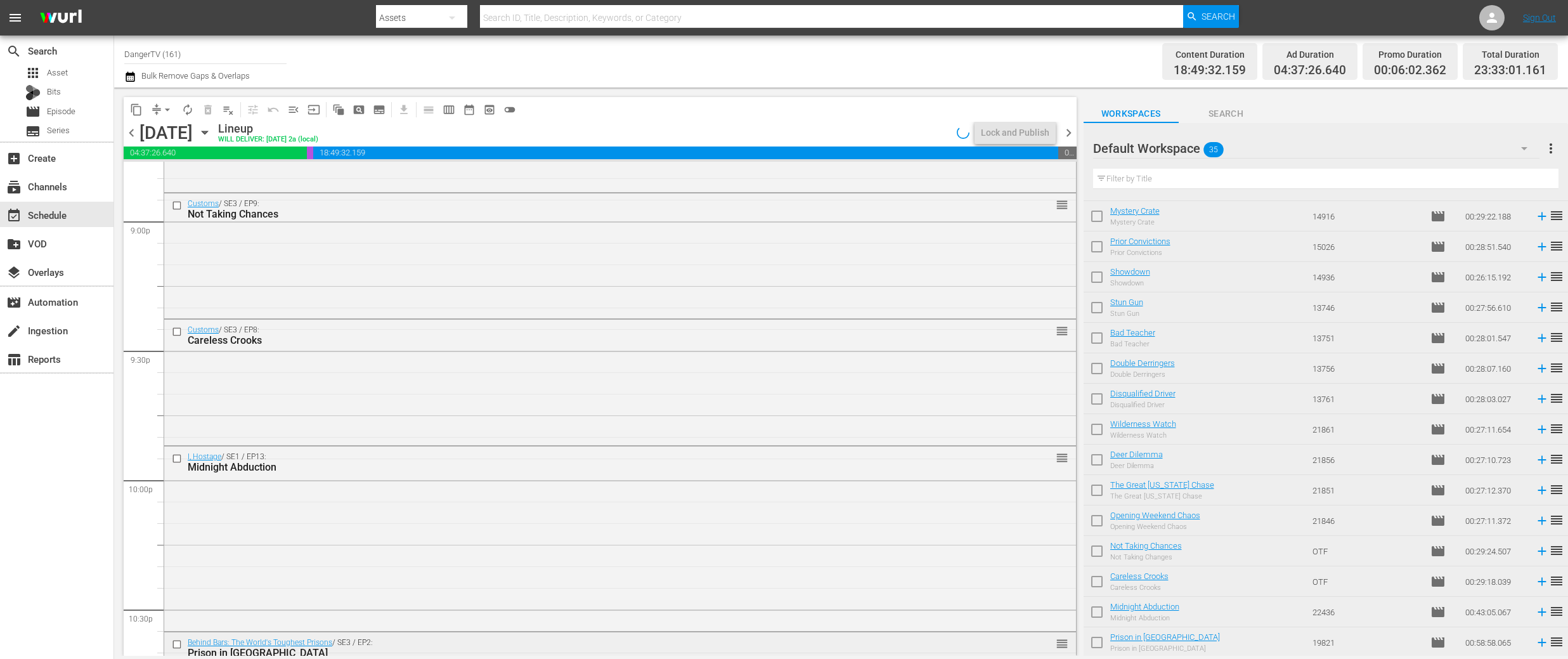
scroll to position [5367, 0]
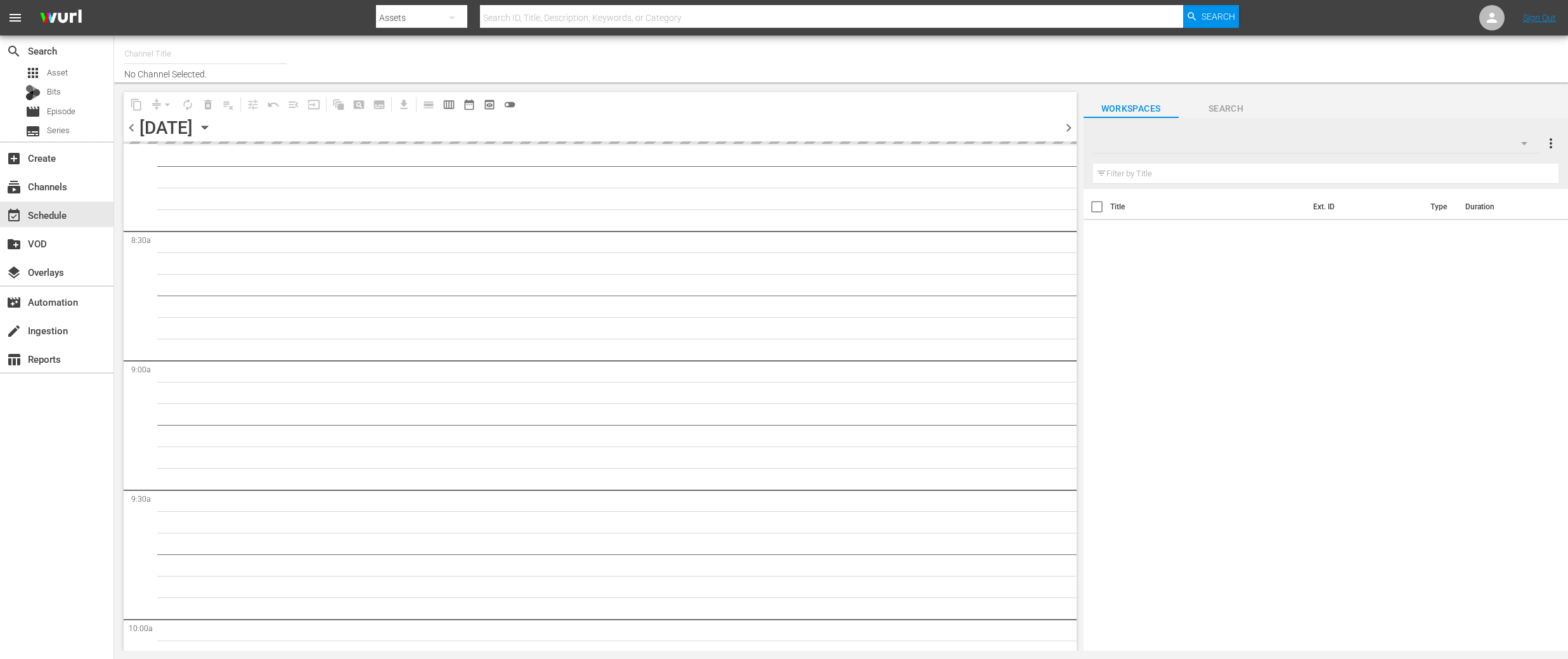
type input "DangerTV (161)"
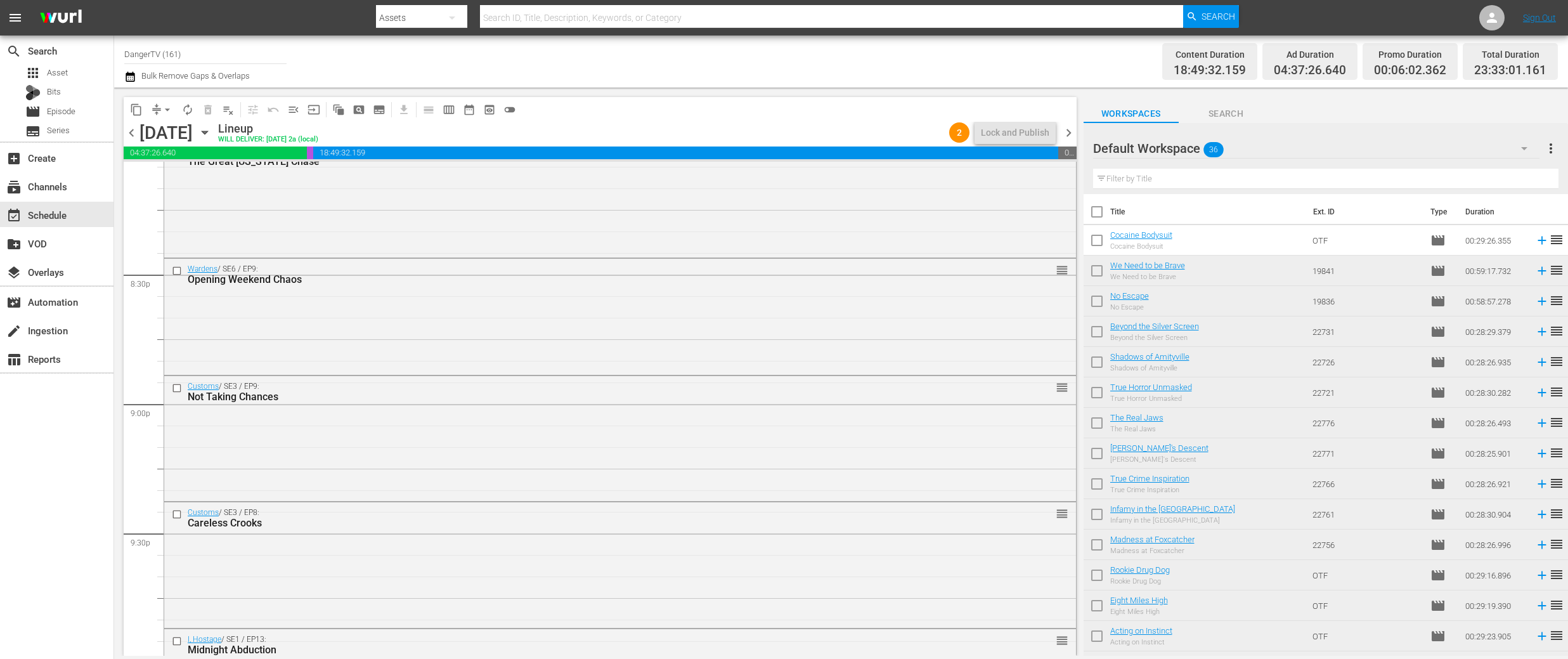
scroll to position [5196, 0]
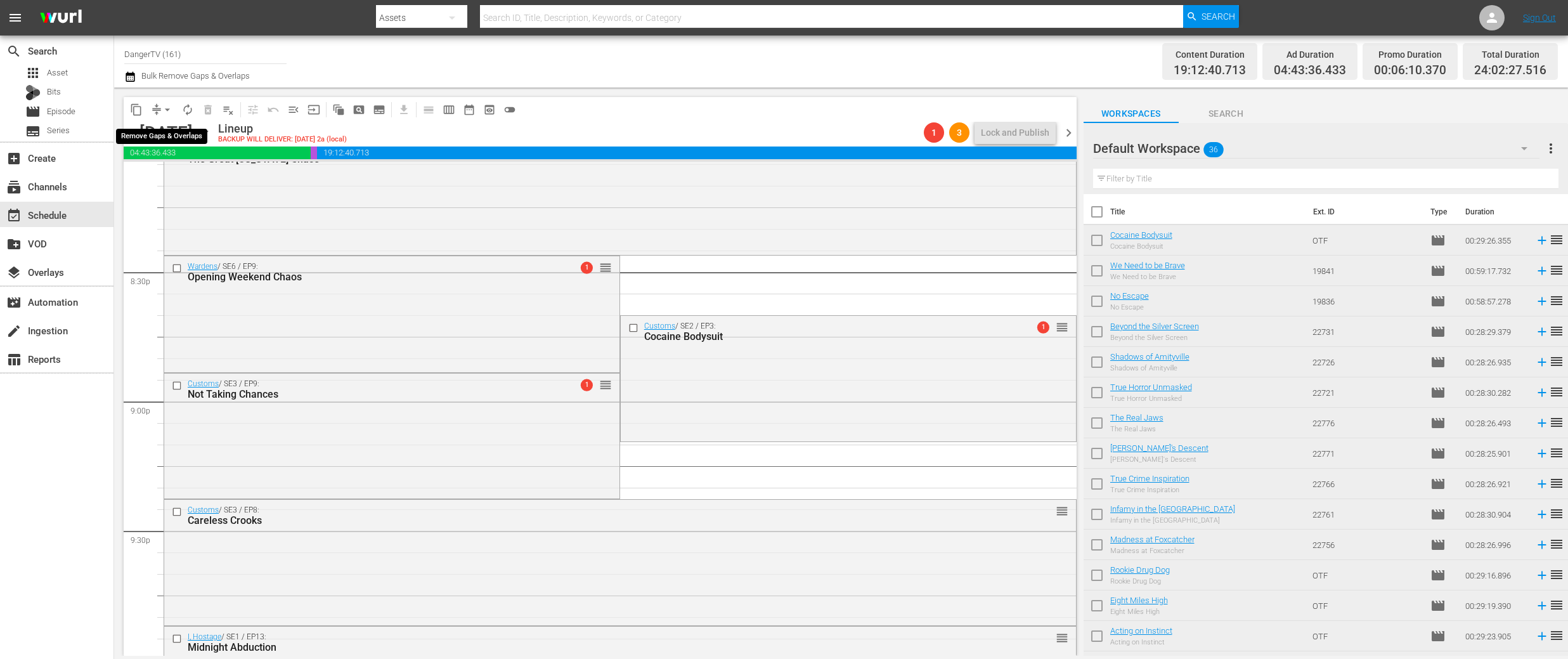
click at [165, 106] on span "arrow_drop_down" at bounding box center [167, 109] width 13 height 13
click at [192, 176] on li "Align to End of Previous Day" at bounding box center [168, 177] width 133 height 21
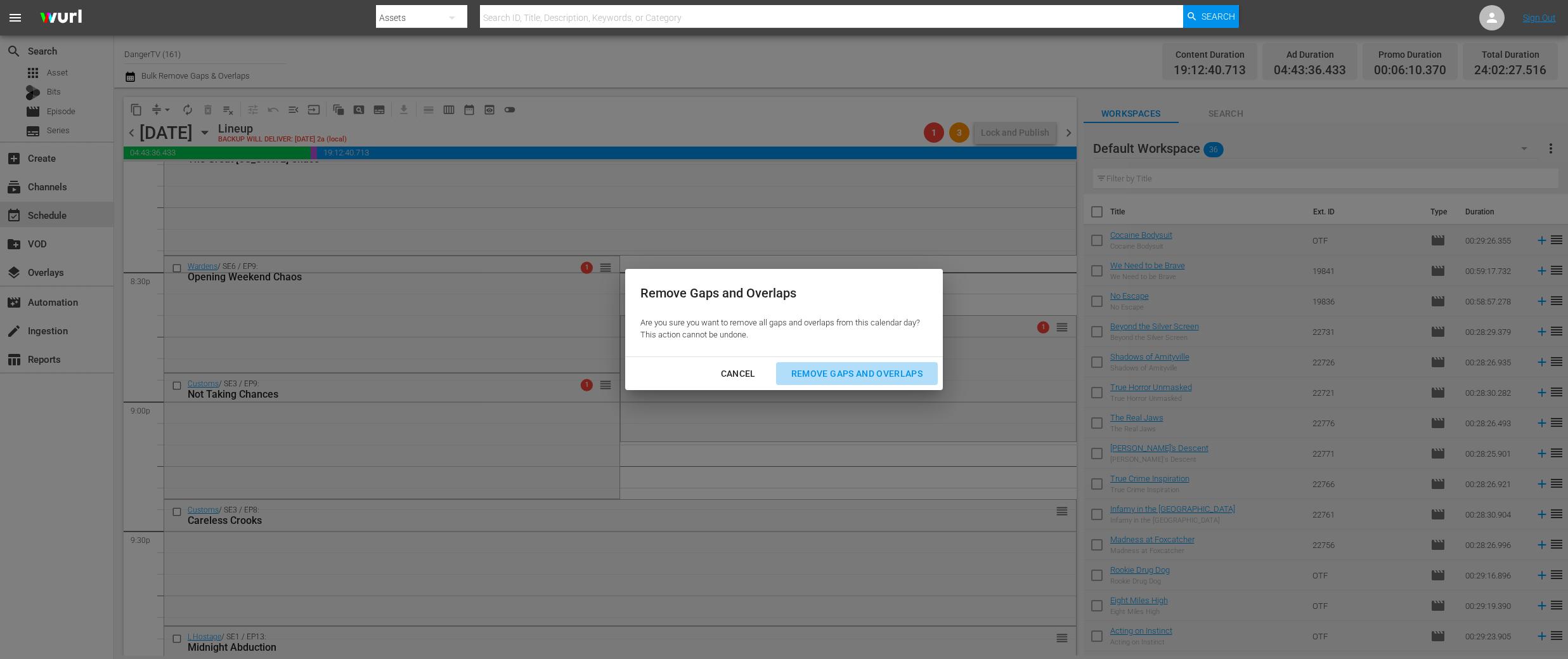
click at [880, 373] on div "Remove Gaps and Overlaps" at bounding box center [856, 373] width 151 height 16
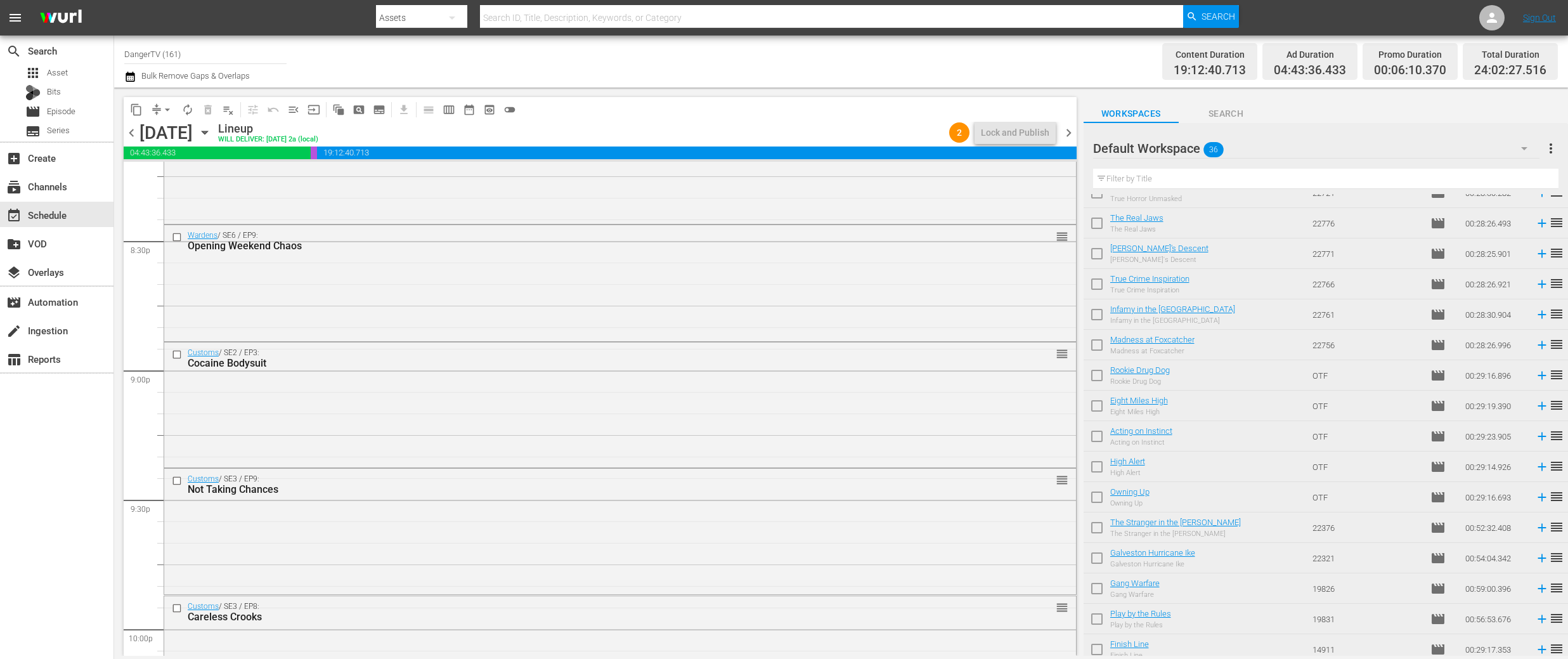
scroll to position [0, 0]
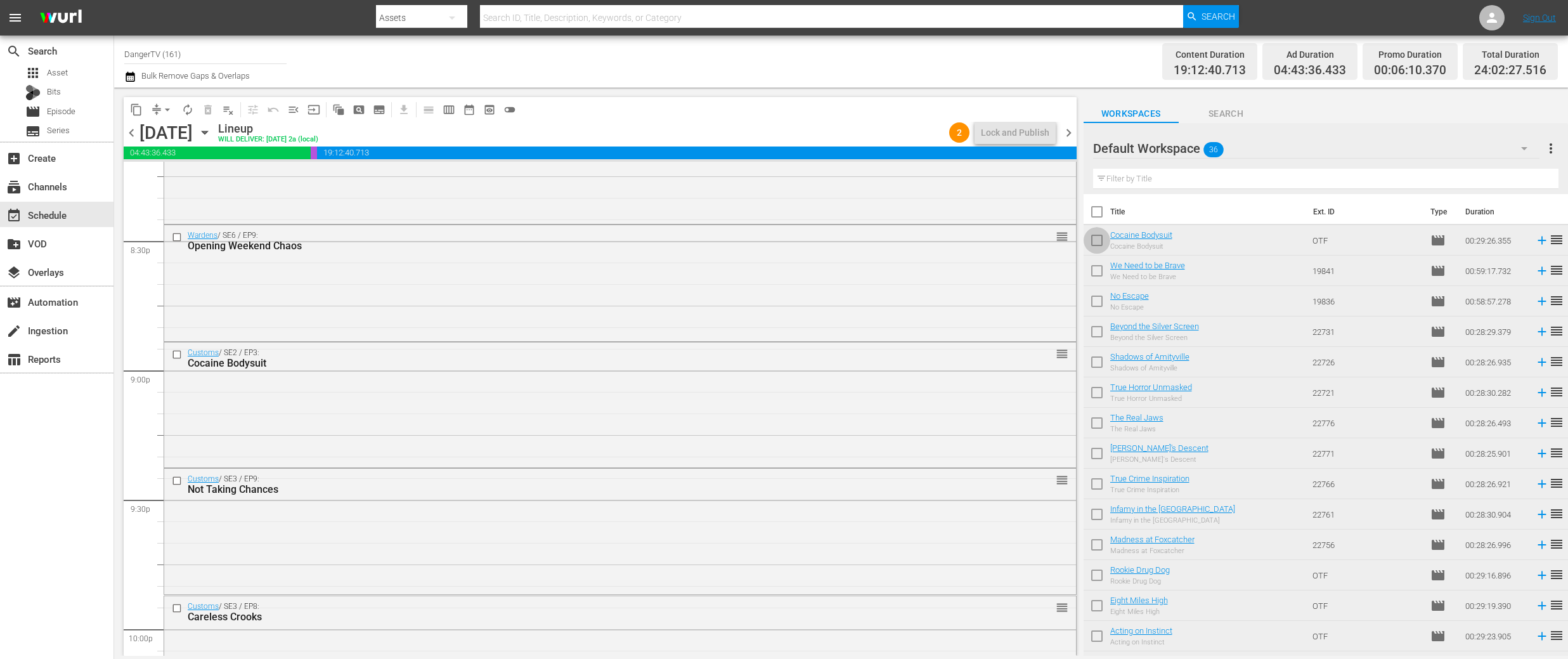
click at [1099, 240] on input "checkbox" at bounding box center [1097, 243] width 27 height 27
checkbox input "true"
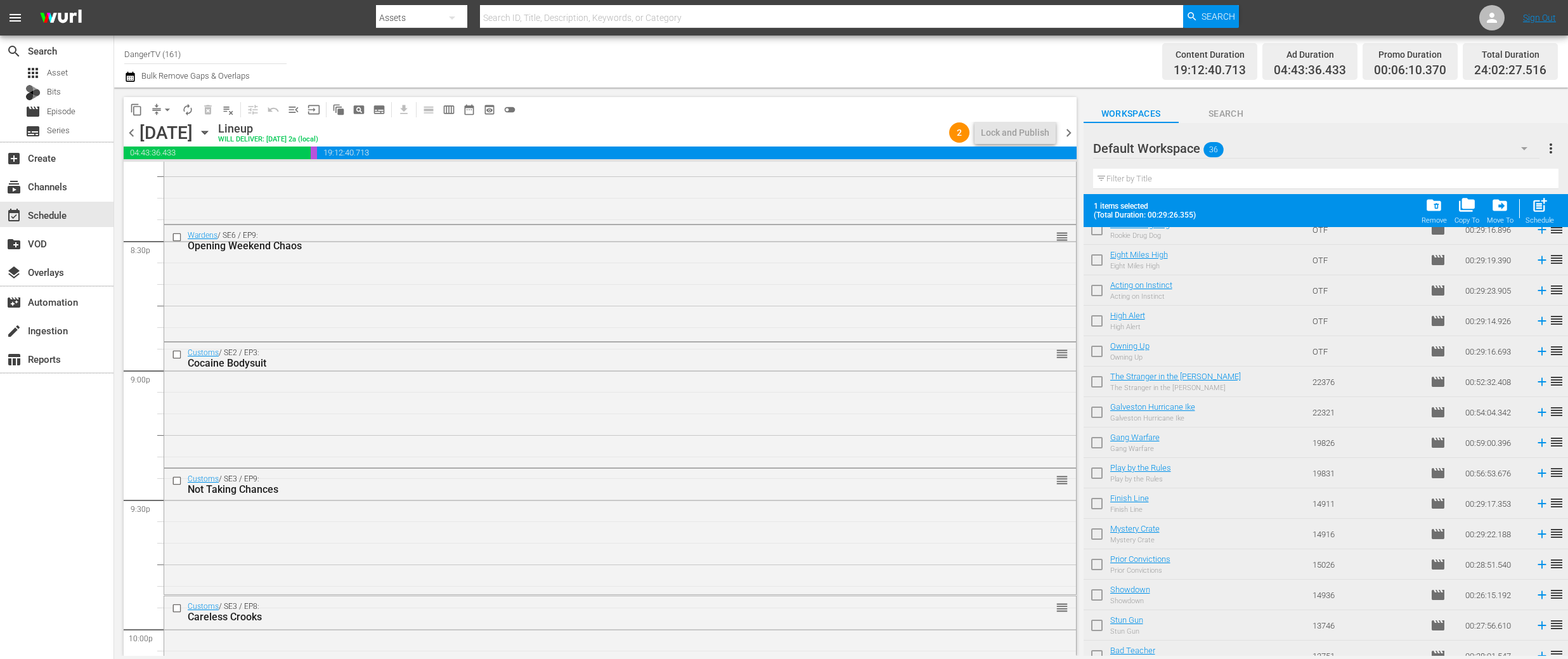
scroll to position [697, 0]
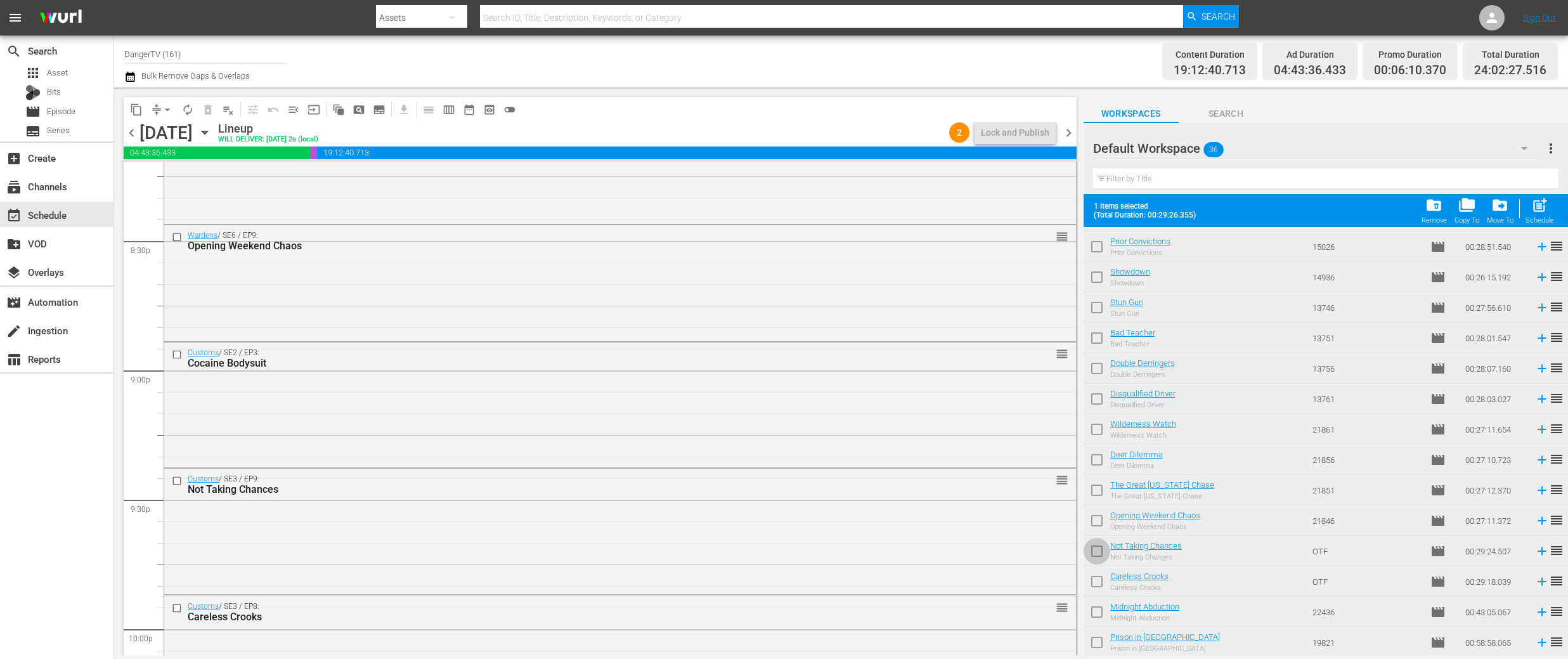
click at [1103, 546] on input "checkbox" at bounding box center [1097, 554] width 27 height 27
checkbox input "true"
drag, startPoint x: 1099, startPoint y: 581, endPoint x: 1097, endPoint y: 602, distance: 21.1
click at [1099, 581] on input "checkbox" at bounding box center [1097, 585] width 27 height 27
checkbox input "true"
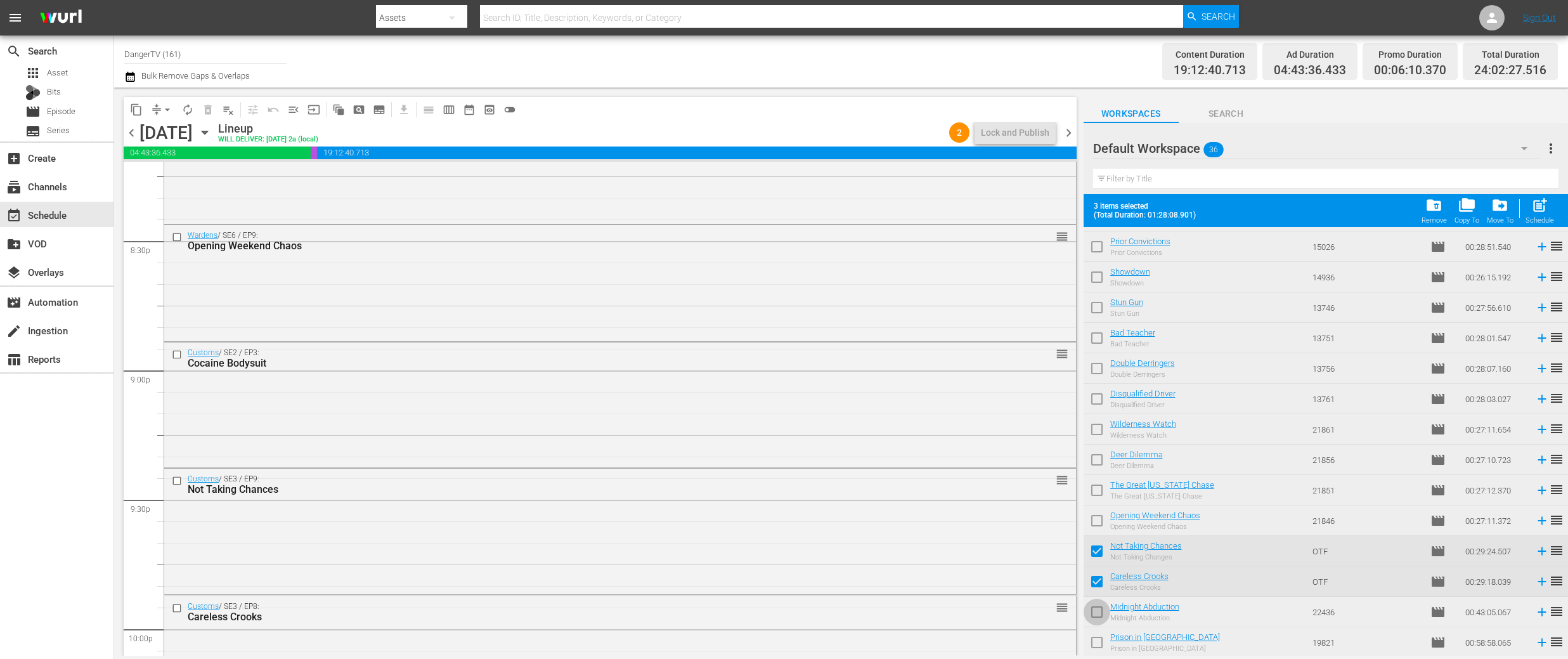
drag, startPoint x: 1097, startPoint y: 613, endPoint x: 1097, endPoint y: 620, distance: 7.0
click at [1097, 613] on input "checkbox" at bounding box center [1097, 615] width 27 height 27
checkbox input "true"
click at [1094, 644] on input "checkbox" at bounding box center [1097, 645] width 27 height 27
checkbox input "true"
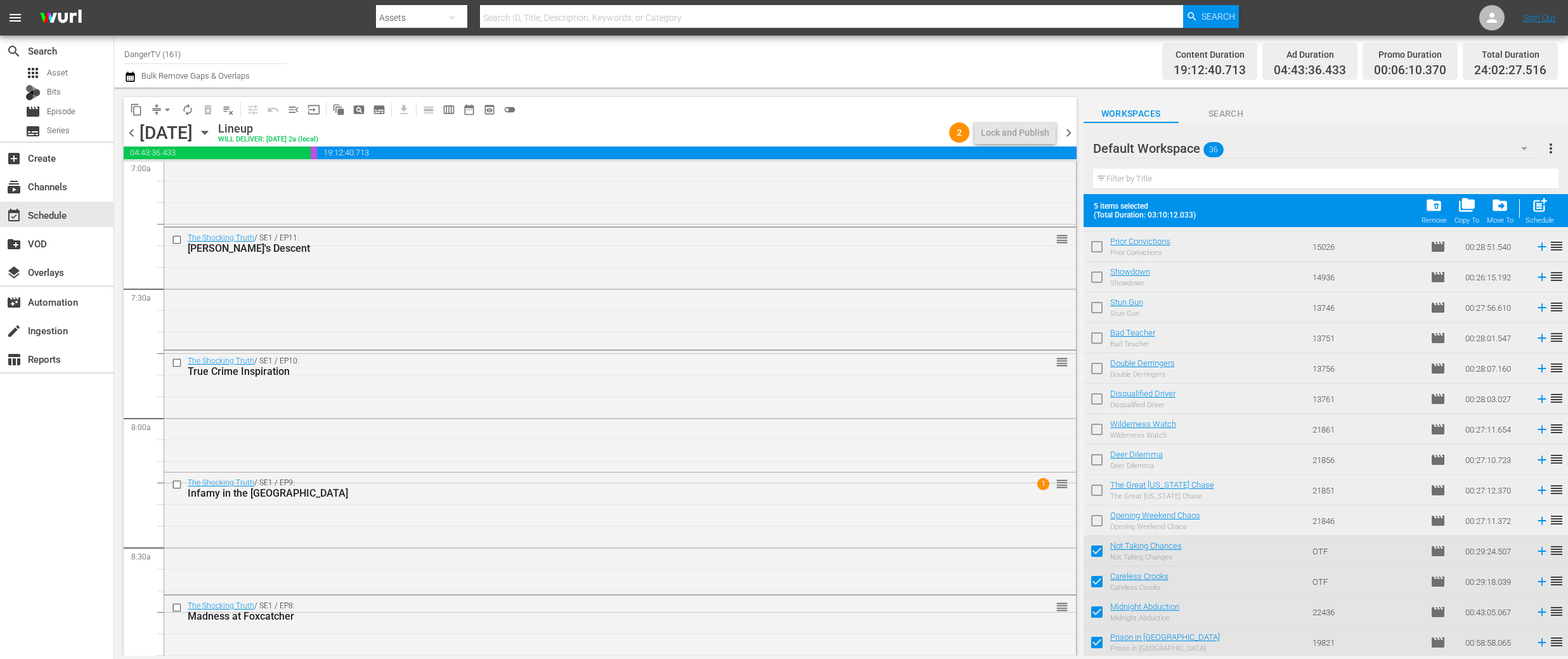
scroll to position [1856, 0]
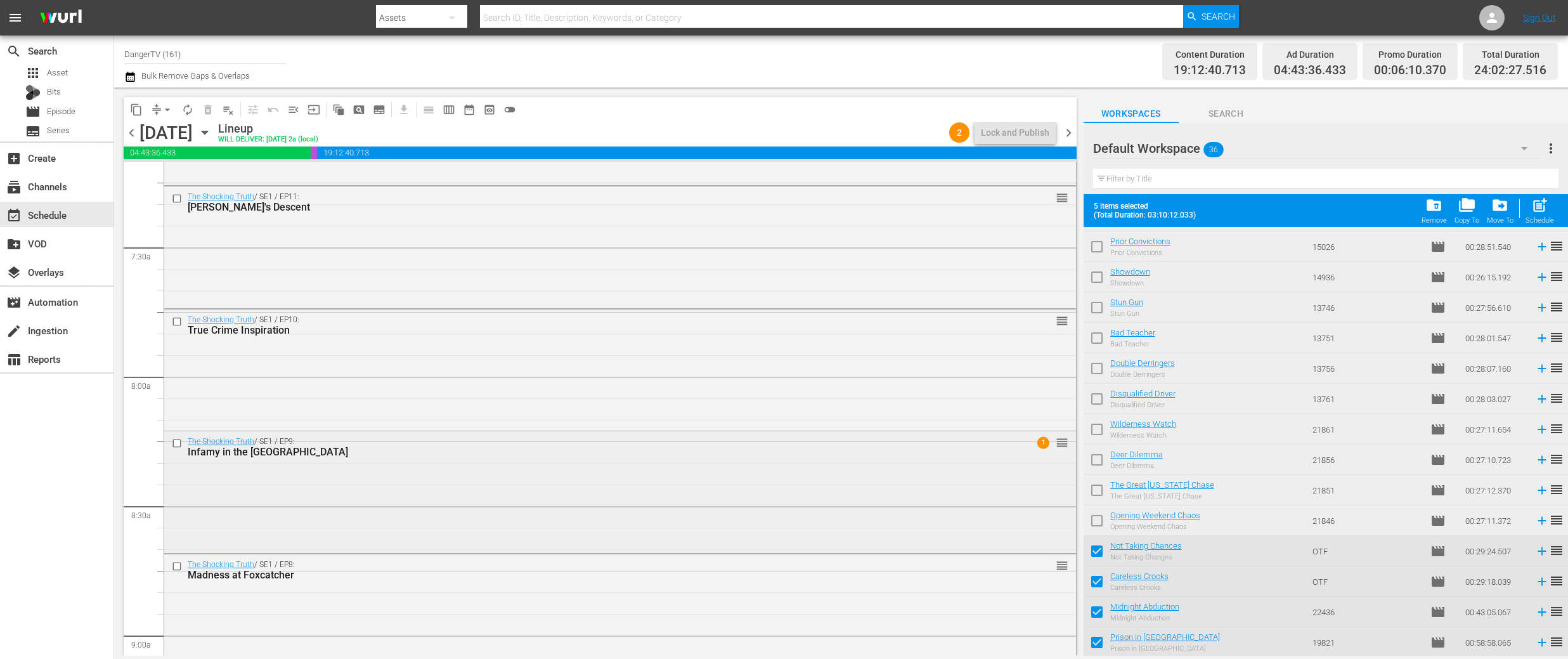
click at [850, 515] on div "The Shocking Truth / SE1 / EP9: Infamy in the Heartland 1 reorder" at bounding box center [620, 491] width 912 height 119
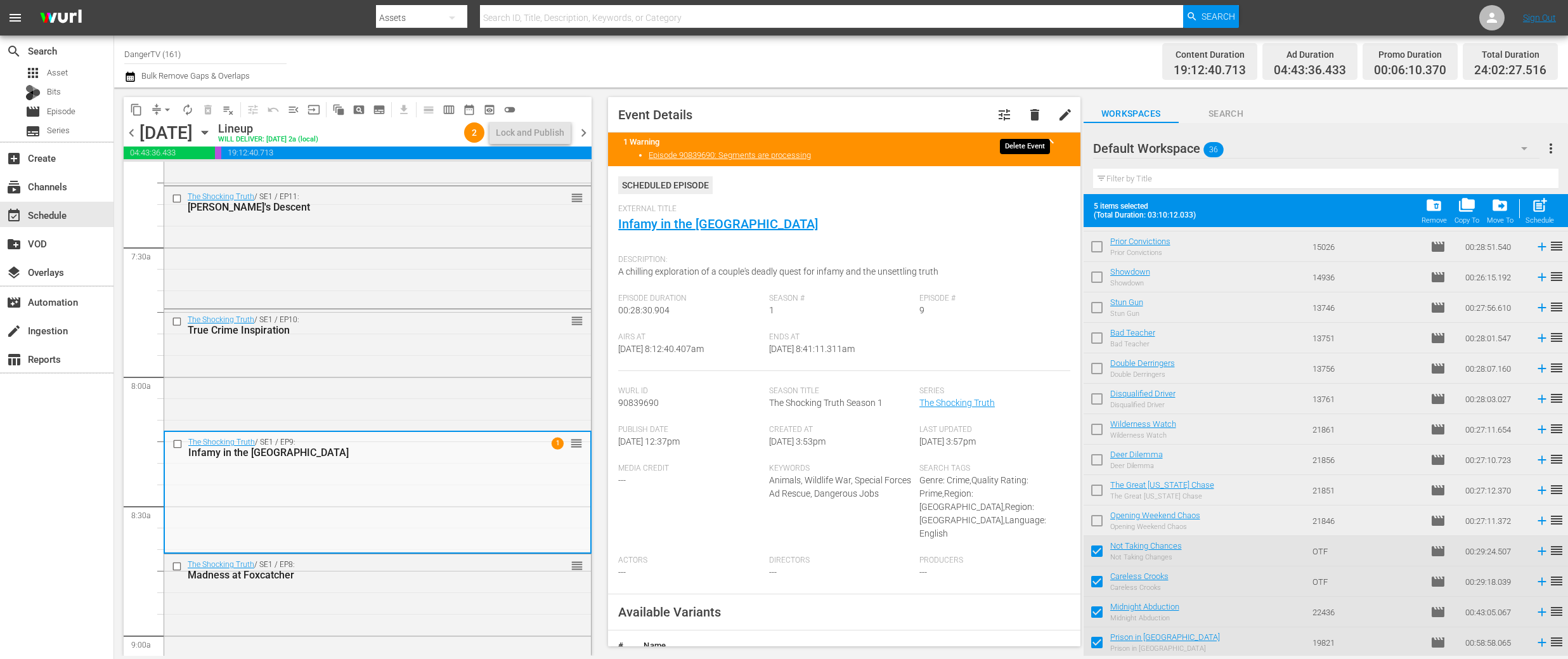
click at [1020, 120] on button "delete" at bounding box center [1035, 115] width 30 height 30
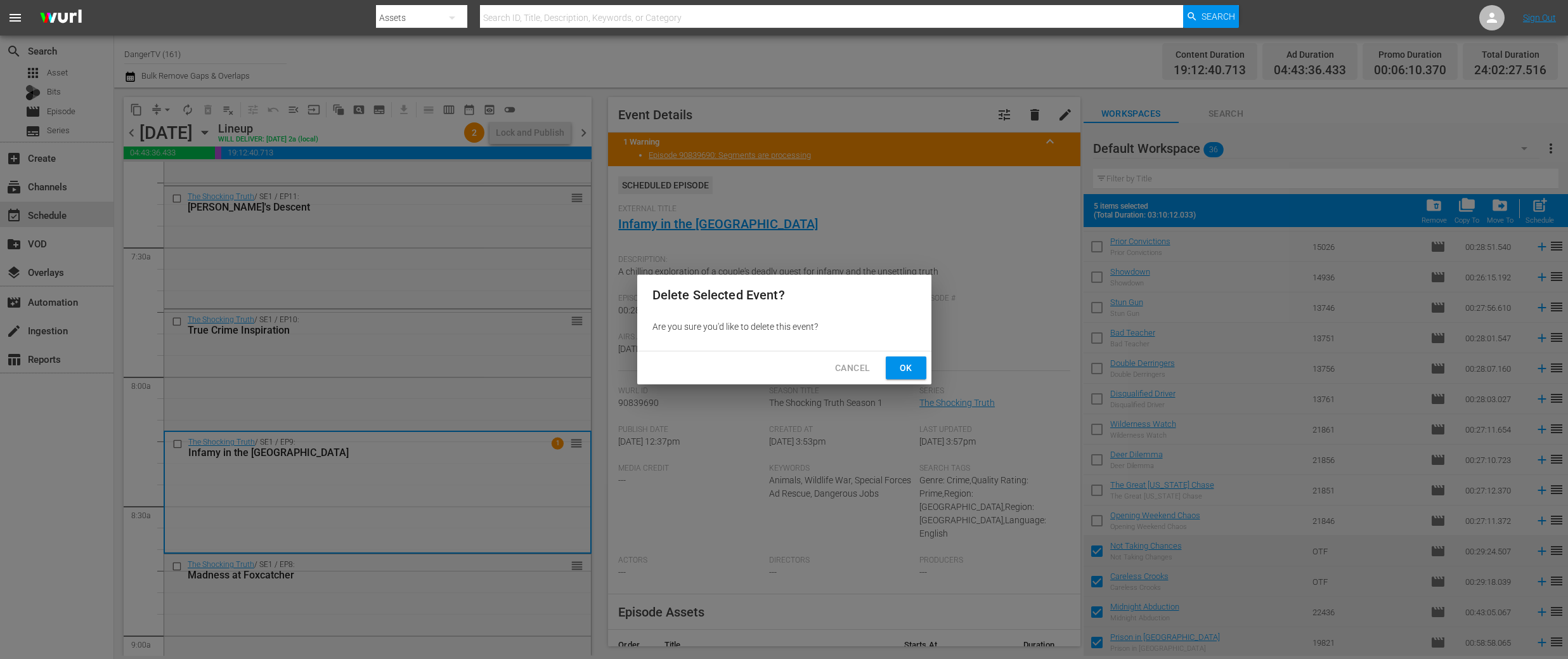
click at [913, 363] on span "Ok" at bounding box center [906, 368] width 20 height 16
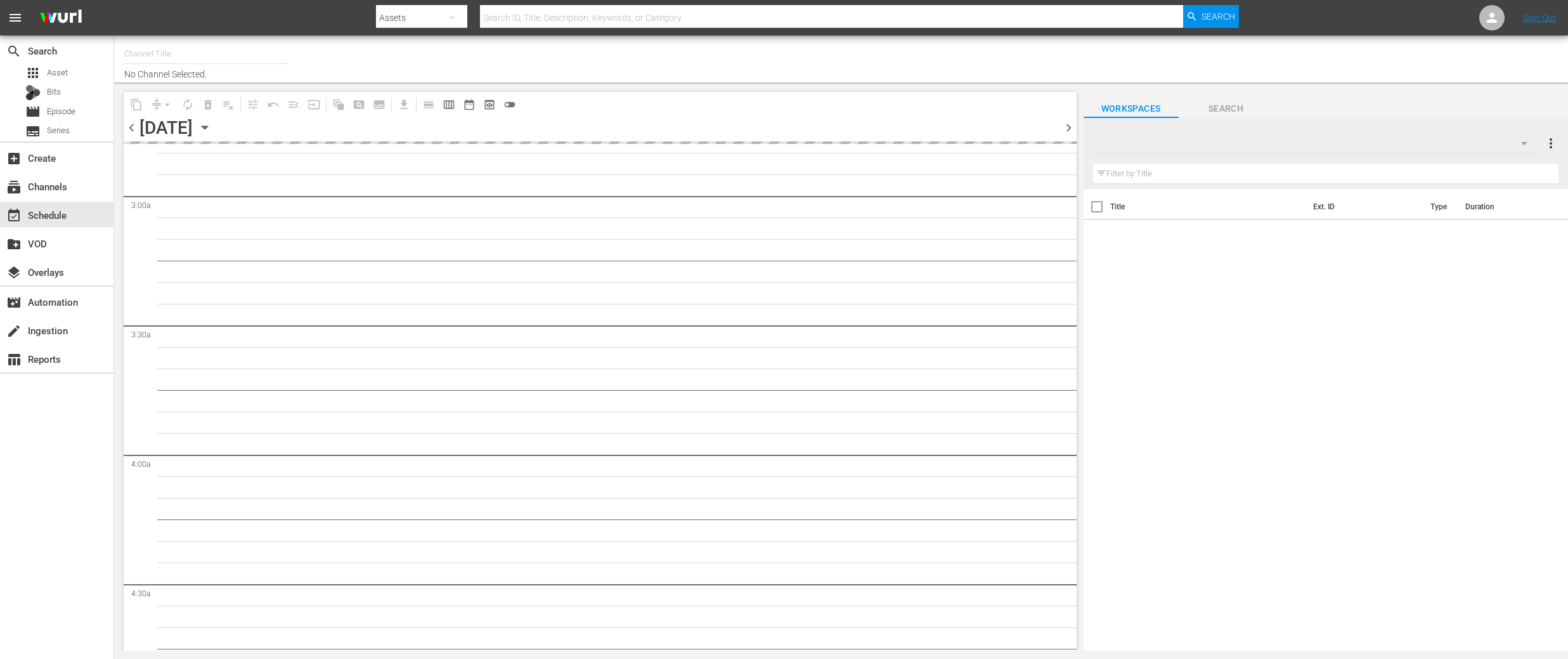
type input "DangerTV (161)"
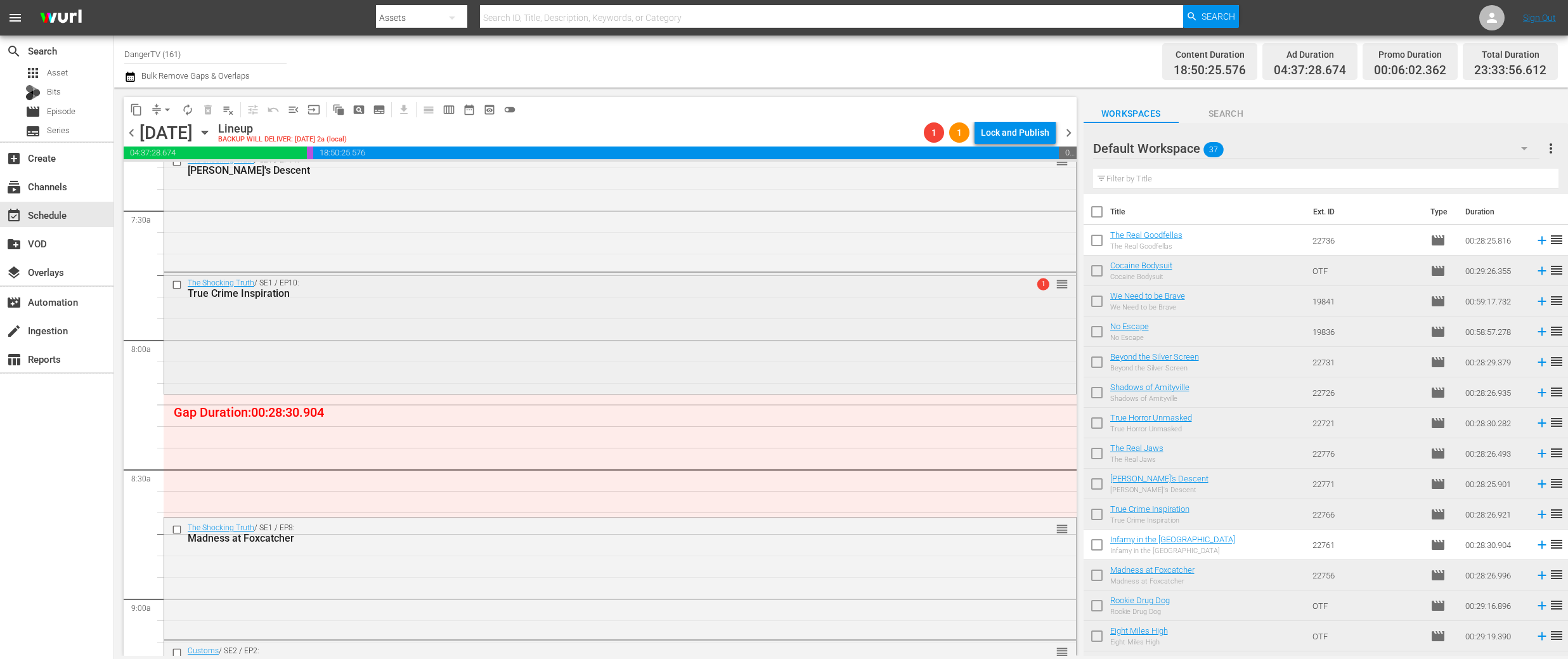
scroll to position [1894, 0]
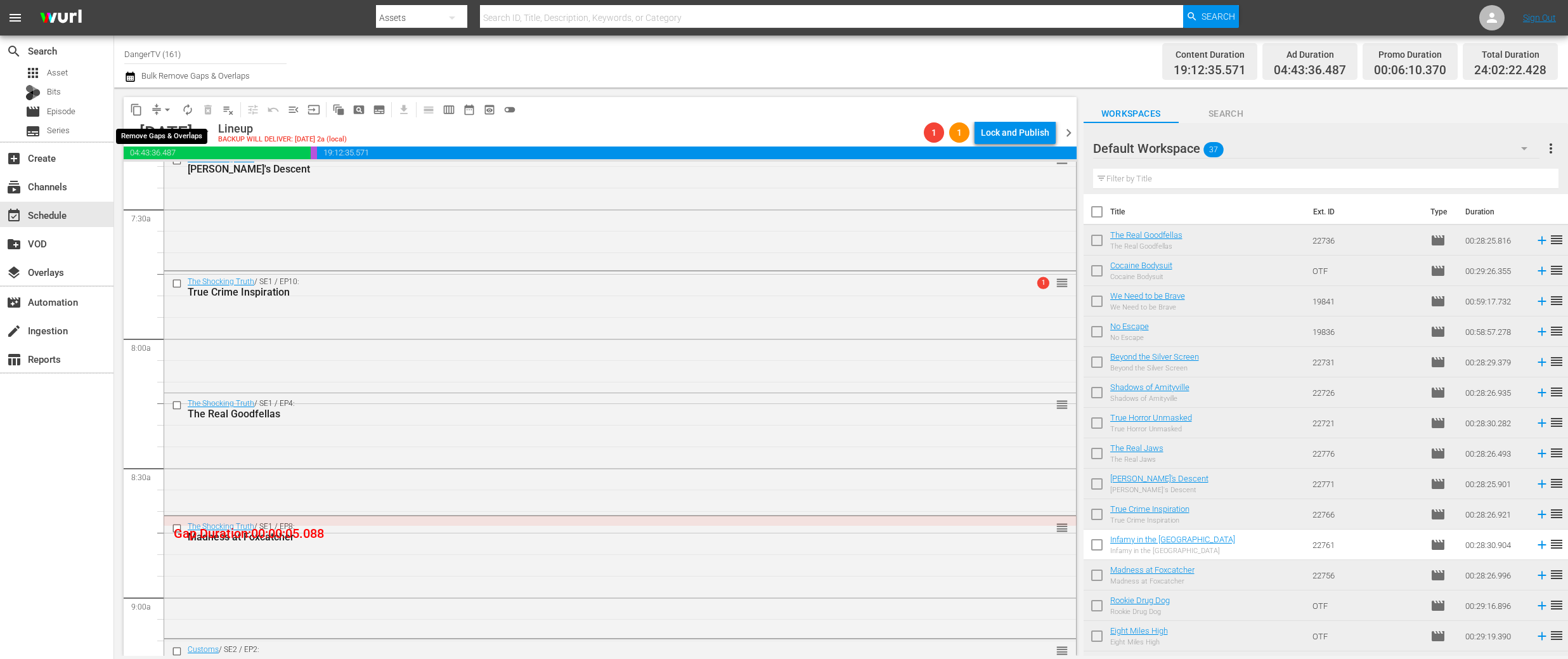
click at [167, 108] on span "arrow_drop_down" at bounding box center [167, 109] width 13 height 13
click at [211, 177] on li "Align to End of Previous Day" at bounding box center [168, 177] width 133 height 21
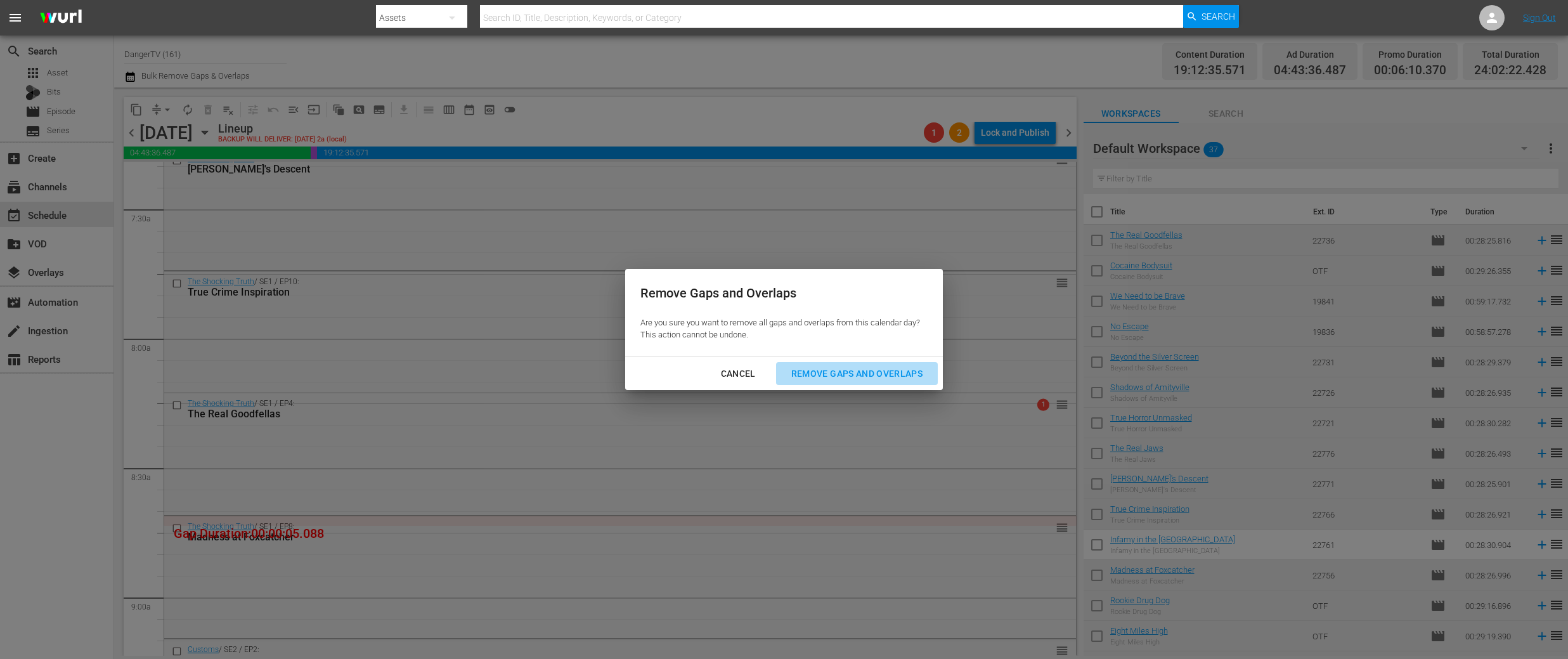
click at [882, 376] on div "Remove Gaps and Overlaps" at bounding box center [856, 373] width 151 height 16
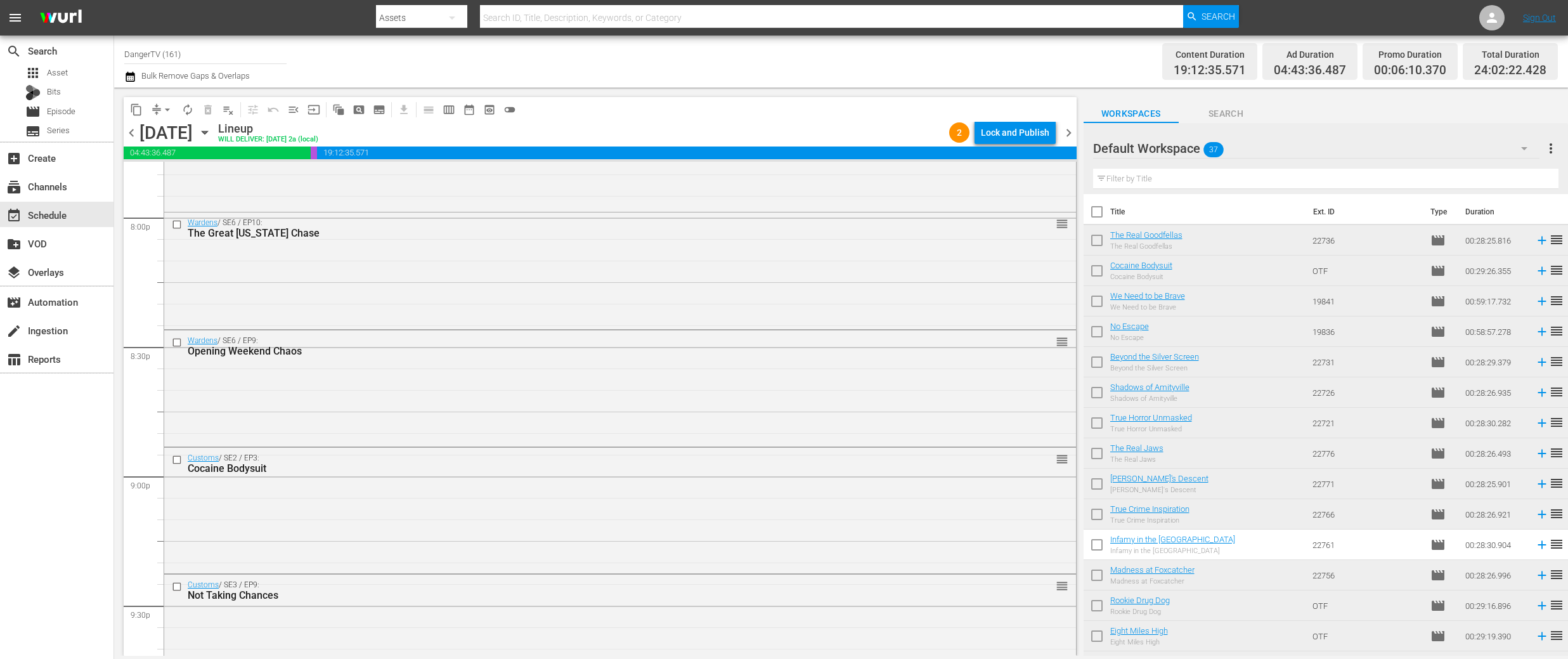
scroll to position [5733, 0]
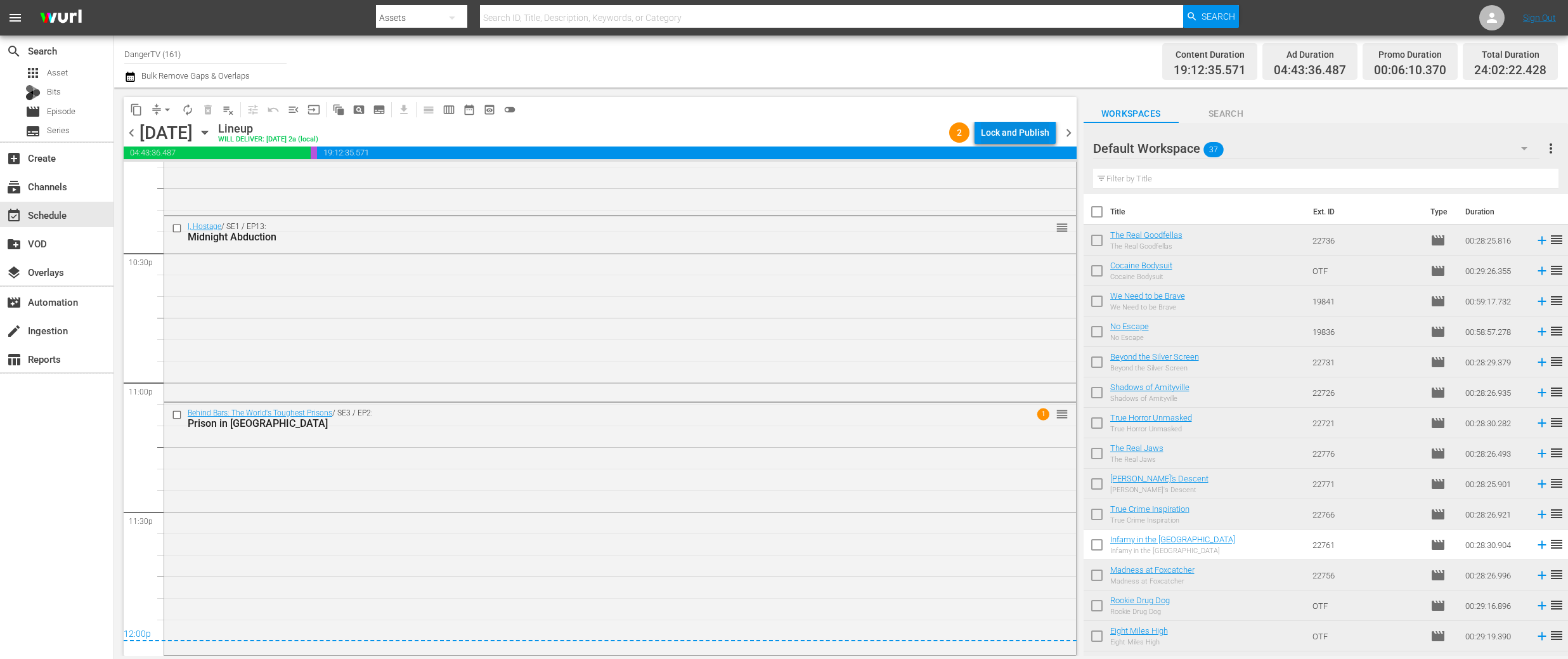
click at [1013, 132] on div "Lock and Publish" at bounding box center [1015, 132] width 68 height 23
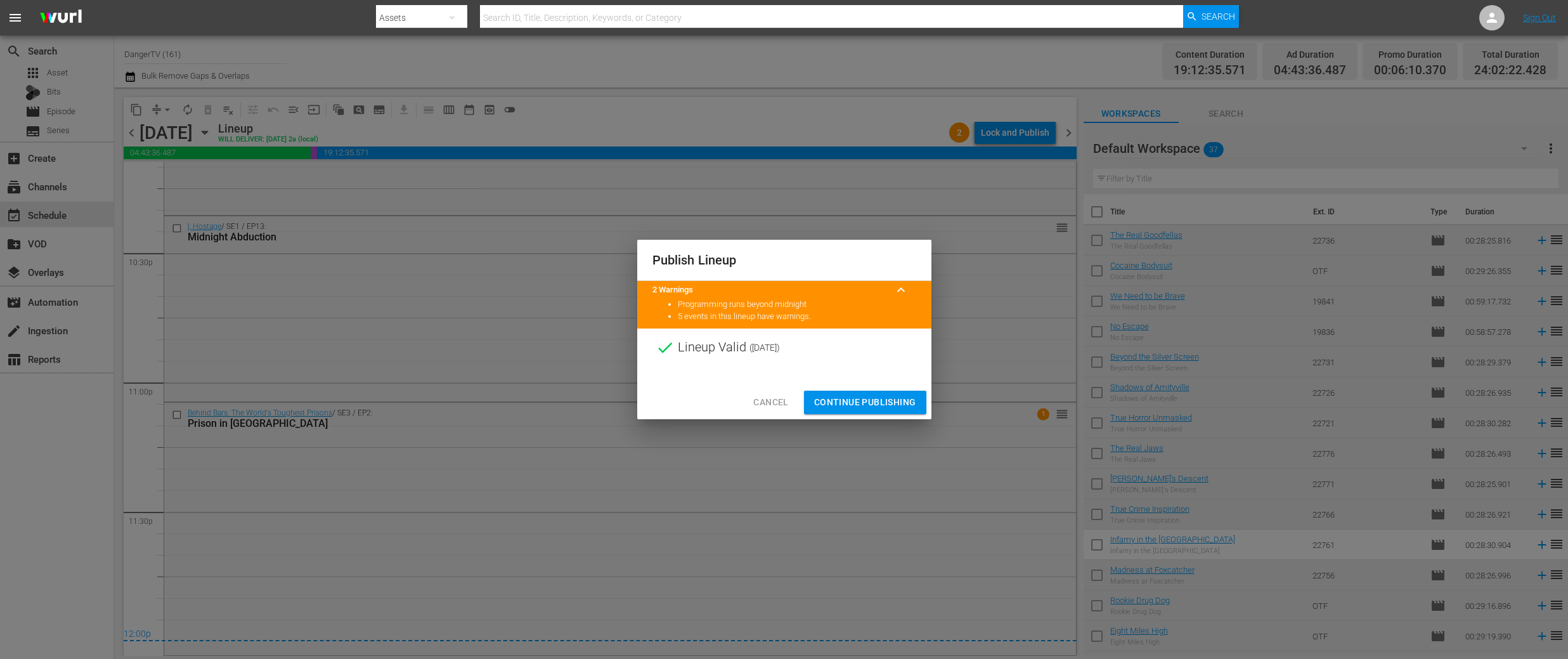
click at [858, 399] on span "Continue Publishing" at bounding box center [865, 402] width 102 height 16
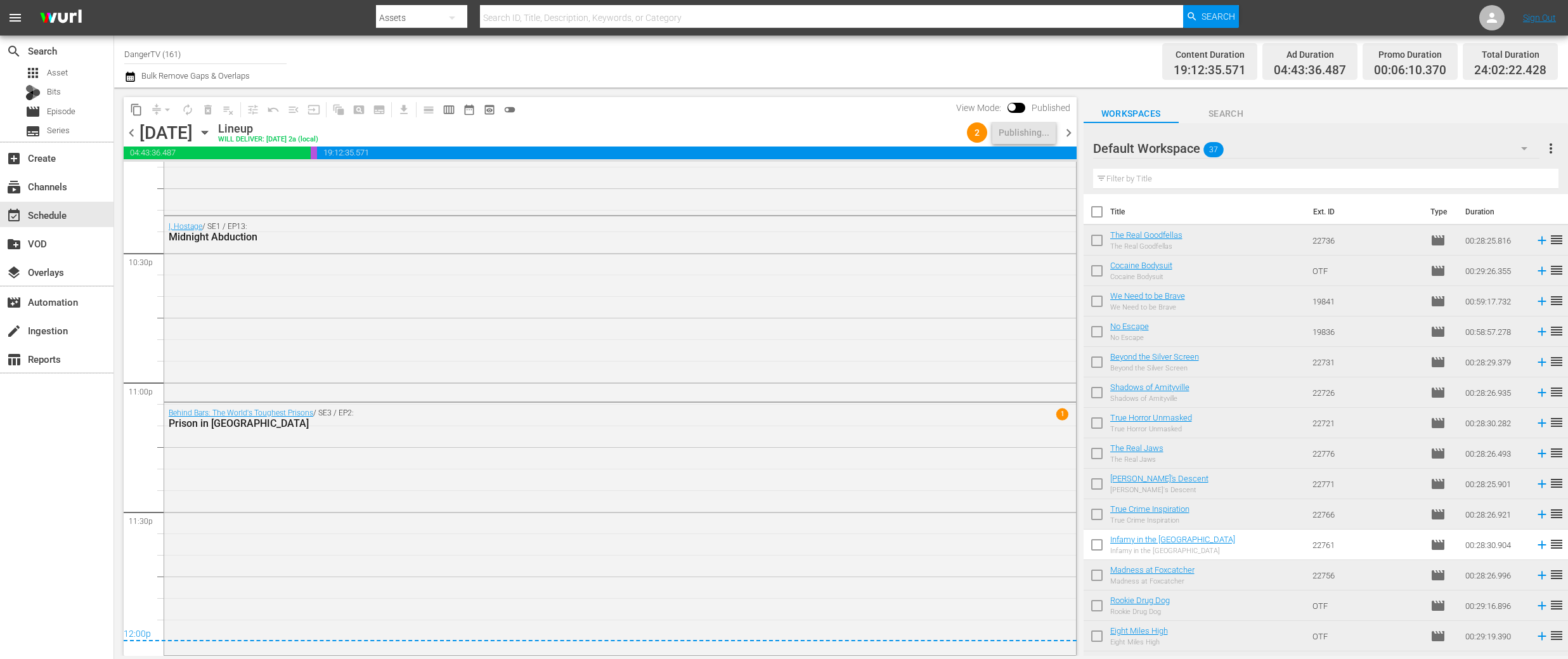
click at [1101, 270] on input "checkbox" at bounding box center [1097, 274] width 27 height 27
checkbox input "true"
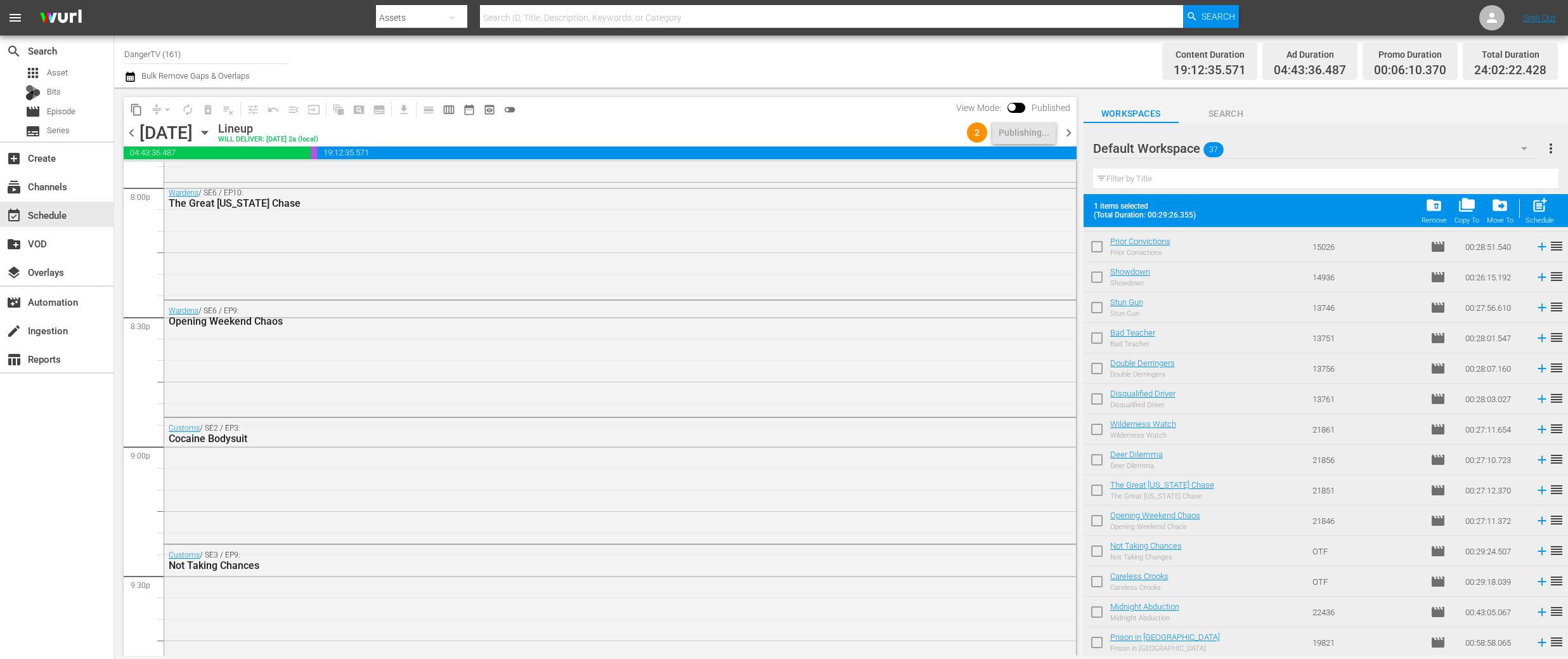
scroll to position [5160, 0]
click at [1097, 547] on input "checkbox" at bounding box center [1097, 554] width 27 height 27
checkbox input "true"
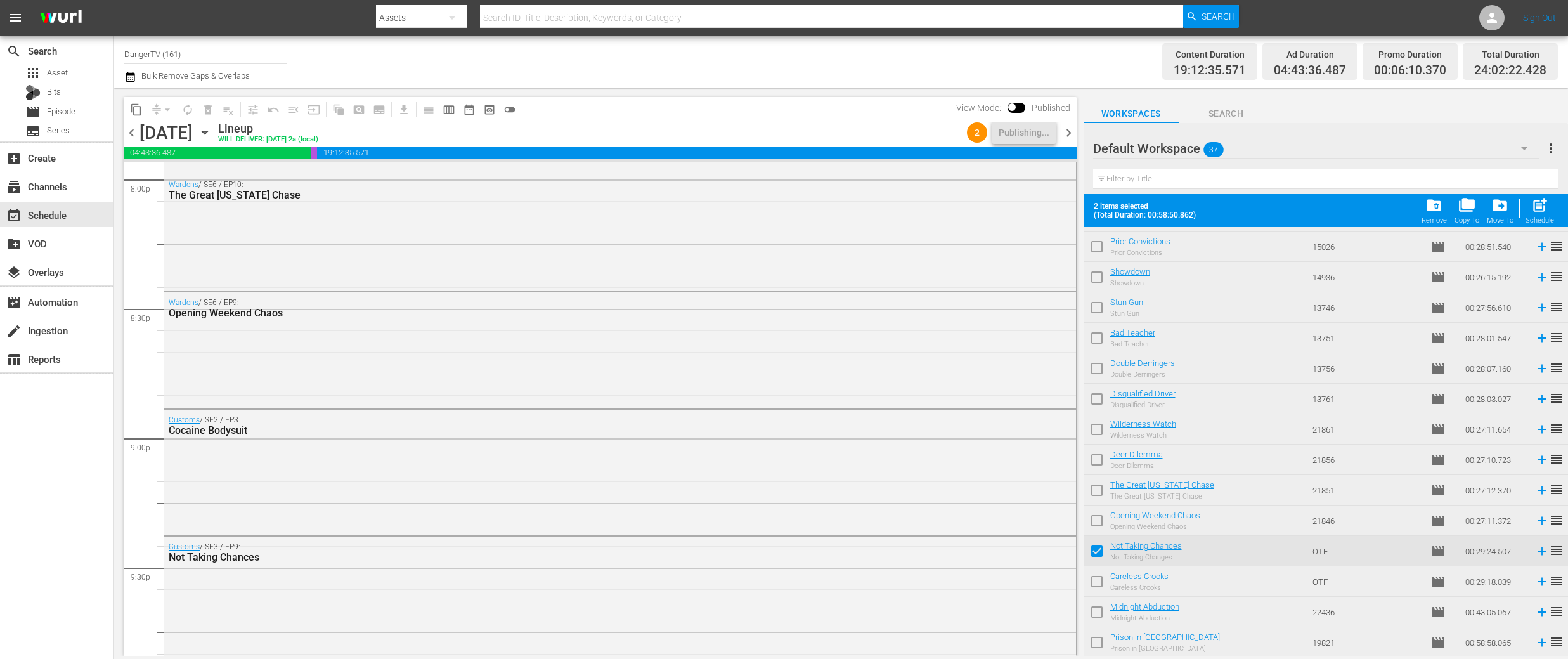
click at [1100, 584] on input "checkbox" at bounding box center [1097, 585] width 27 height 27
checkbox input "true"
click at [1099, 610] on input "checkbox" at bounding box center [1097, 615] width 27 height 27
checkbox input "true"
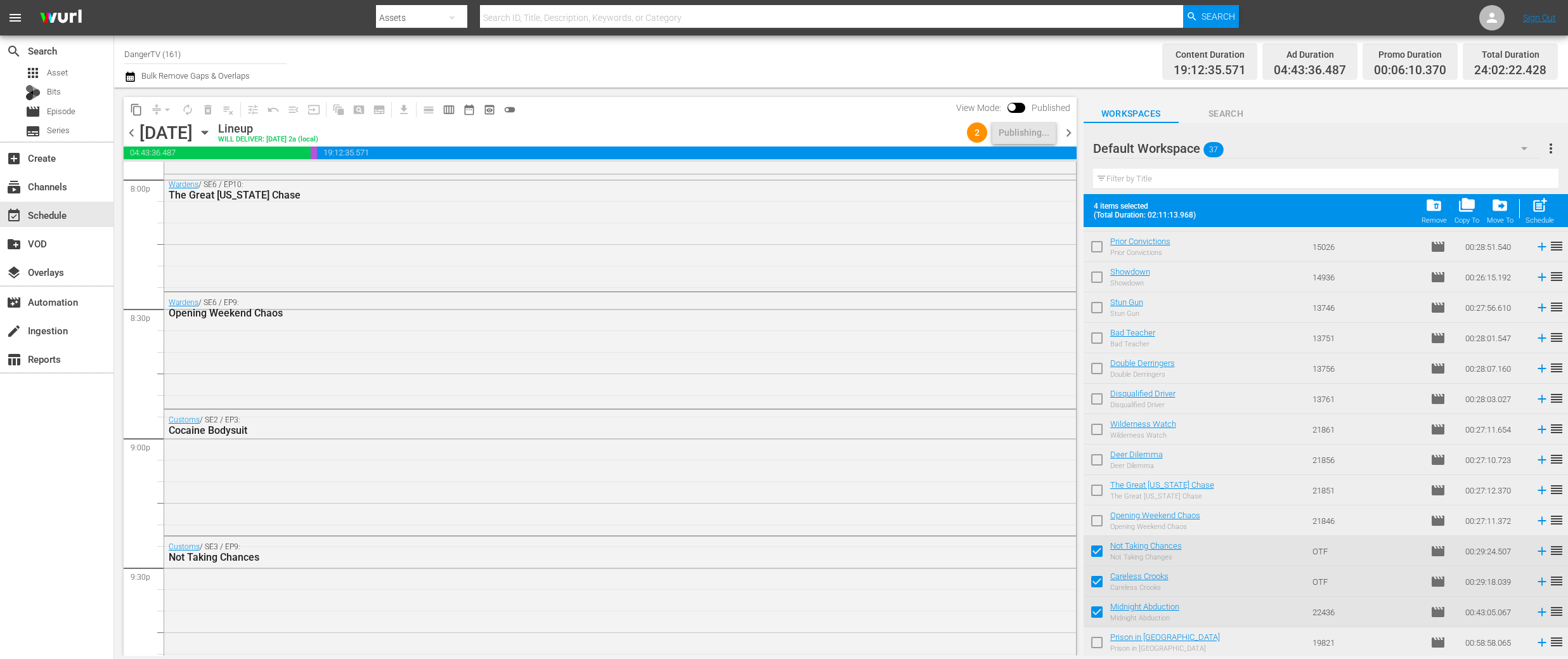
click at [1099, 642] on input "checkbox" at bounding box center [1097, 645] width 27 height 27
checkbox input "true"
click at [1066, 133] on span "chevron_right" at bounding box center [1068, 133] width 16 height 16
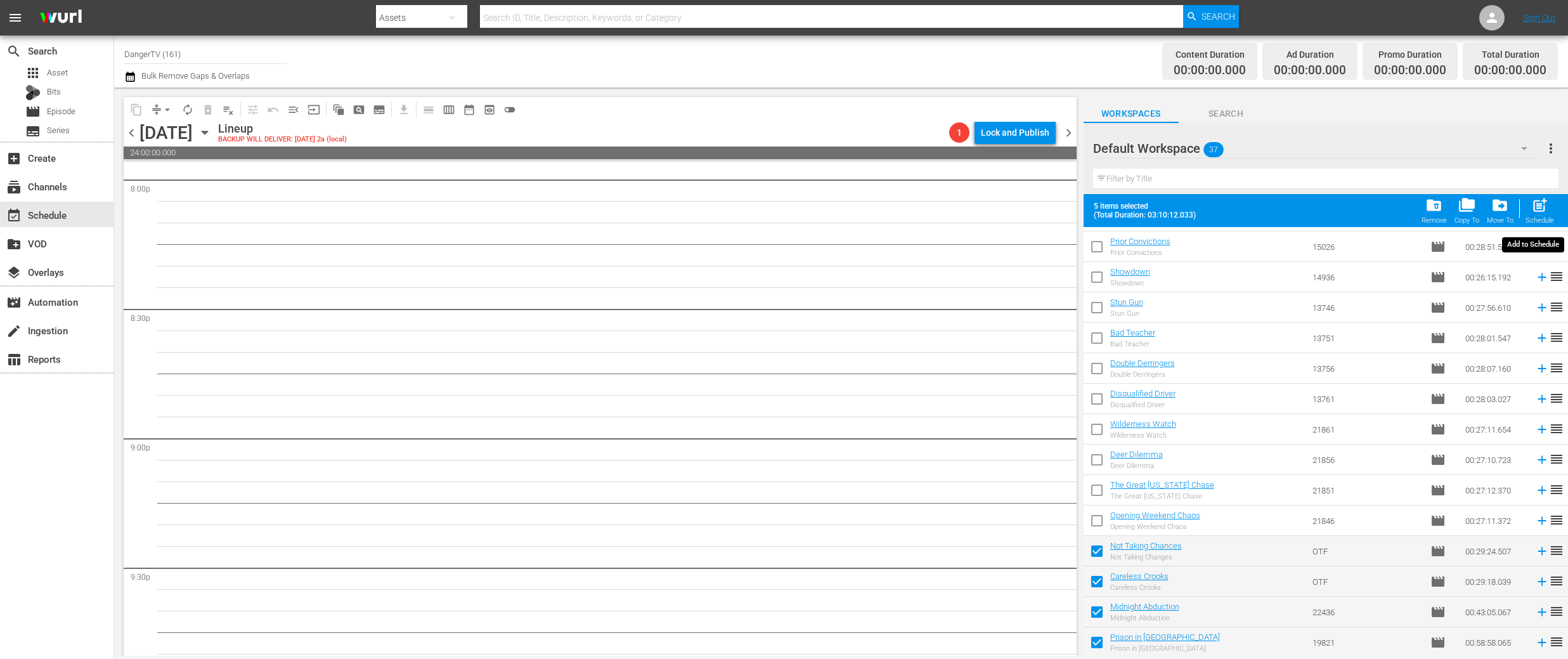
click at [1543, 211] on span "post_add" at bounding box center [1540, 205] width 17 height 17
checkbox input "false"
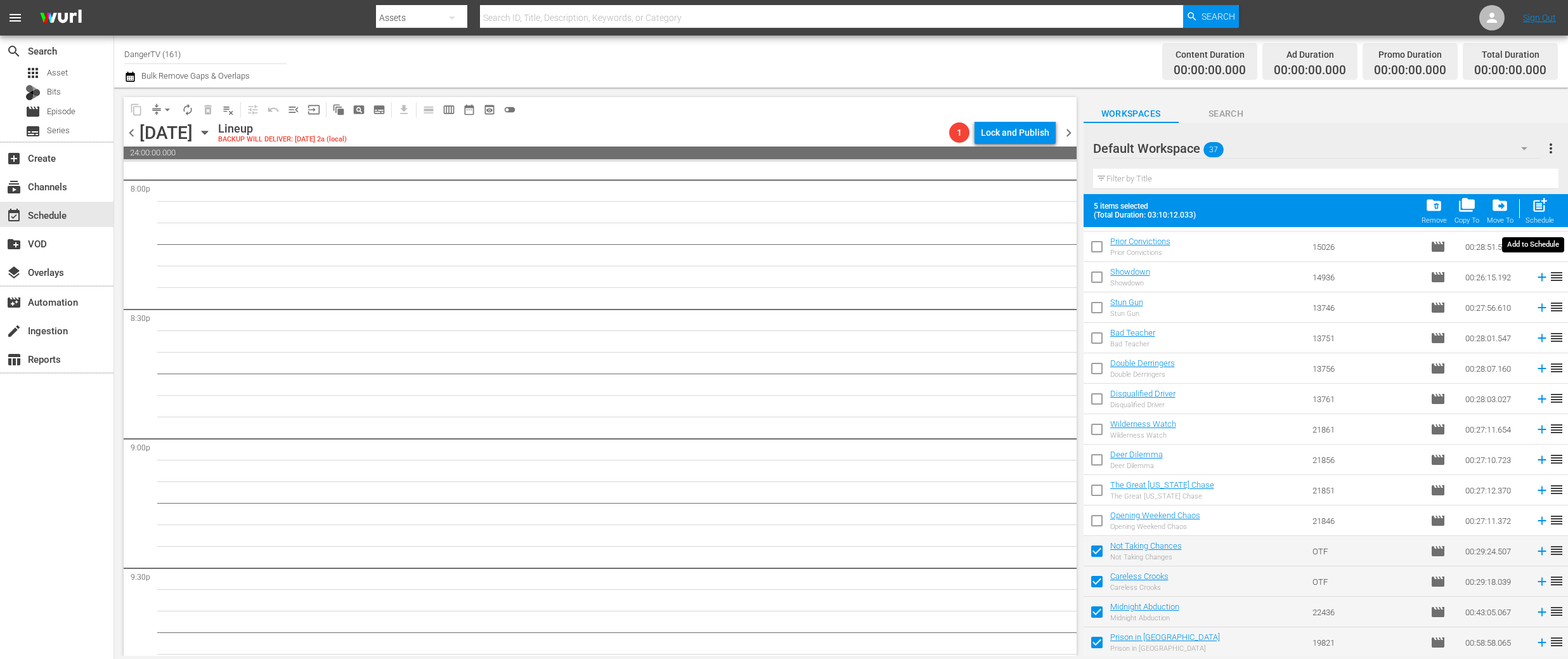
checkbox input "false"
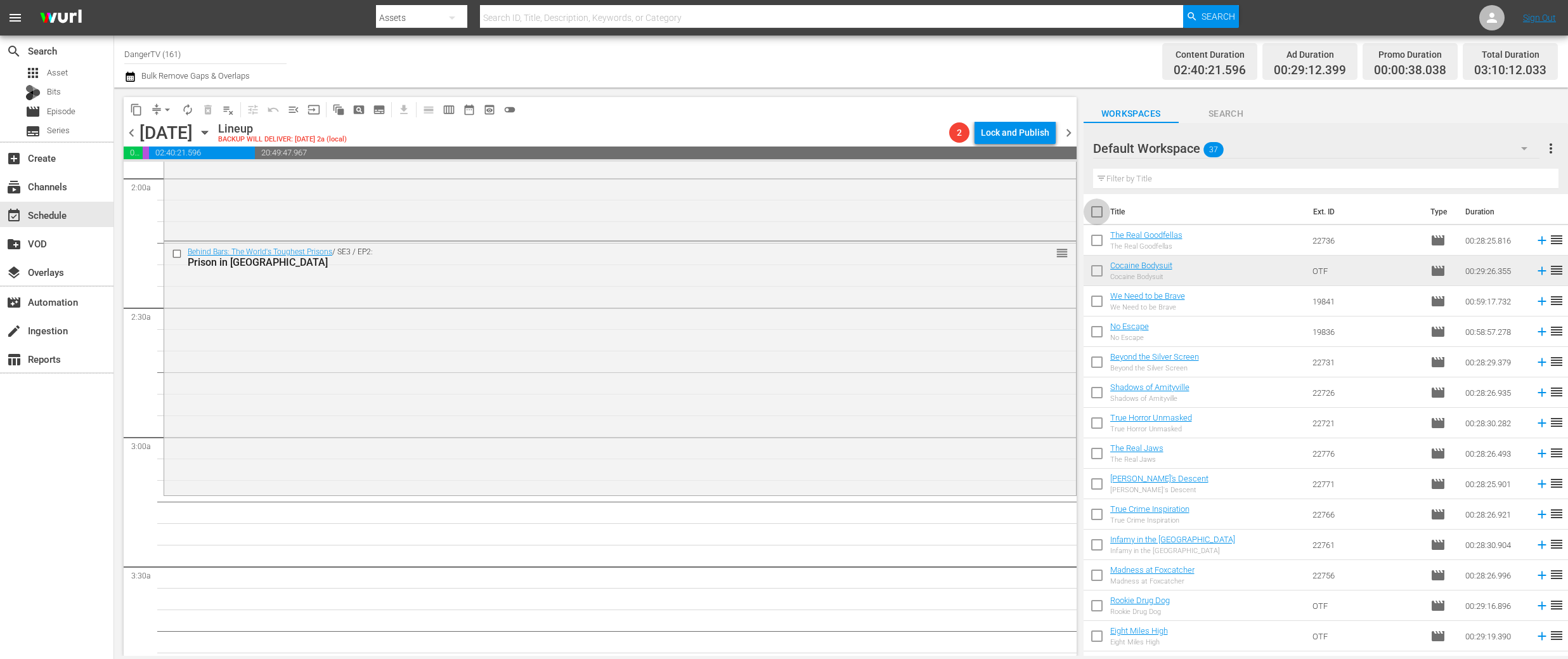
click at [1099, 212] on input "checkbox" at bounding box center [1097, 215] width 27 height 27
checkbox input "true"
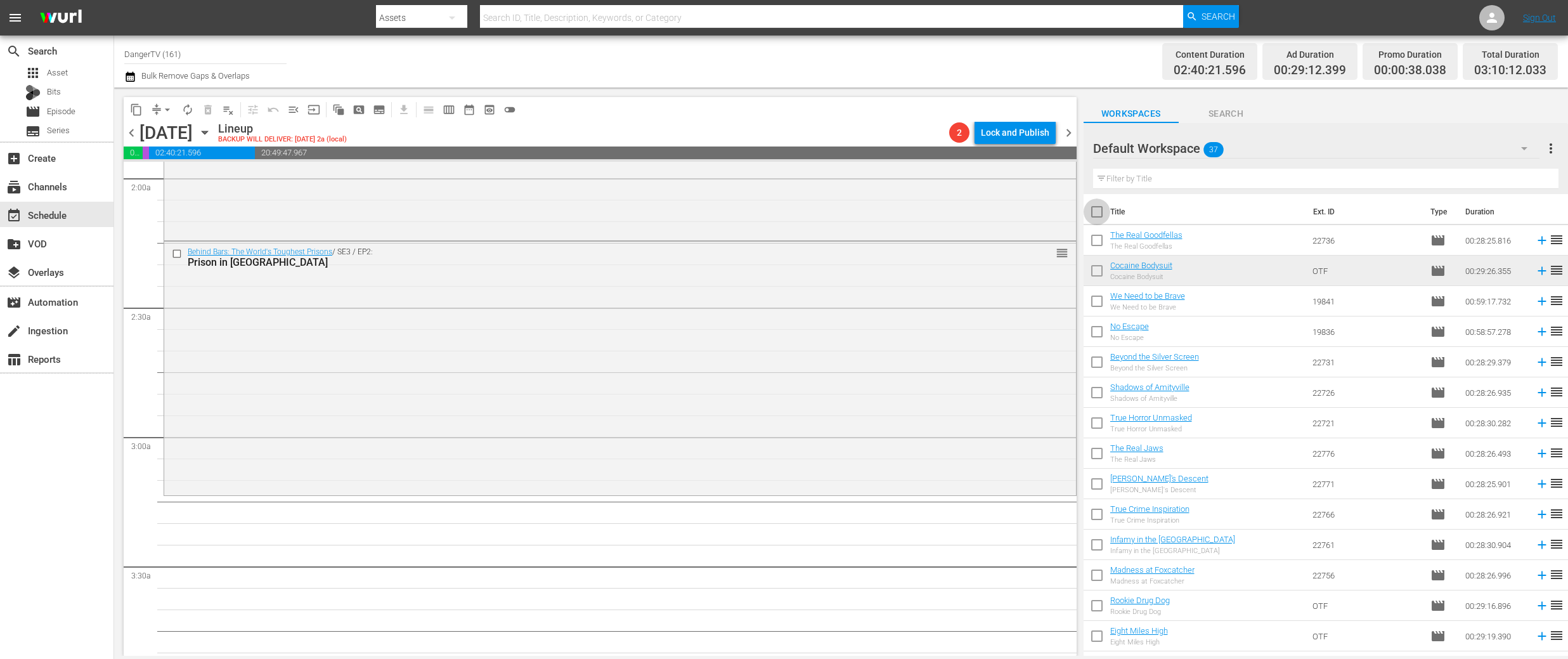
checkbox input "true"
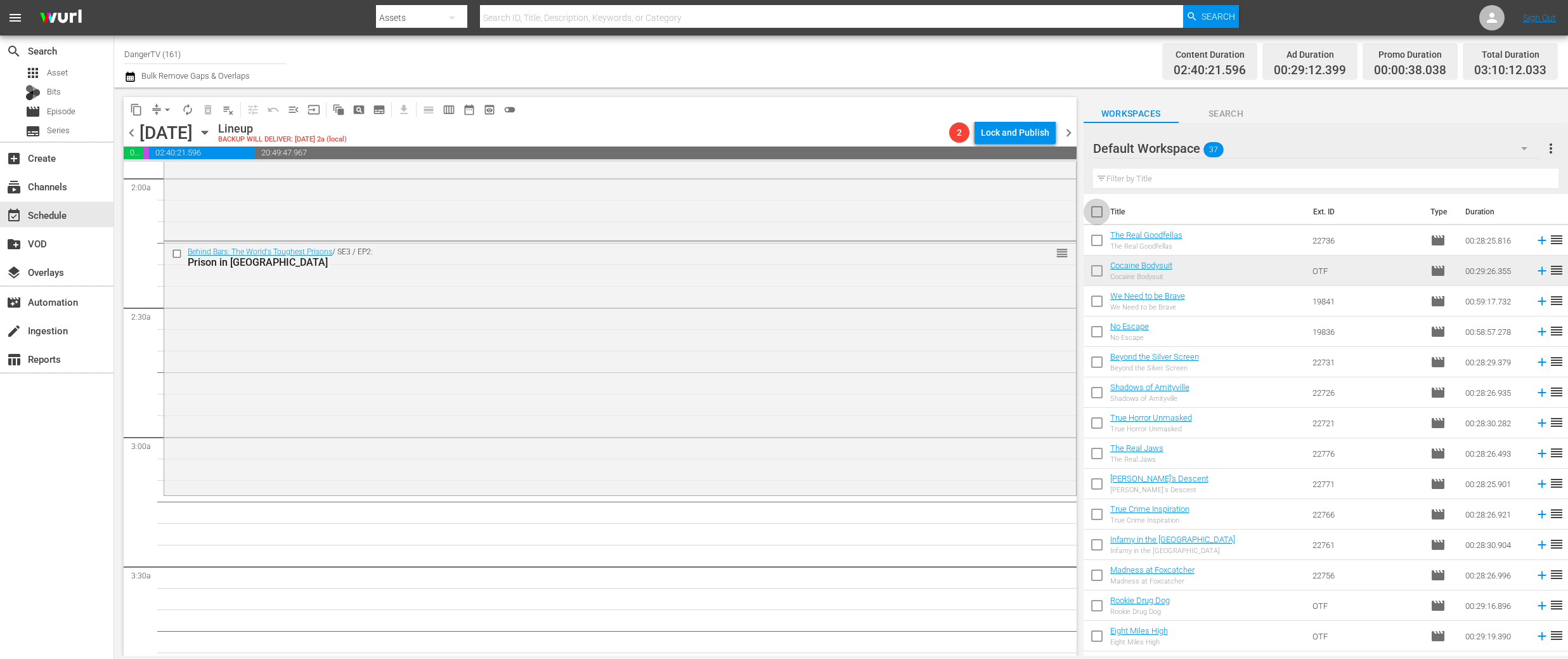
checkbox input "true"
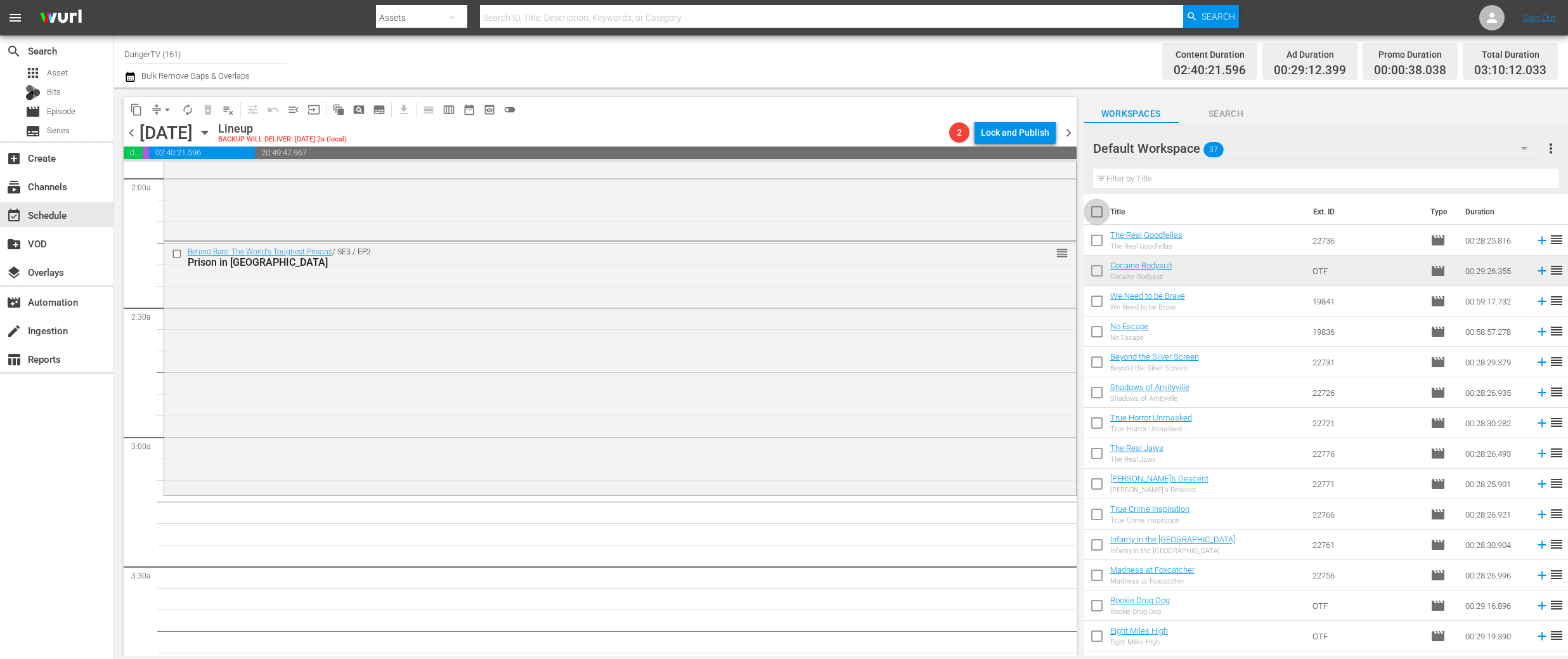
checkbox input "true"
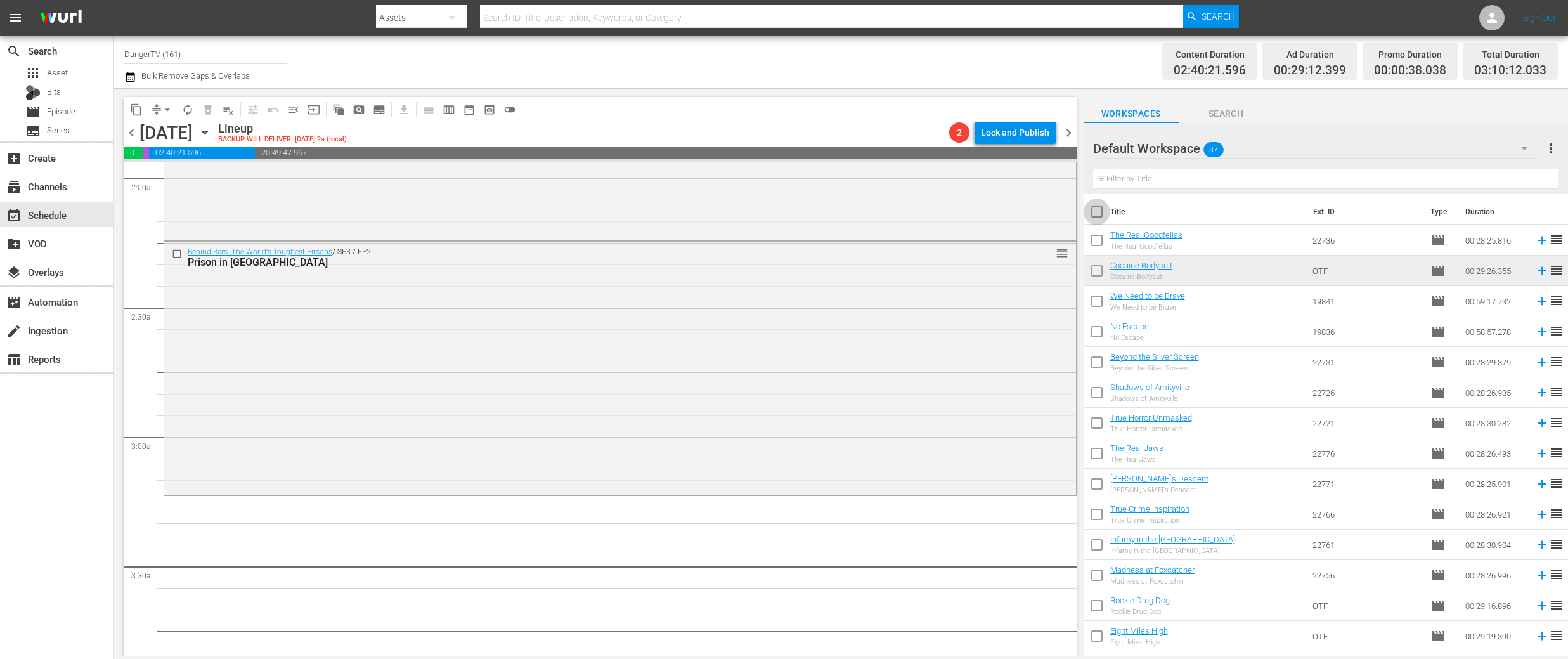
checkbox input "true"
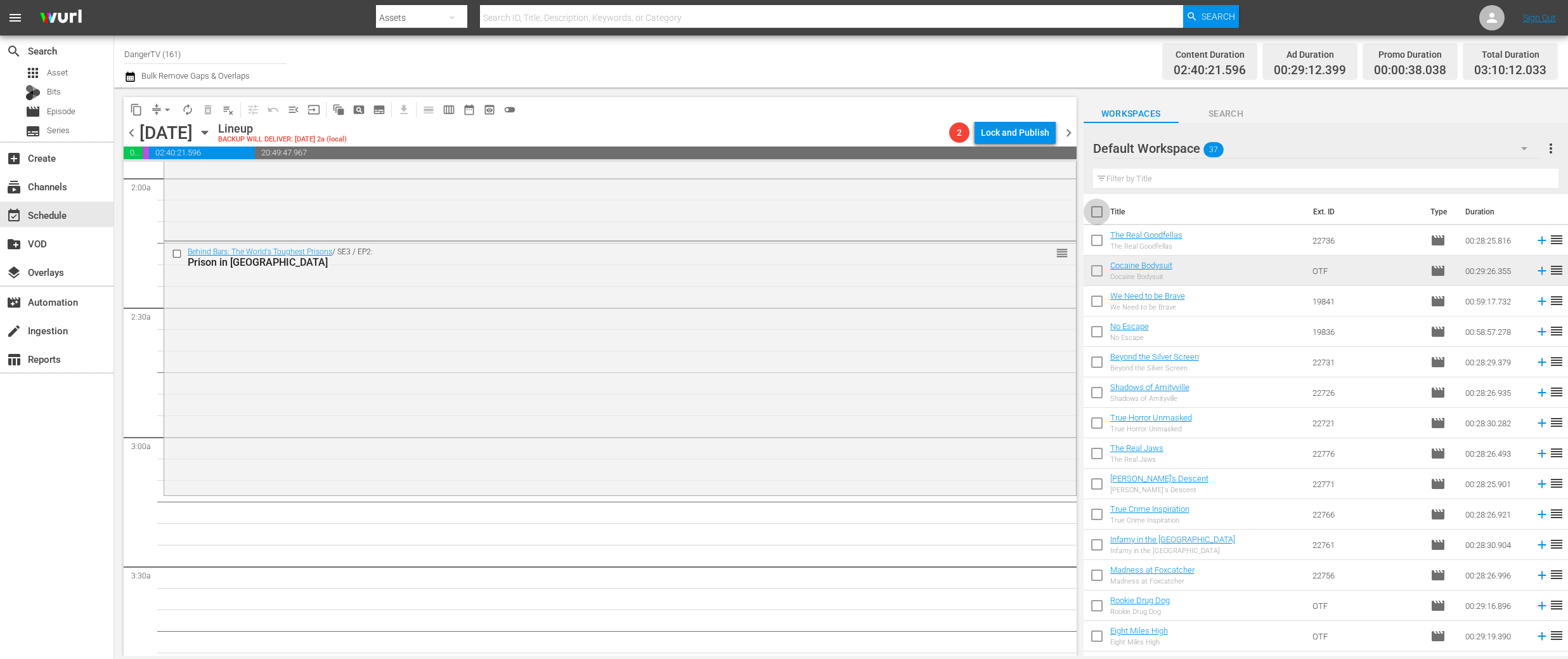
checkbox input "true"
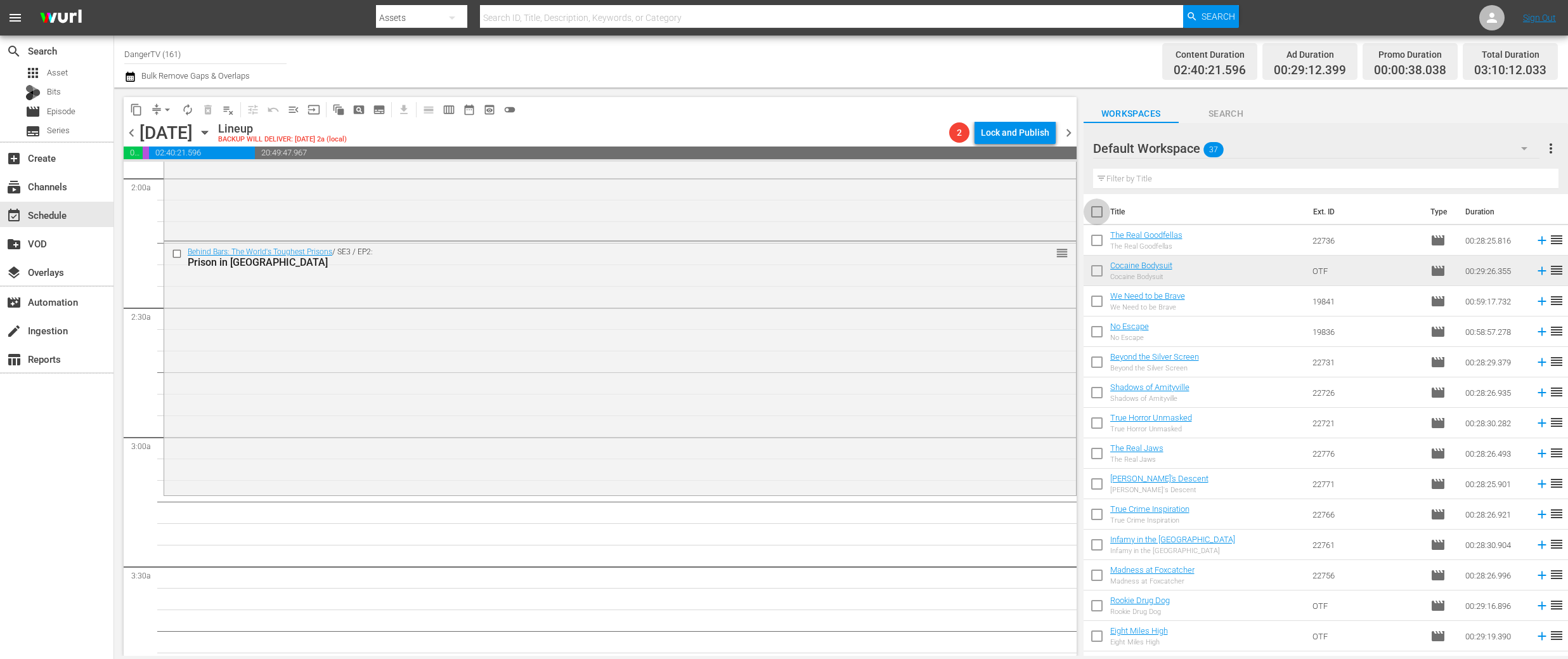
checkbox input "true"
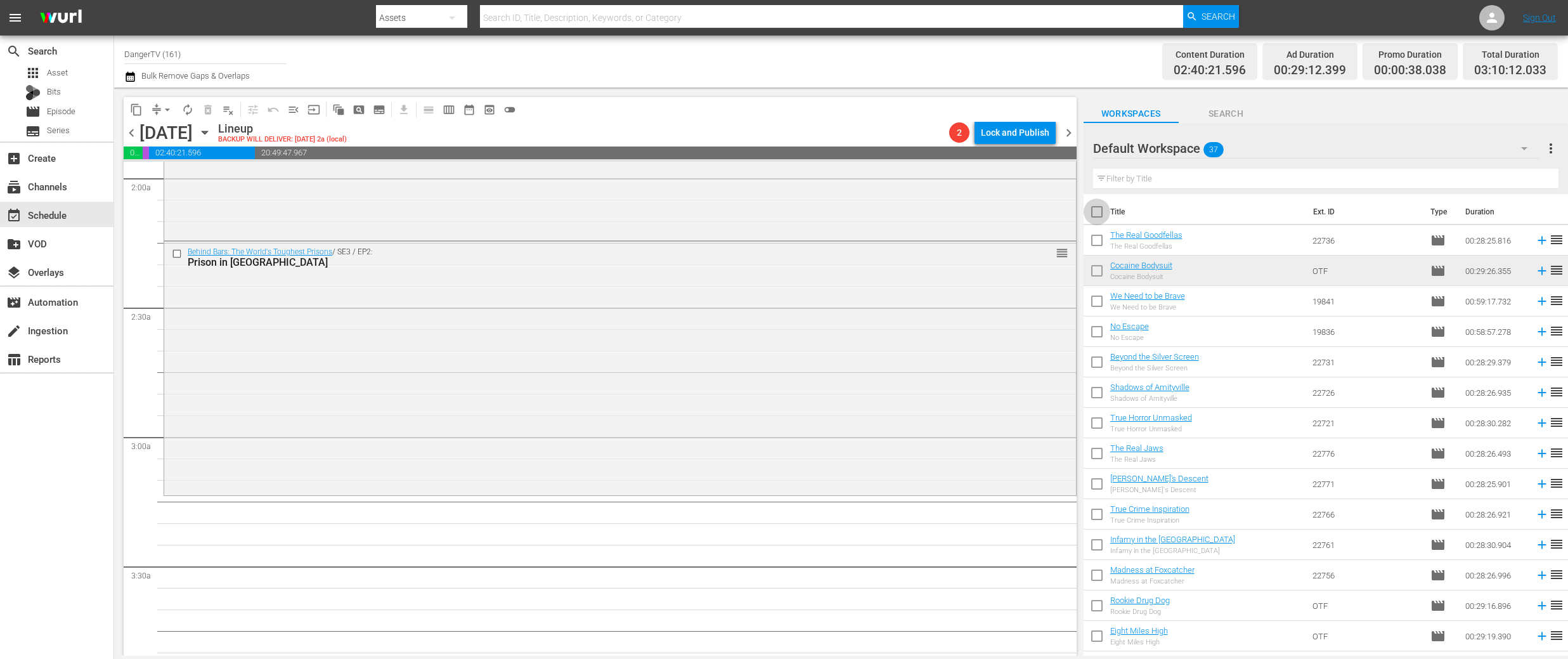
checkbox input "true"
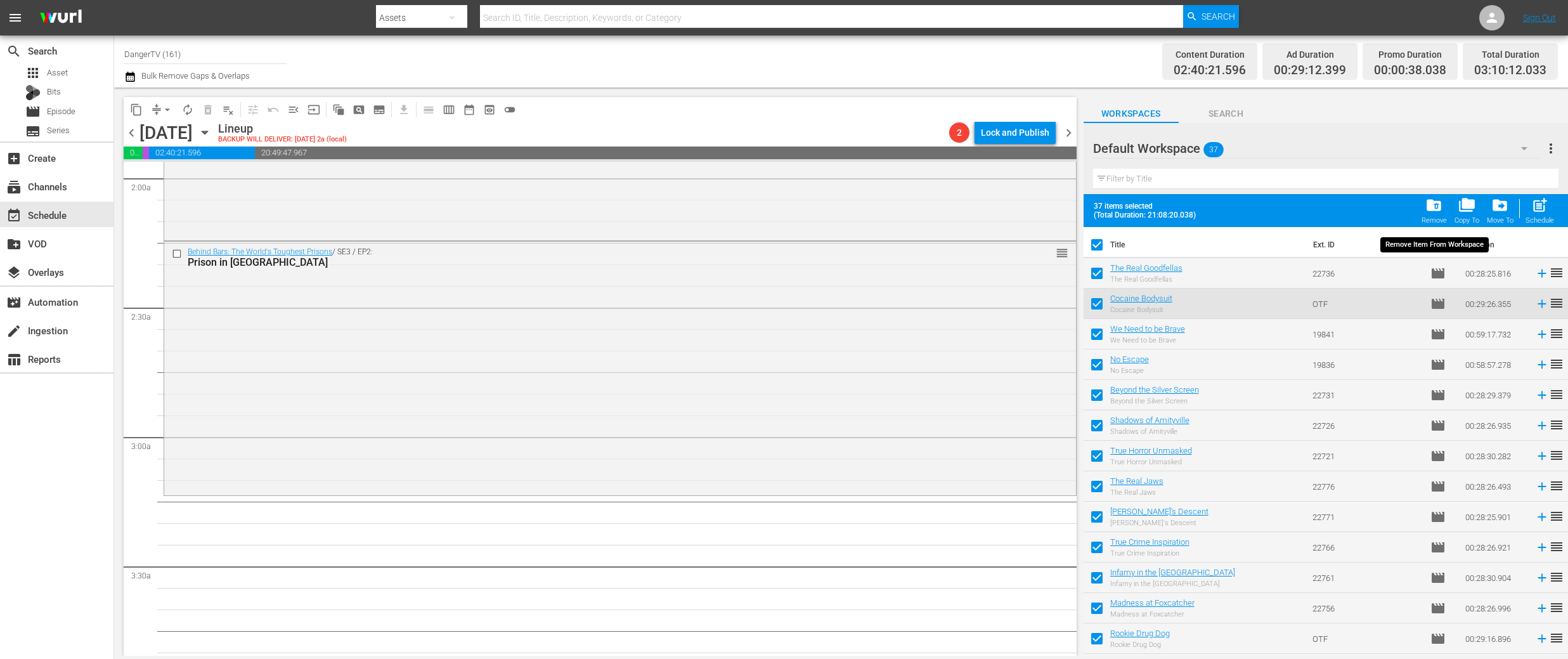
click at [1434, 210] on span "folder_delete" at bounding box center [1434, 205] width 17 height 17
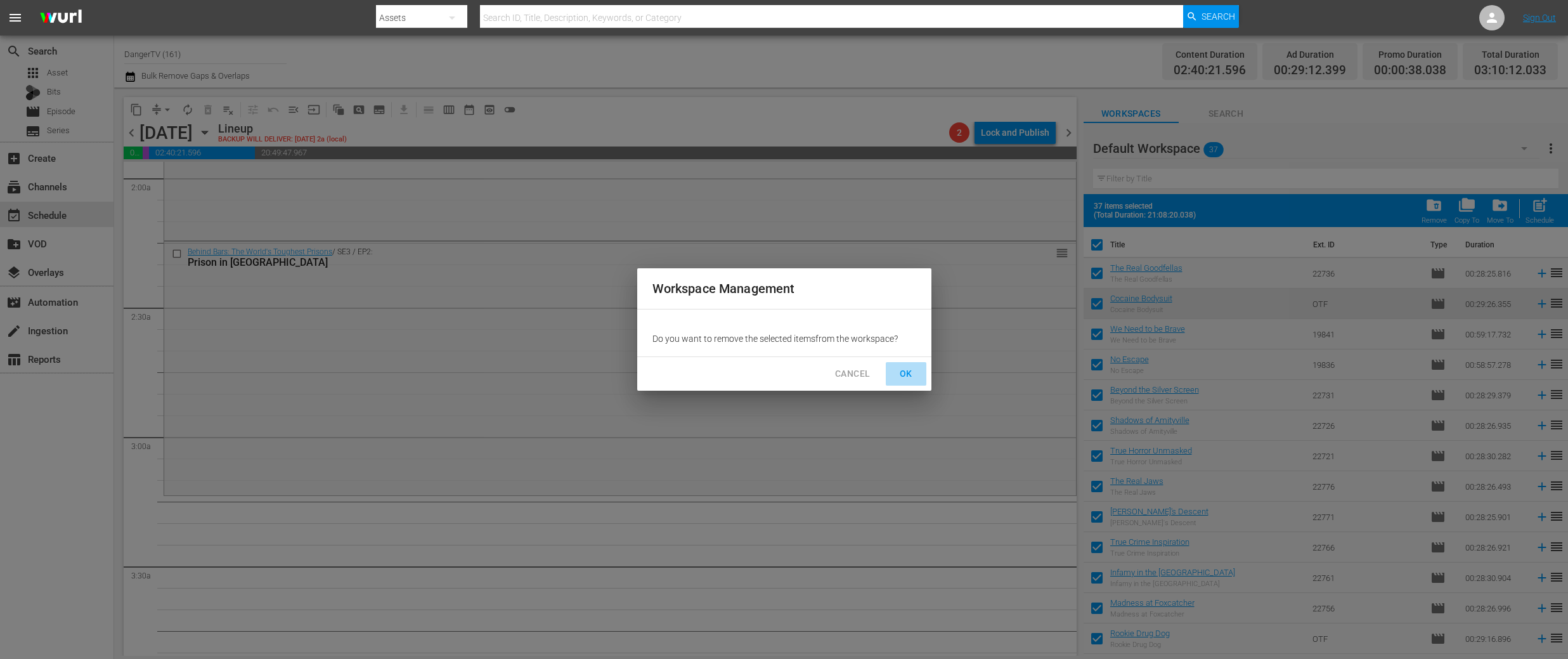
click at [912, 375] on span "OK" at bounding box center [906, 373] width 20 height 16
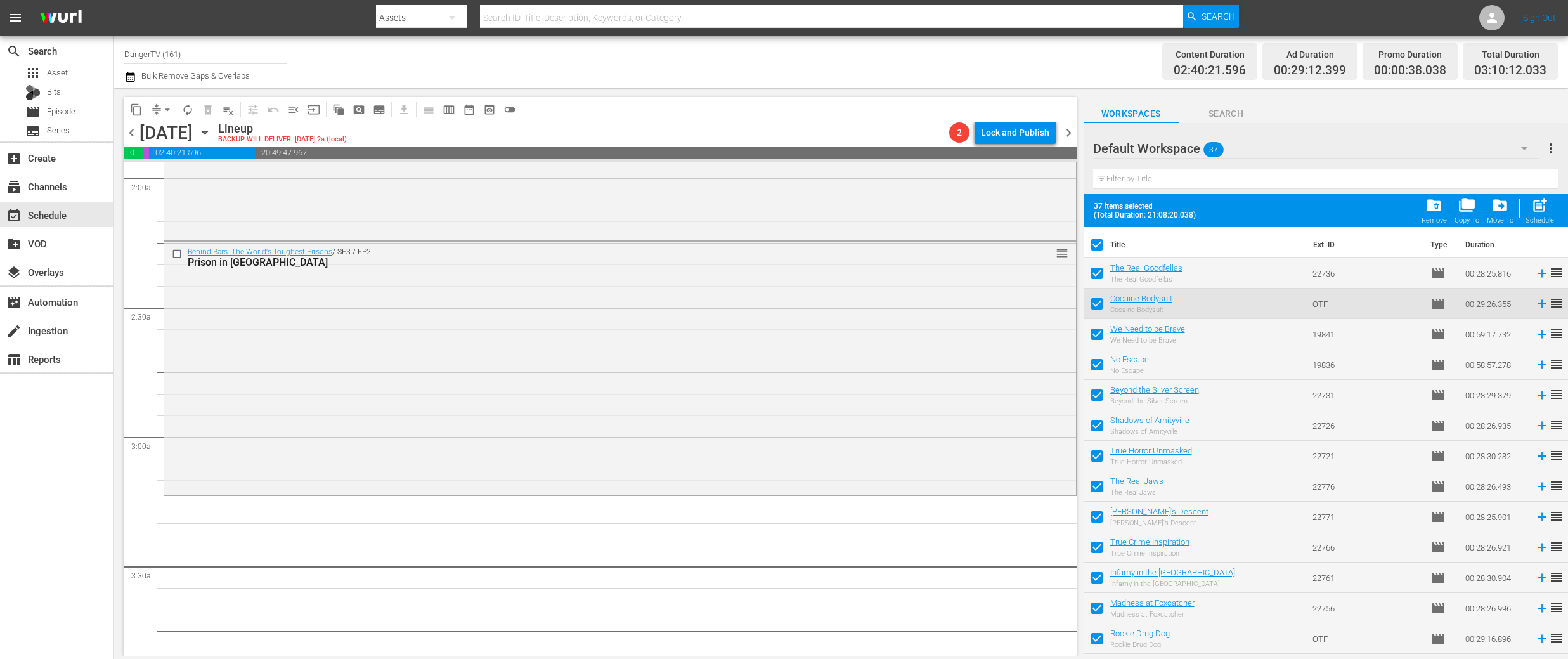
checkbox input "false"
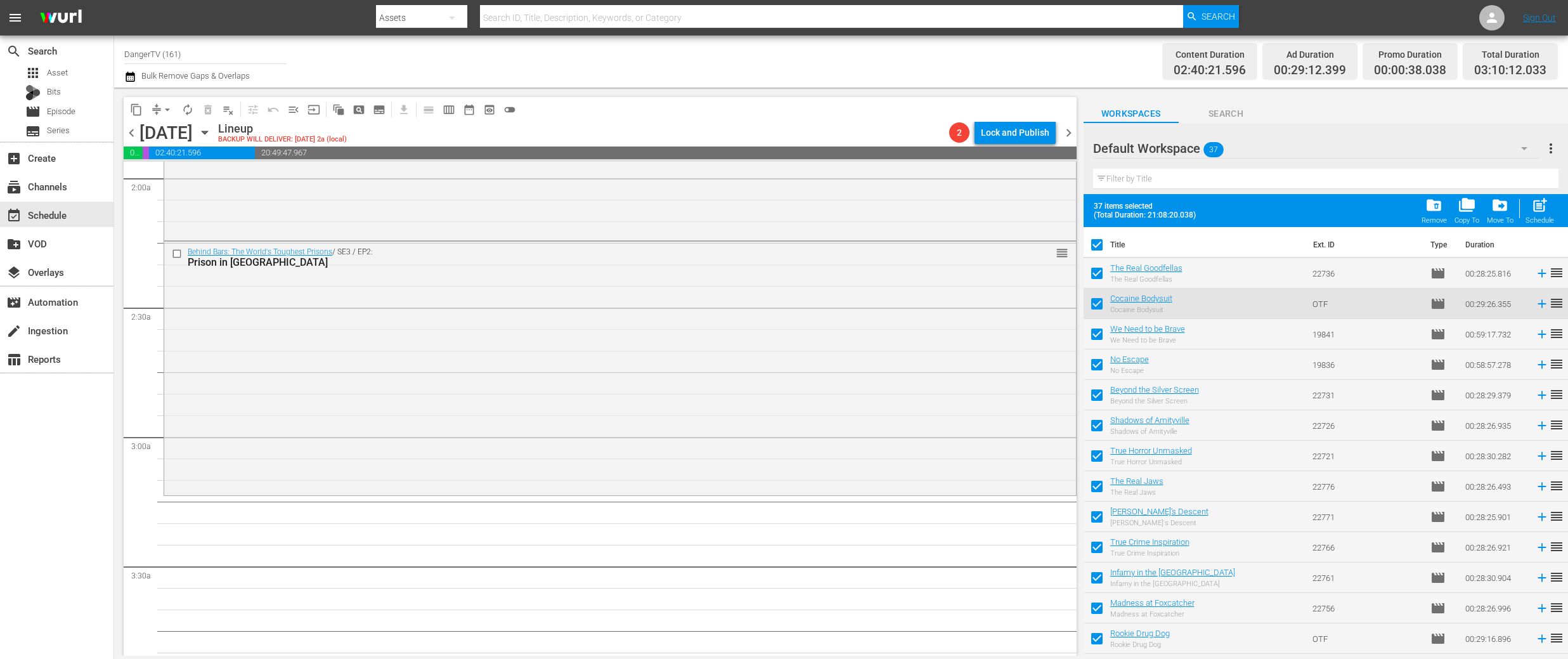
checkbox input "false"
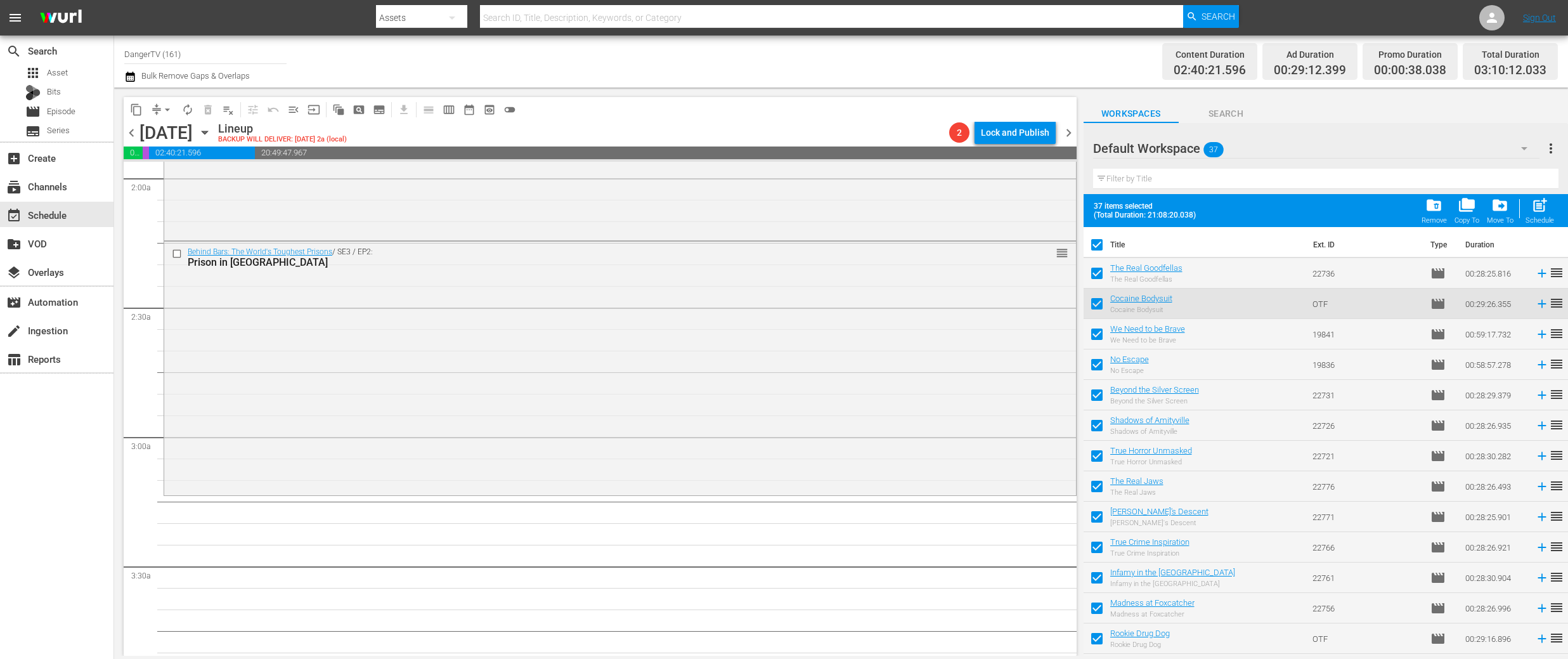
checkbox input "false"
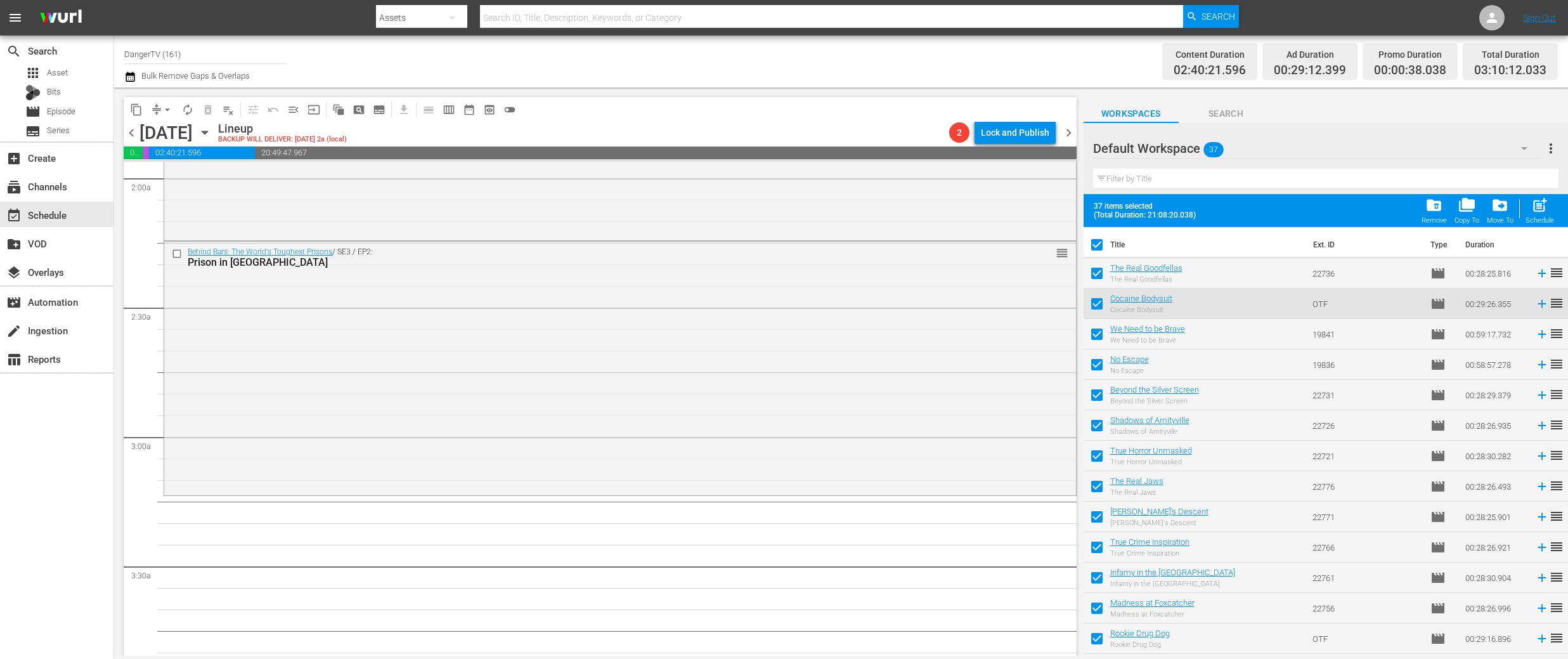
checkbox input "false"
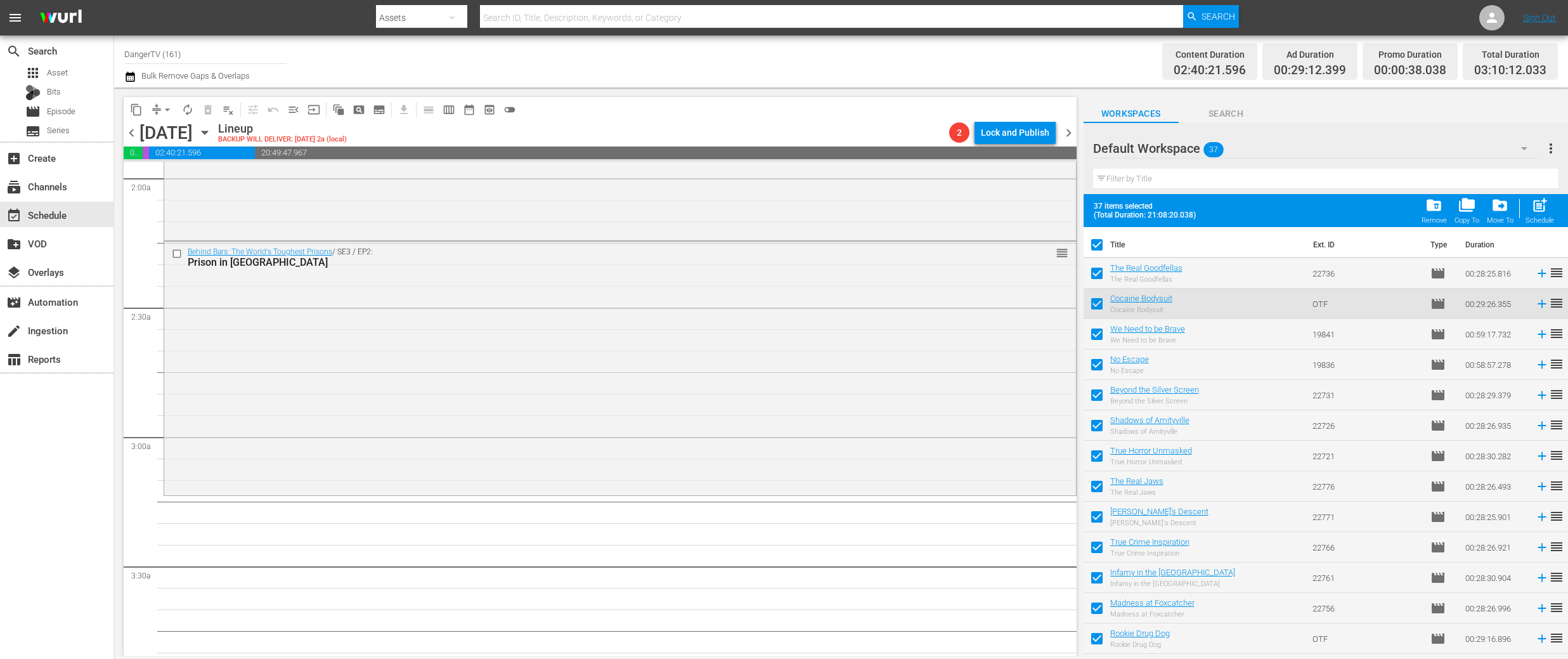
checkbox input "false"
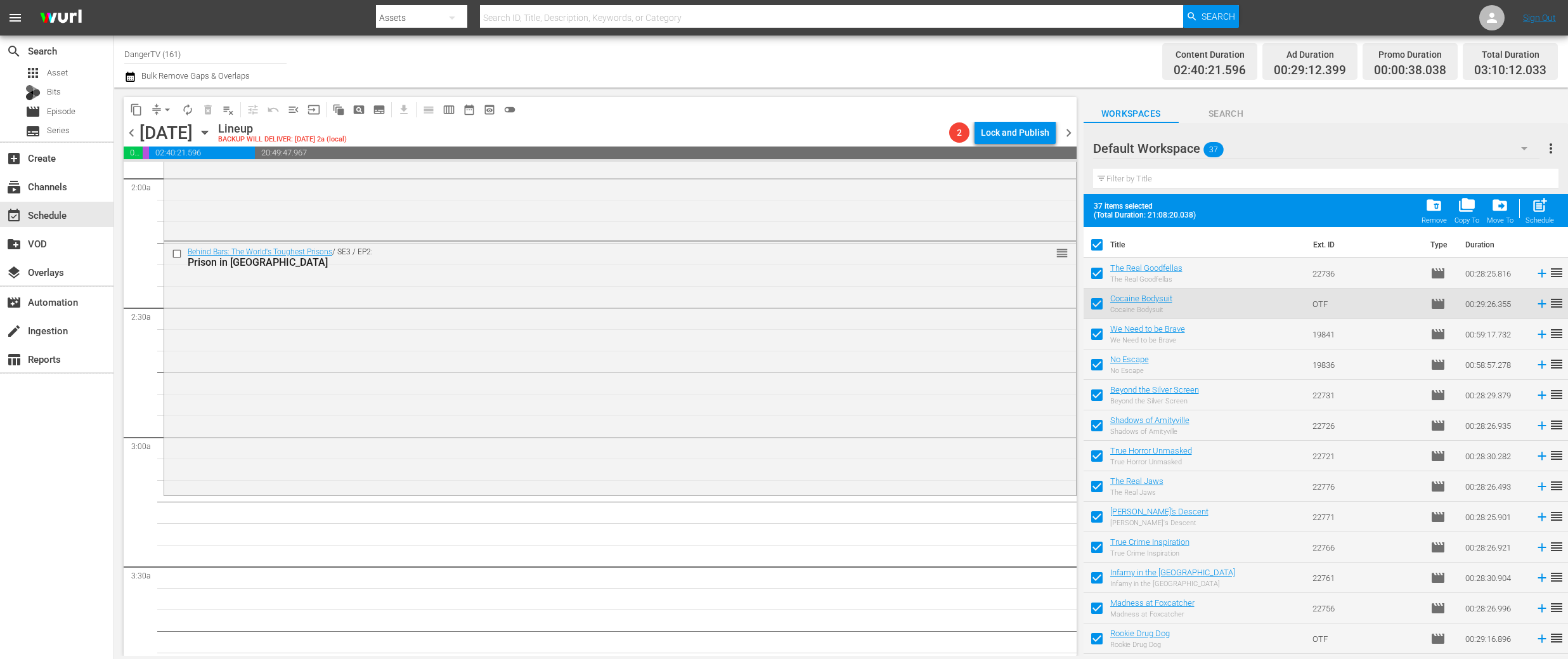
checkbox input "false"
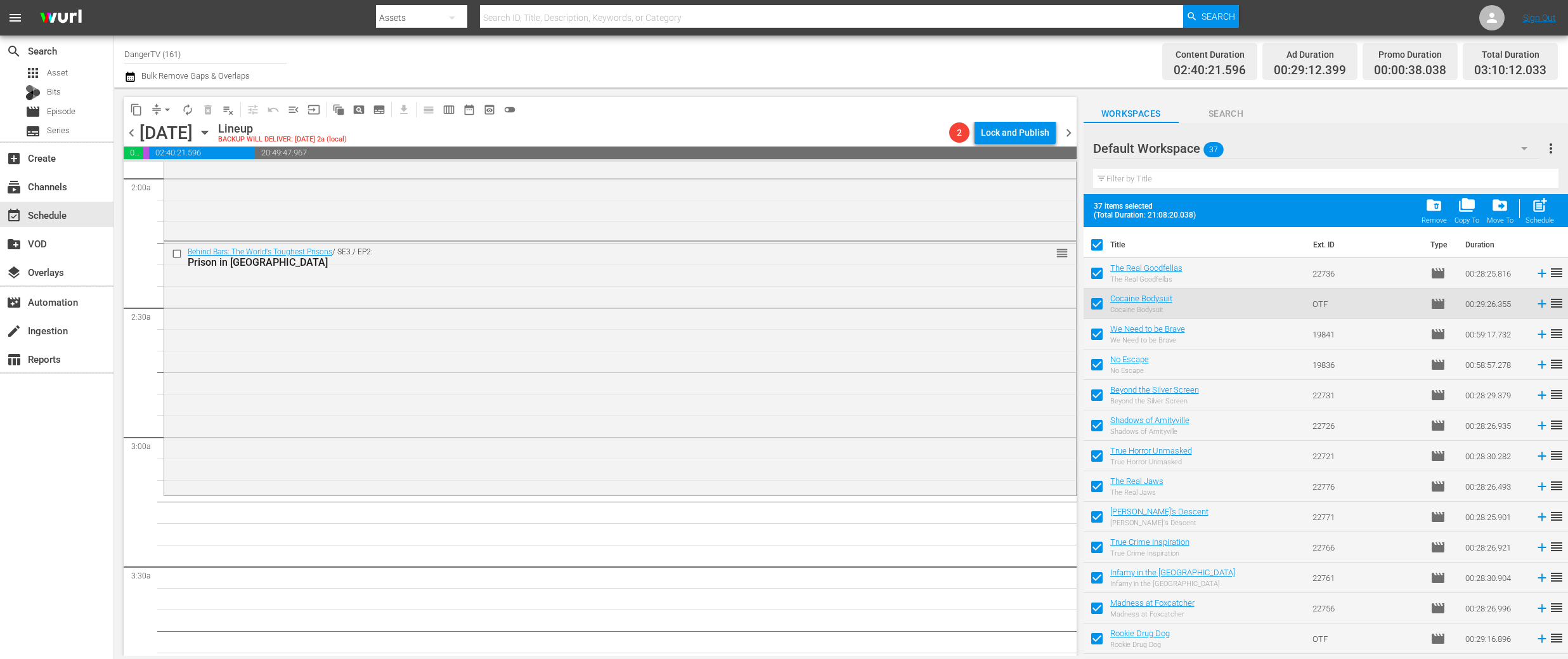
checkbox input "false"
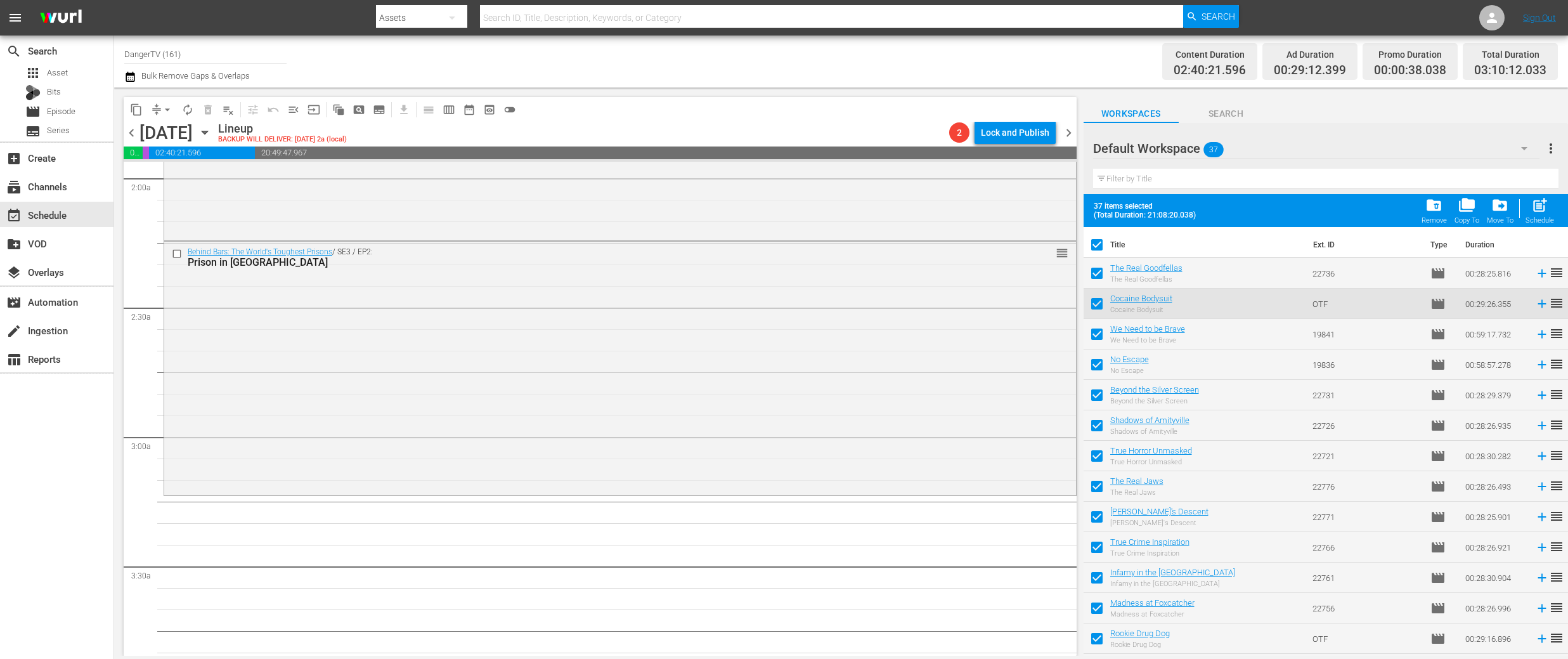
checkbox input "false"
